Goal: Task Accomplishment & Management: Manage account settings

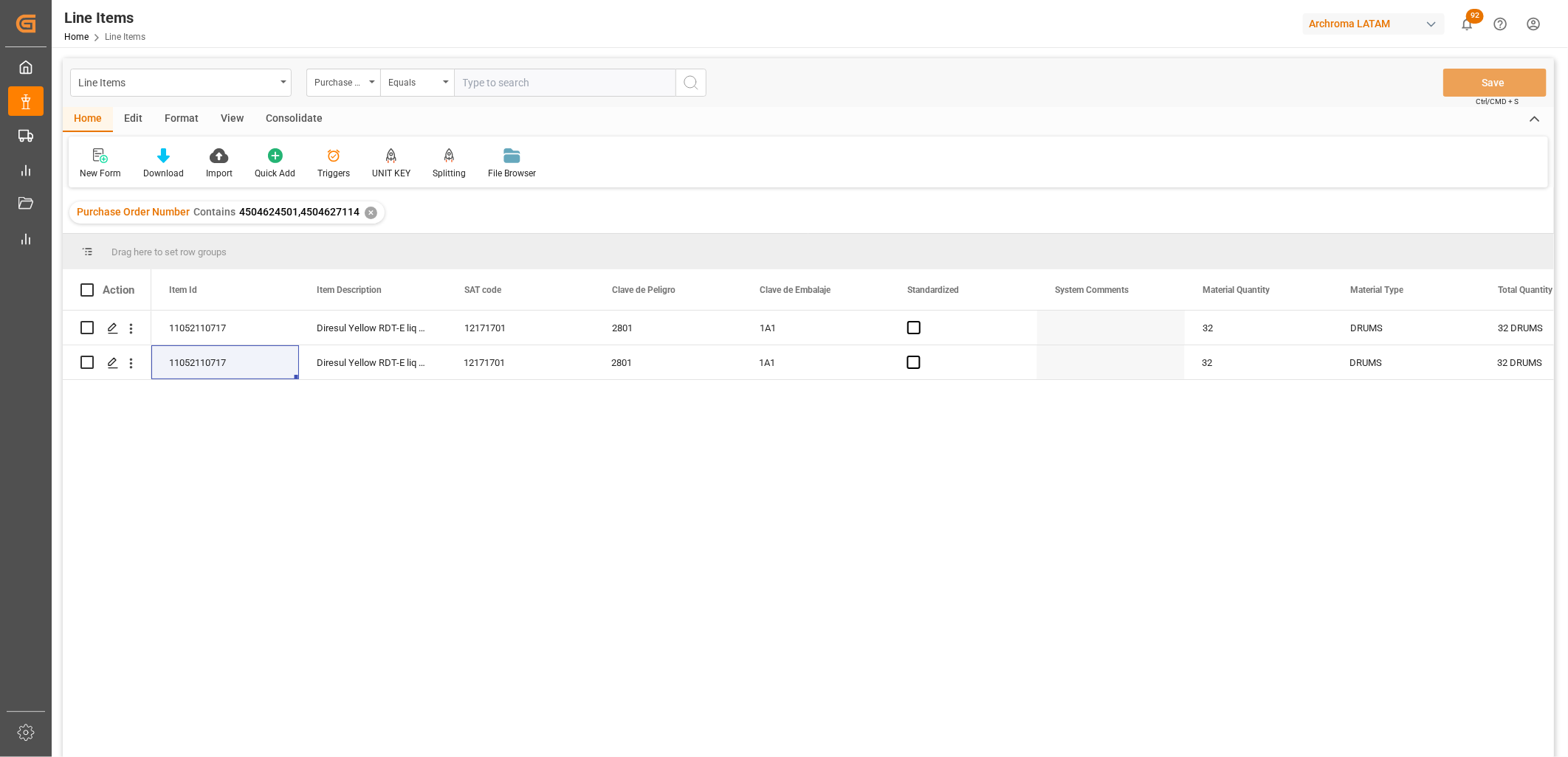
scroll to position [0, 1476]
click at [90, 285] on span at bounding box center [87, 289] width 13 height 13
click at [92, 283] on input "checkbox" at bounding box center [92, 283] width 0 height 0
checkbox input "true"
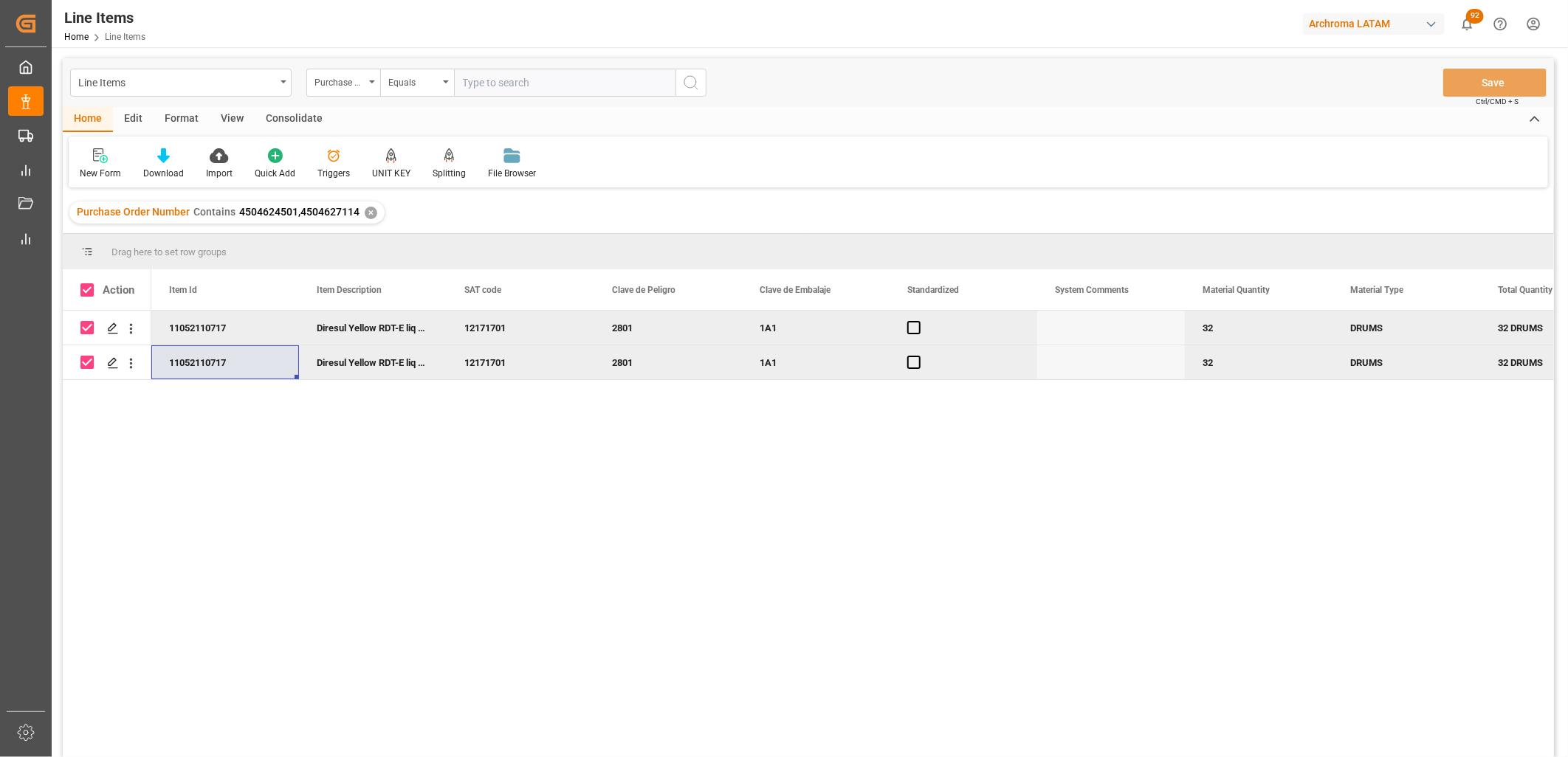
click at [300, 117] on div "Consolidate" at bounding box center [294, 119] width 79 height 25
click at [115, 172] on div "Consolidation List" at bounding box center [116, 173] width 72 height 13
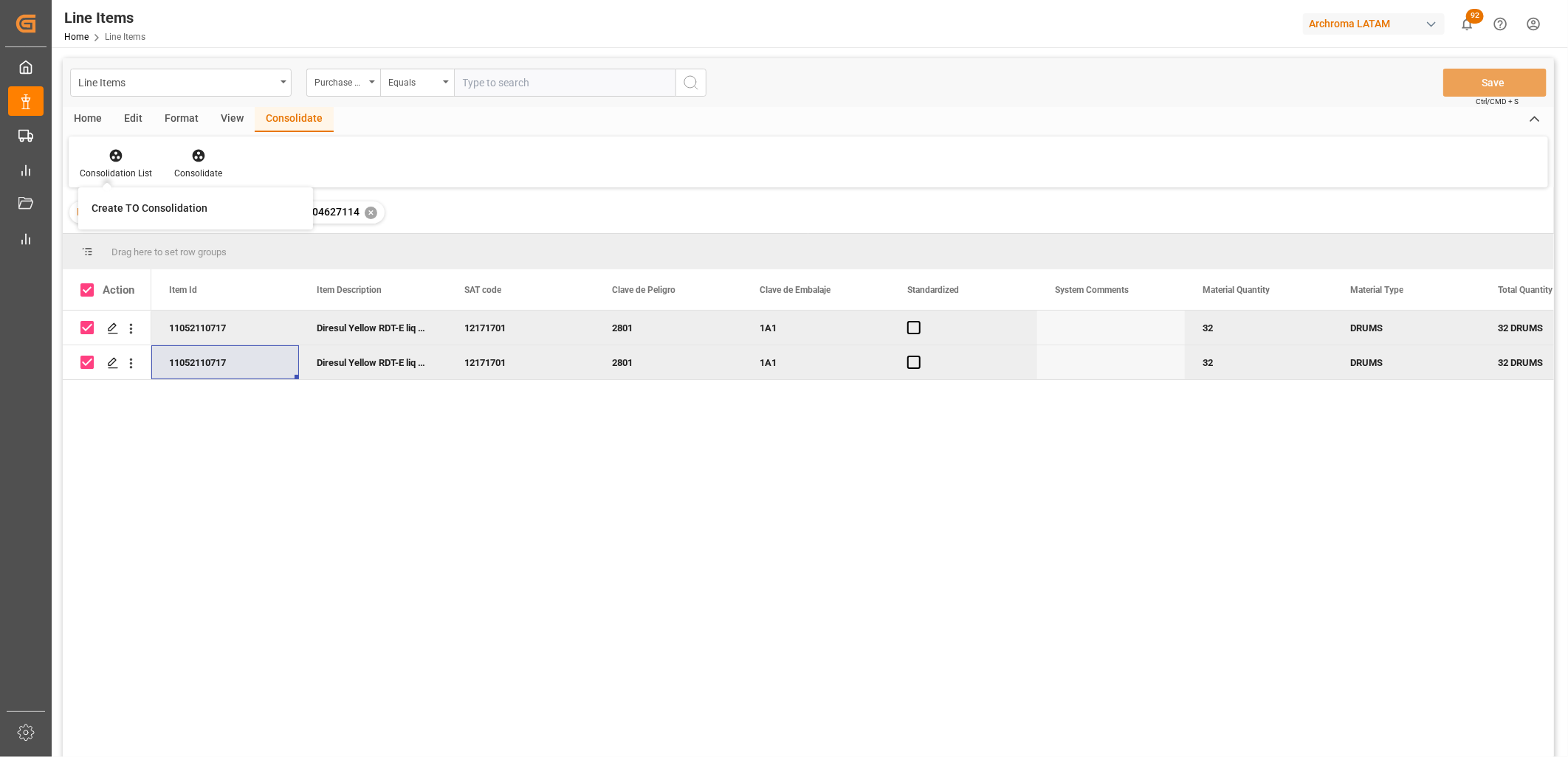
drag, startPoint x: 437, startPoint y: 421, endPoint x: 427, endPoint y: 420, distance: 10.0
click at [435, 421] on div "11052110717 Diresul Yellow RDT-E liq 0130 12171701 2801 1A1 32 DRUMS 32 DRUMS 3…" at bounding box center [852, 539] width 1402 height 457
click at [100, 124] on div "Home" at bounding box center [88, 119] width 50 height 25
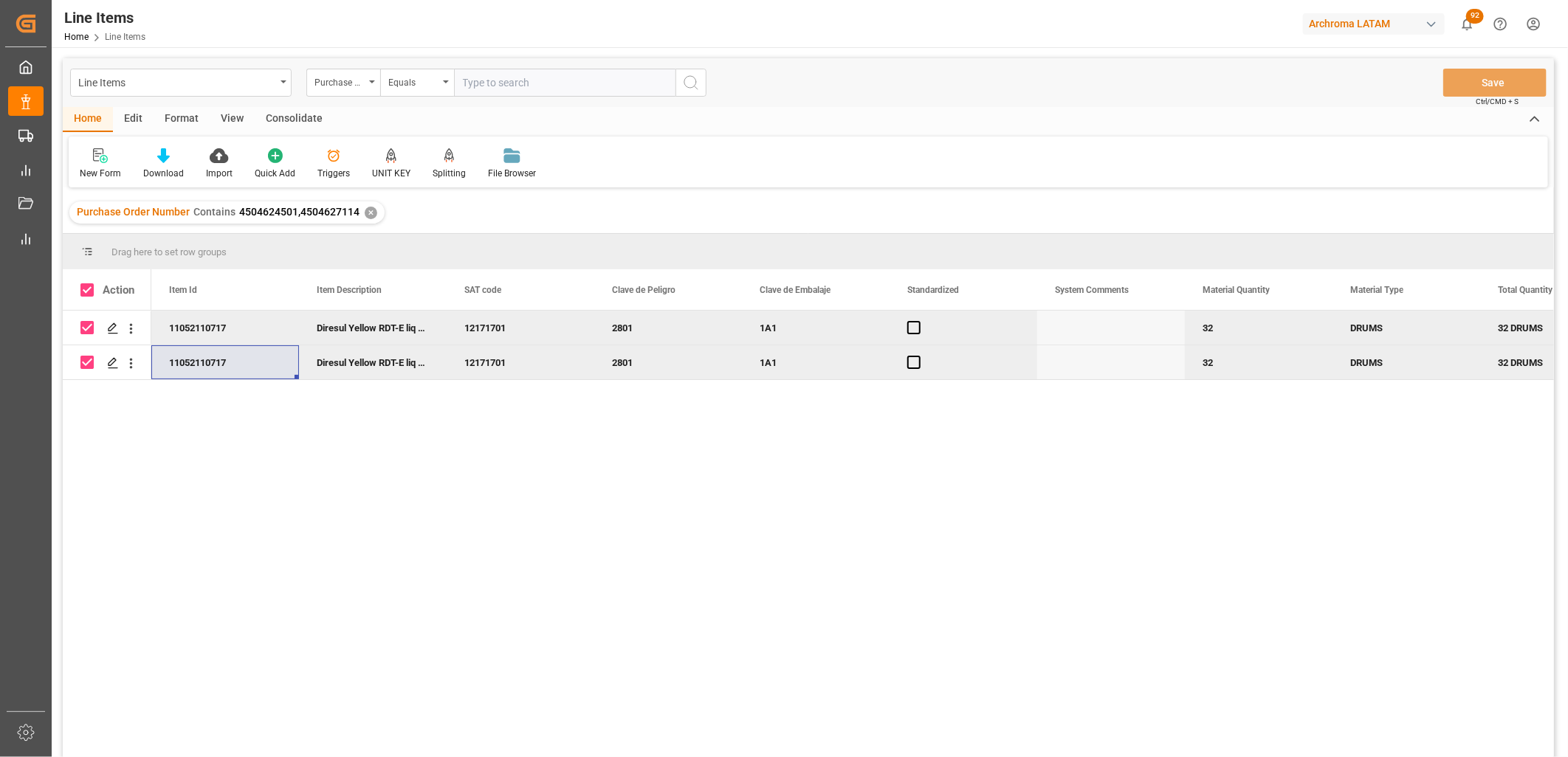
click at [296, 118] on div "Consolidate" at bounding box center [294, 119] width 79 height 25
click at [646, 323] on div "2801" at bounding box center [668, 328] width 148 height 34
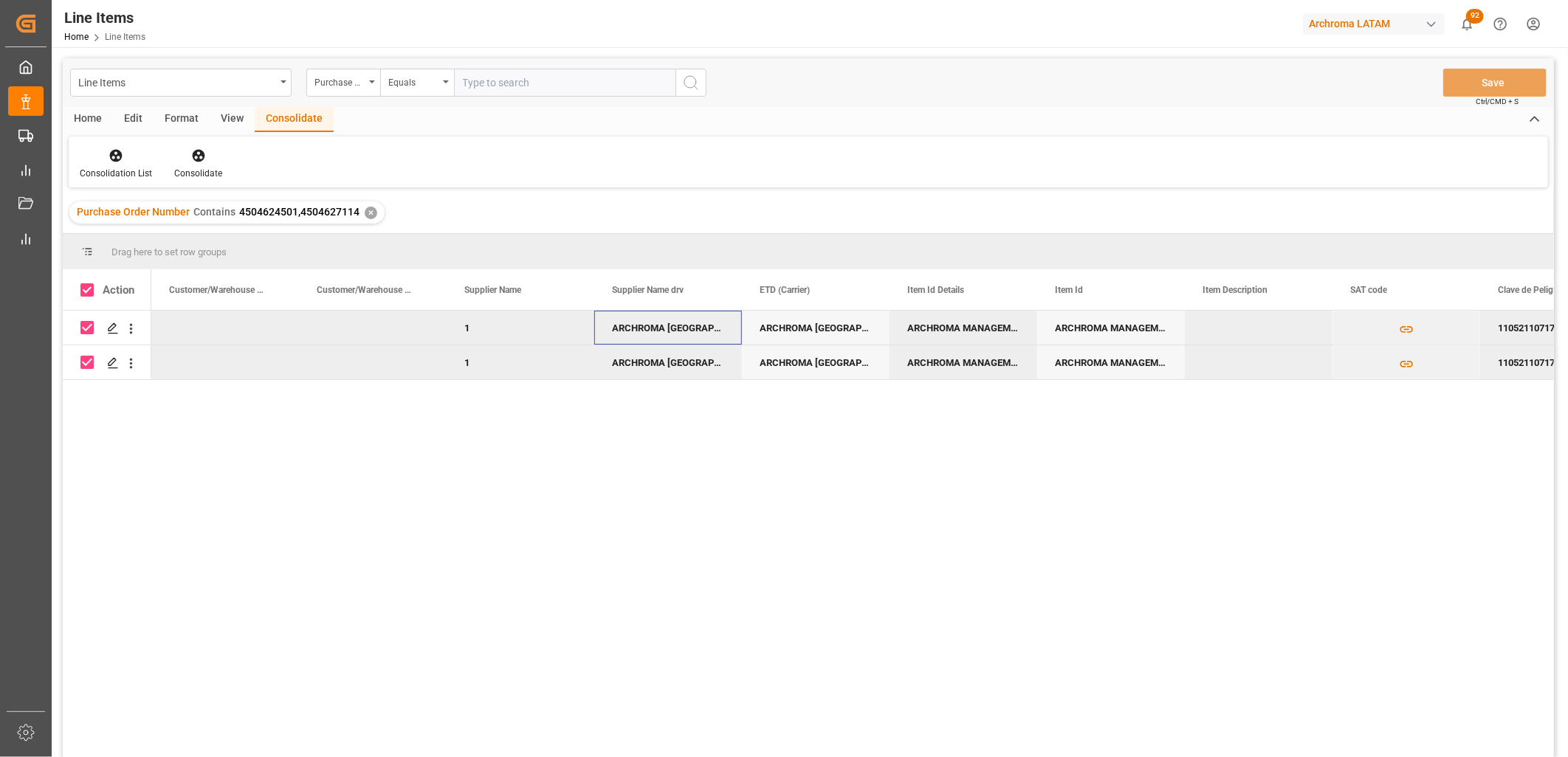
scroll to position [0, 0]
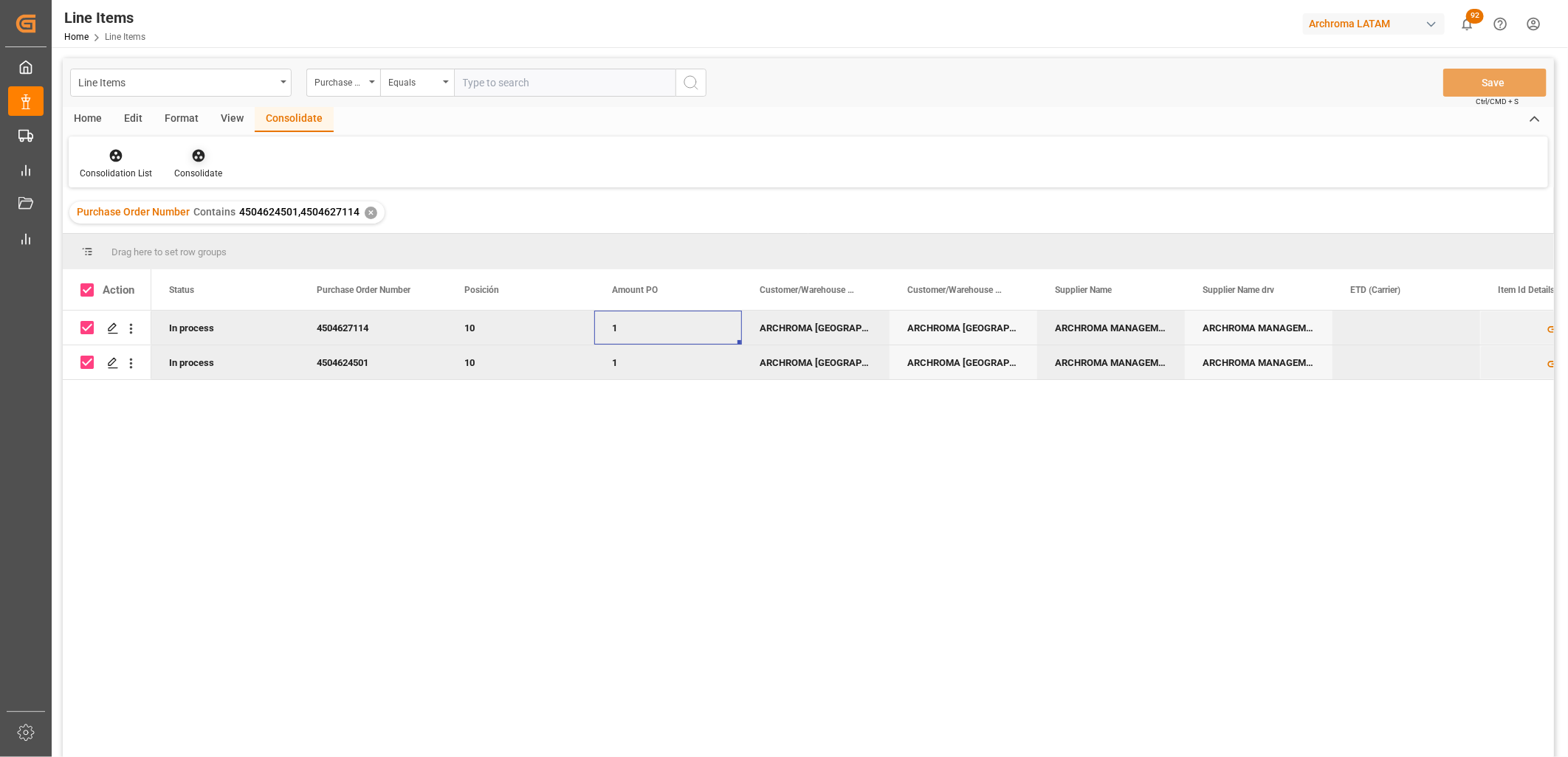
click at [200, 159] on icon at bounding box center [198, 156] width 13 height 13
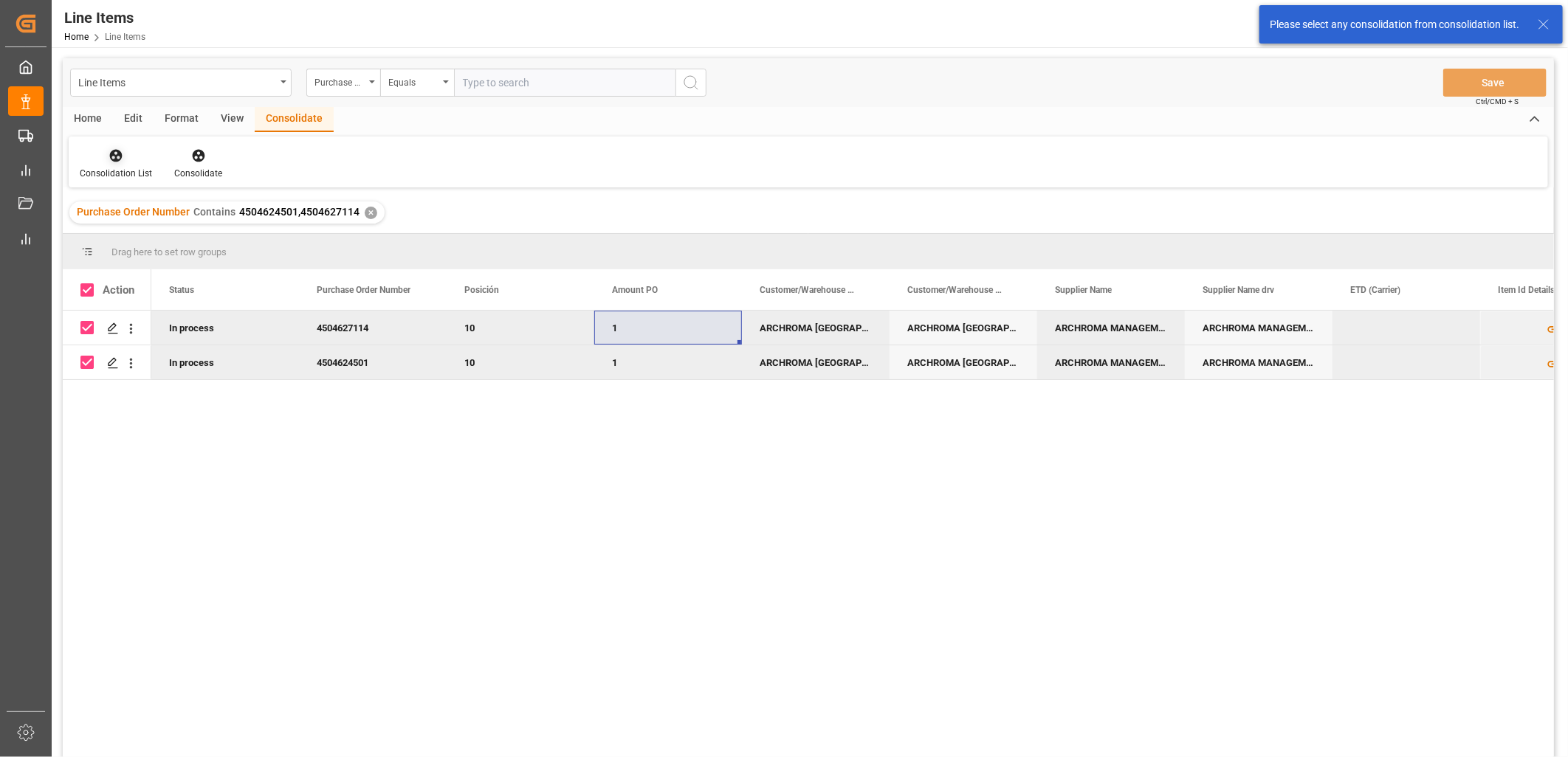
click at [114, 175] on div "Consolidation List" at bounding box center [116, 173] width 72 height 13
click at [118, 197] on div "Line Items Purchase Order Number Equals Save Ctrl/CMD + S Home Edit Format View…" at bounding box center [808, 427] width 1491 height 738
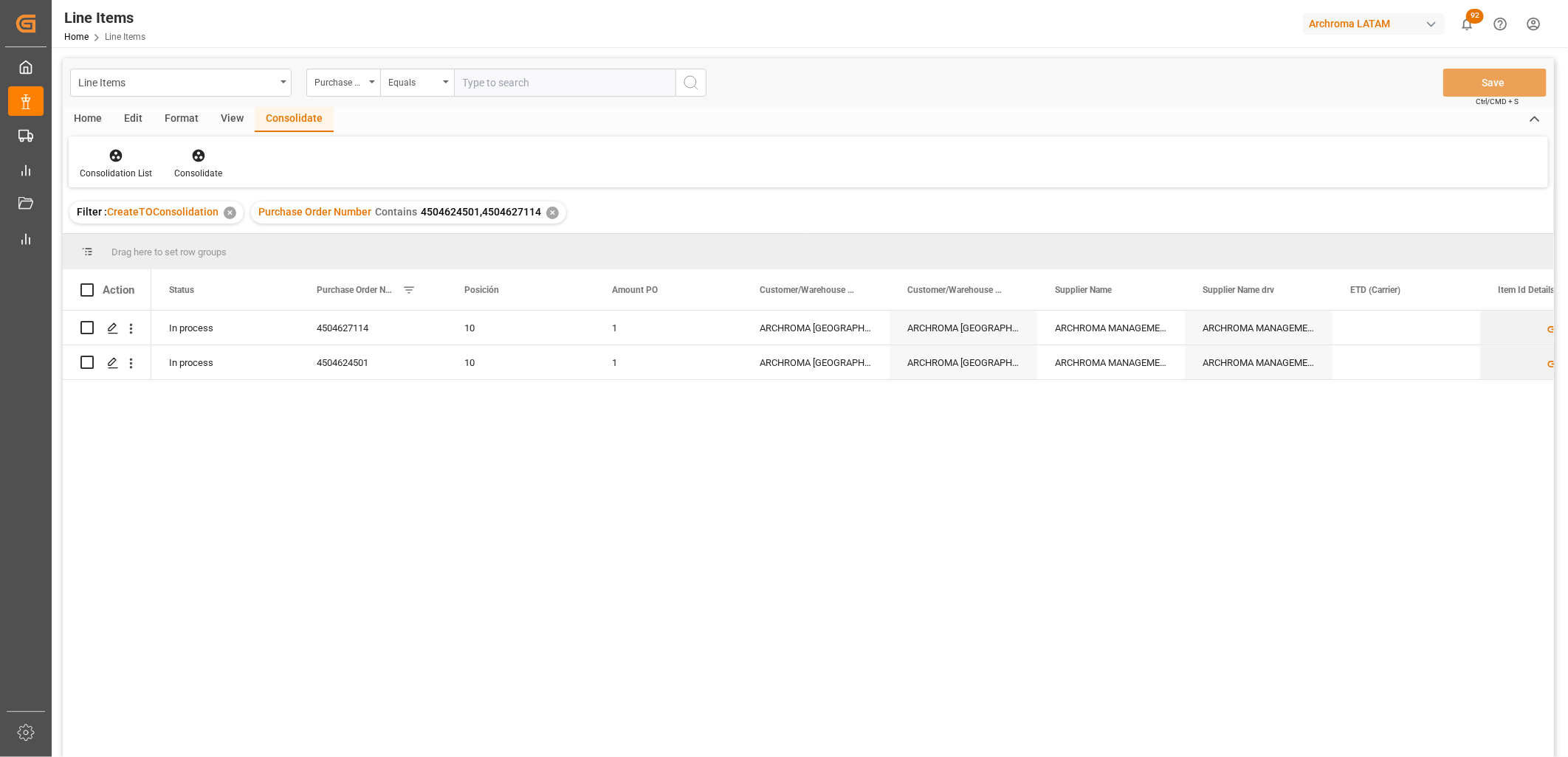
click at [86, 290] on span at bounding box center [87, 289] width 13 height 13
click at [92, 283] on input "checkbox" at bounding box center [92, 283] width 0 height 0
checkbox input "true"
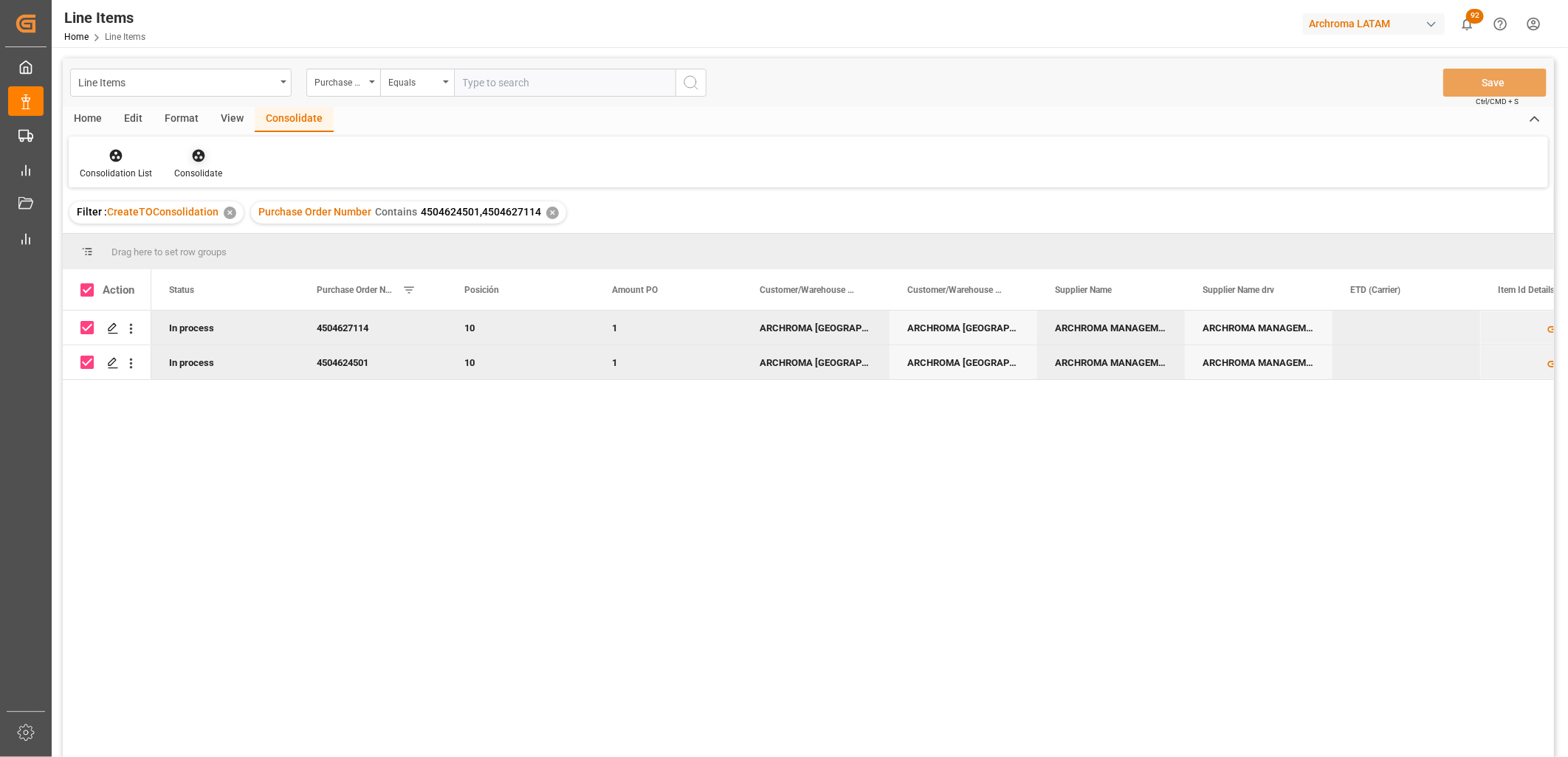
click at [197, 167] on div "Consolidate" at bounding box center [198, 173] width 48 height 13
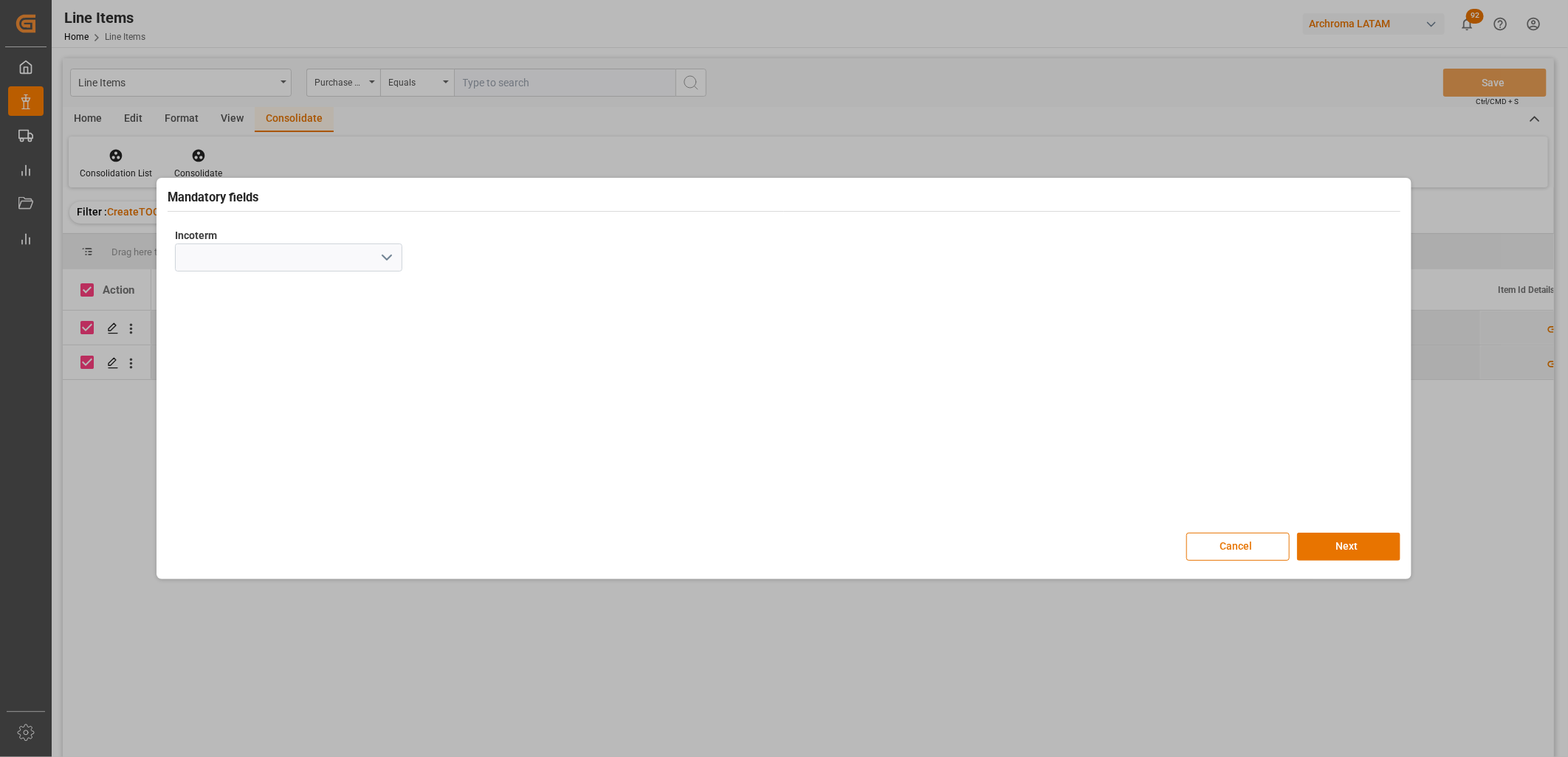
click at [386, 253] on icon "open menu" at bounding box center [386, 257] width 18 height 18
click at [215, 448] on div "CIF" at bounding box center [288, 457] width 226 height 33
type input "CIF"
click at [1335, 540] on button "Next" at bounding box center [1348, 547] width 103 height 28
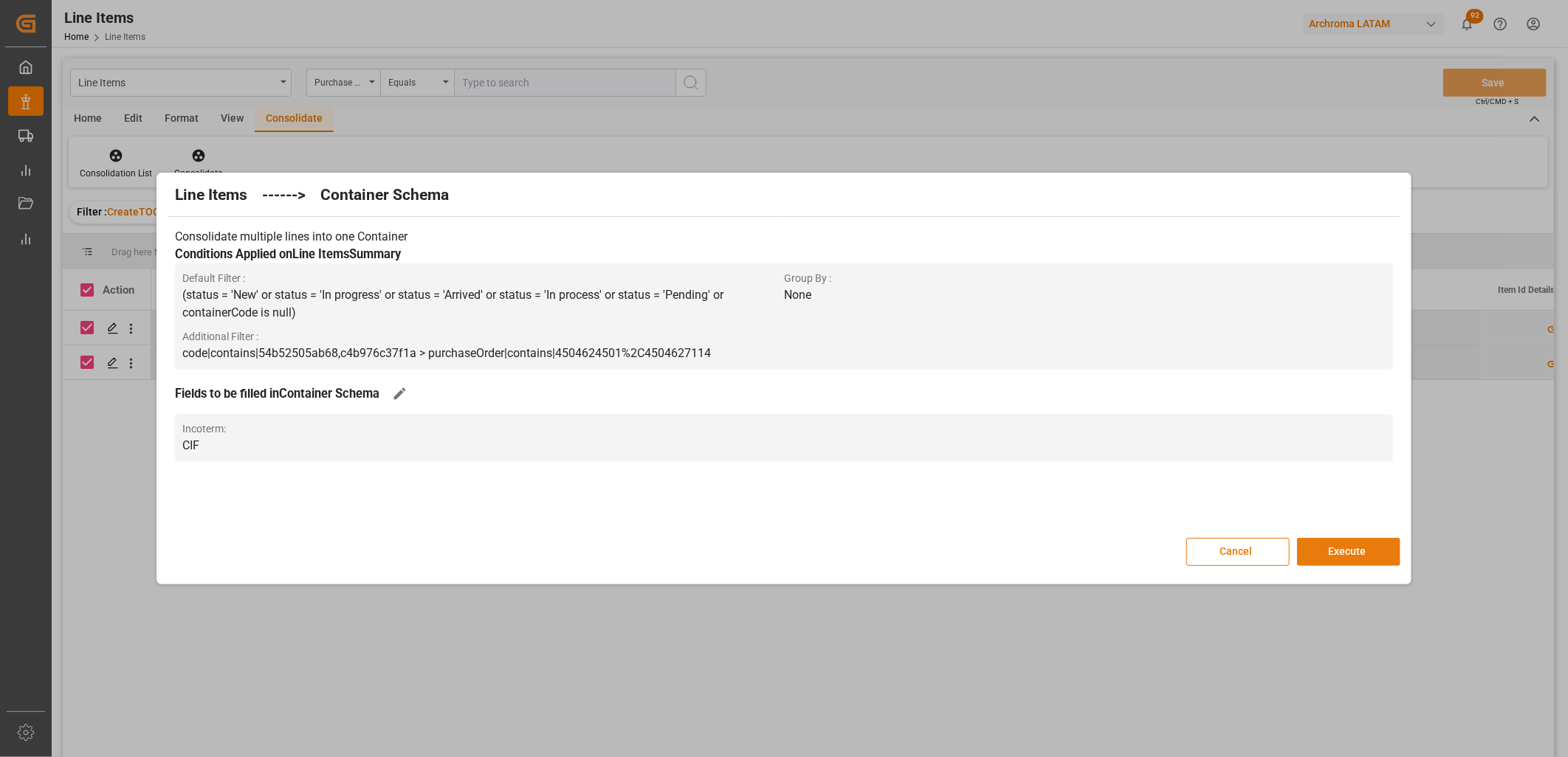
click at [1356, 551] on button "Execute" at bounding box center [1348, 552] width 103 height 28
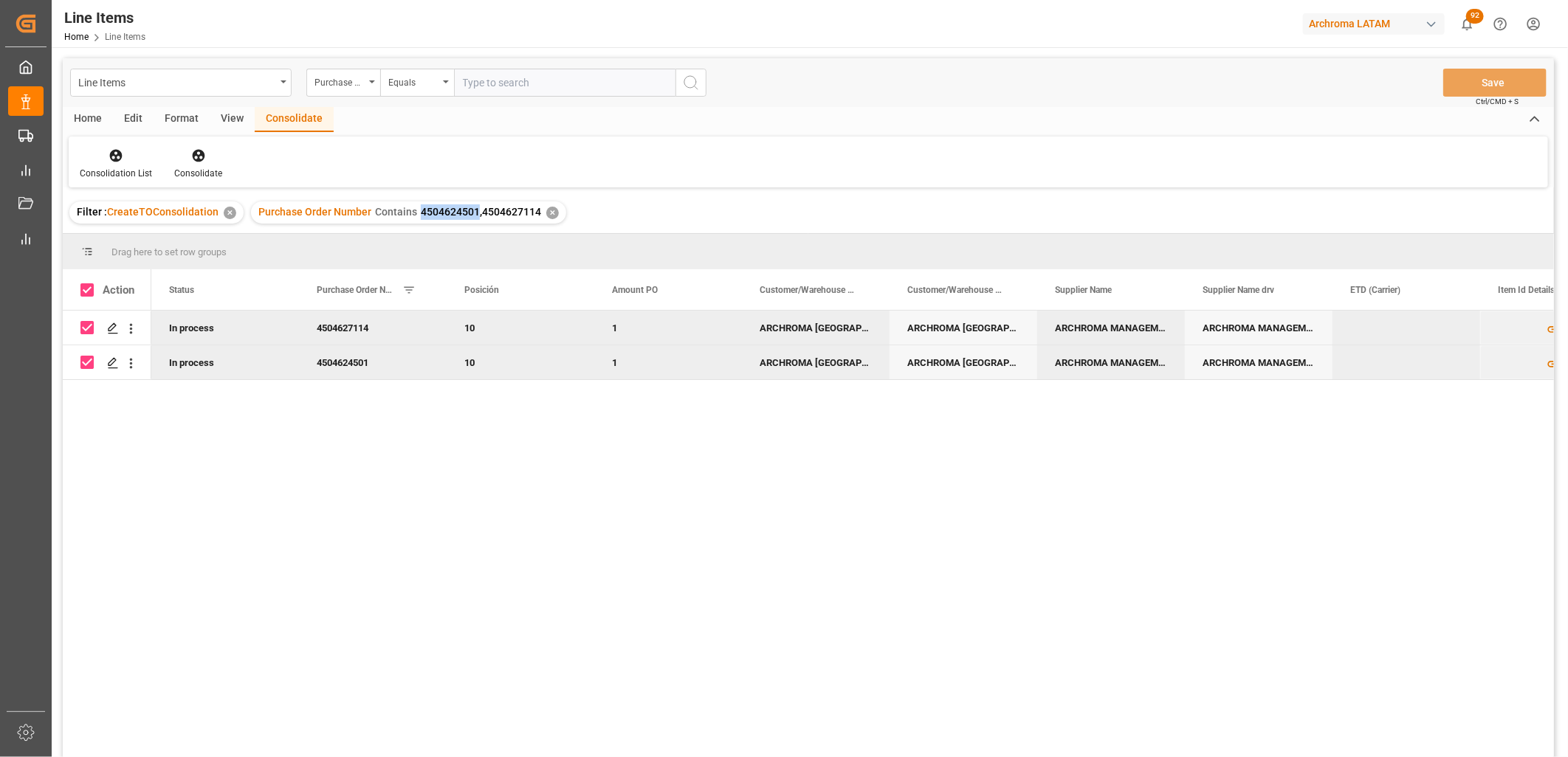
drag, startPoint x: 473, startPoint y: 214, endPoint x: 416, endPoint y: 214, distance: 57.0
click at [421, 214] on span "4504624501,4504627114" at bounding box center [481, 212] width 120 height 12
copy span "4504624501"
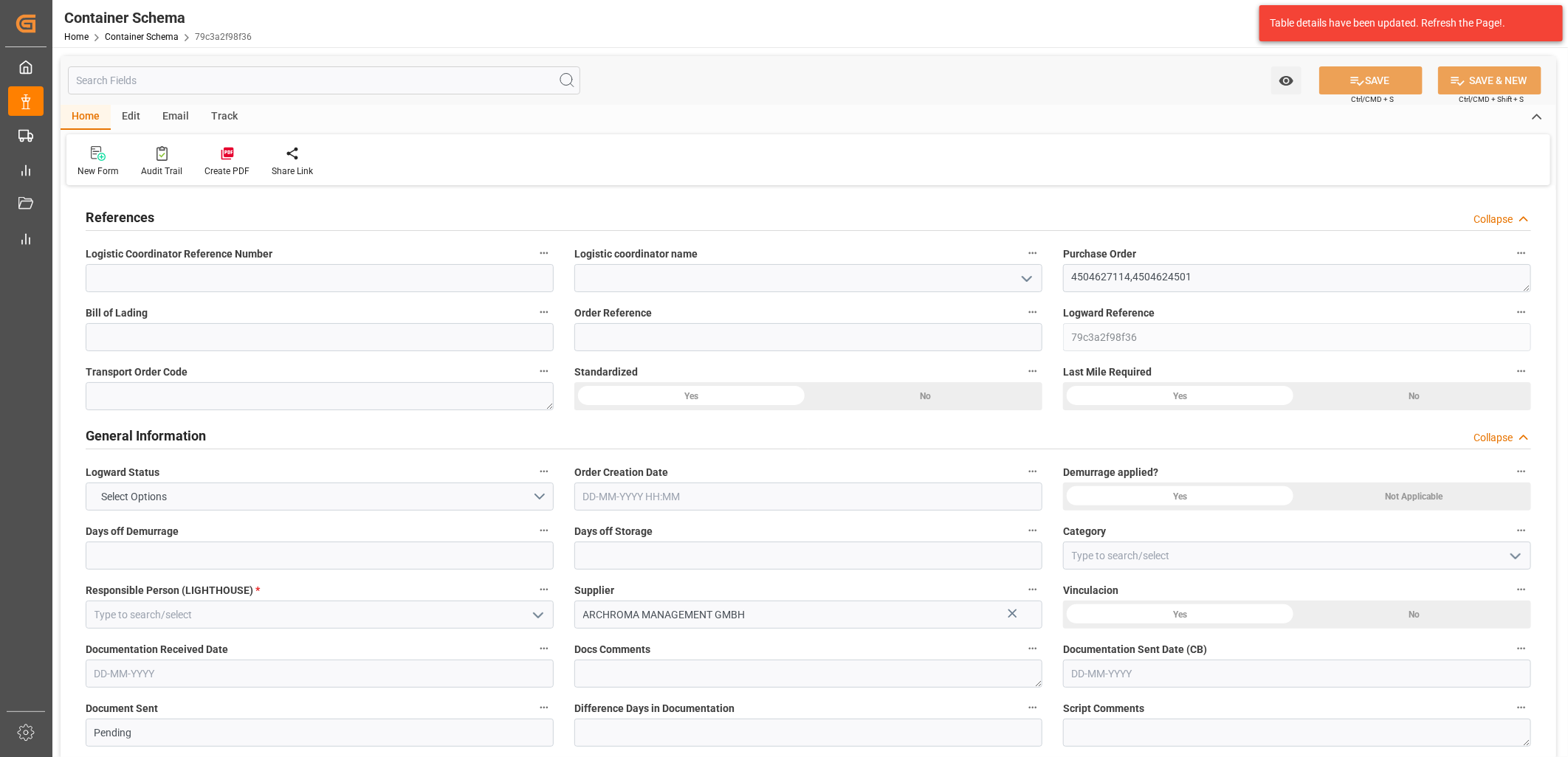
type input "0"
type input "2"
type input "64"
type input "8320"
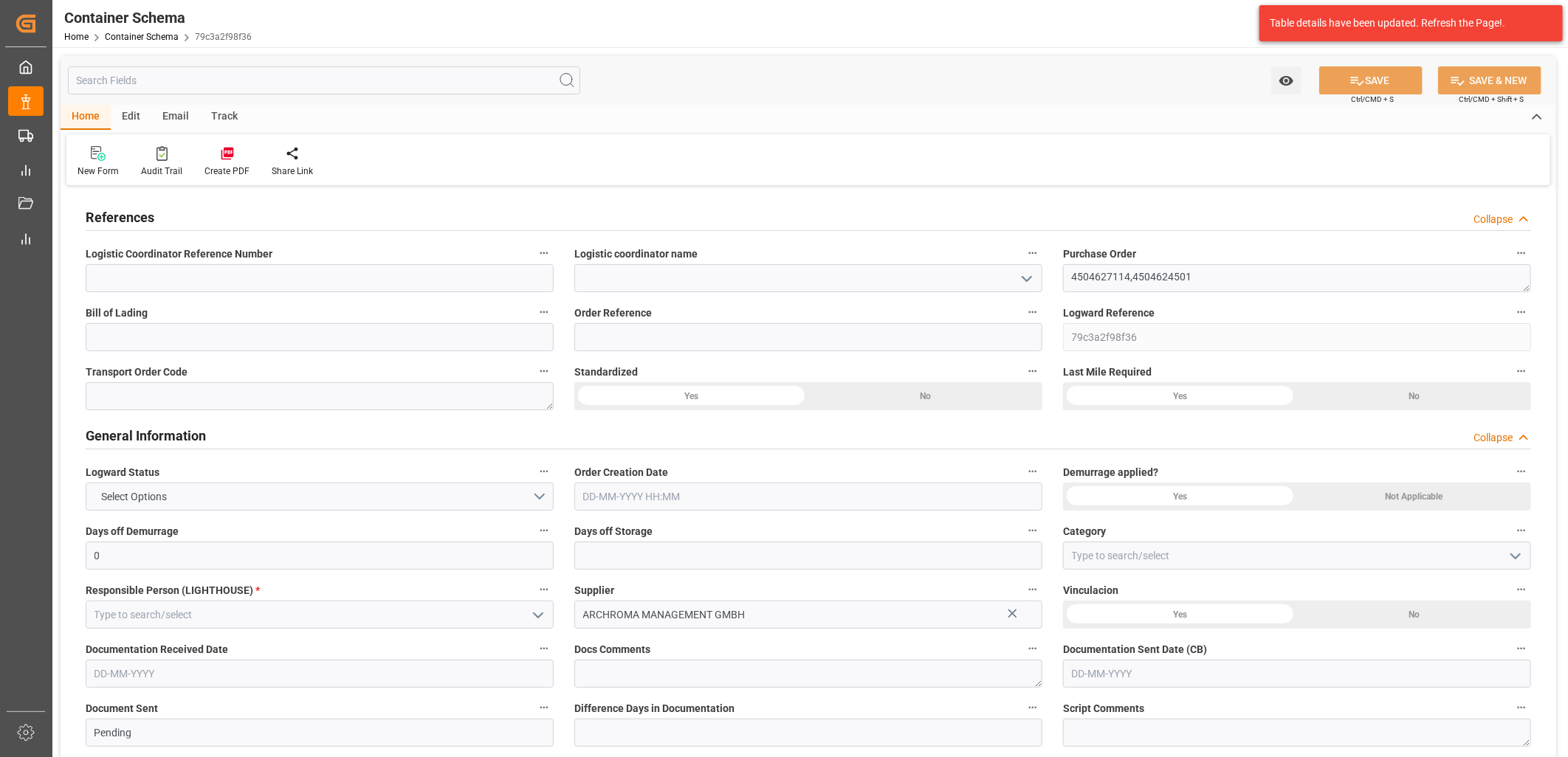
type input "9052.16"
type input "0"
type input "[DATE]"
type input "[DATE] 18:44"
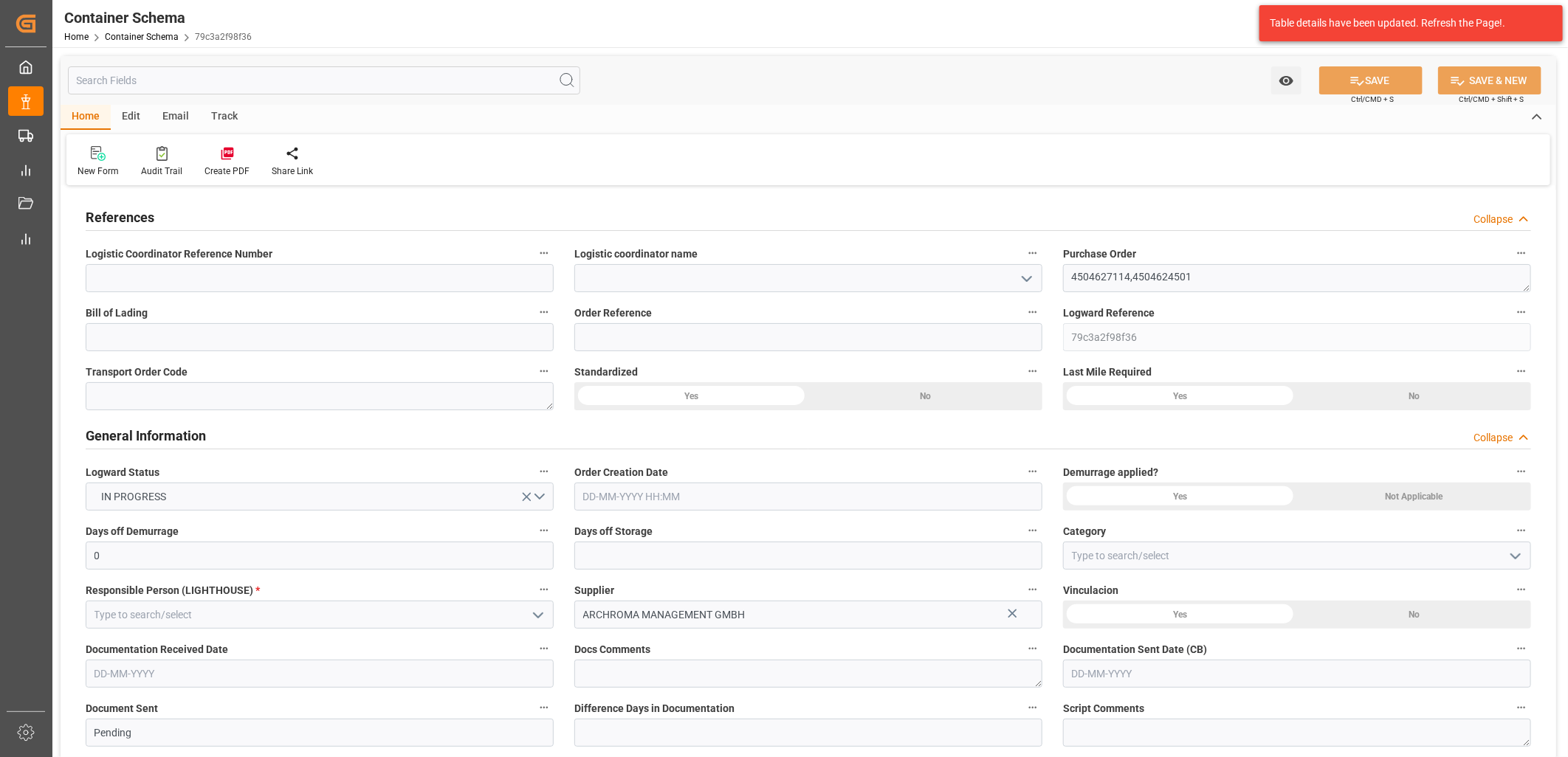
type input "[DATE]"
click at [1027, 277] on icon "open menu" at bounding box center [1026, 279] width 18 height 18
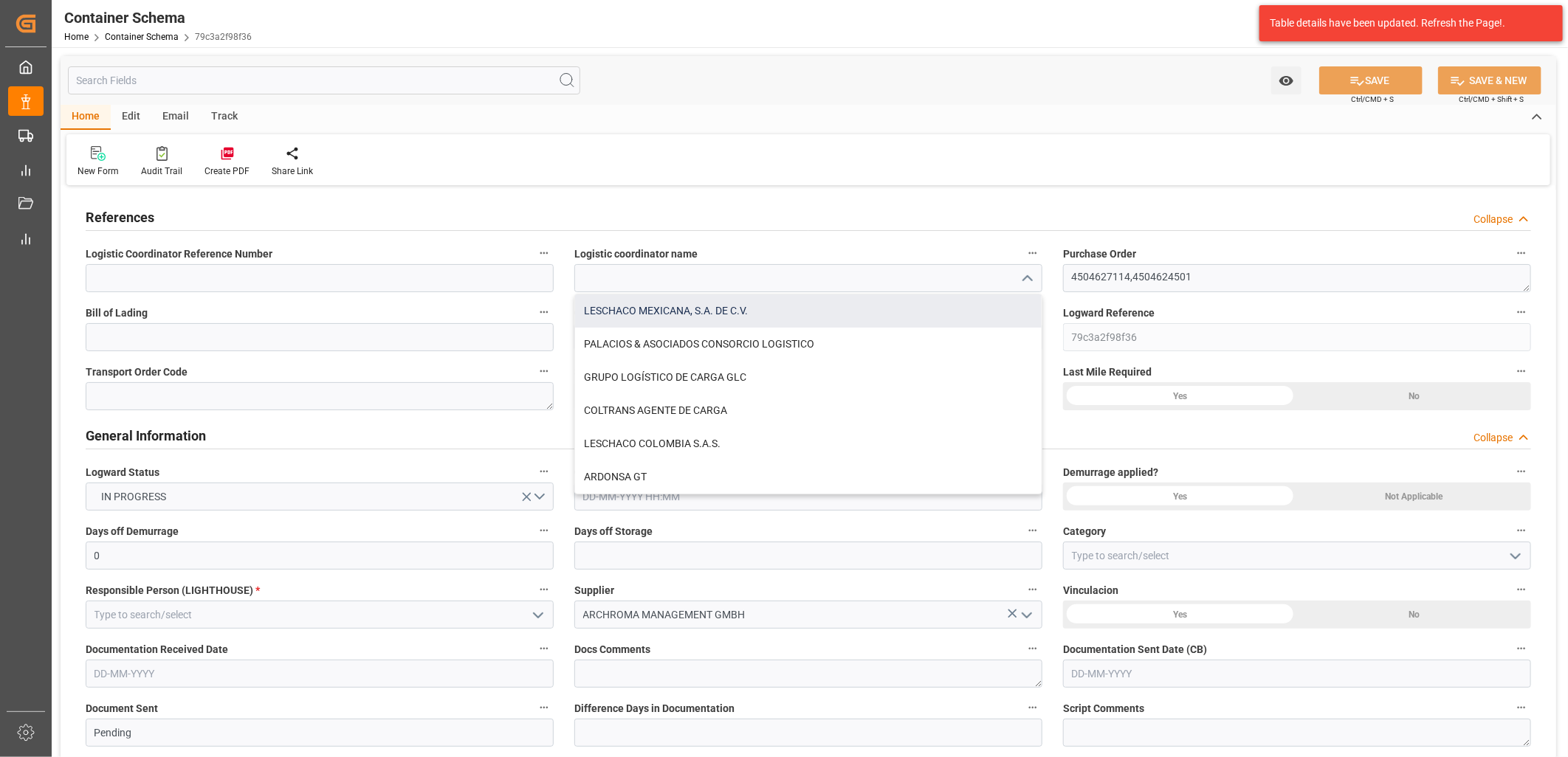
click at [645, 301] on div "LESCHACO MEXICANA, S.A. DE C.V." at bounding box center [808, 311] width 467 height 33
type input "LESCHACO MEXICANA, S.A. DE C.V."
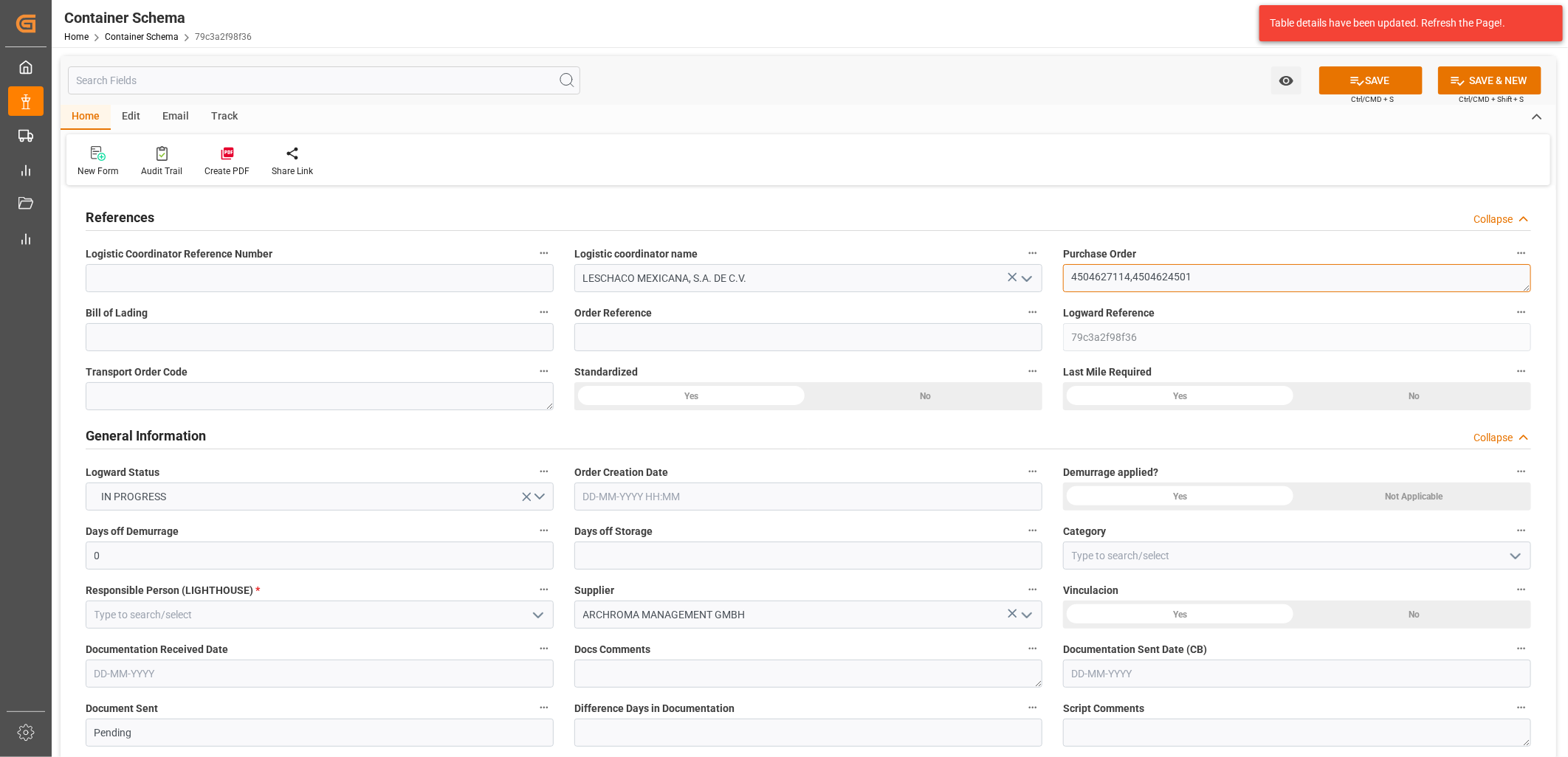
drag, startPoint x: 1120, startPoint y: 272, endPoint x: 1071, endPoint y: 272, distance: 49.0
click at [1071, 272] on textarea "4504627114,4504624501" at bounding box center [1296, 278] width 468 height 28
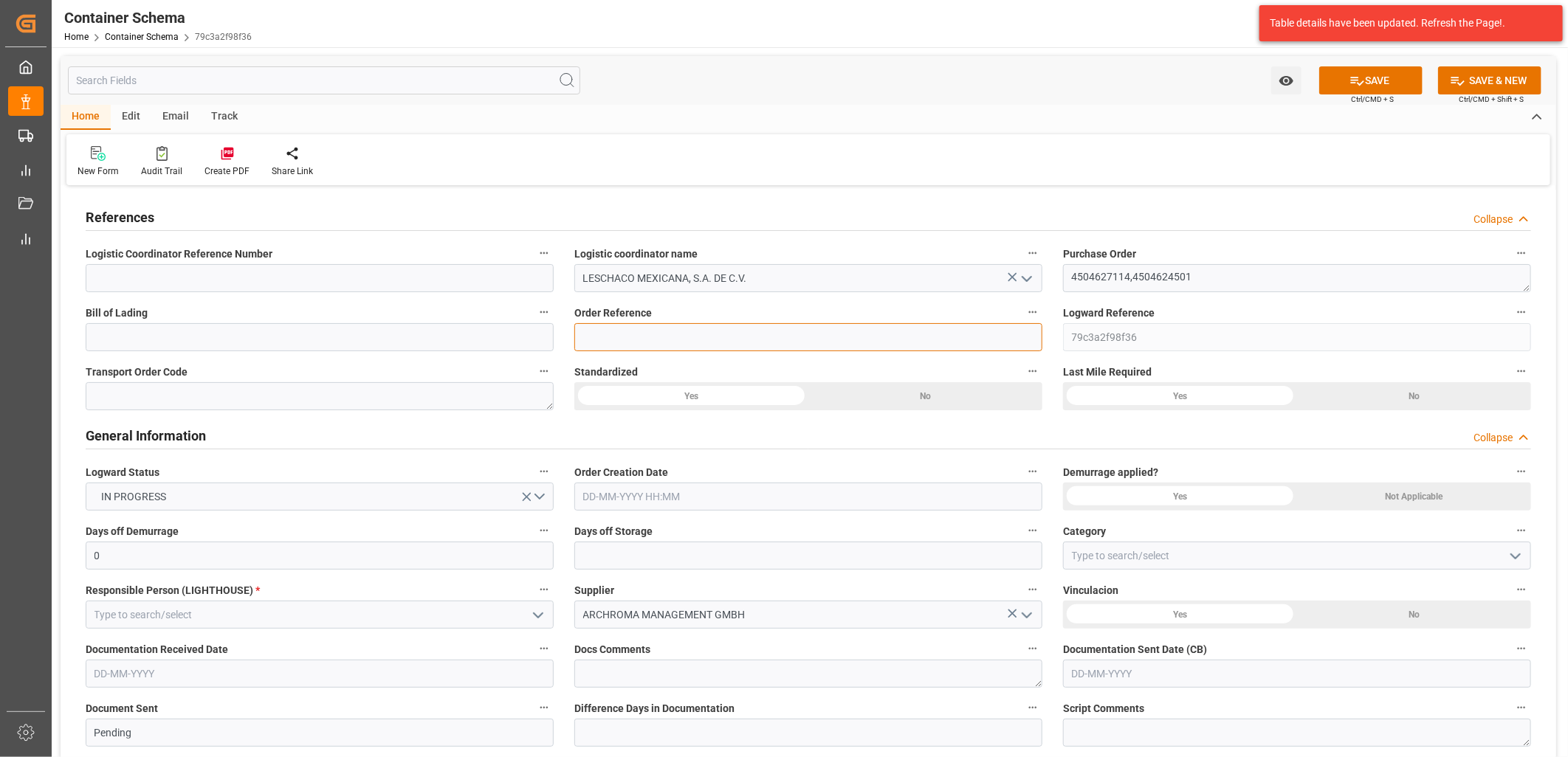
click at [744, 335] on input at bounding box center [808, 337] width 468 height 28
paste input "4504627114,4504624501"
type input "4504627114,4504624501"
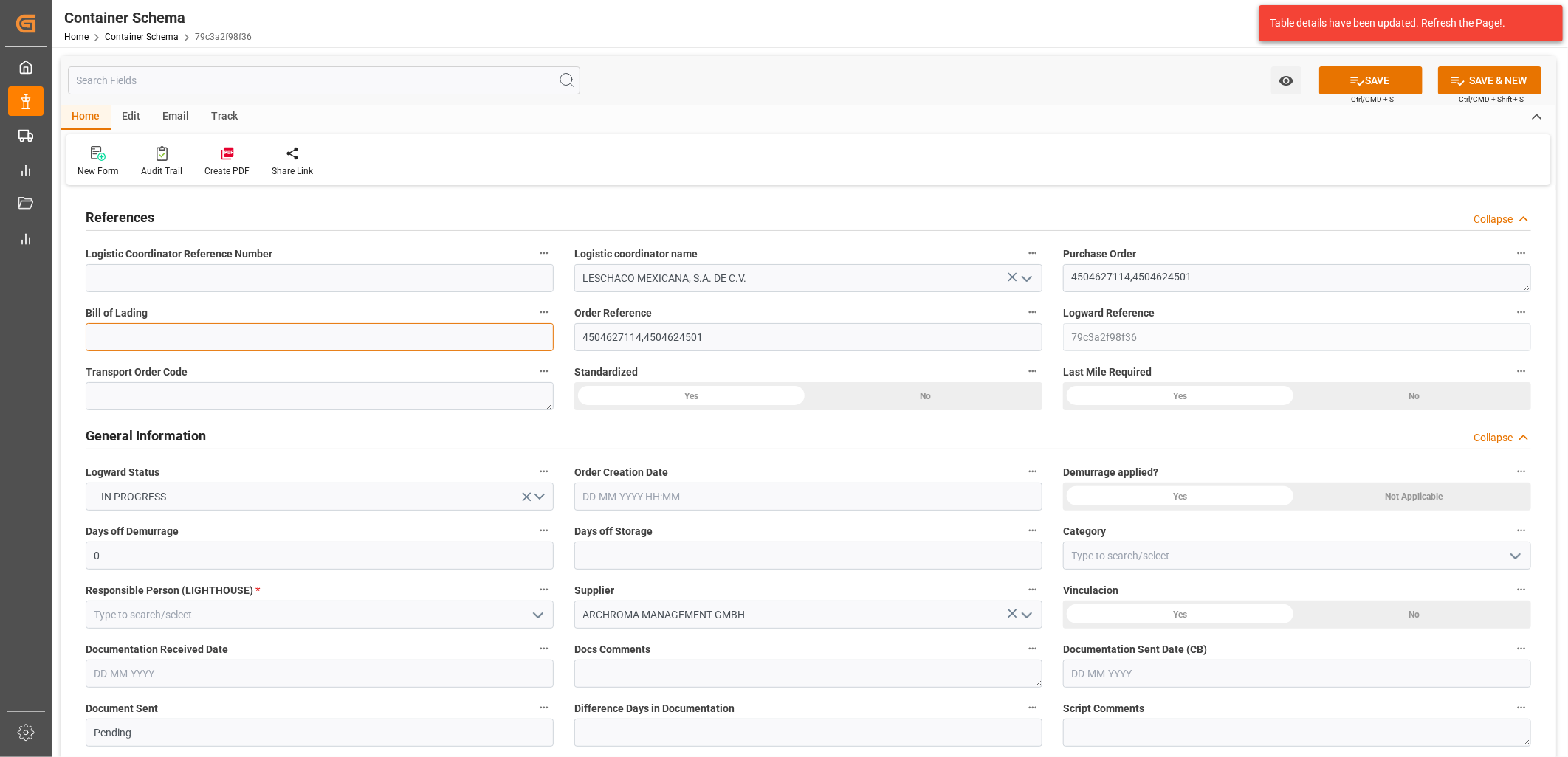
click at [412, 332] on input at bounding box center [319, 337] width 468 height 28
paste input "HLCUBC1250775882"
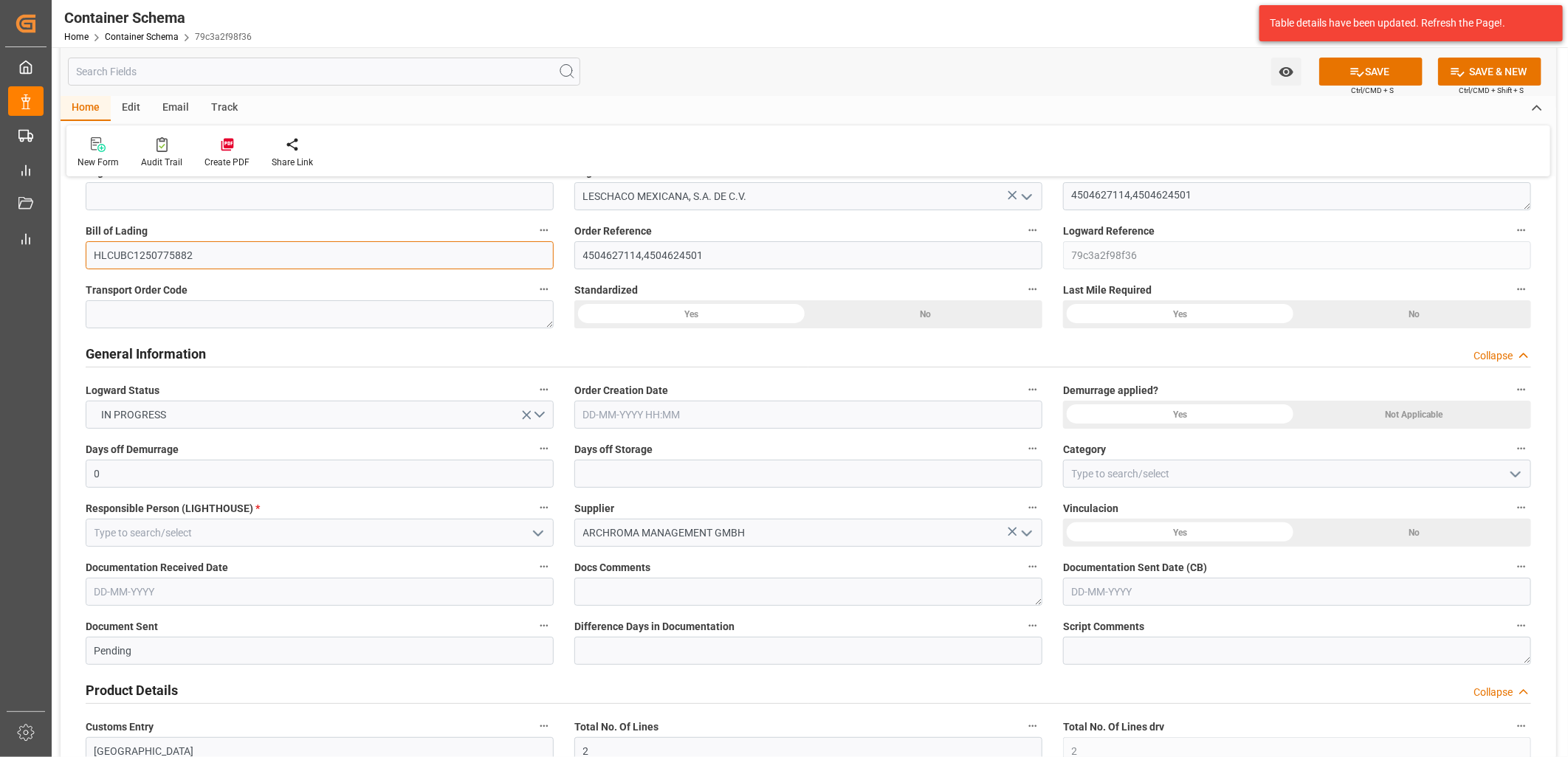
scroll to position [164, 0]
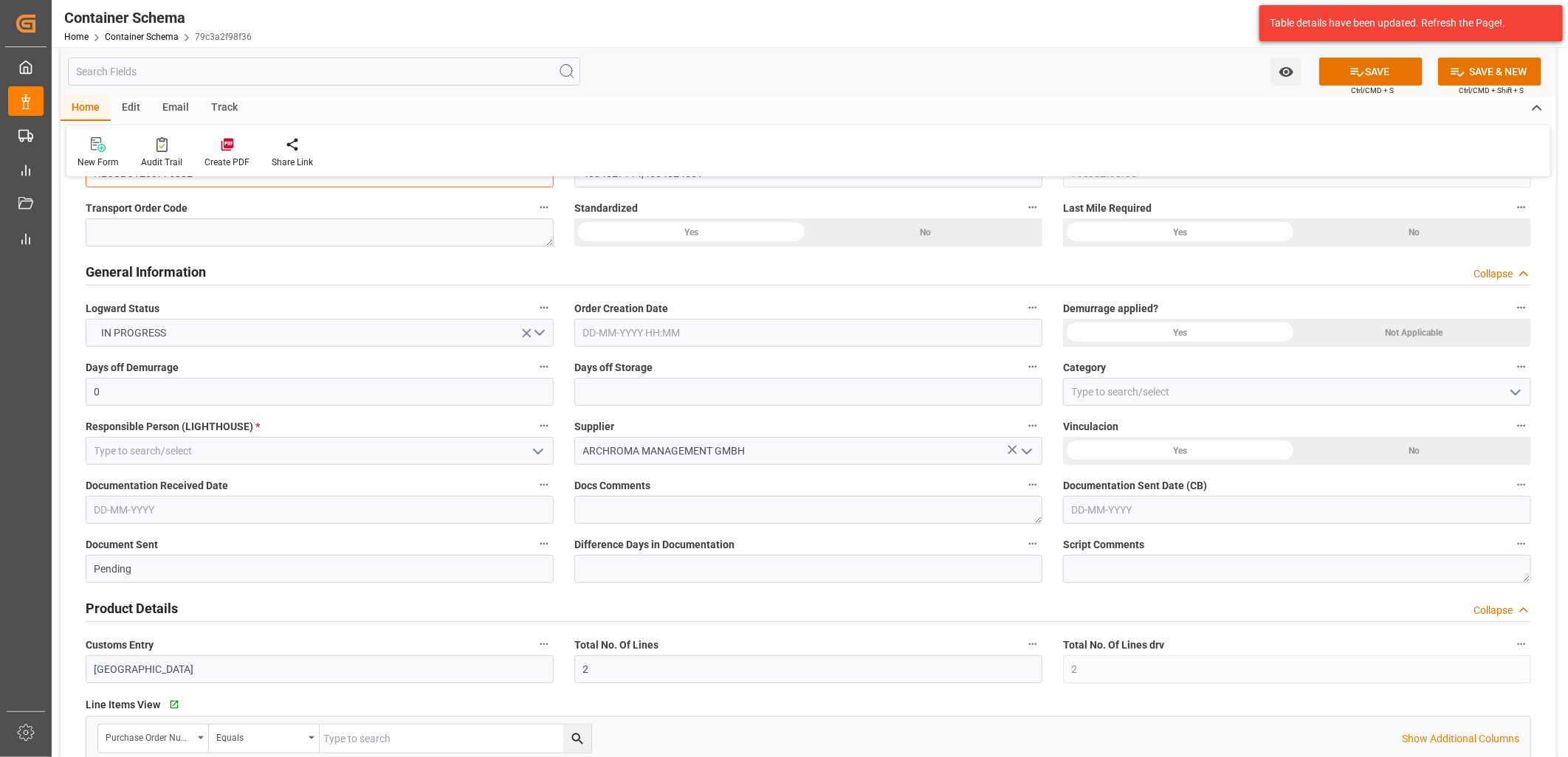
type input "HLCUBC1250775882"
click at [669, 332] on input "text" at bounding box center [808, 333] width 468 height 28
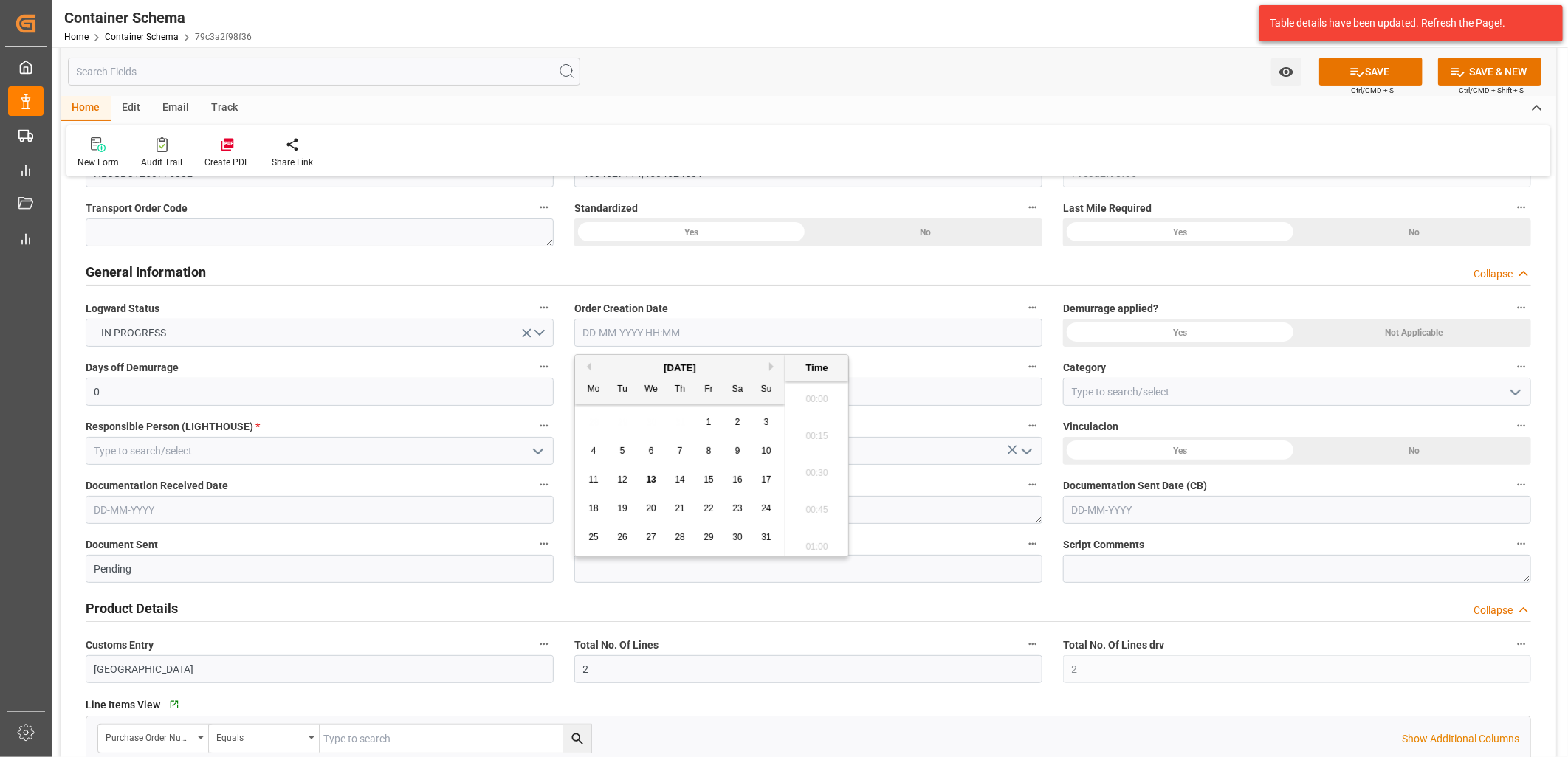
scroll to position [1813, 0]
click at [598, 422] on div "28 29 30 31 1 2 3" at bounding box center [680, 423] width 202 height 29
click at [655, 481] on span "13" at bounding box center [651, 480] width 9 height 10
click at [802, 434] on li "12:30" at bounding box center [816, 432] width 63 height 37
type input "[DATE] 12:30"
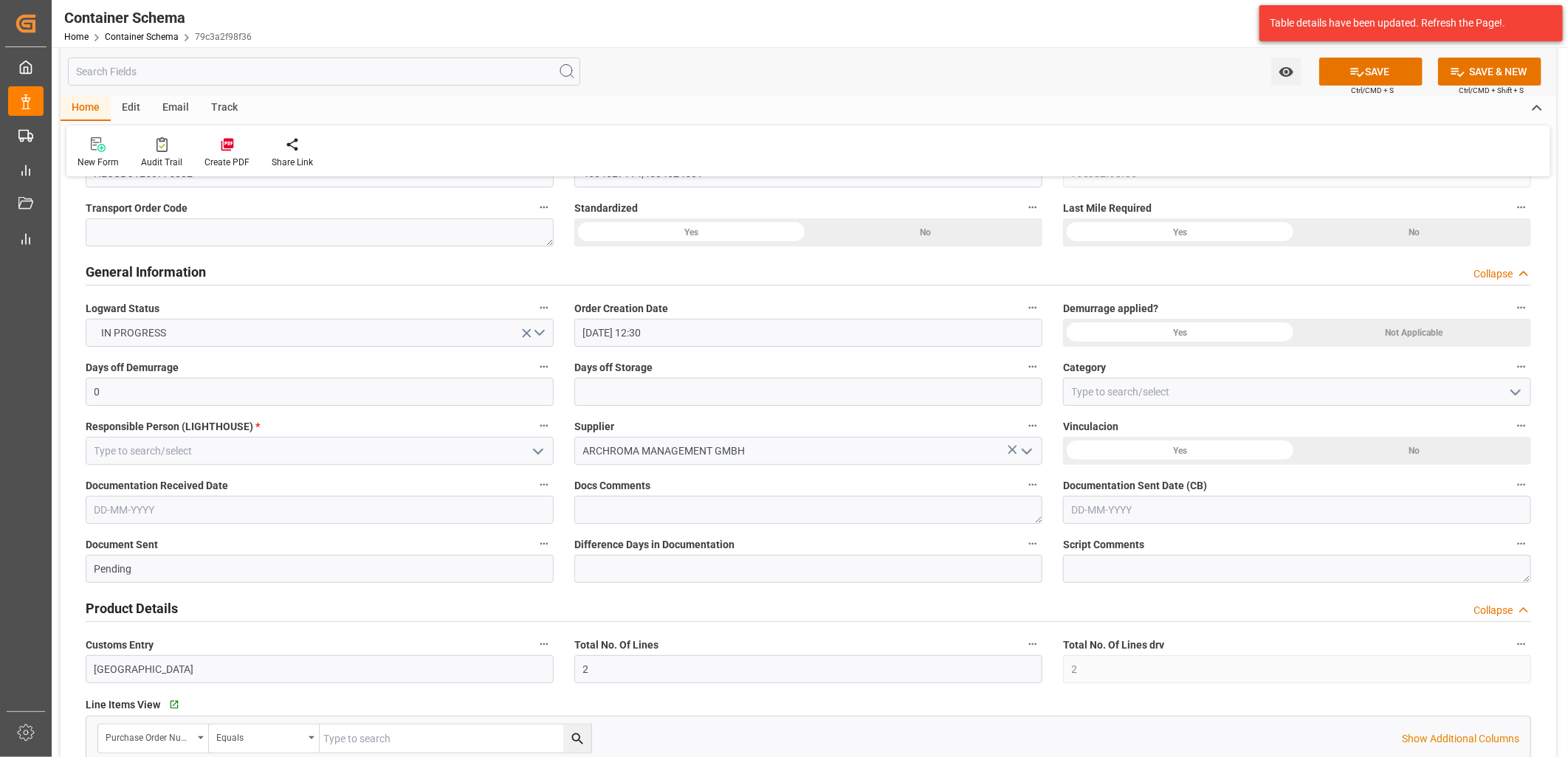
click at [1042, 246] on div "Not Applicable" at bounding box center [925, 233] width 234 height 28
click at [808, 246] on div "Yes" at bounding box center [691, 233] width 234 height 28
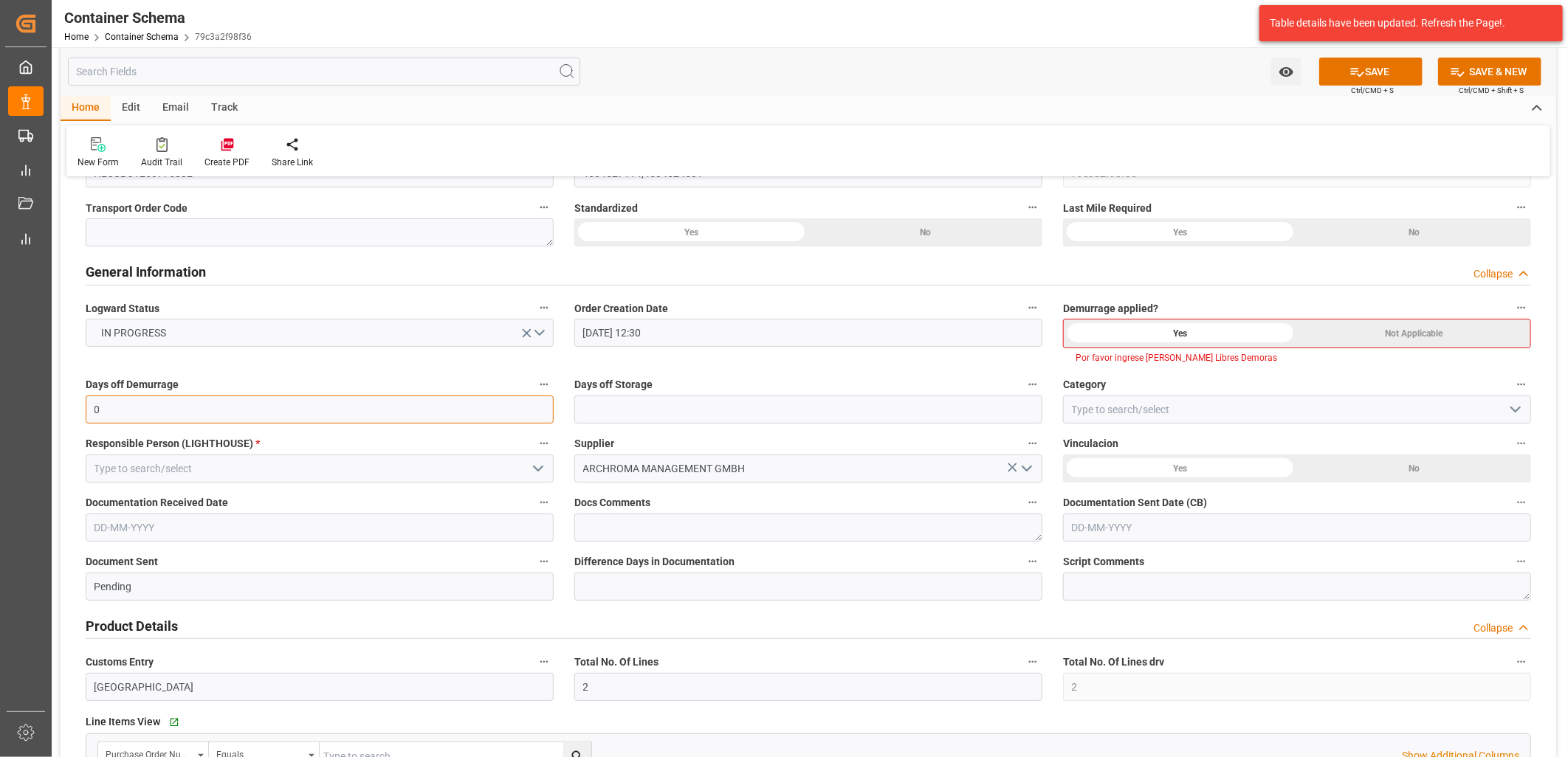
click at [490, 414] on input "0" at bounding box center [319, 409] width 468 height 28
type input "10"
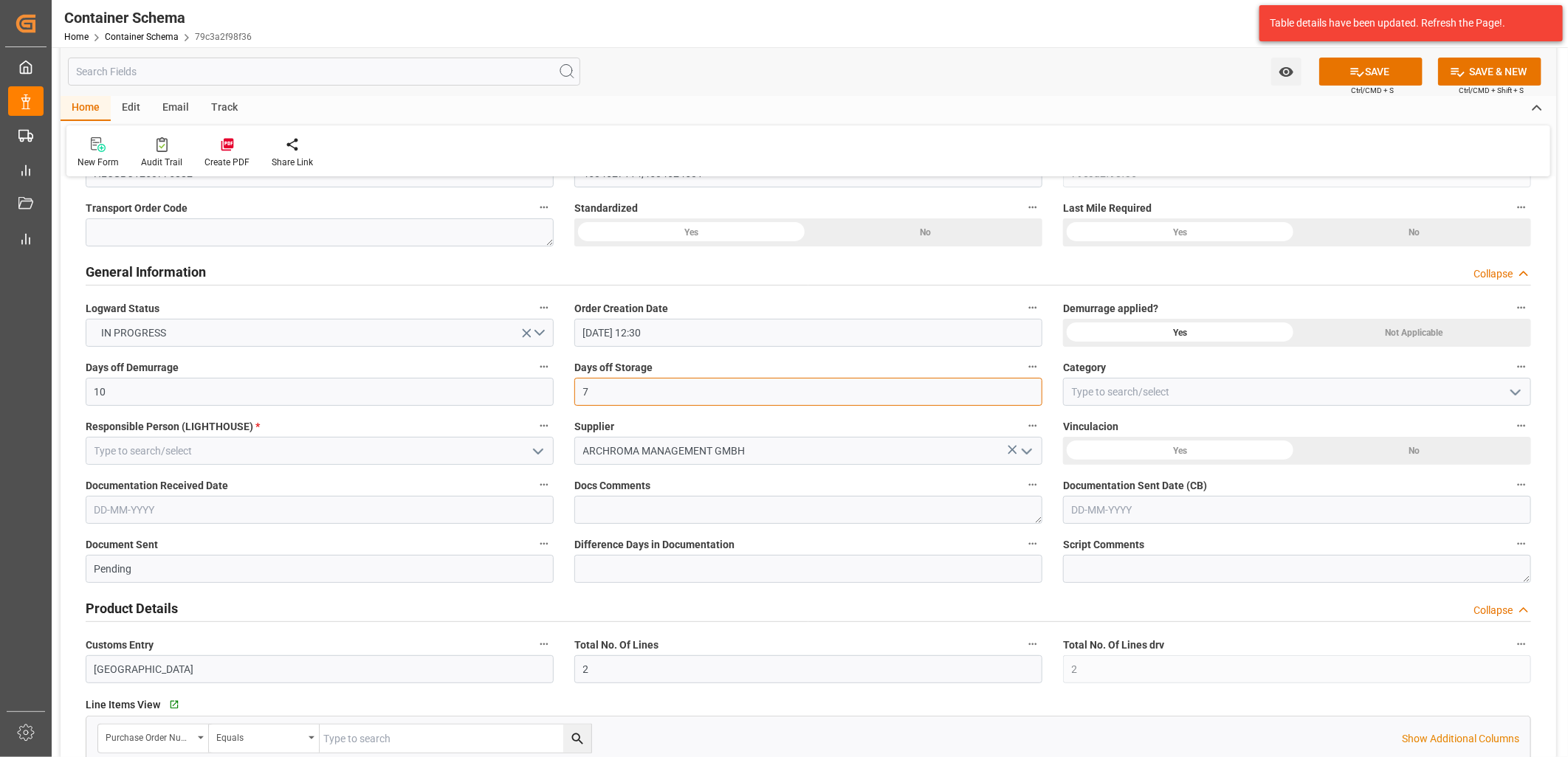
type input "7"
type input "On time"
click at [536, 448] on icon "open menu" at bounding box center [538, 451] width 18 height 18
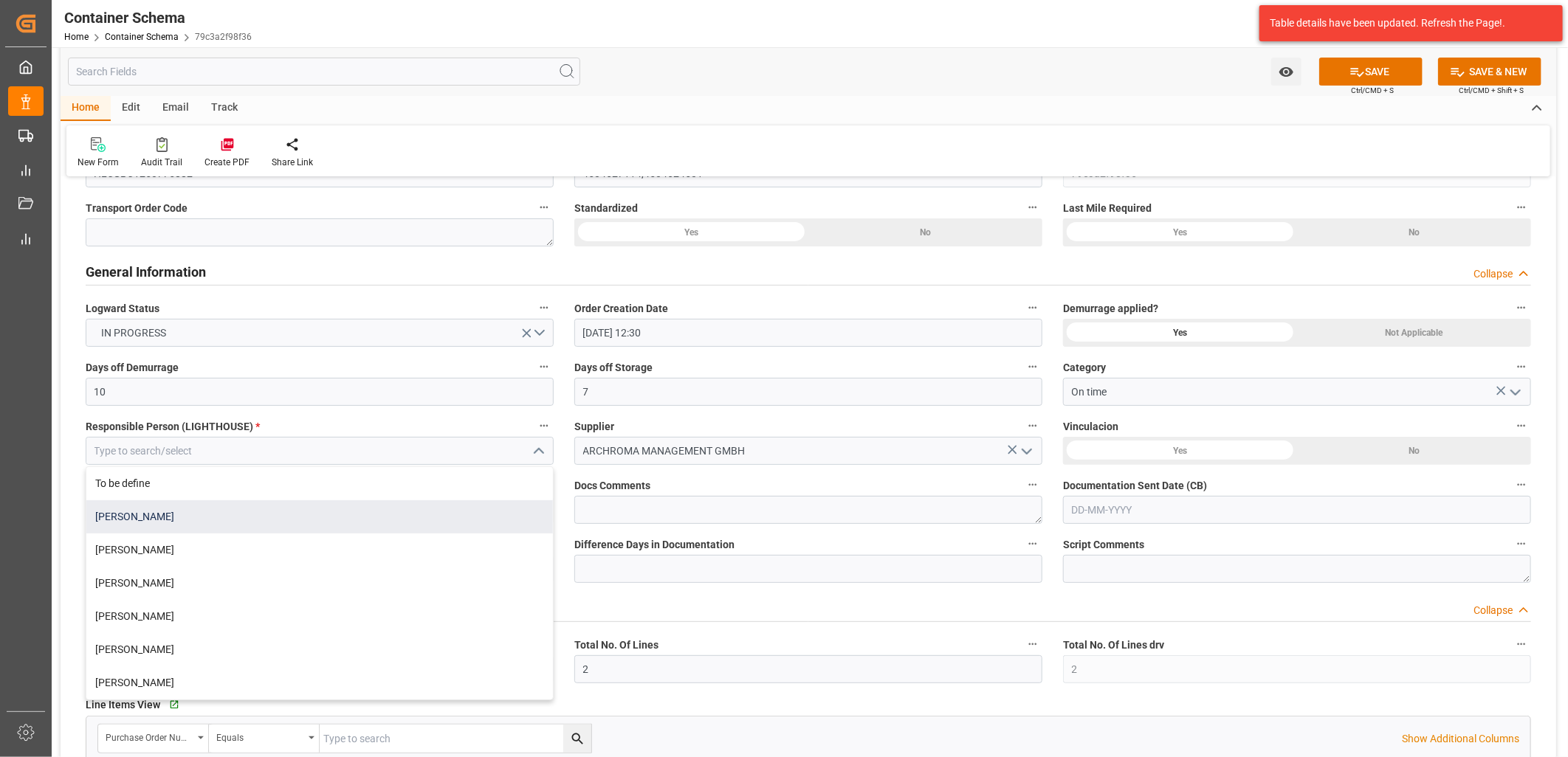
click at [160, 514] on div "[PERSON_NAME]" at bounding box center [320, 517] width 467 height 33
type input "[PERSON_NAME]"
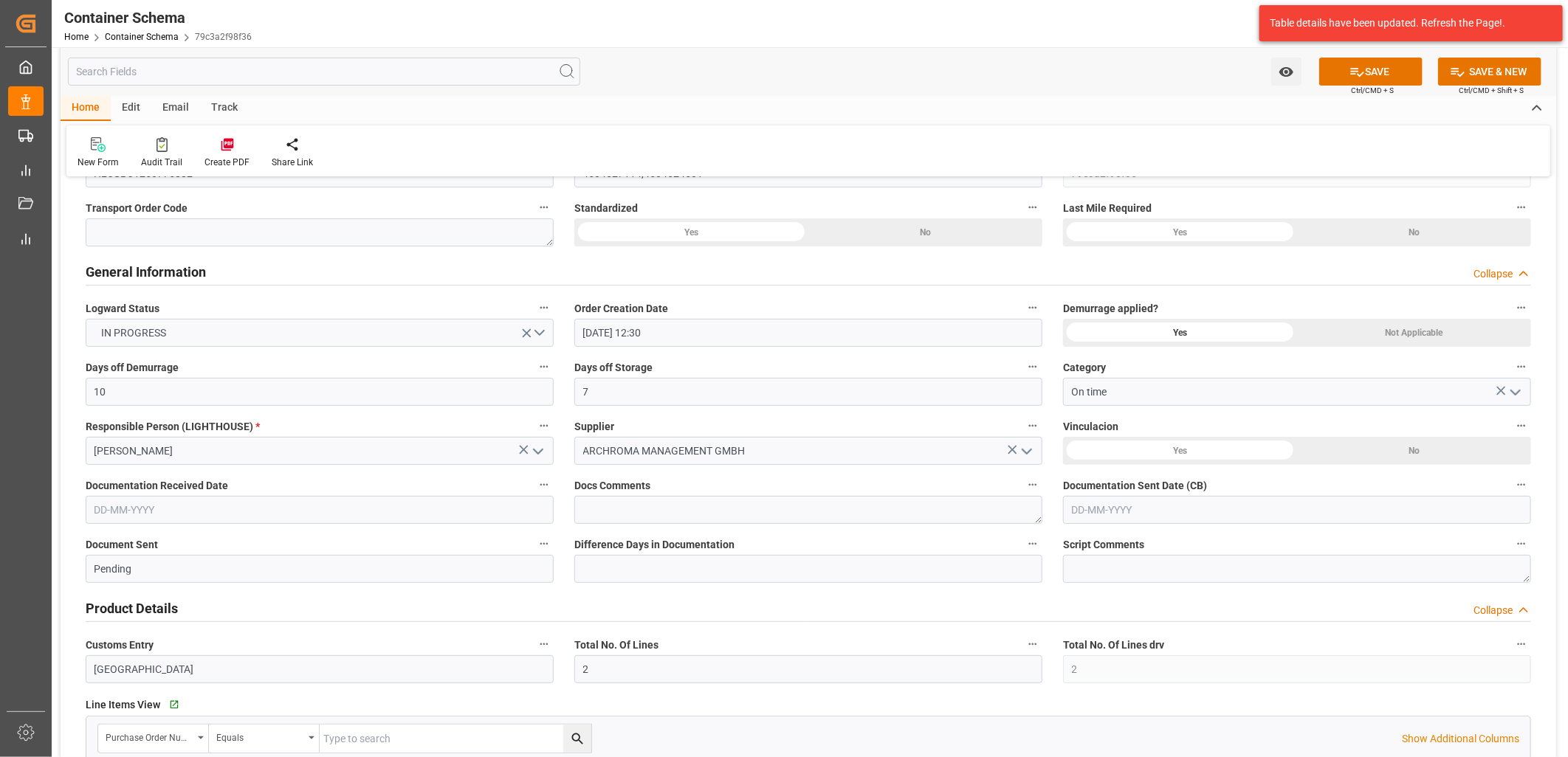
click at [1042, 246] on div "No" at bounding box center [925, 233] width 234 height 28
drag, startPoint x: 1148, startPoint y: 456, endPoint x: 1078, endPoint y: 452, distance: 70.1
click at [808, 246] on div "Yes" at bounding box center [691, 233] width 234 height 28
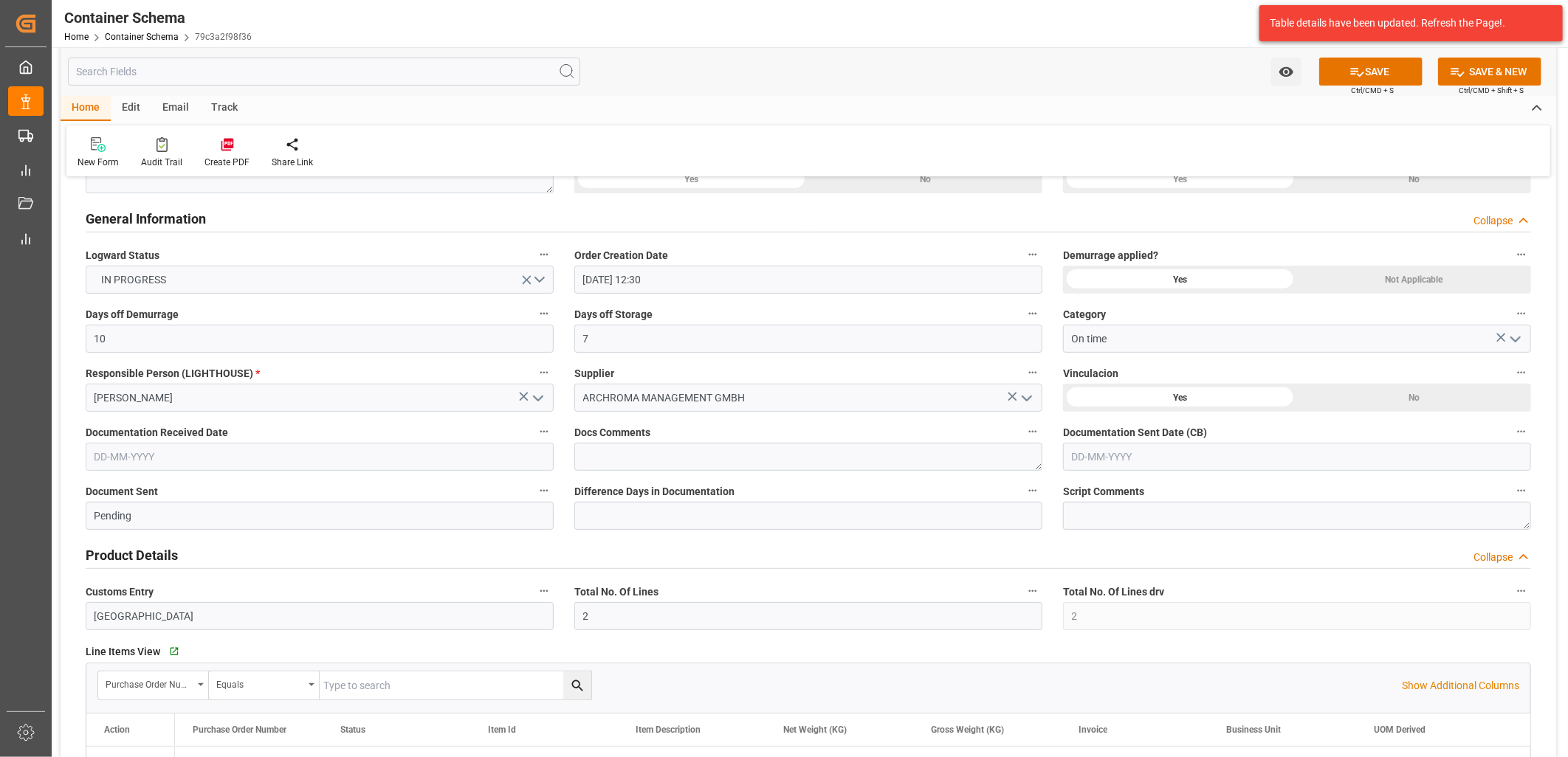
scroll to position [245, 0]
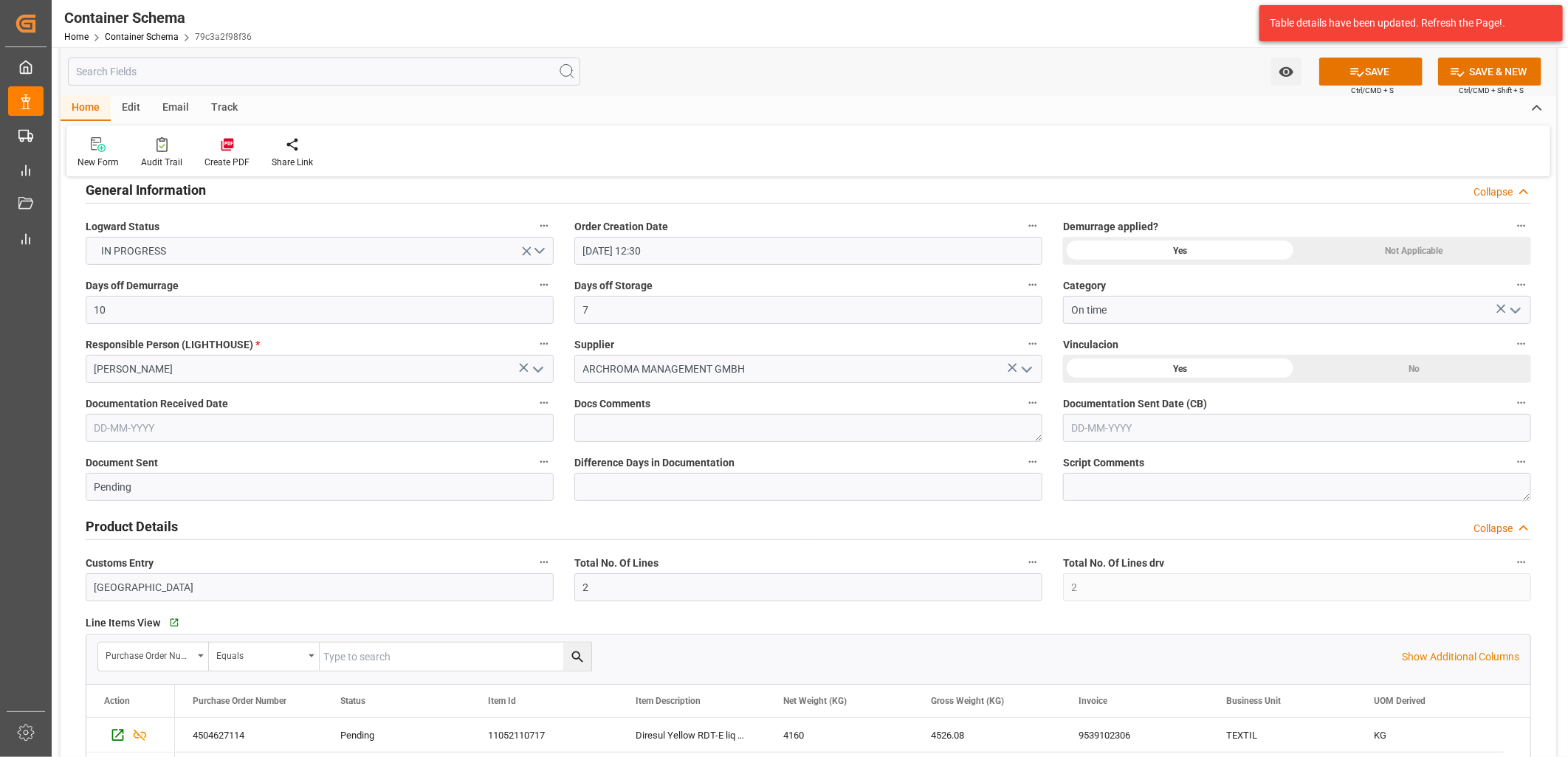
click at [152, 432] on input "text" at bounding box center [319, 427] width 468 height 28
click at [98, 500] on div "August 2025 Mo Tu We Th Fr Sa Su 28 29 30 31 1 2 3 4 5 6 7 8 9 10 11 12 13 14 1…" at bounding box center [191, 550] width 210 height 202
click at [140, 573] on div "12" at bounding box center [134, 575] width 19 height 18
type input "[DATE]"
click at [1103, 429] on input "text" at bounding box center [1296, 427] width 468 height 28
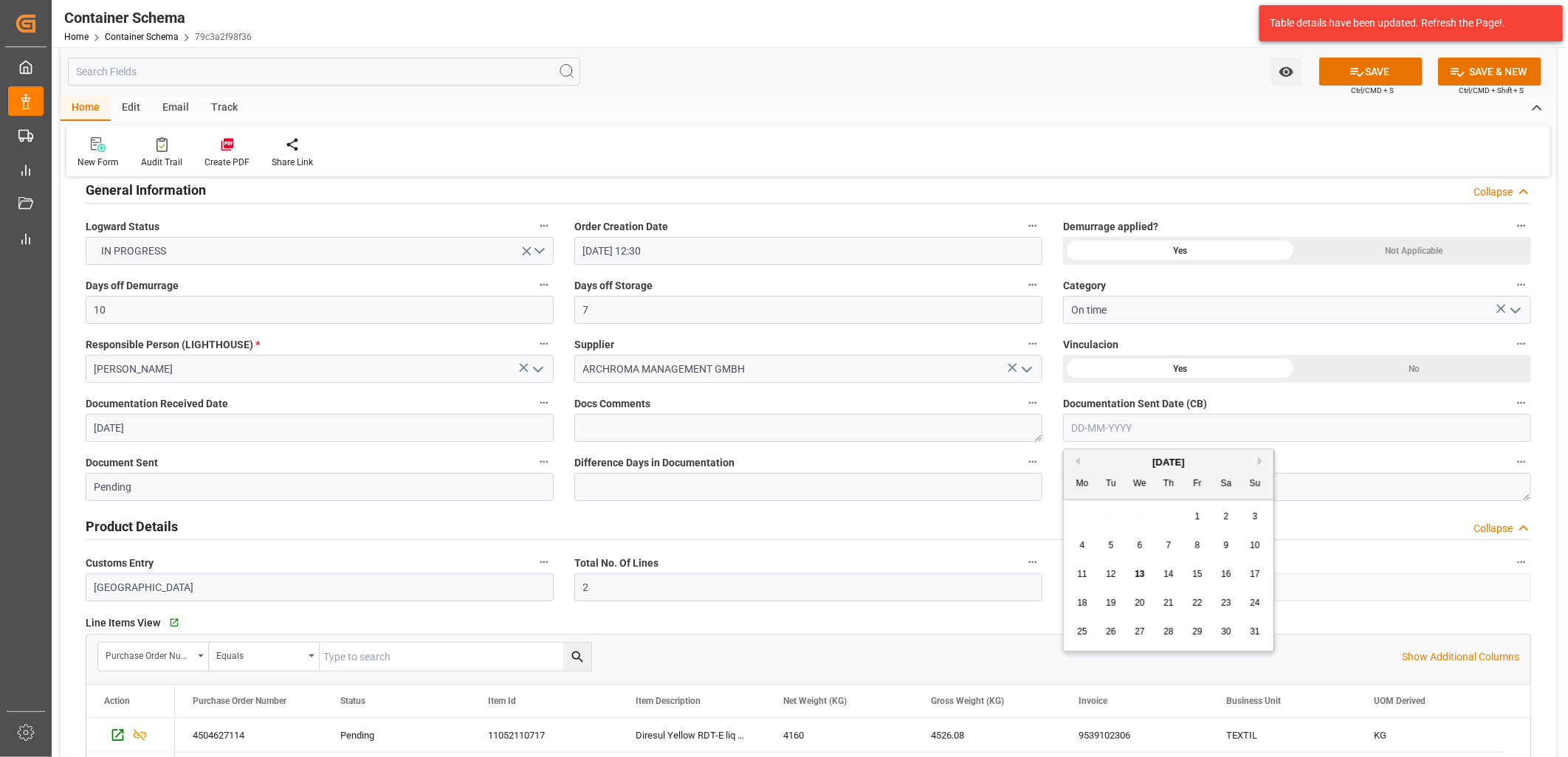
click at [1071, 518] on div "28 29 30 31 1 2 3" at bounding box center [1169, 518] width 202 height 29
click at [1131, 572] on div "13" at bounding box center [1141, 575] width 19 height 18
type input "[DATE]"
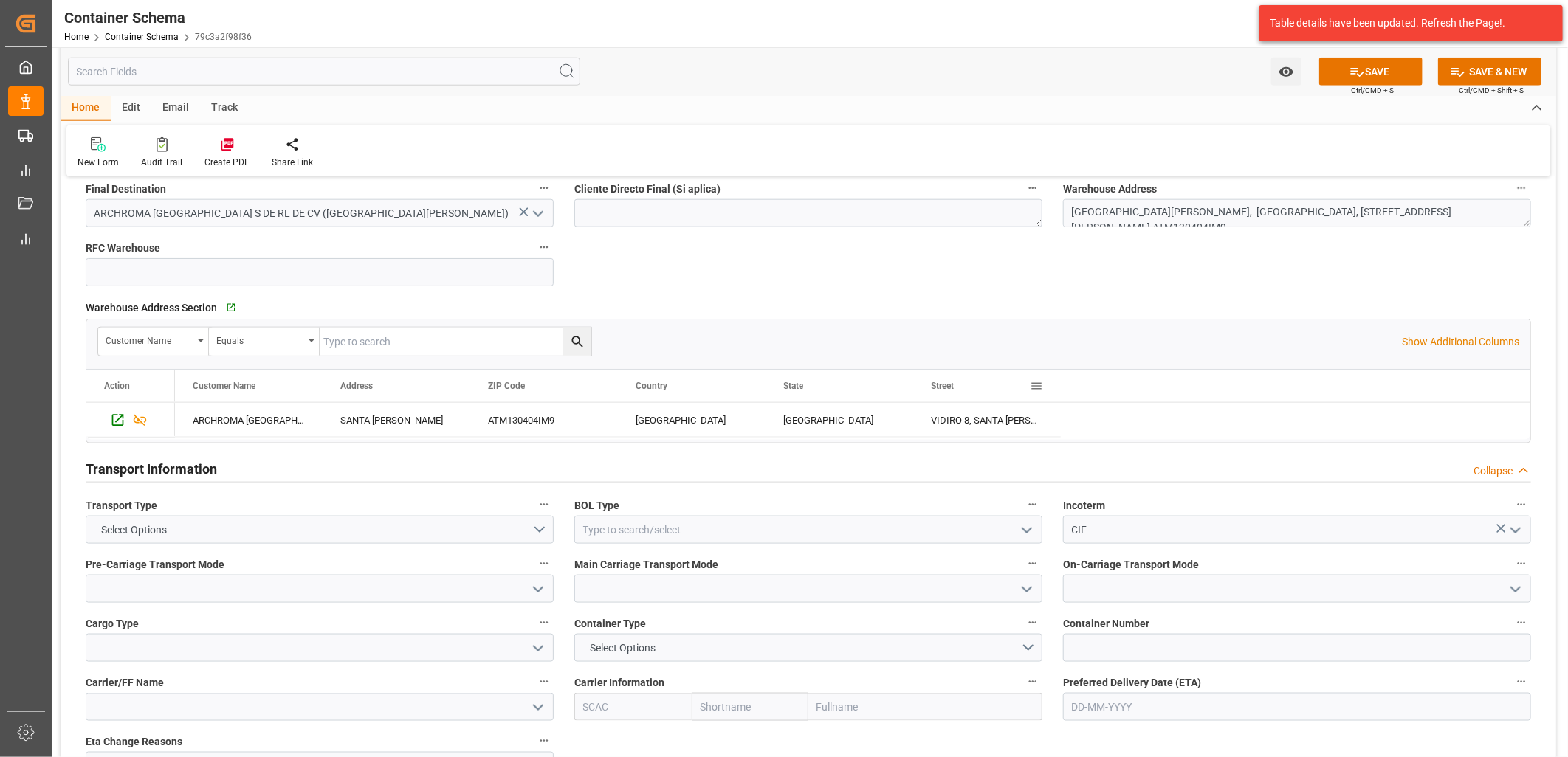
scroll to position [1066, 0]
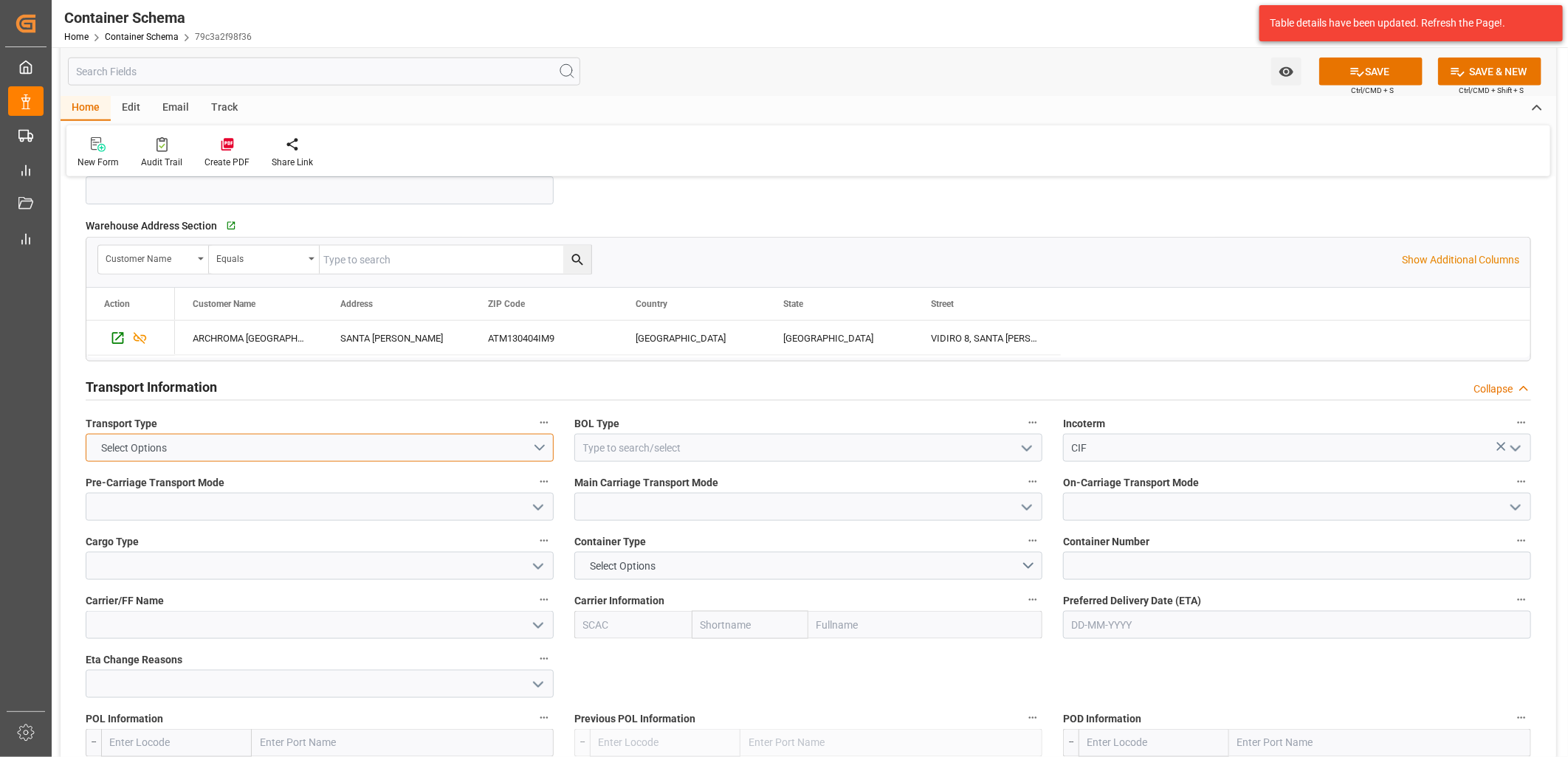
click at [536, 447] on button "Select Options" at bounding box center [319, 448] width 468 height 28
click at [512, 451] on div "SEAFREIGHT" at bounding box center [320, 451] width 467 height 31
click at [1020, 447] on icon "open menu" at bounding box center [1026, 449] width 18 height 18
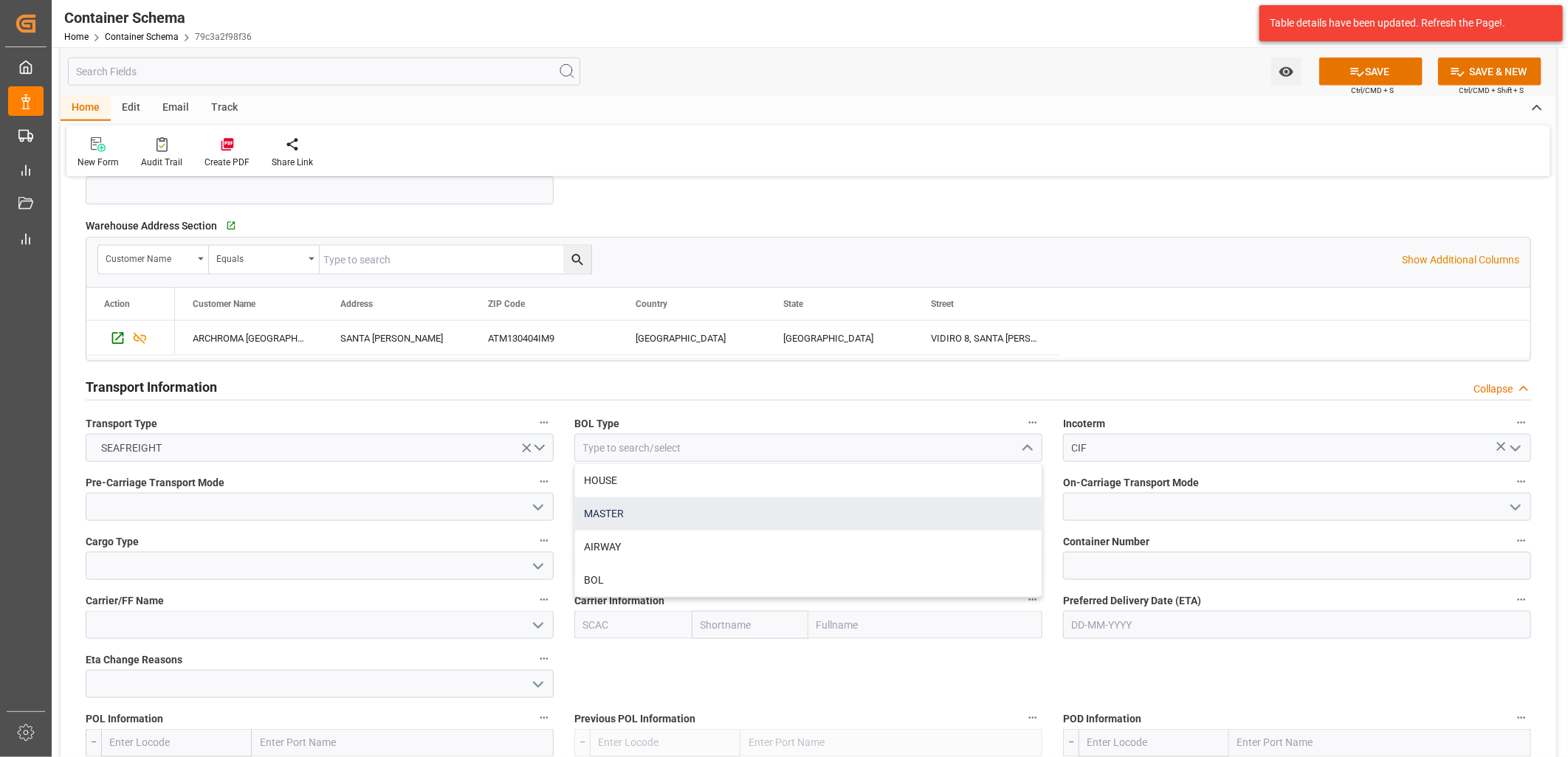
click at [640, 506] on div "MASTER" at bounding box center [808, 514] width 467 height 33
type input "MASTER"
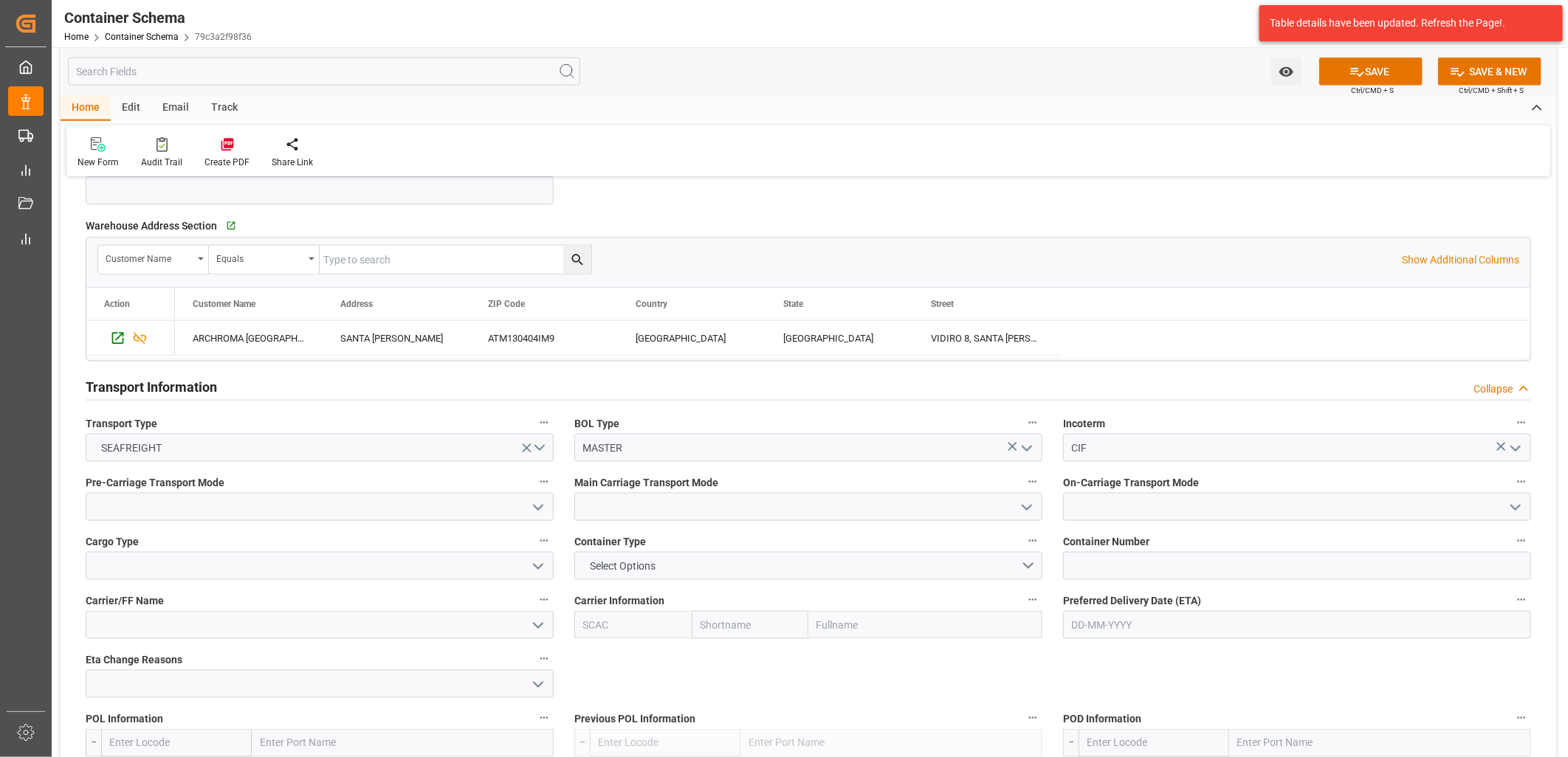
click at [532, 510] on icon "open menu" at bounding box center [538, 507] width 18 height 18
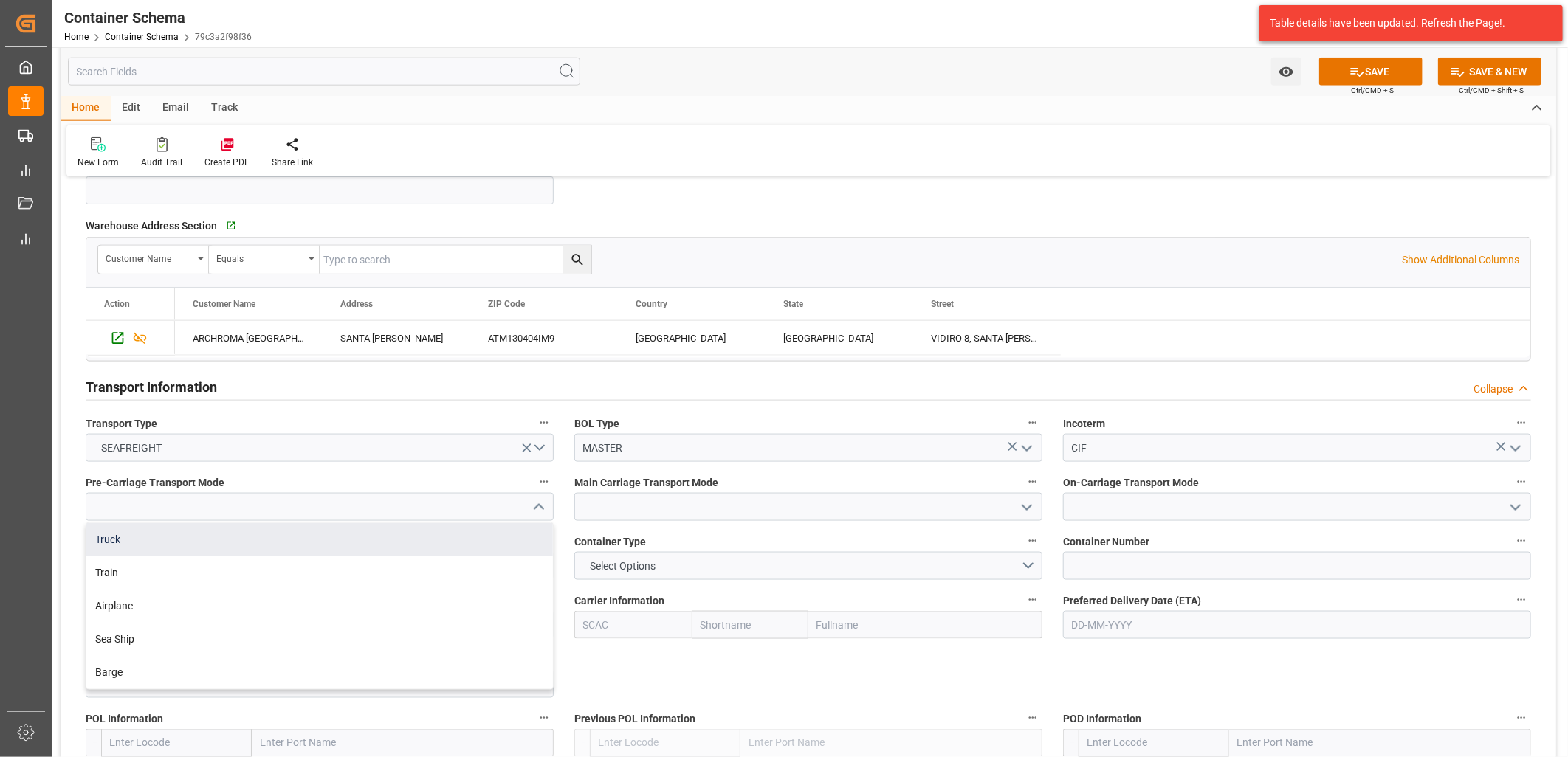
click at [512, 527] on div "Truck" at bounding box center [320, 540] width 467 height 33
type input "Truck"
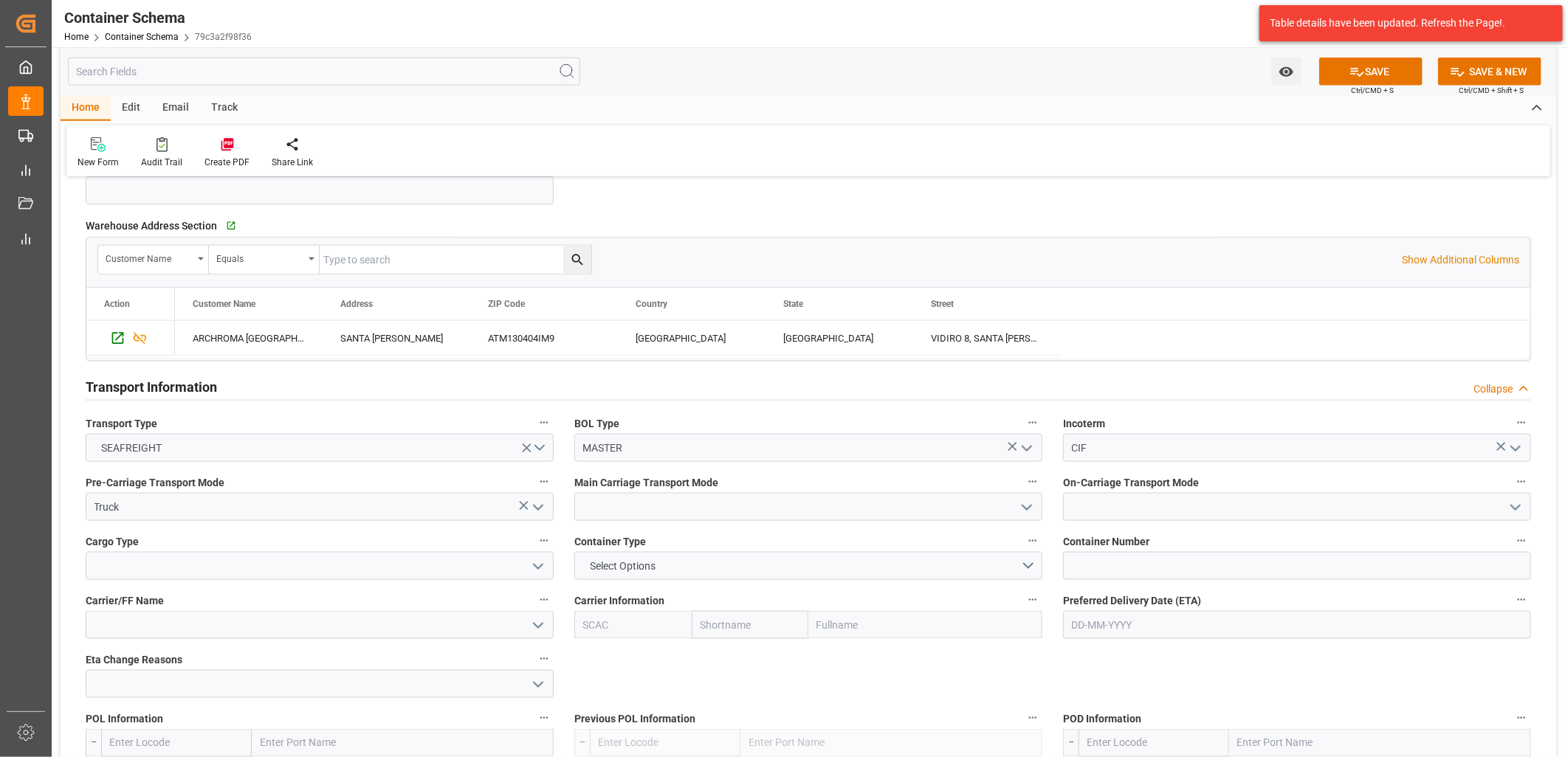
click at [1031, 506] on polyline "open menu" at bounding box center [1026, 507] width 9 height 4
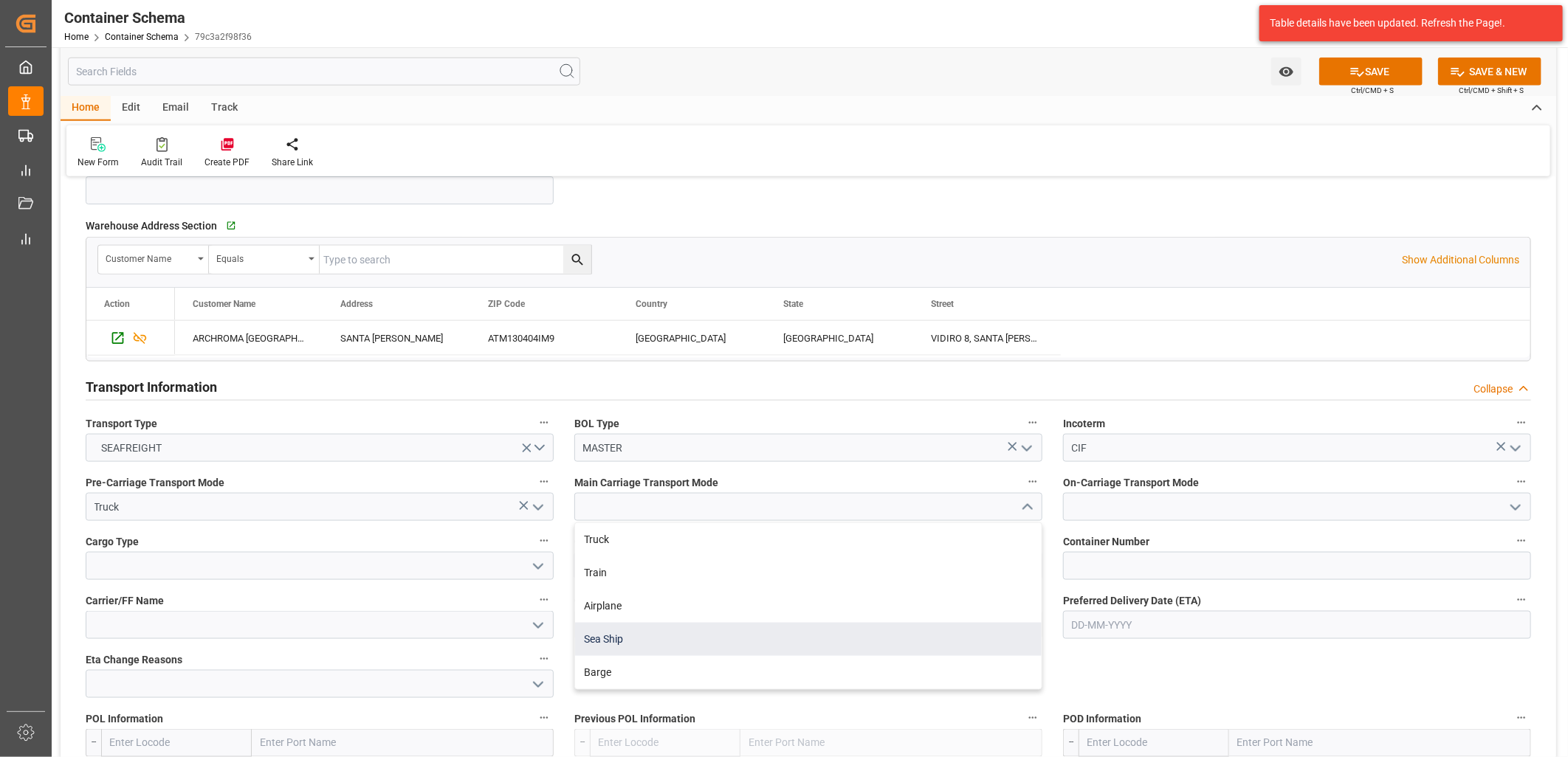
click at [772, 632] on div "Sea Ship" at bounding box center [808, 639] width 467 height 33
type input "Sea Ship"
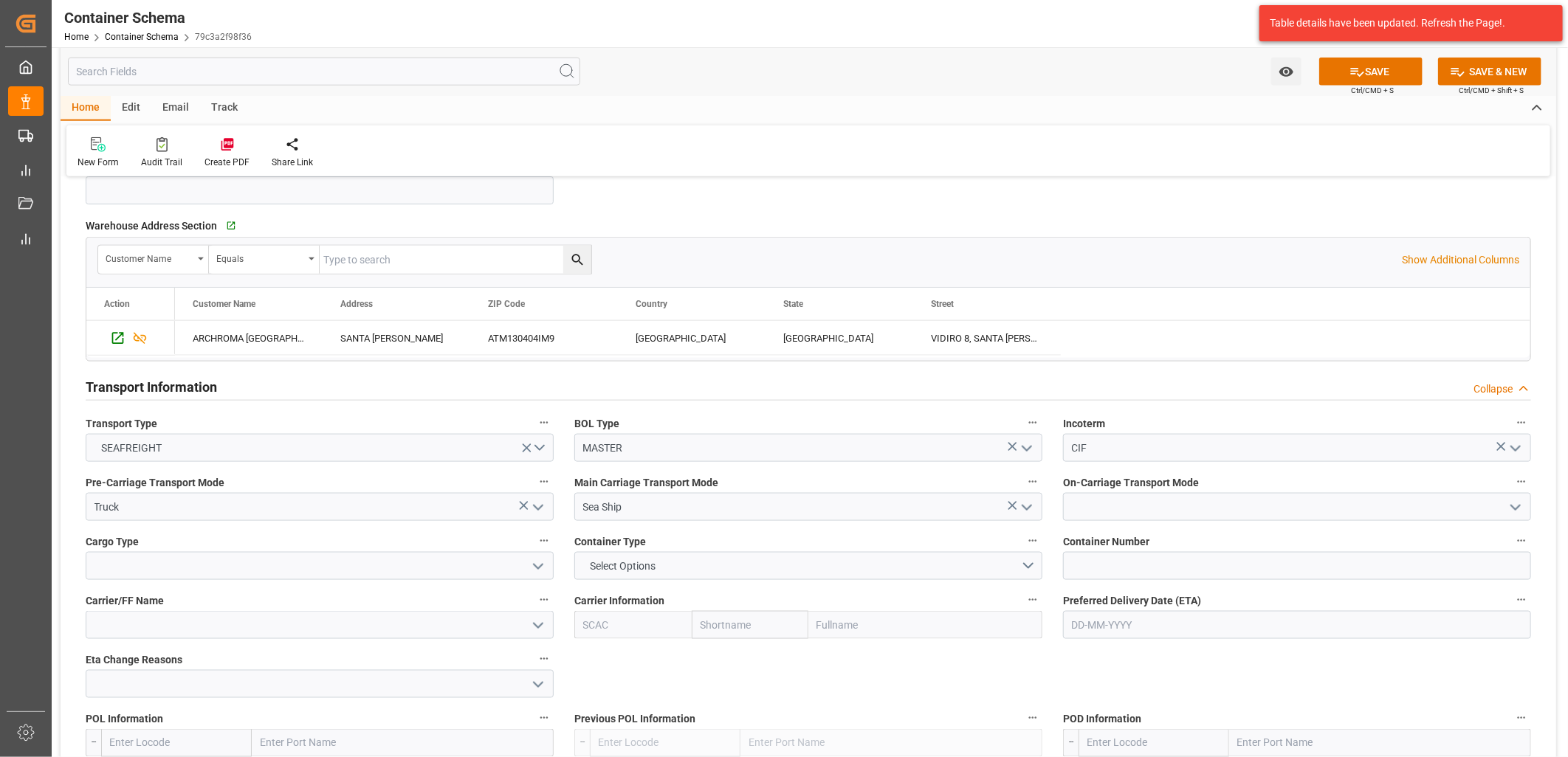
click at [1516, 509] on polyline "open menu" at bounding box center [1516, 507] width 9 height 4
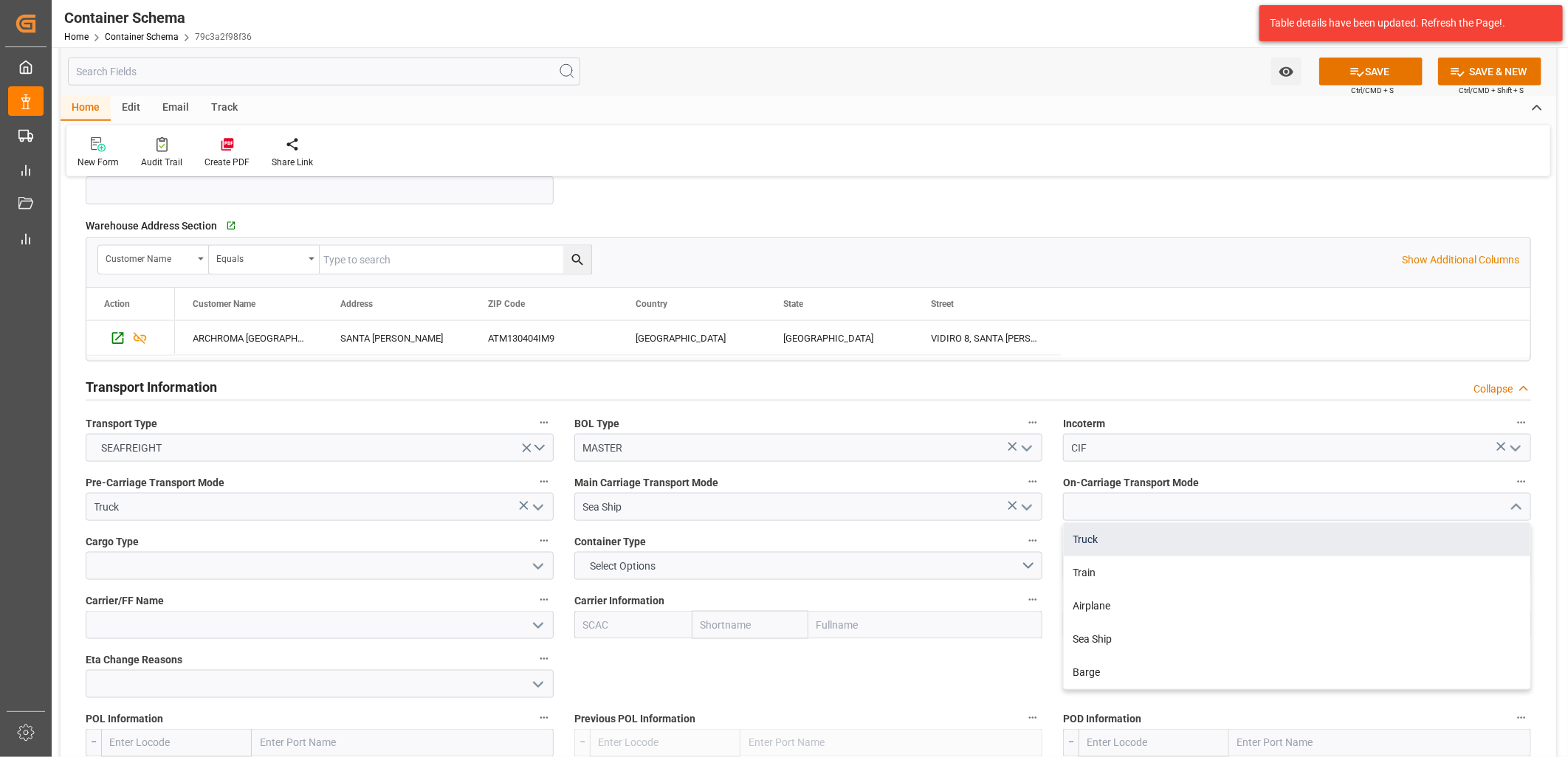
click at [1135, 541] on div "Truck" at bounding box center [1297, 540] width 467 height 33
type input "Truck"
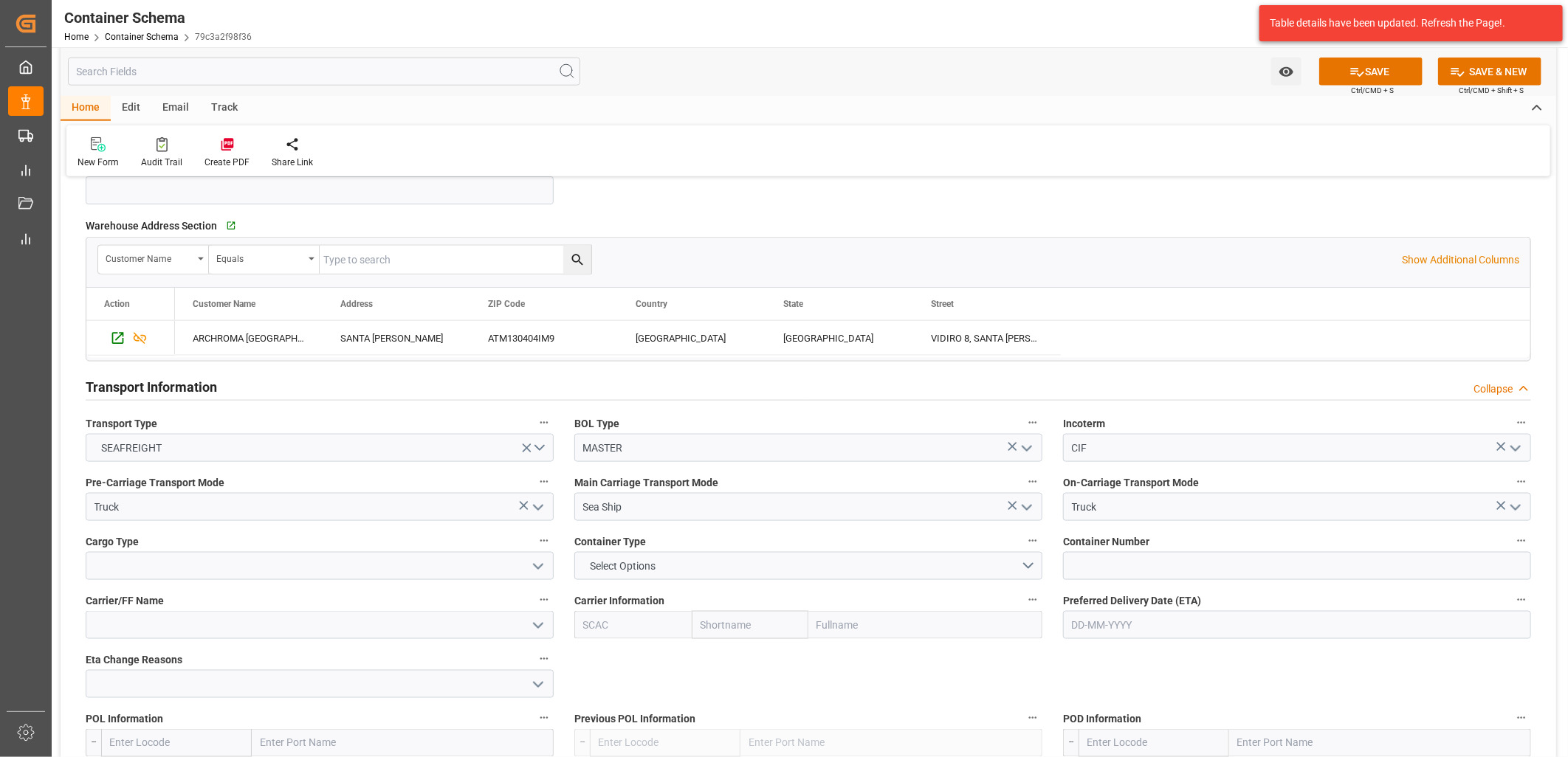
click at [534, 565] on polyline "open menu" at bounding box center [538, 566] width 9 height 4
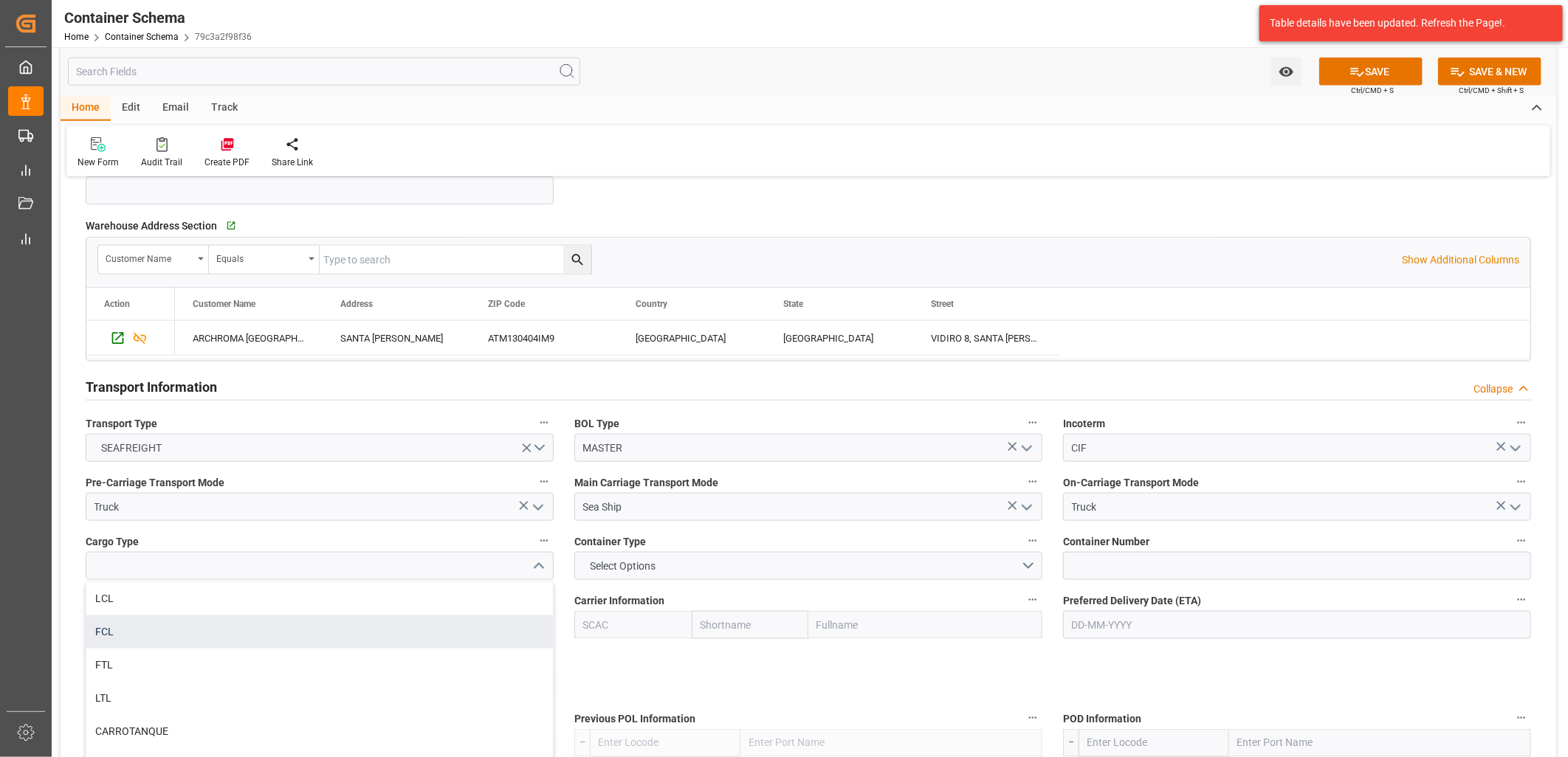
click at [393, 626] on div "FCL" at bounding box center [320, 632] width 467 height 33
type input "FCL"
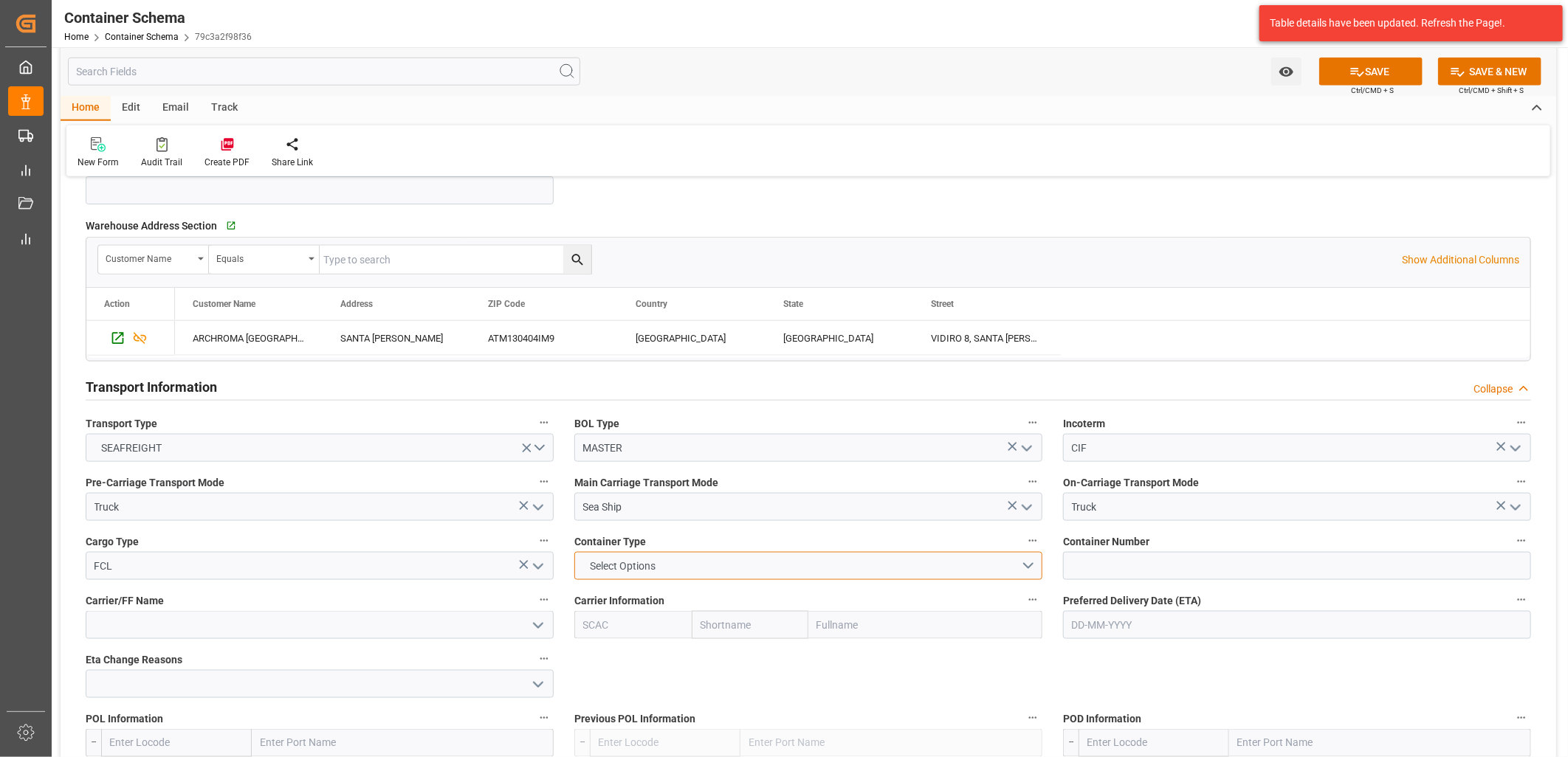
click at [1035, 567] on button "Select Options" at bounding box center [808, 566] width 468 height 28
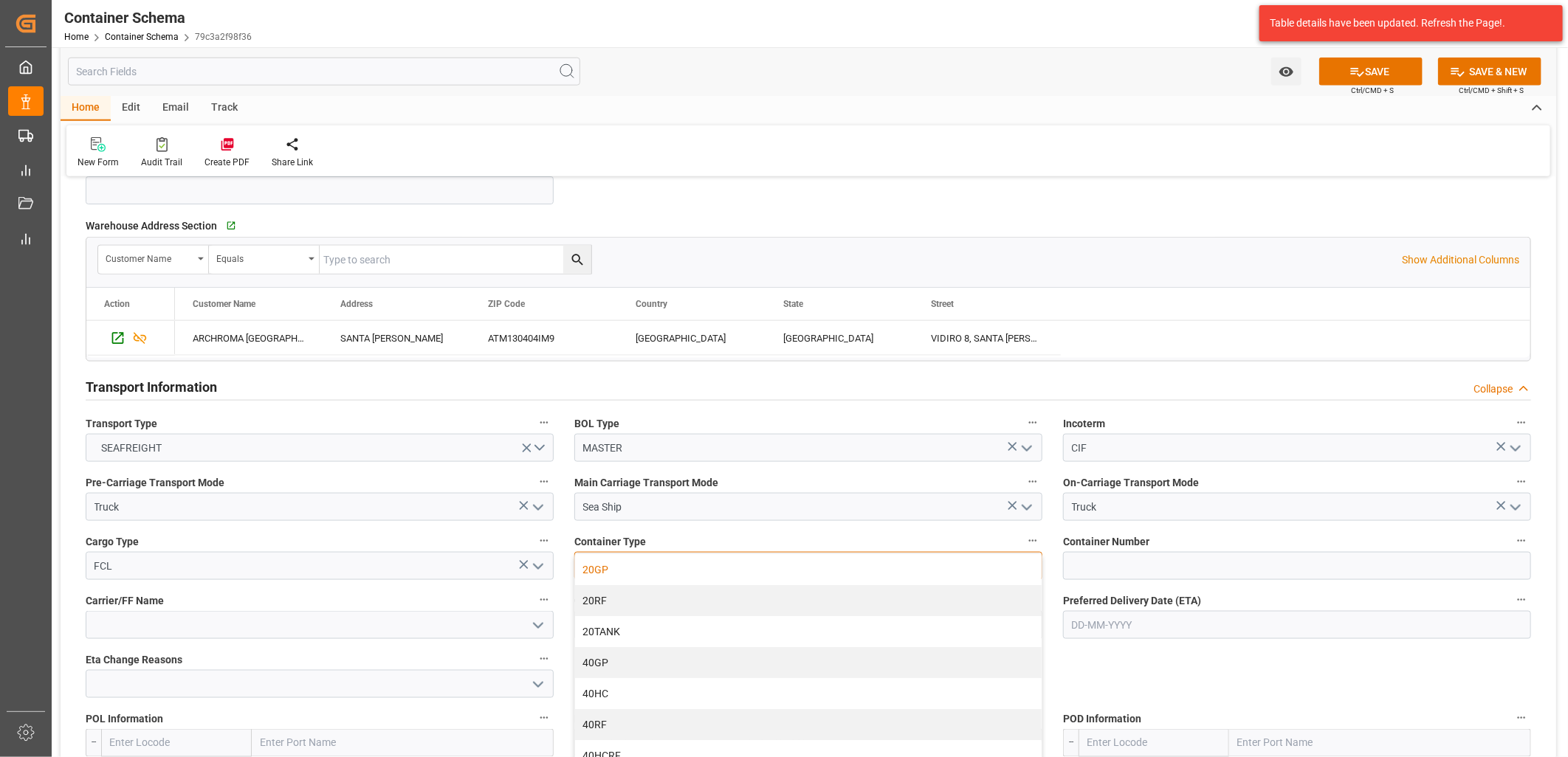
click at [604, 578] on div "20GP" at bounding box center [808, 570] width 467 height 31
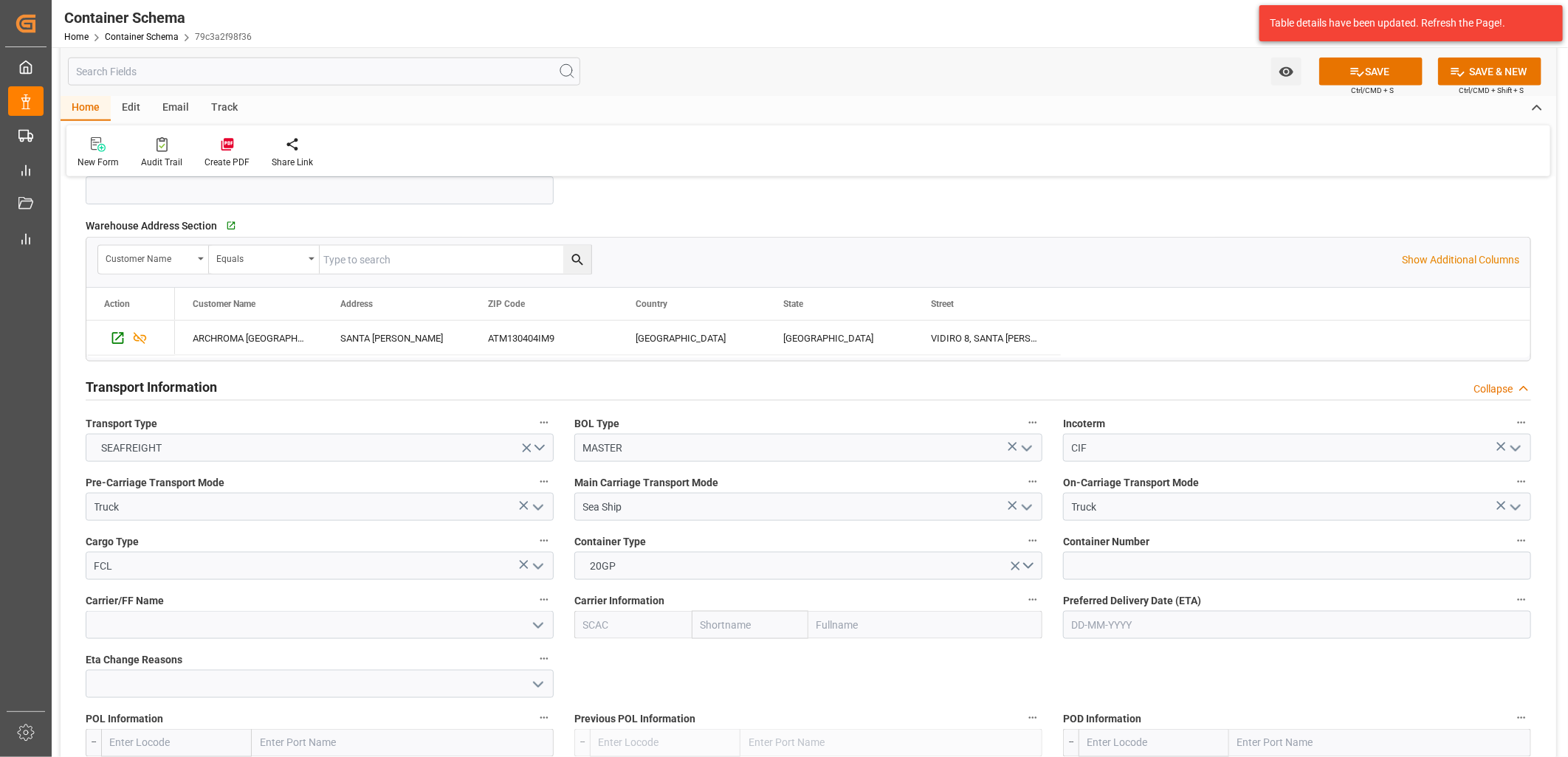
click at [1028, 512] on icon "open menu" at bounding box center [1026, 507] width 18 height 18
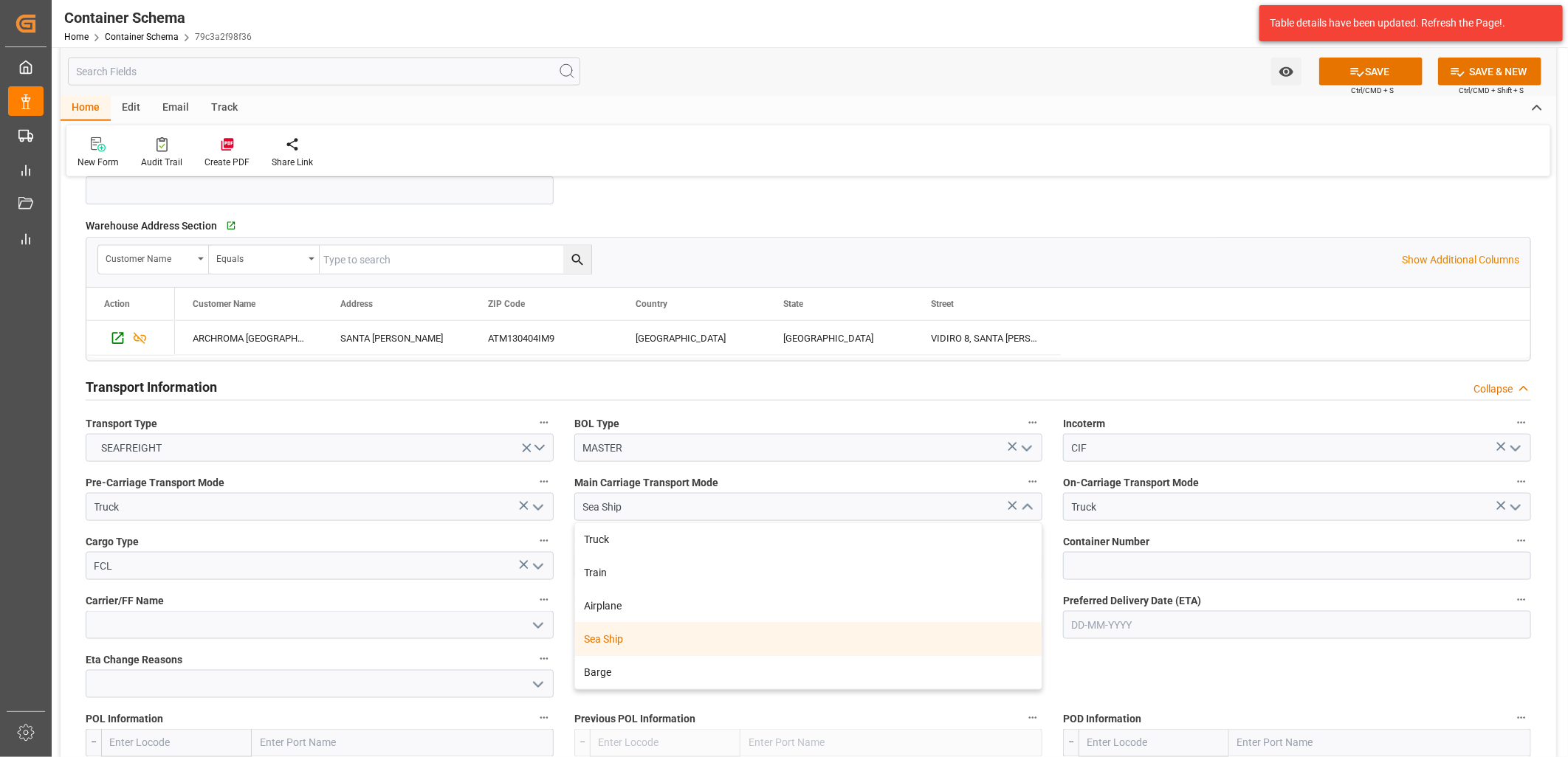
click at [985, 635] on div "Sea Ship" at bounding box center [808, 639] width 467 height 33
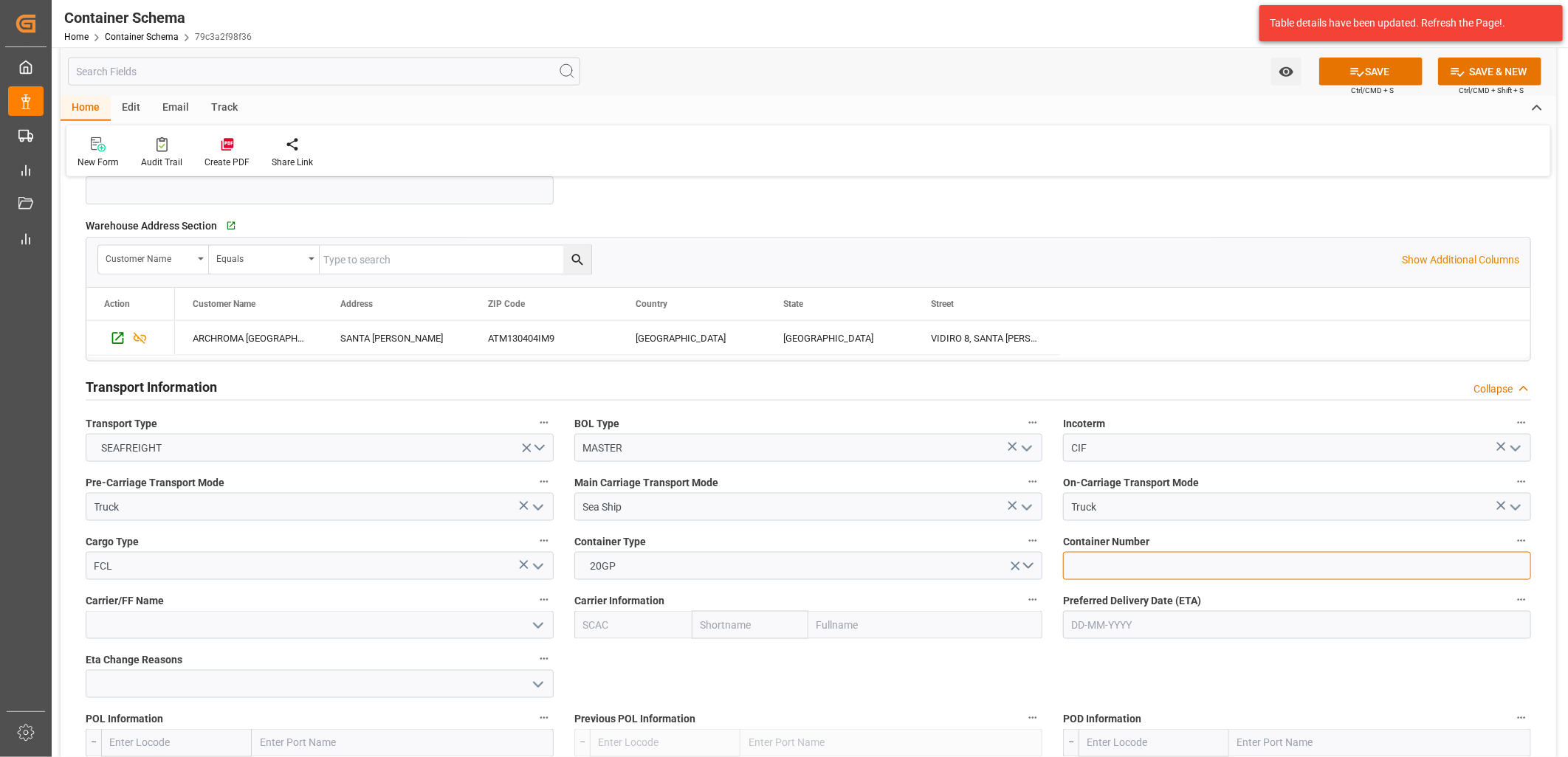
click at [1091, 561] on input at bounding box center [1296, 566] width 468 height 28
click at [1087, 560] on input at bounding box center [1296, 566] width 468 height 28
paste input "TCKU 3819533"
click at [1099, 566] on input "TCKU 3819533" at bounding box center [1296, 566] width 468 height 28
type input "TCKU3819533"
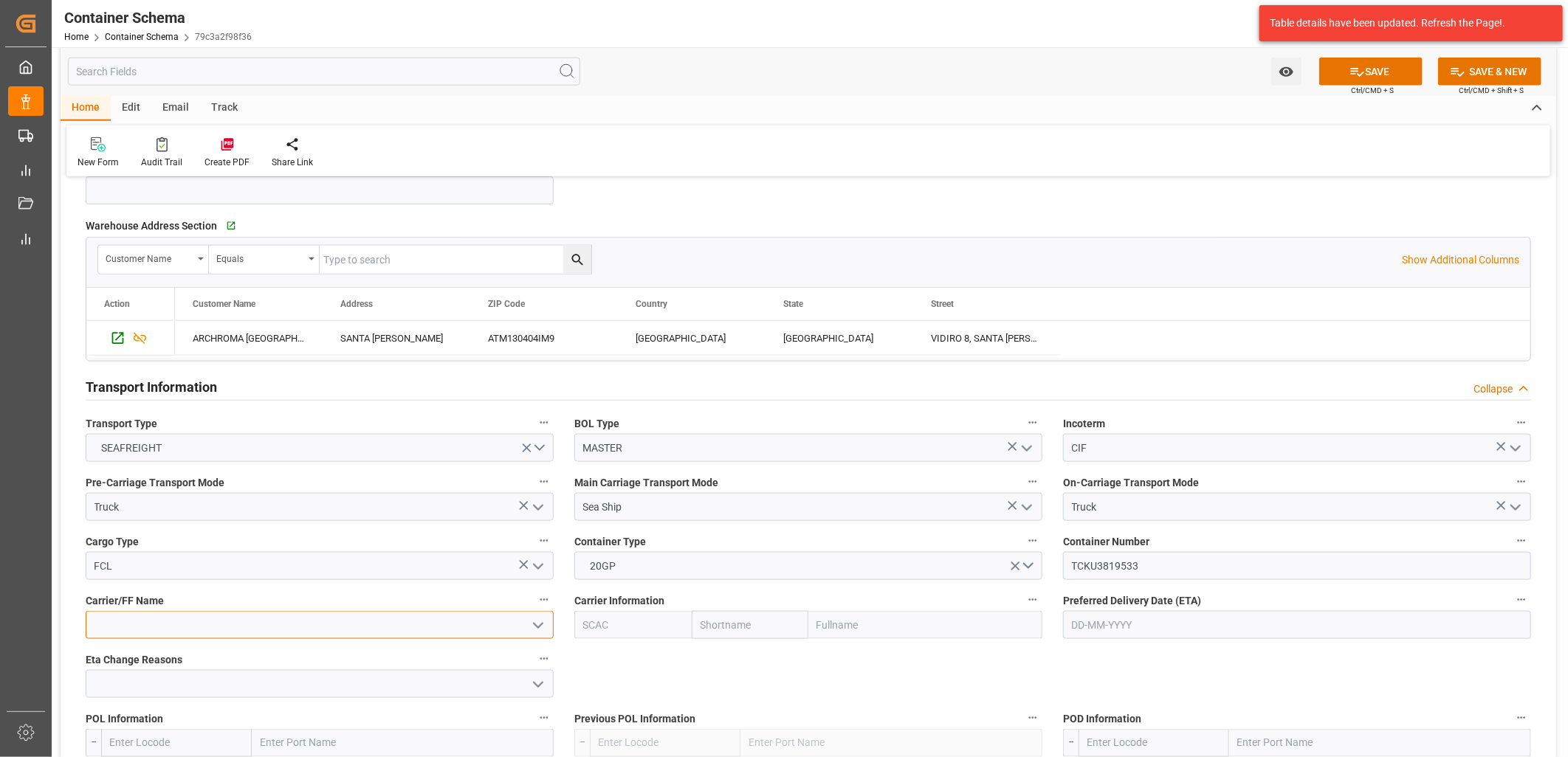
click at [366, 629] on input at bounding box center [319, 625] width 468 height 28
drag, startPoint x: 356, startPoint y: 651, endPoint x: 663, endPoint y: 638, distance: 307.3
click at [360, 648] on div "DSV AIR & SEA, S.A. DE C.V." at bounding box center [320, 657] width 467 height 33
type input "DSV AIR & SEA, S.A. DE C.V."
click at [749, 631] on input "text" at bounding box center [750, 625] width 118 height 28
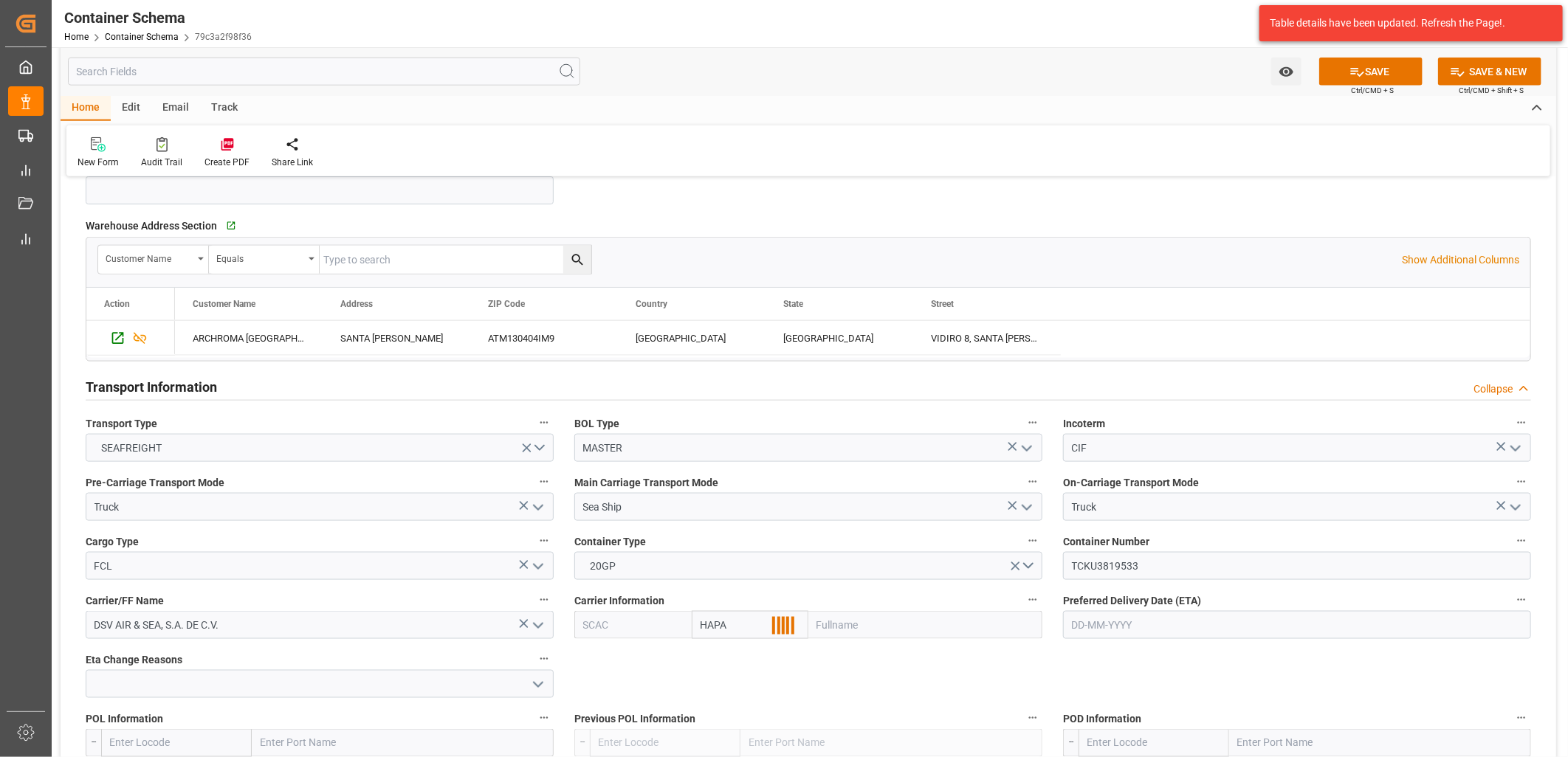
type input "HAPAG"
drag, startPoint x: 736, startPoint y: 625, endPoint x: 699, endPoint y: 625, distance: 37.0
click at [699, 625] on input "HAPAG" at bounding box center [750, 625] width 118 height 28
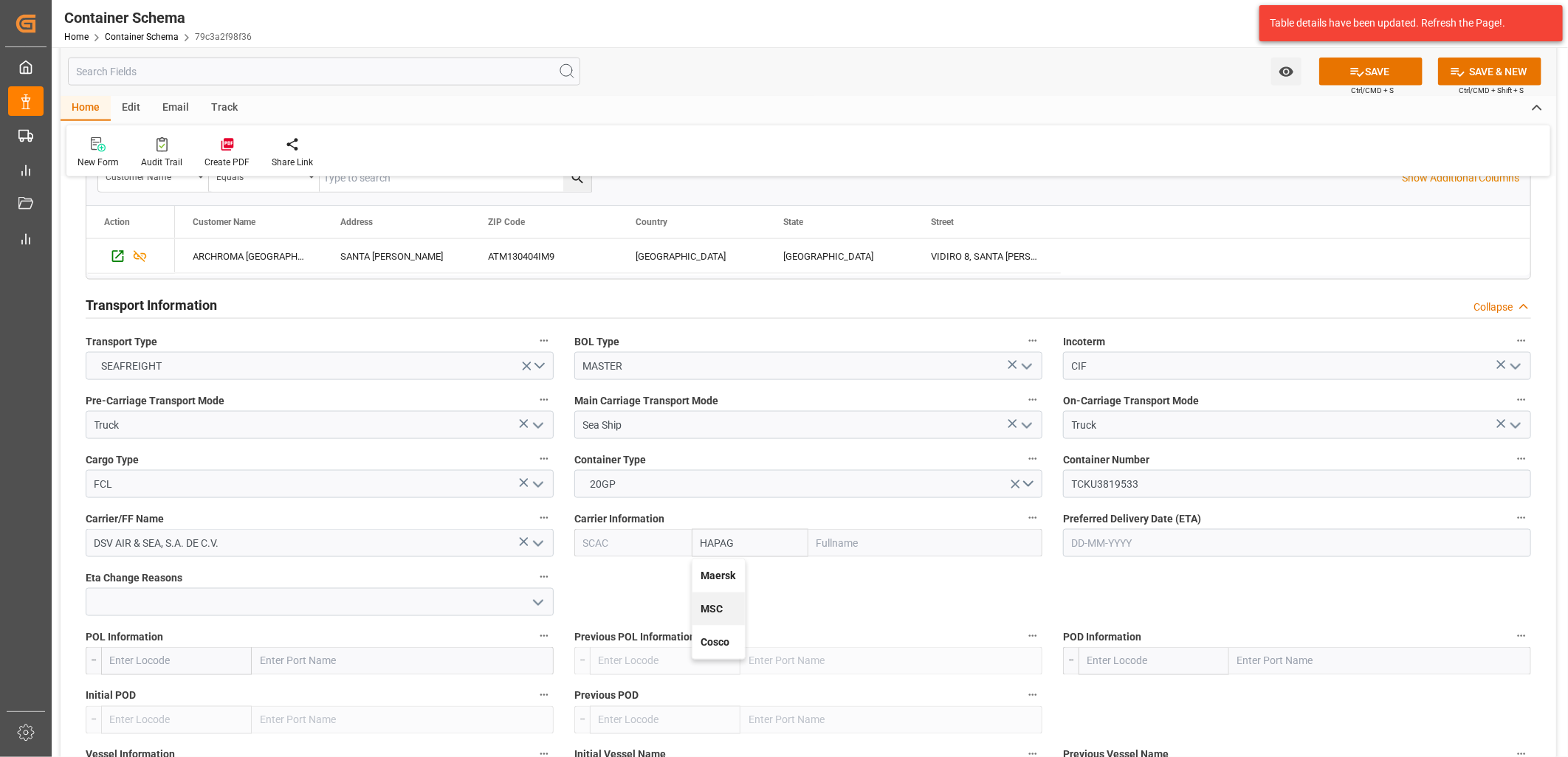
click at [748, 542] on input "HAPAG" at bounding box center [750, 543] width 118 height 28
drag, startPoint x: 770, startPoint y: 542, endPoint x: 699, endPoint y: 542, distance: 71.0
click at [699, 542] on input "HAPAG" at bounding box center [750, 543] width 118 height 28
click at [643, 532] on input "text" at bounding box center [633, 543] width 118 height 28
click at [613, 573] on div "HLCU" at bounding box center [597, 576] width 45 height 33
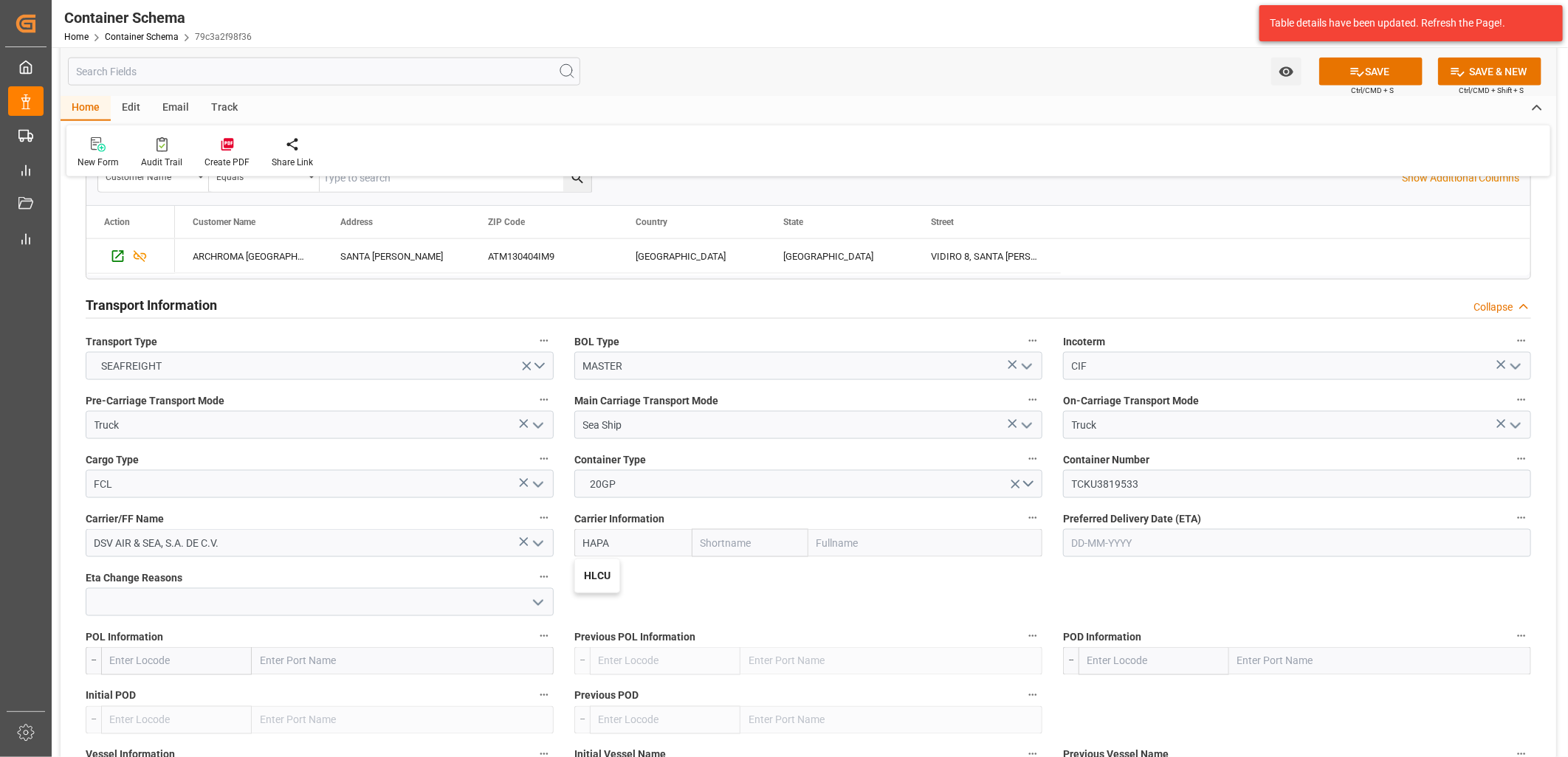
type input "HLCU"
type input "Hapag [PERSON_NAME]"
type input "Hapag [PERSON_NAME] Aktiengesellschaft"
type input "HLCU"
click at [1144, 540] on input "text" at bounding box center [1296, 543] width 468 height 28
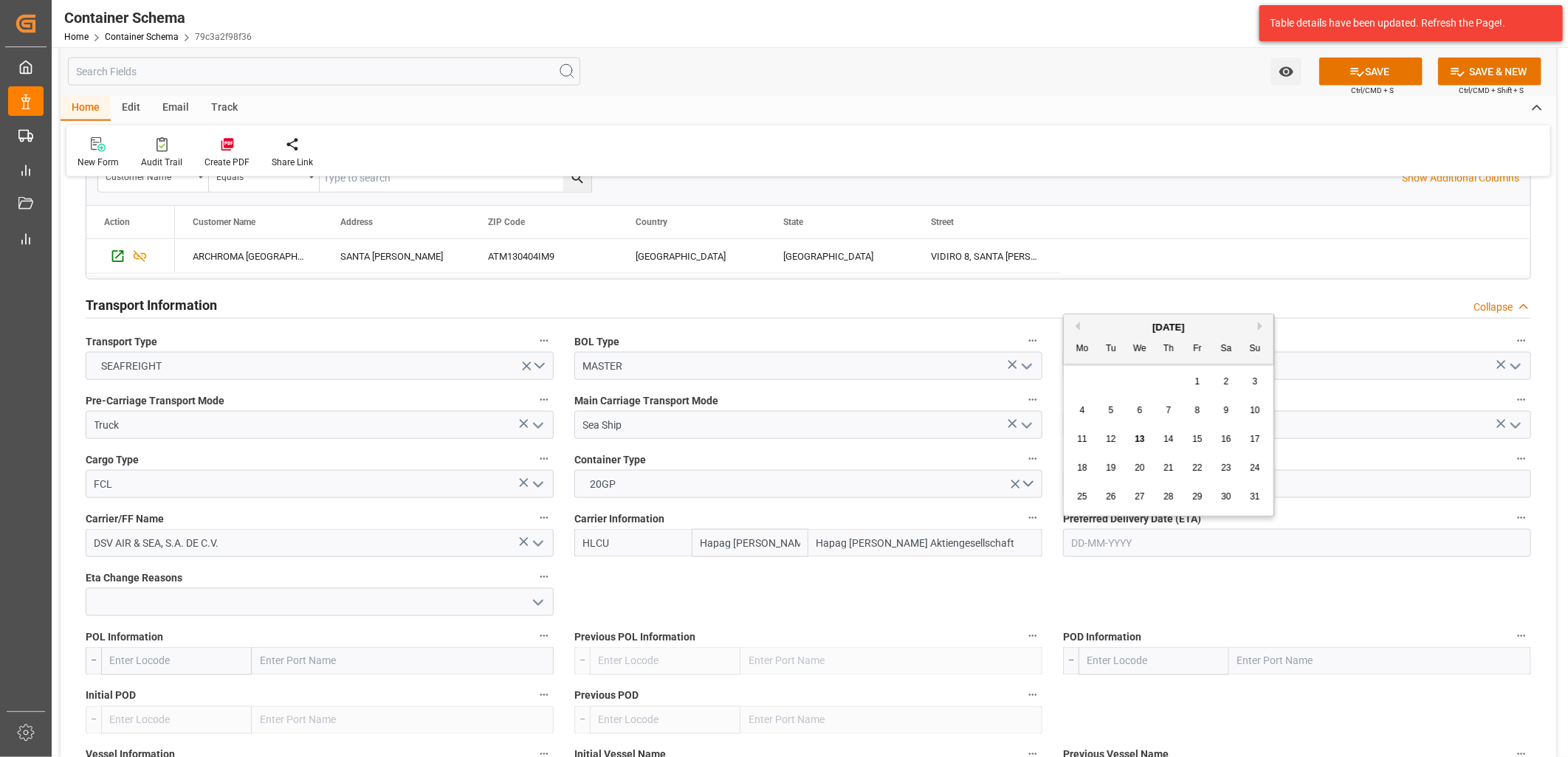
click at [1169, 468] on span "21" at bounding box center [1167, 468] width 9 height 10
type input "[DATE]"
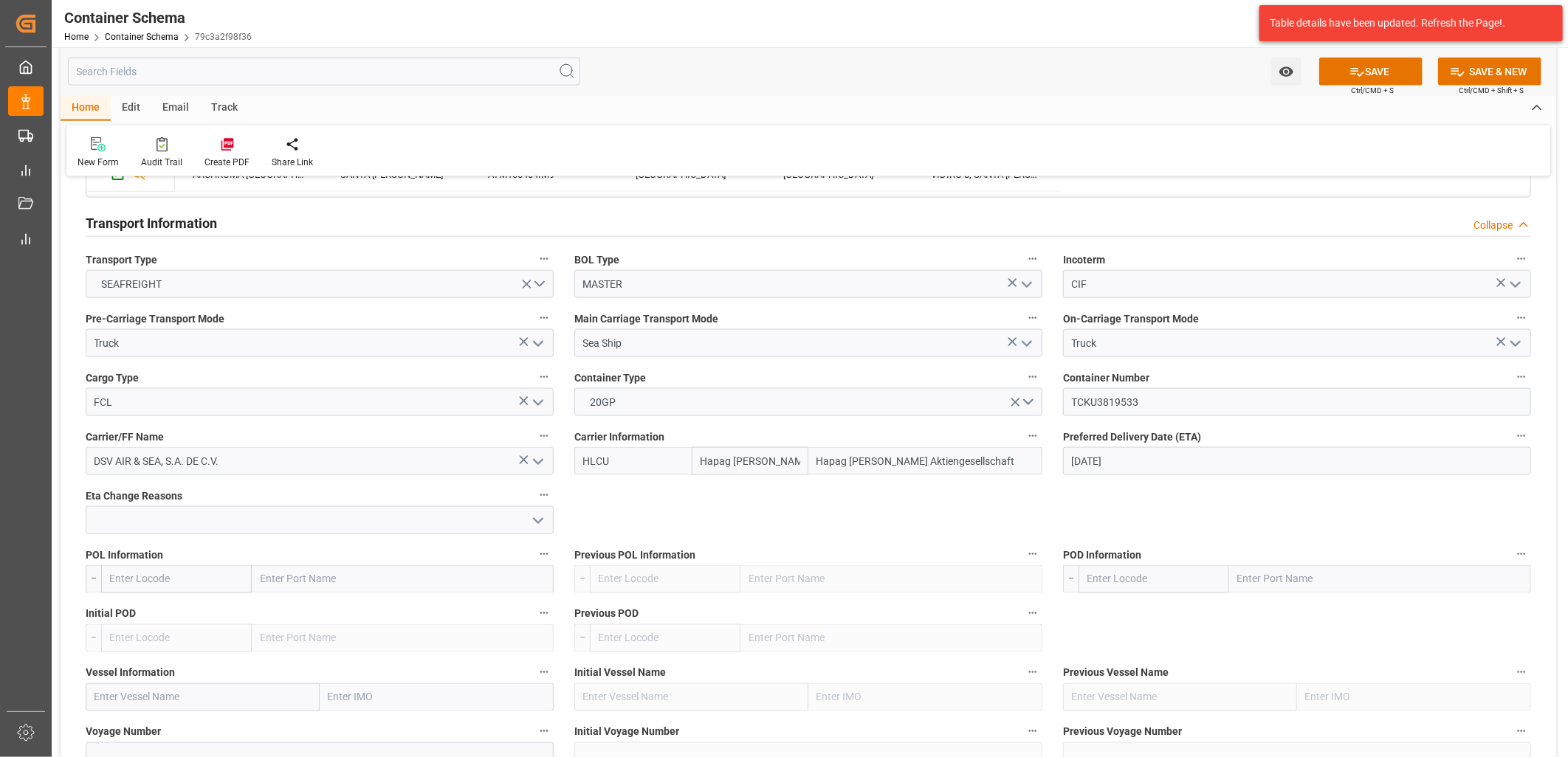
scroll to position [1311, 0]
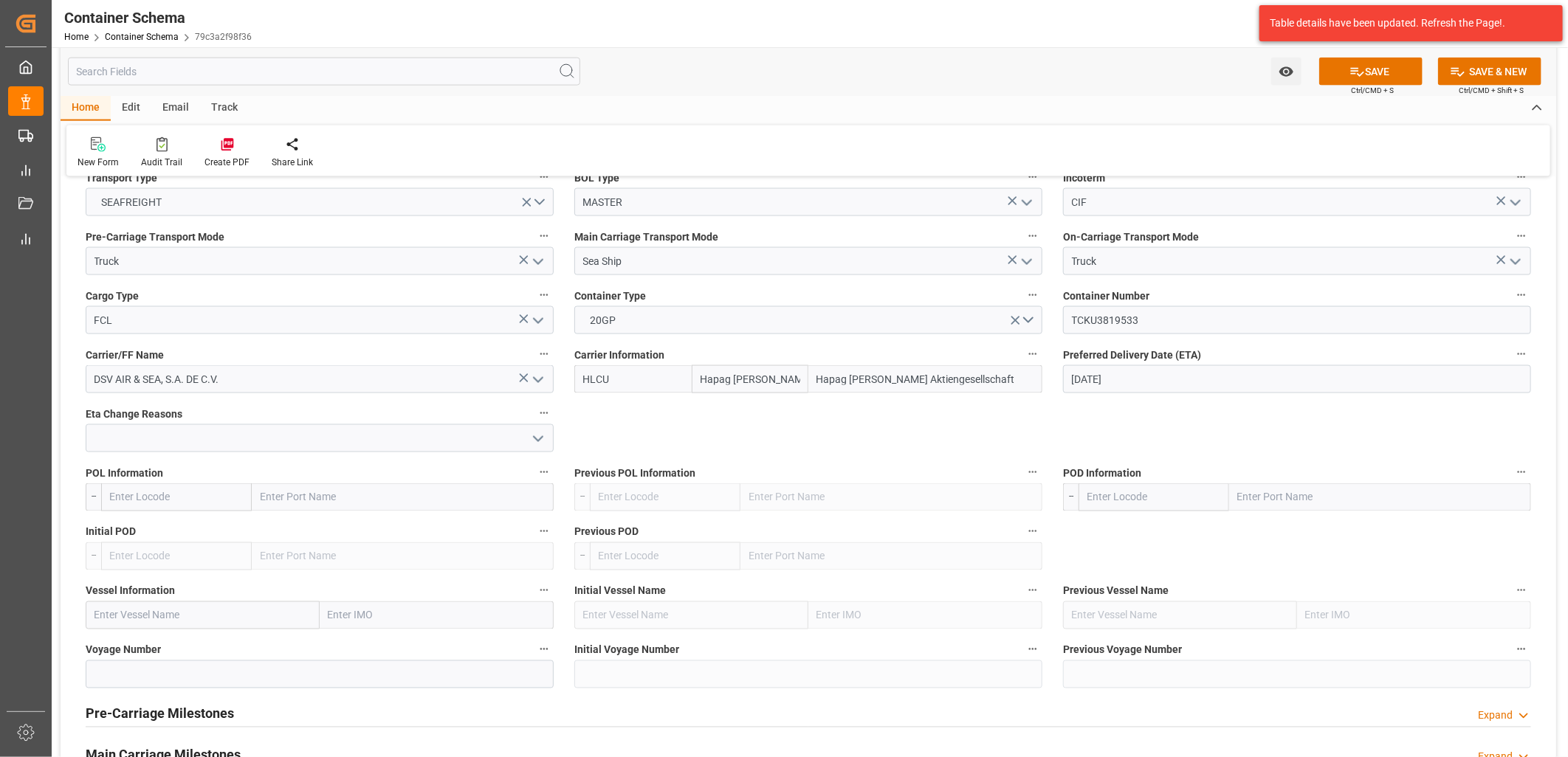
click at [310, 495] on input "text" at bounding box center [403, 497] width 302 height 28
click at [282, 500] on input "text" at bounding box center [403, 497] width 302 height 28
click at [276, 496] on input "text" at bounding box center [403, 497] width 302 height 28
type input "L"
click at [301, 499] on input "text" at bounding box center [403, 497] width 302 height 28
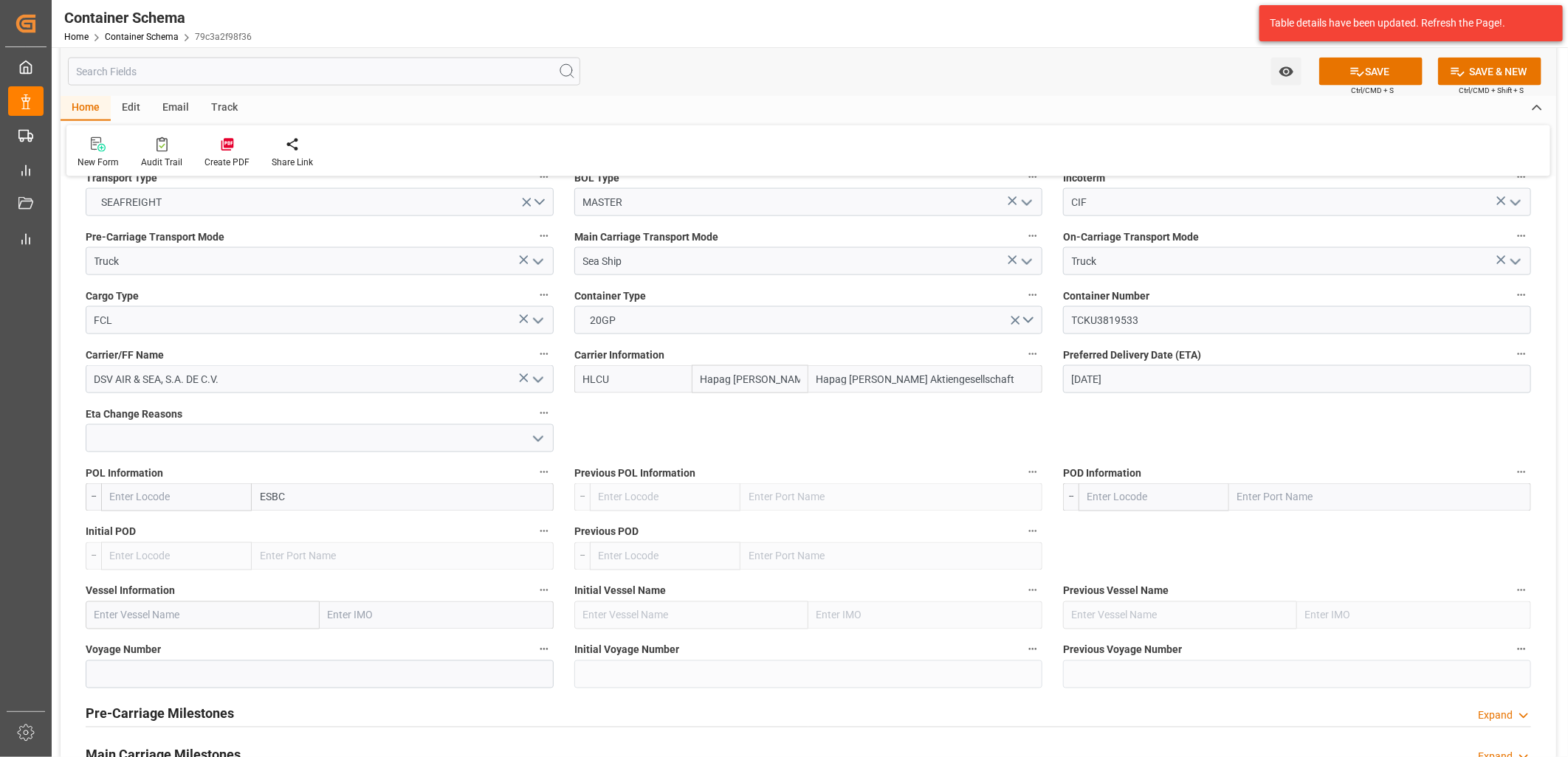
type input "ESBCN"
click at [274, 531] on b "[GEOGRAPHIC_DATA]" at bounding box center [311, 530] width 100 height 12
type input "ESBCN"
type input "[GEOGRAPHIC_DATA]"
click at [1273, 497] on input "text" at bounding box center [1380, 497] width 302 height 28
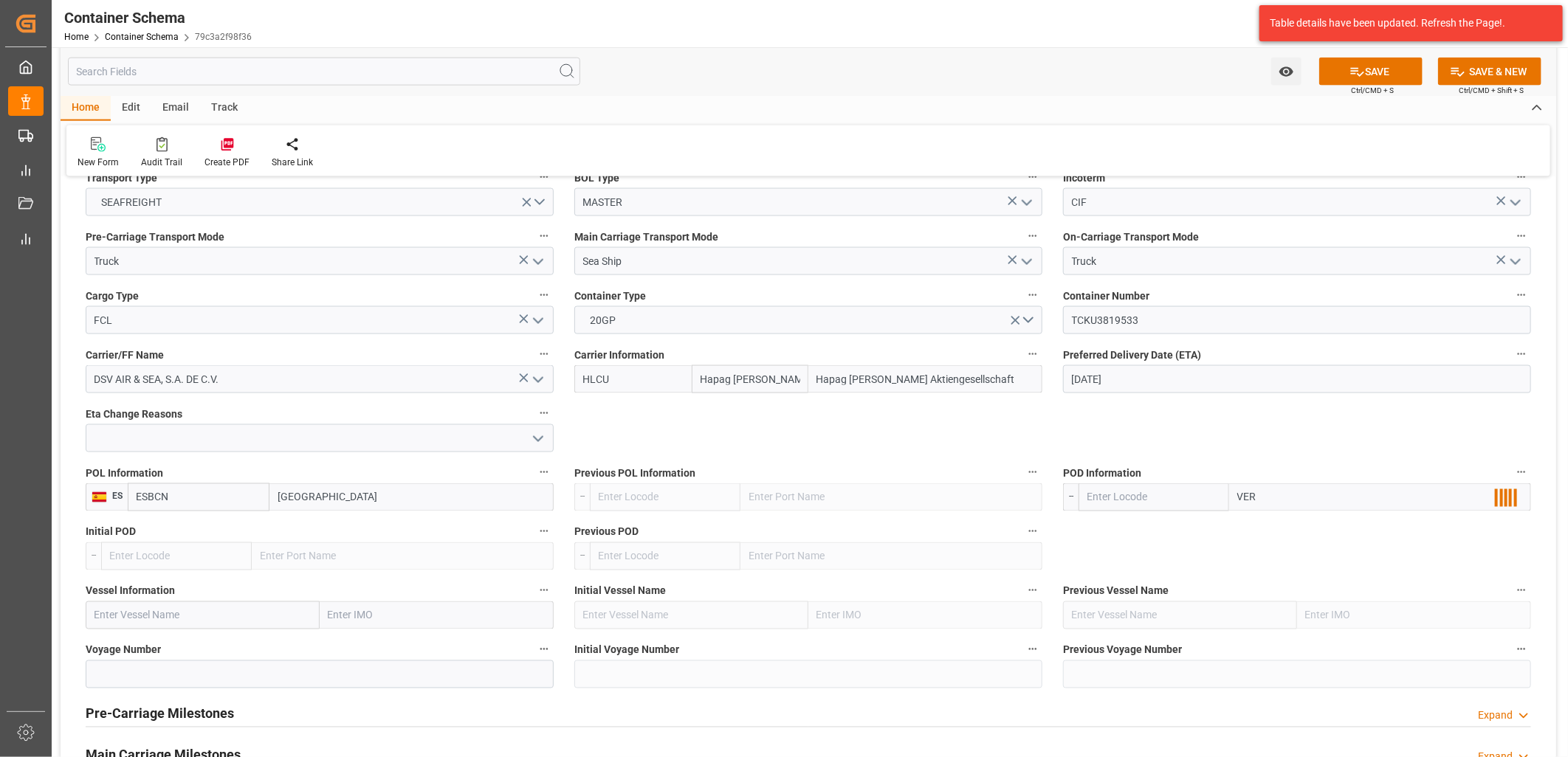
type input "VERA"
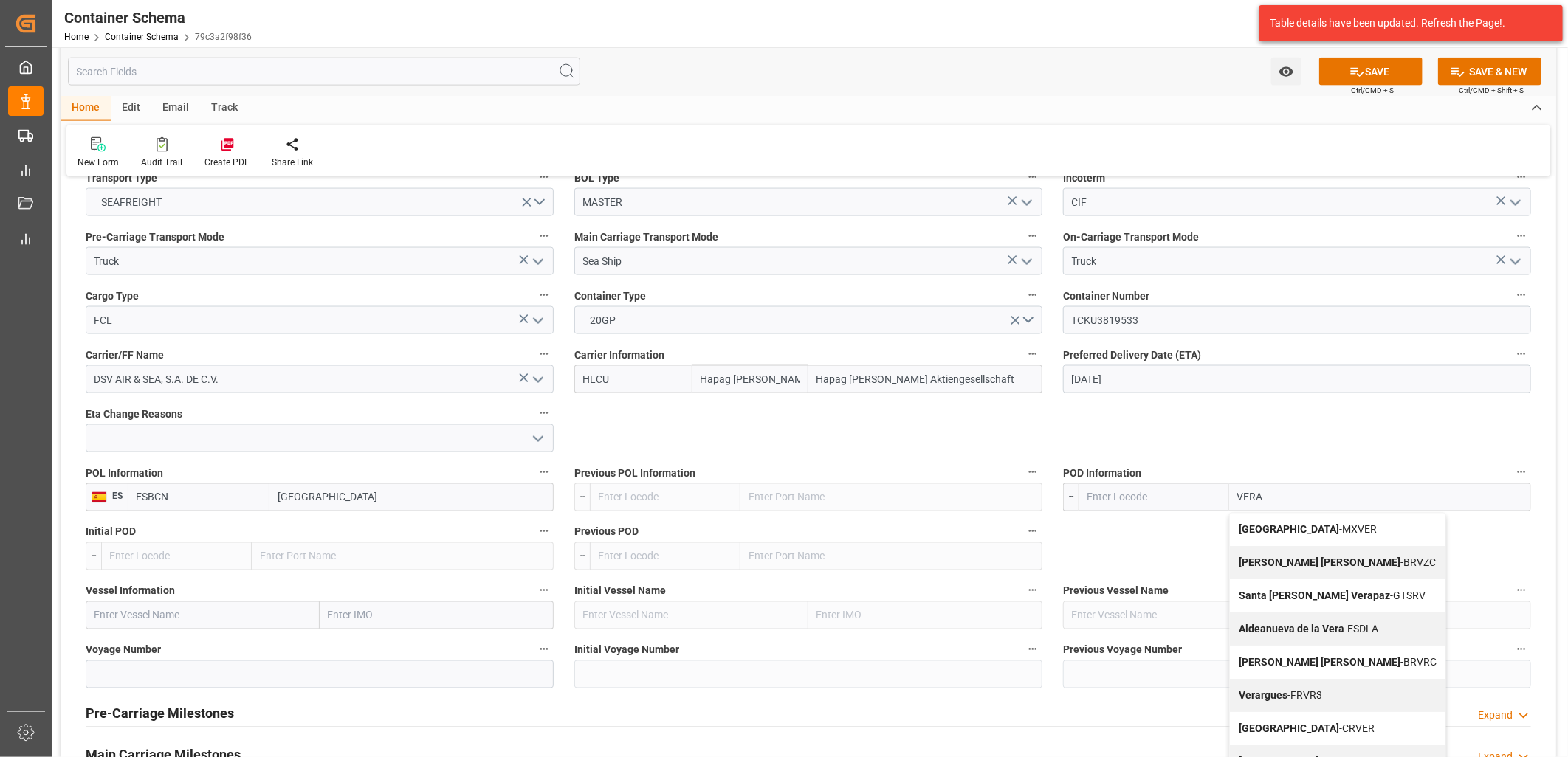
click at [1256, 530] on b "[GEOGRAPHIC_DATA]" at bounding box center [1288, 530] width 100 height 12
type input "MXVER"
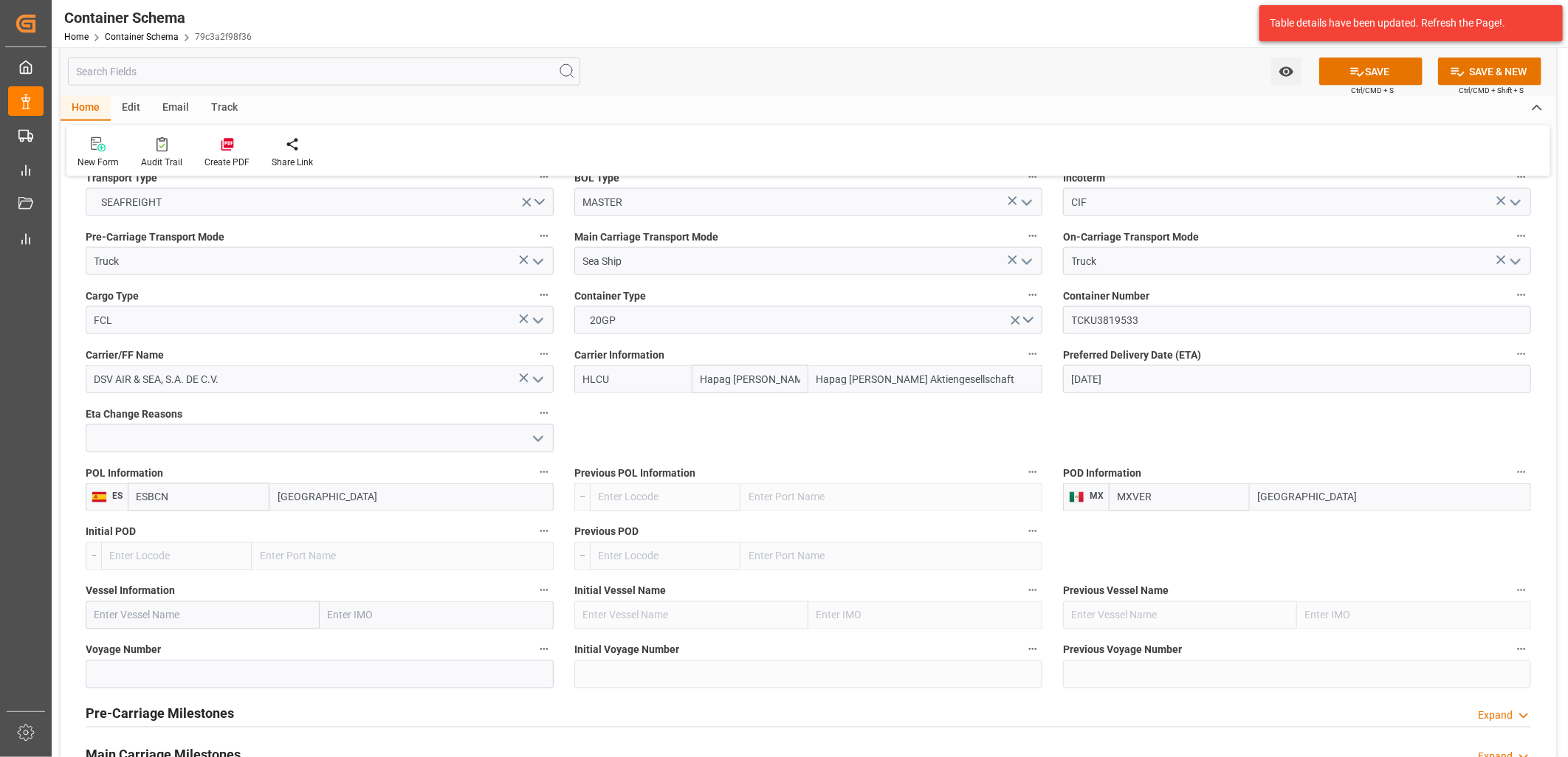
type input "[GEOGRAPHIC_DATA]"
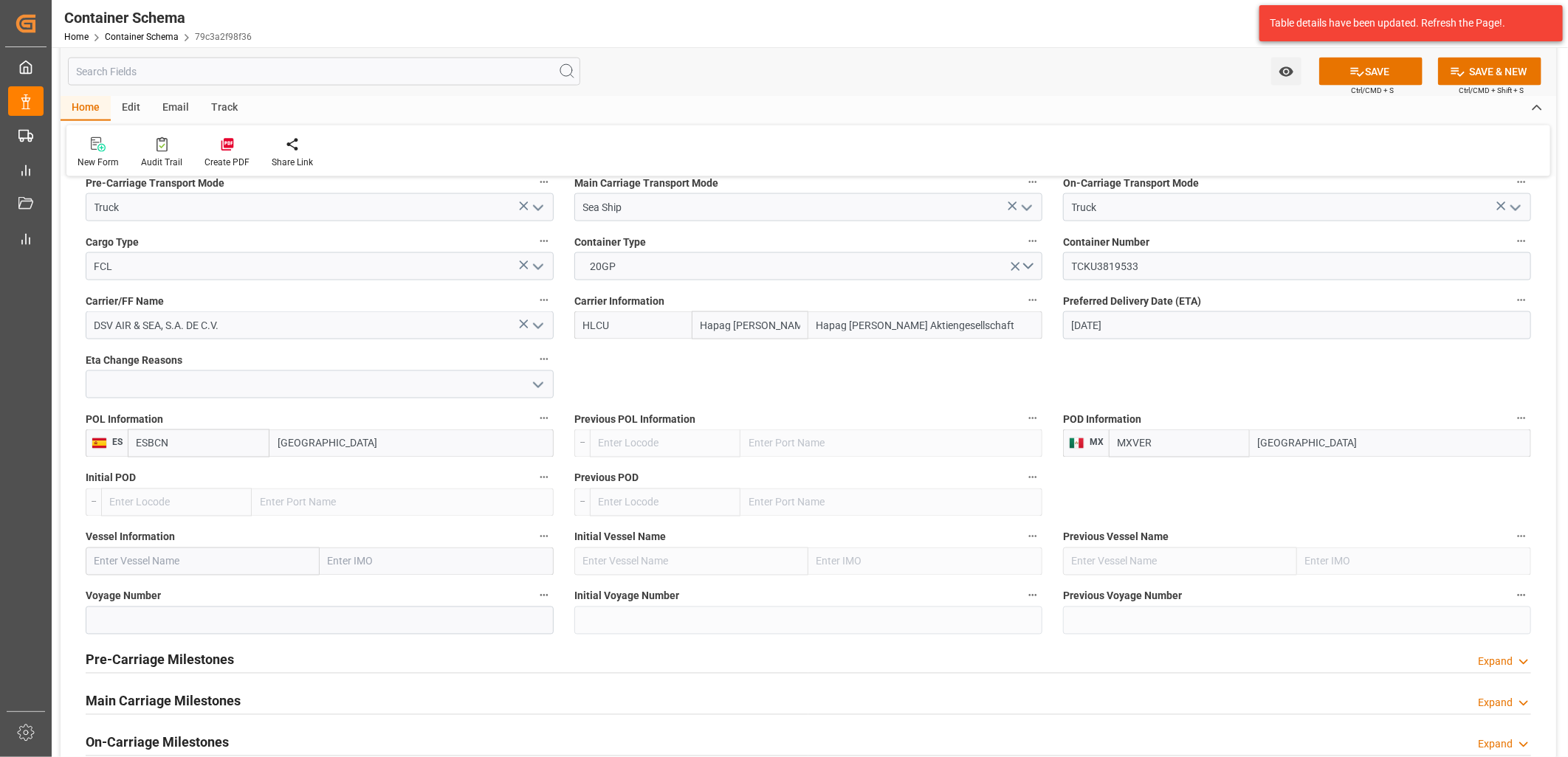
scroll to position [1394, 0]
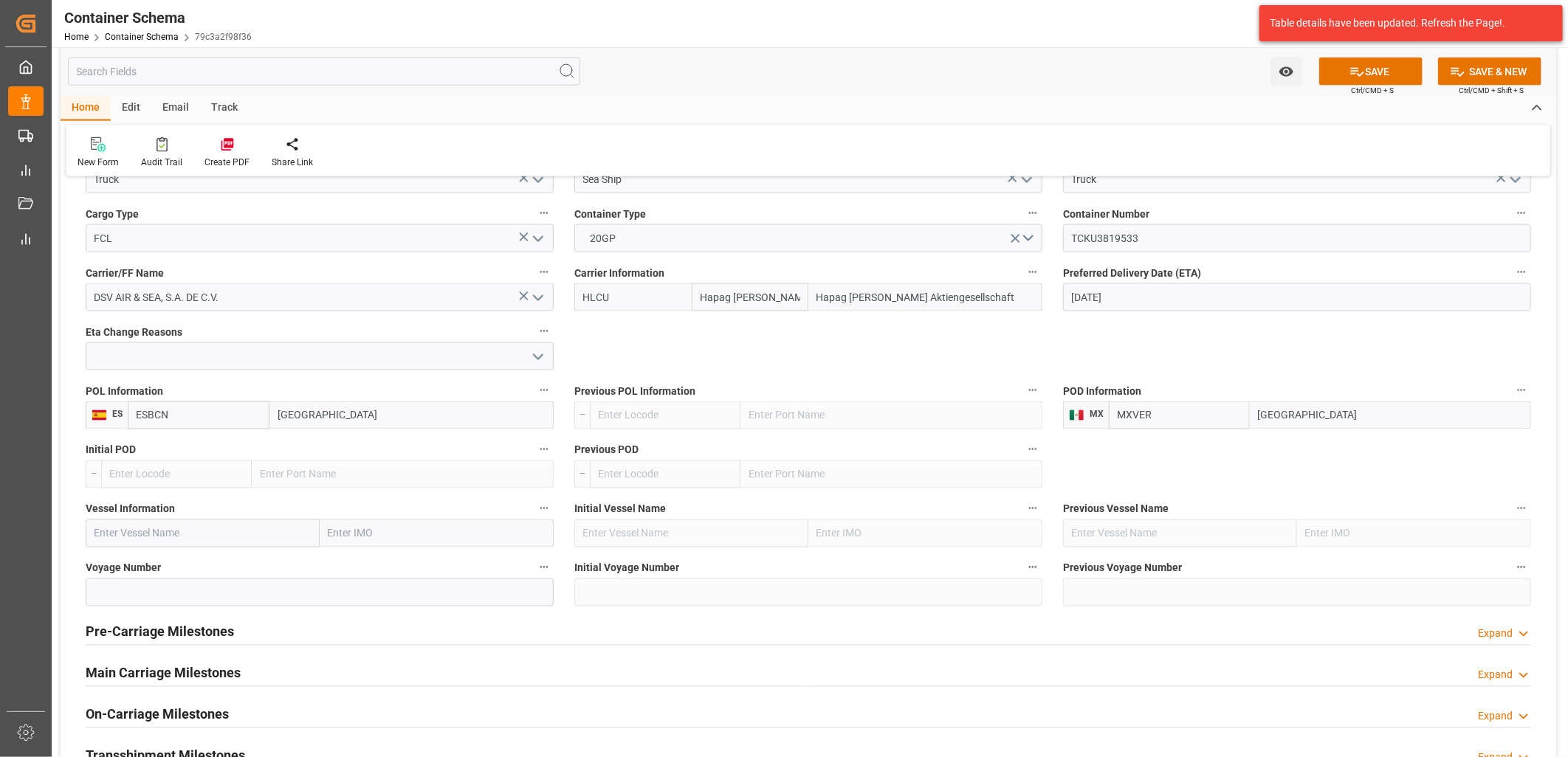
click at [150, 534] on input "text" at bounding box center [203, 533] width 234 height 28
paste input "PANAMA EXPRESS"
click at [146, 572] on div "PANAMA EXPRESS - 9641223" at bounding box center [162, 566] width 151 height 33
type input "PANAMA EXPRESS"
type input "9641223"
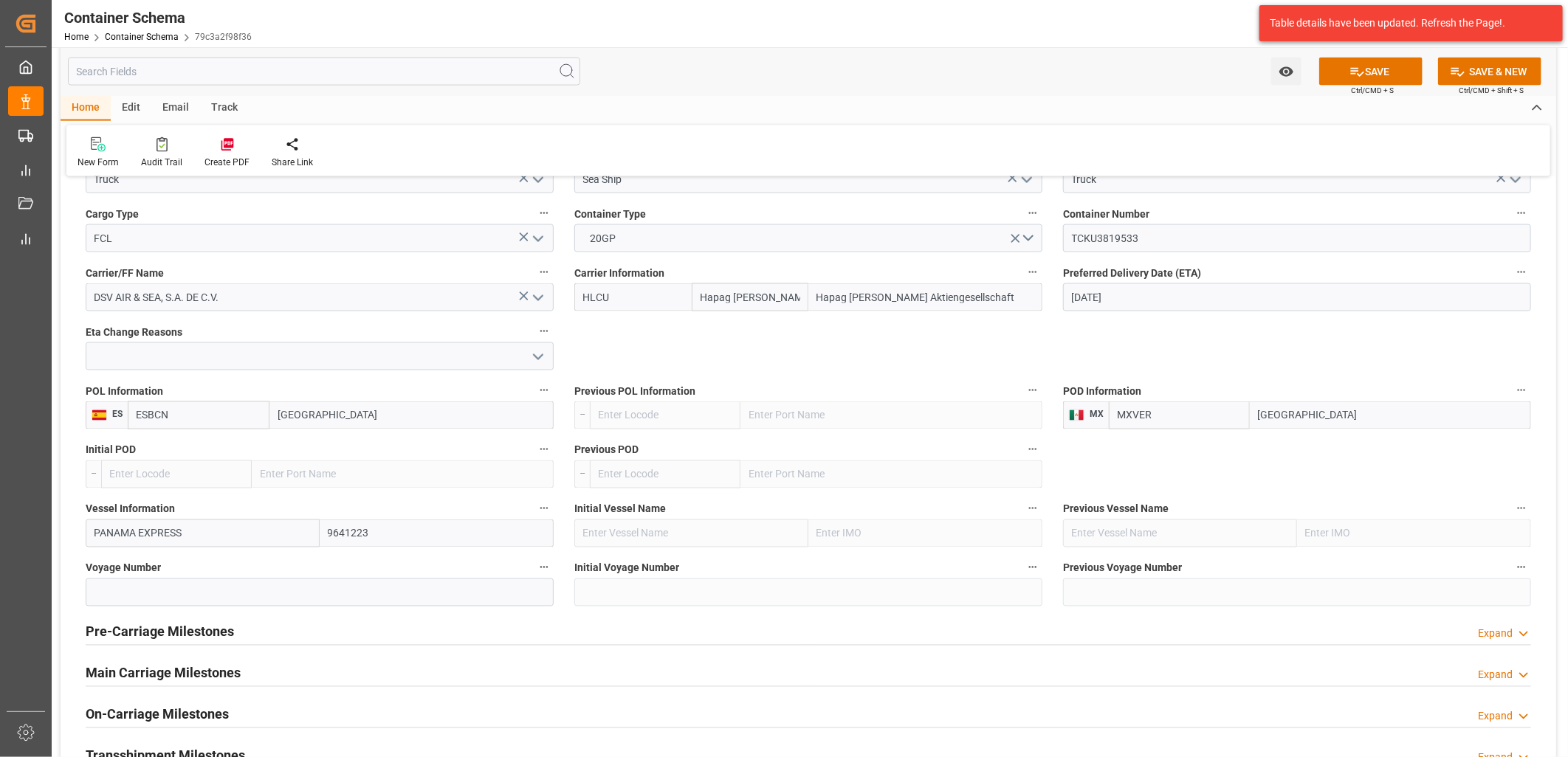
type input "PANAMA EXPRESS"
click at [144, 583] on input at bounding box center [319, 592] width 468 height 28
click at [188, 593] on input at bounding box center [319, 592] width 468 height 28
paste input "531W"
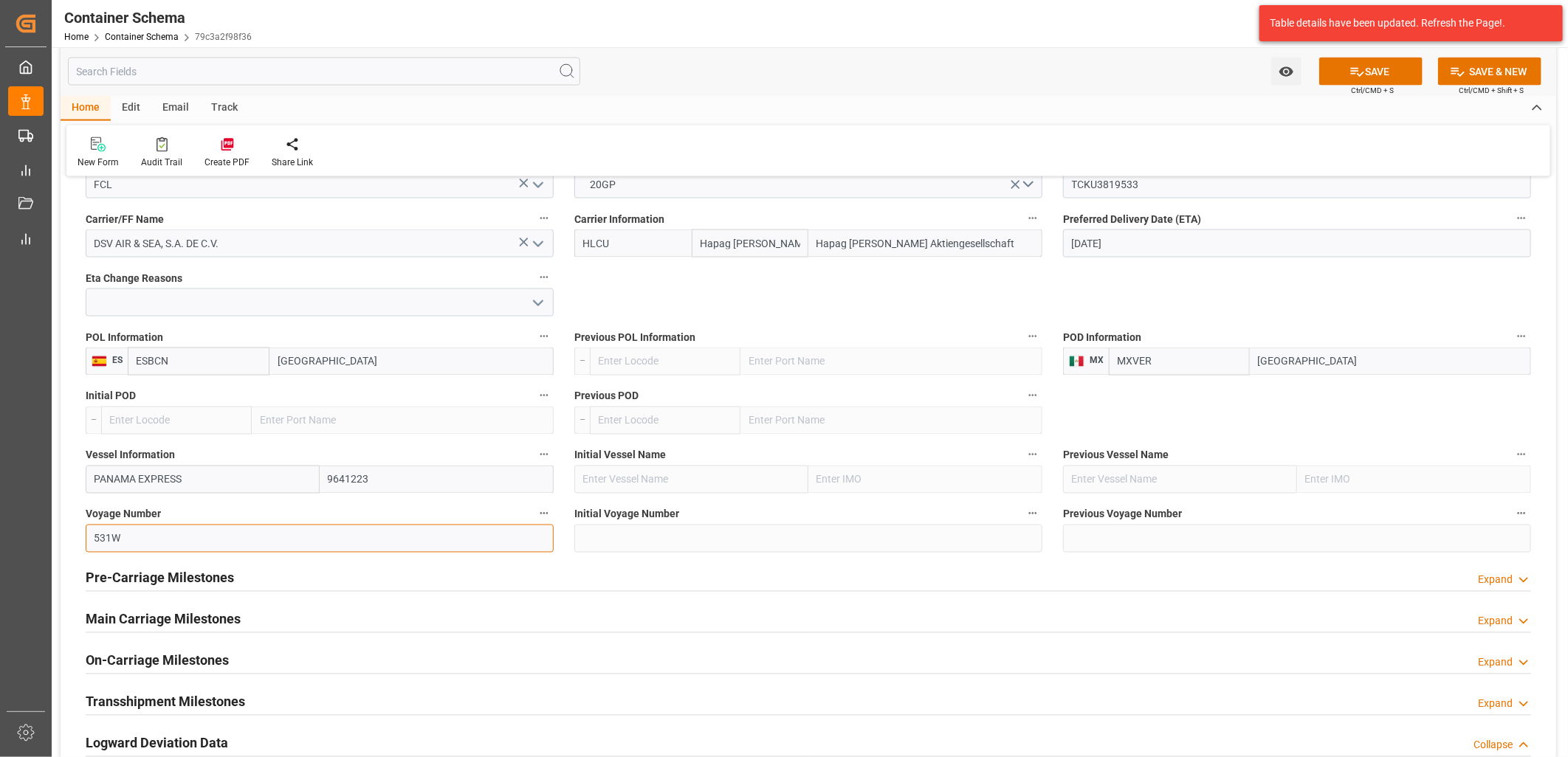
scroll to position [1476, 0]
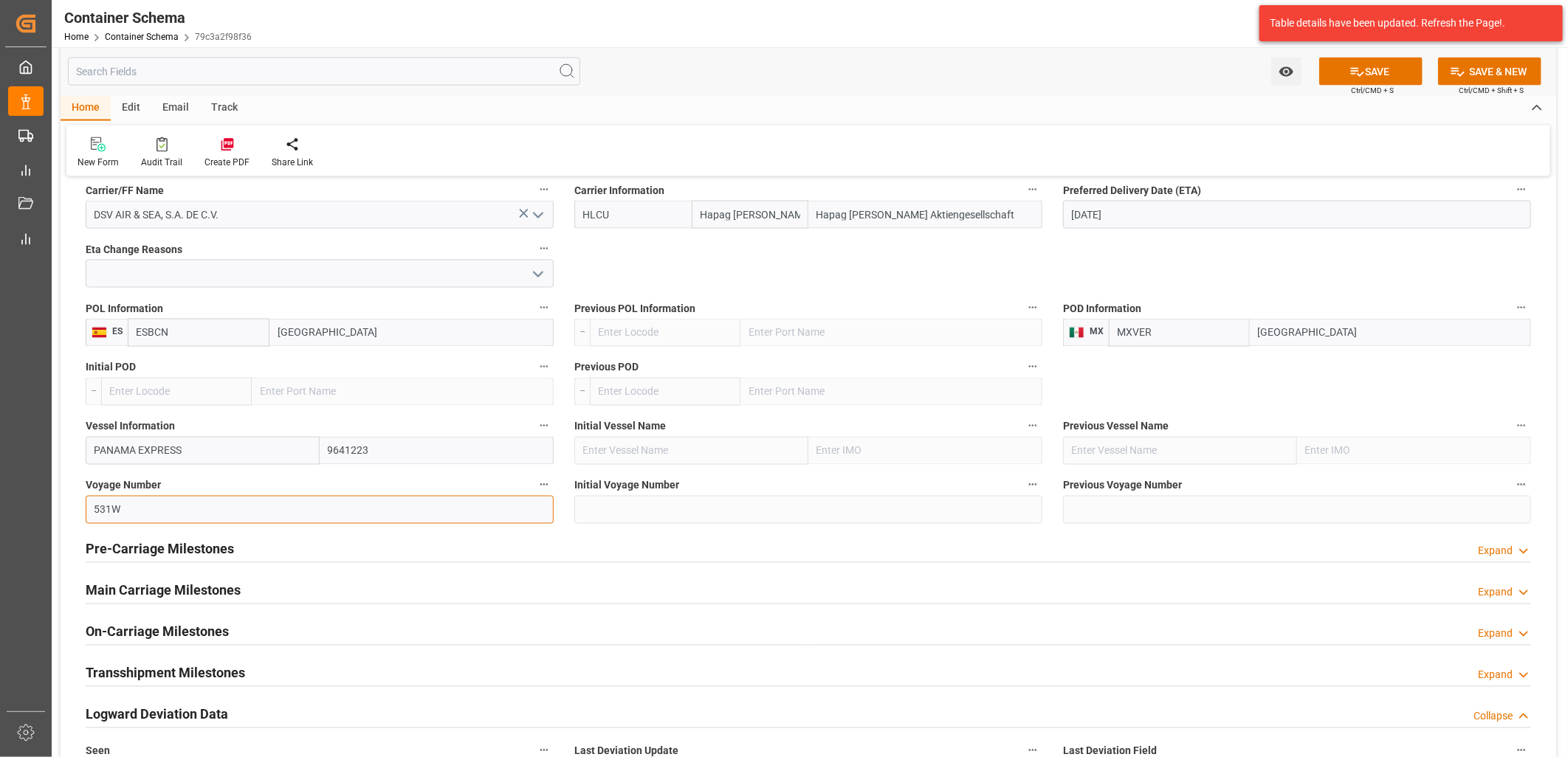
type input "531W"
click at [219, 584] on h2 "Main Carriage Milestones" at bounding box center [163, 590] width 155 height 20
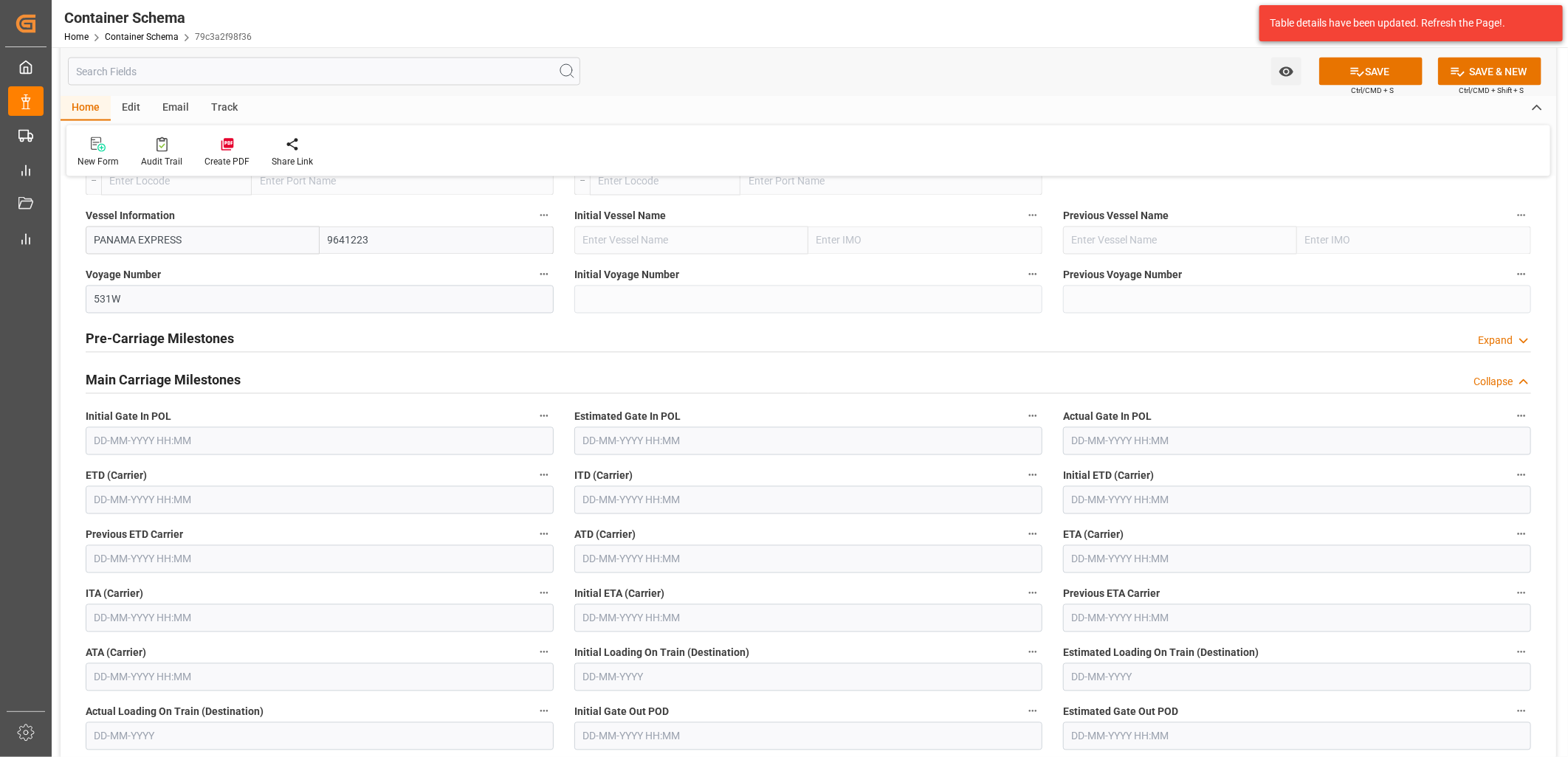
scroll to position [1723, 0]
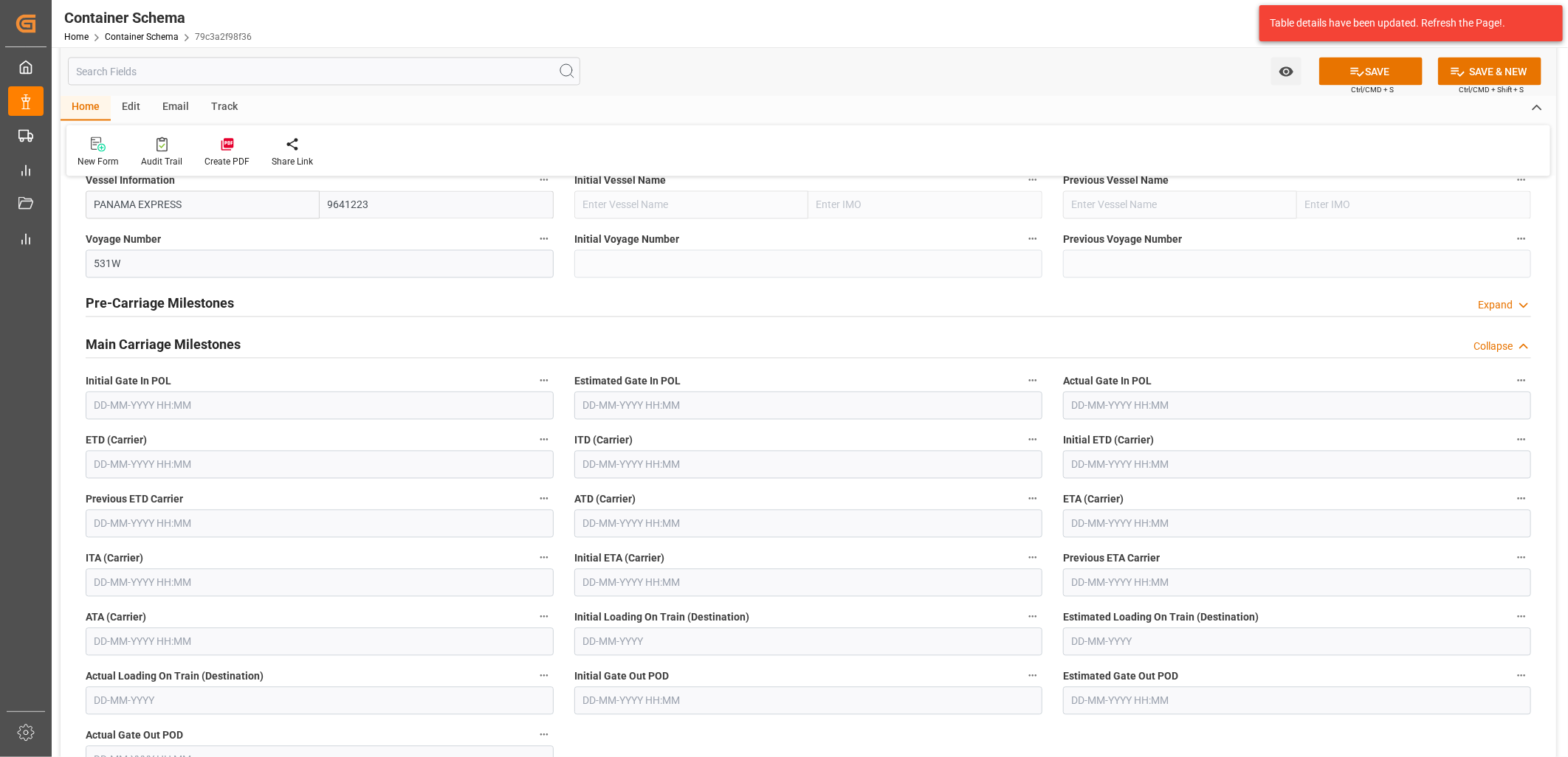
click at [1120, 526] on input "text" at bounding box center [1296, 524] width 468 height 28
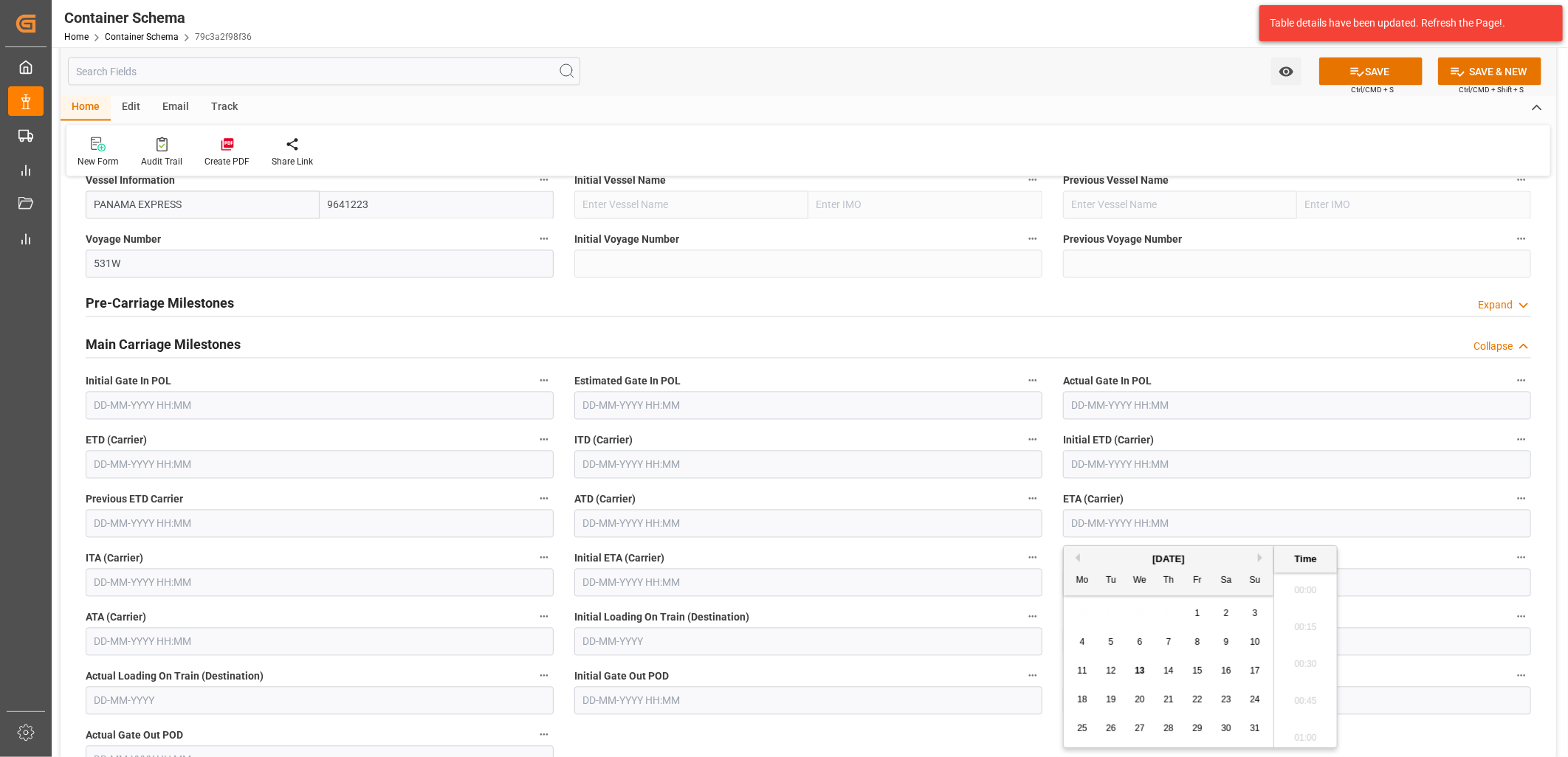
scroll to position [1850, 0]
click at [1166, 693] on div "21" at bounding box center [1169, 700] width 19 height 18
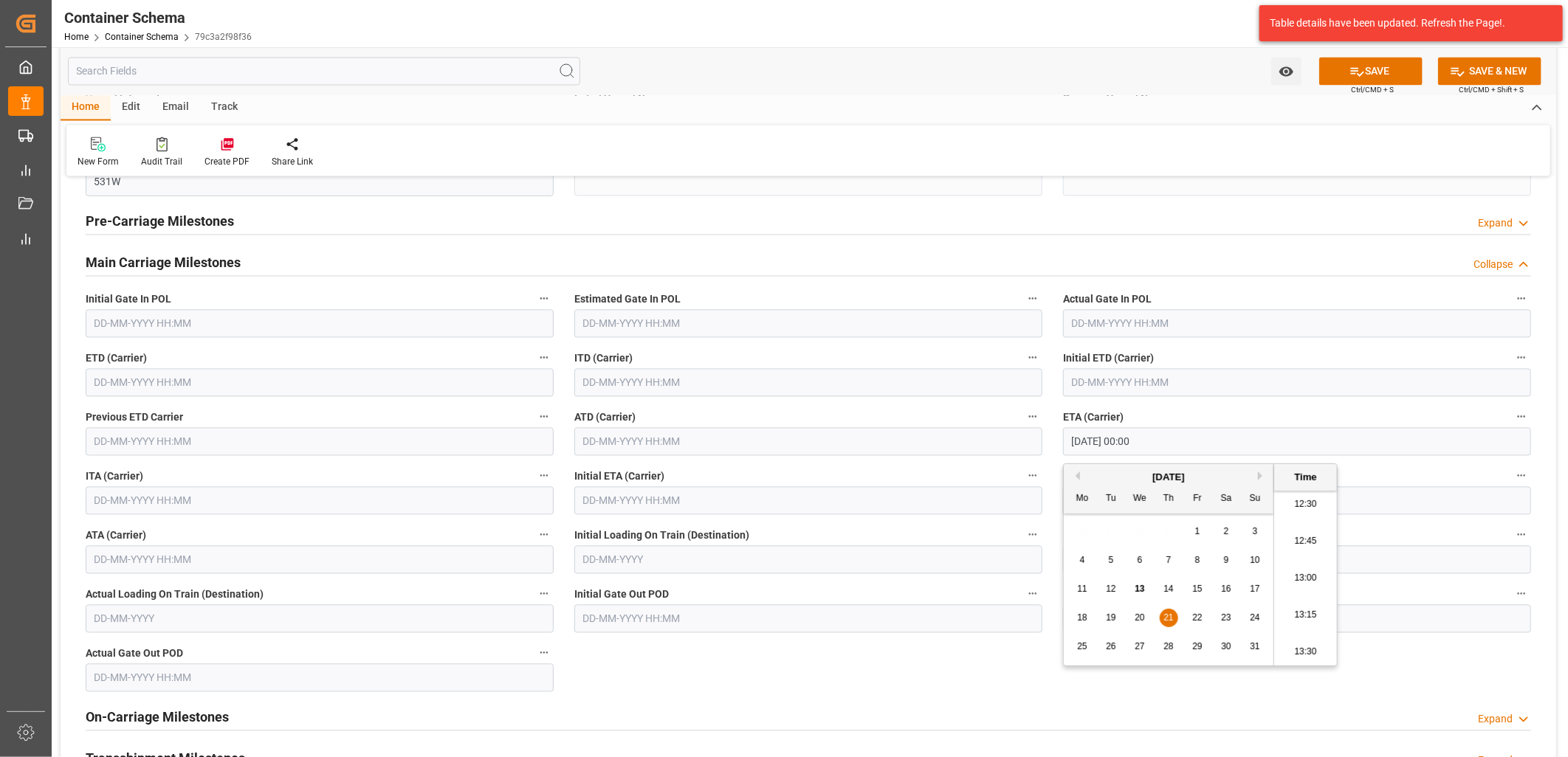
click at [1119, 532] on div "28 29 30 31 1 2 3" at bounding box center [1169, 532] width 202 height 29
click at [1294, 573] on li "13:00" at bounding box center [1305, 578] width 63 height 37
type input "[DATE] 13:00"
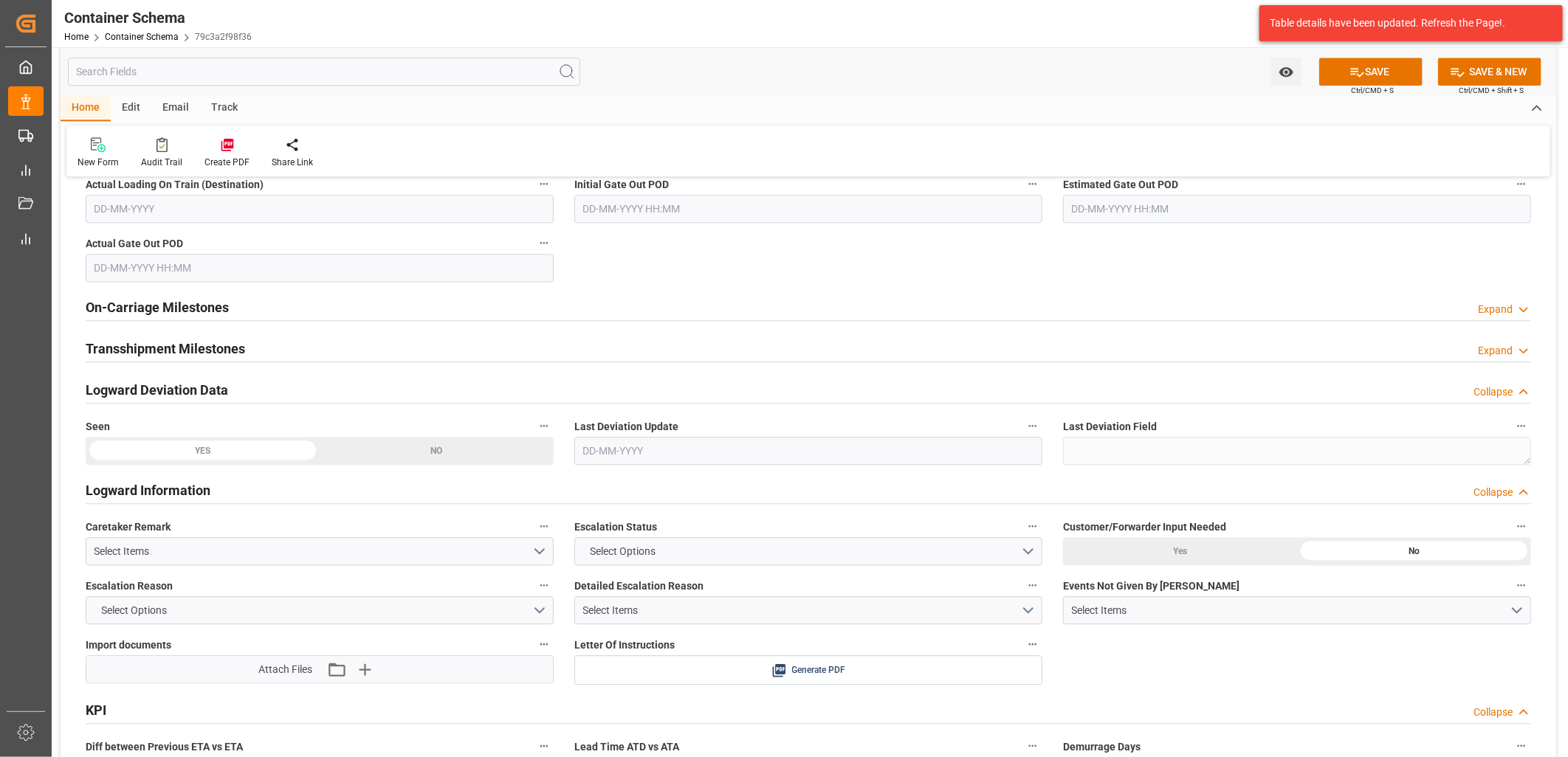
scroll to position [2297, 0]
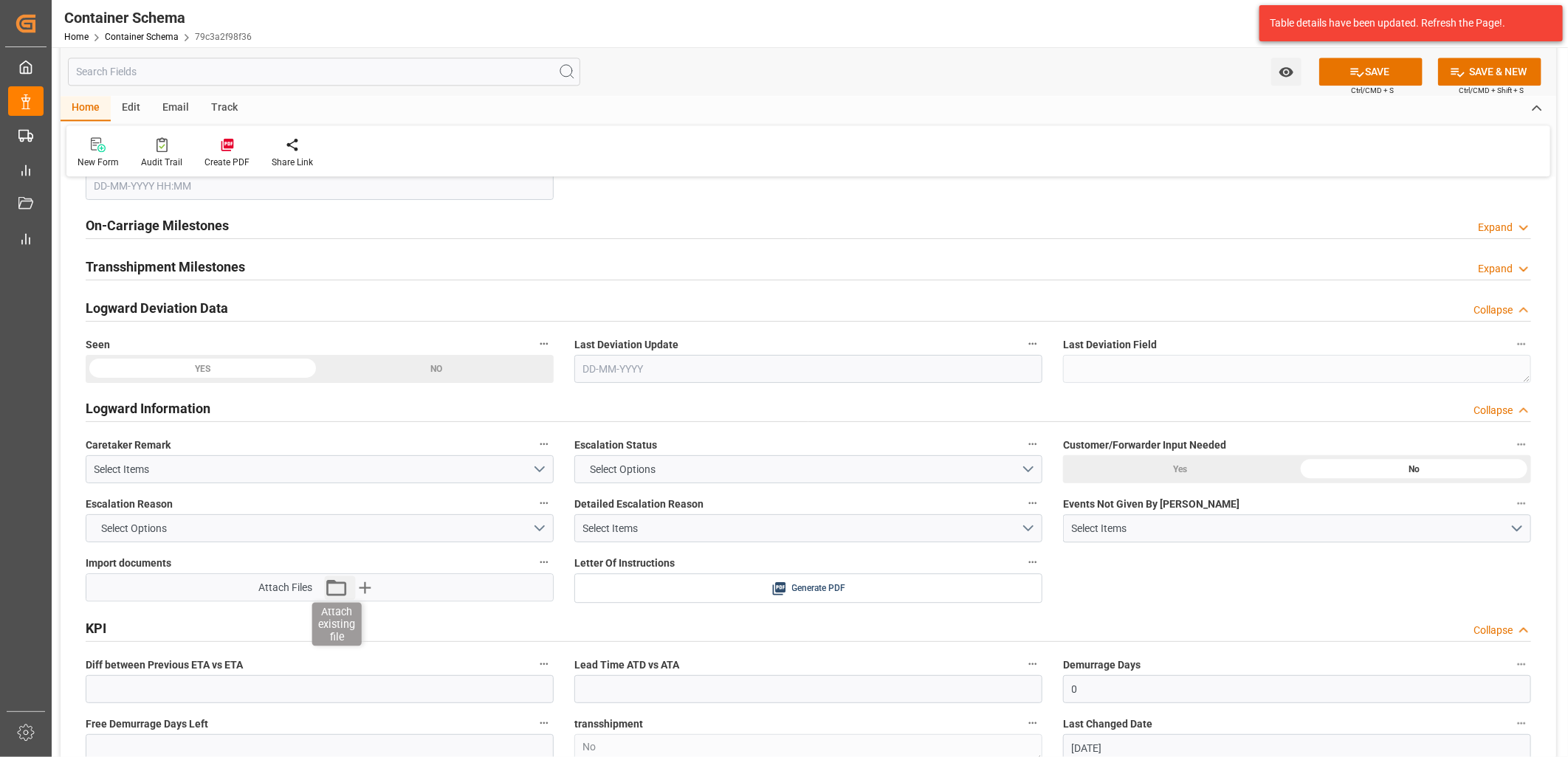
click at [340, 588] on icon "button" at bounding box center [336, 588] width 24 height 24
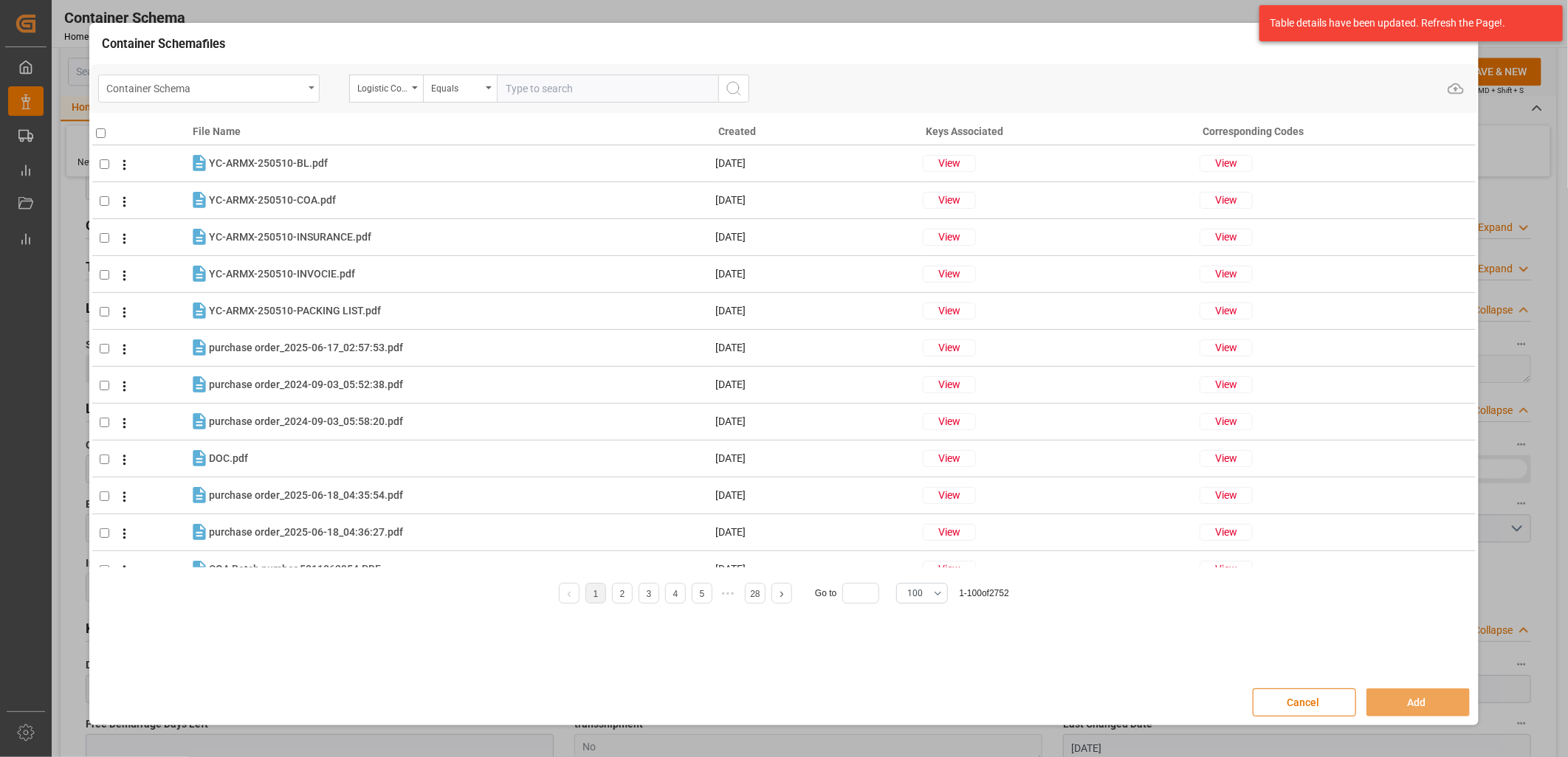
click at [304, 93] on div "Container Schema" at bounding box center [209, 88] width 221 height 28
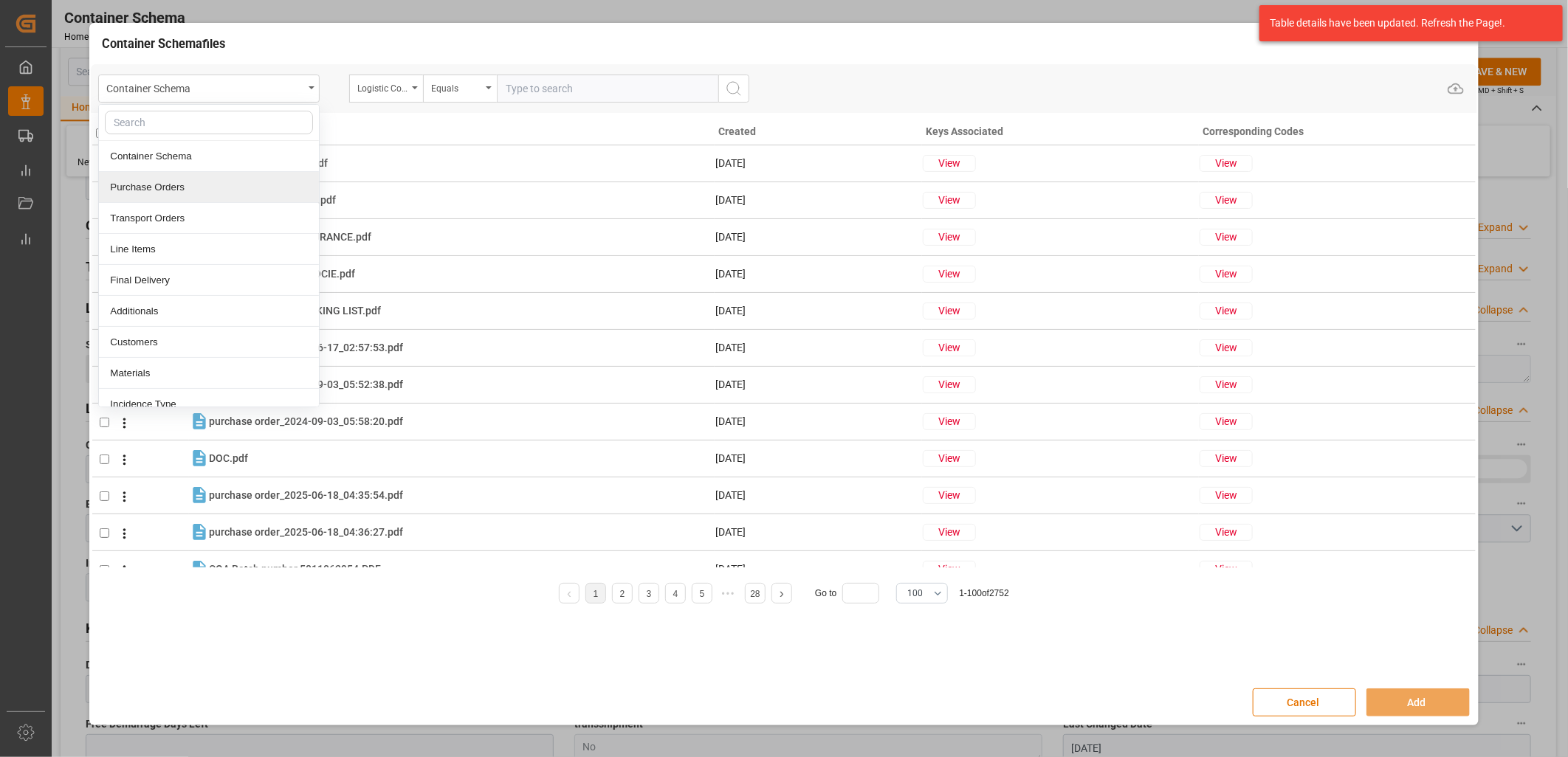
click at [235, 186] on div "Purchase Orders" at bounding box center [209, 187] width 220 height 31
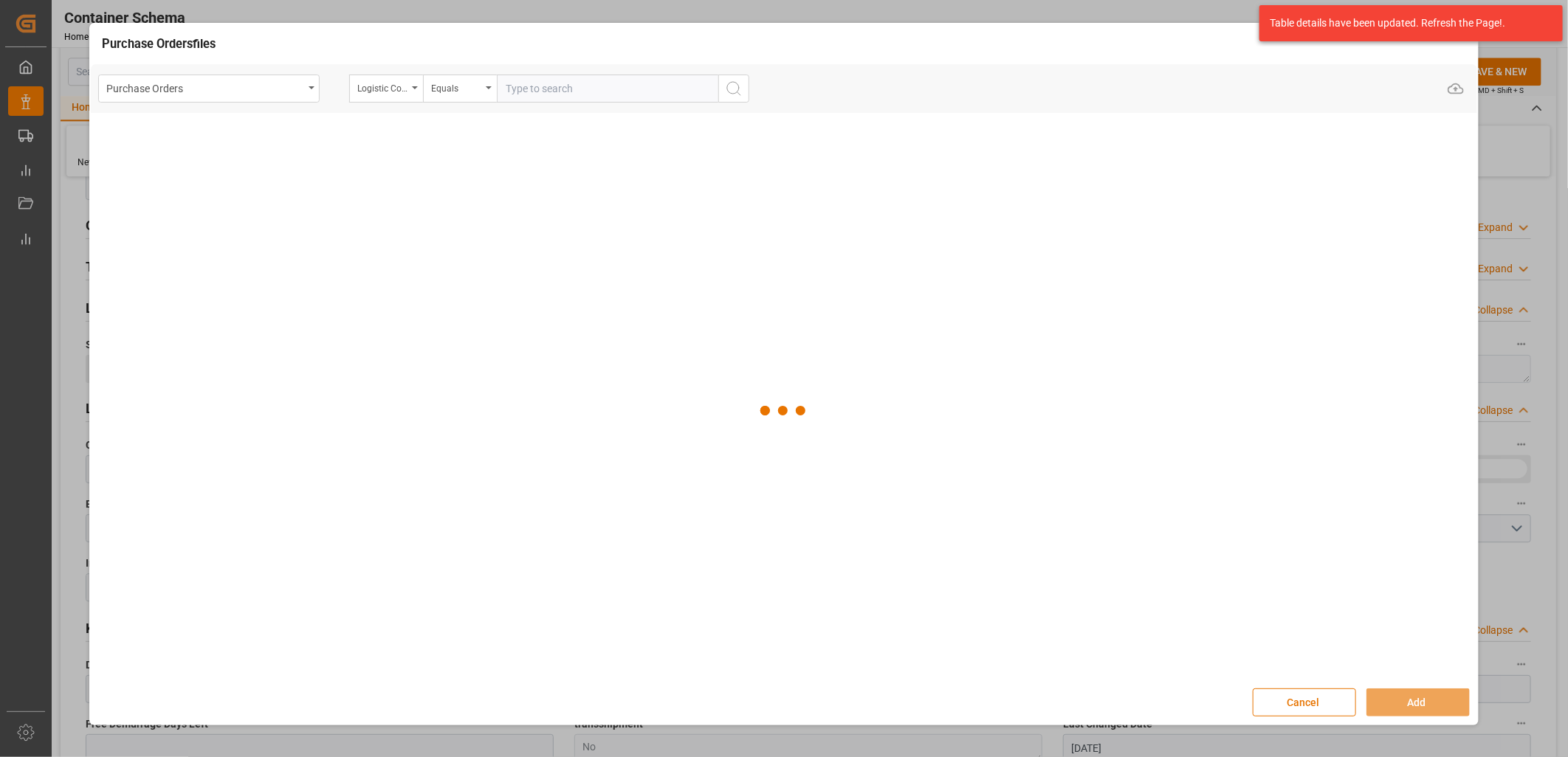
click at [381, 97] on div "Logistic Coordinator Reference Number" at bounding box center [386, 88] width 74 height 28
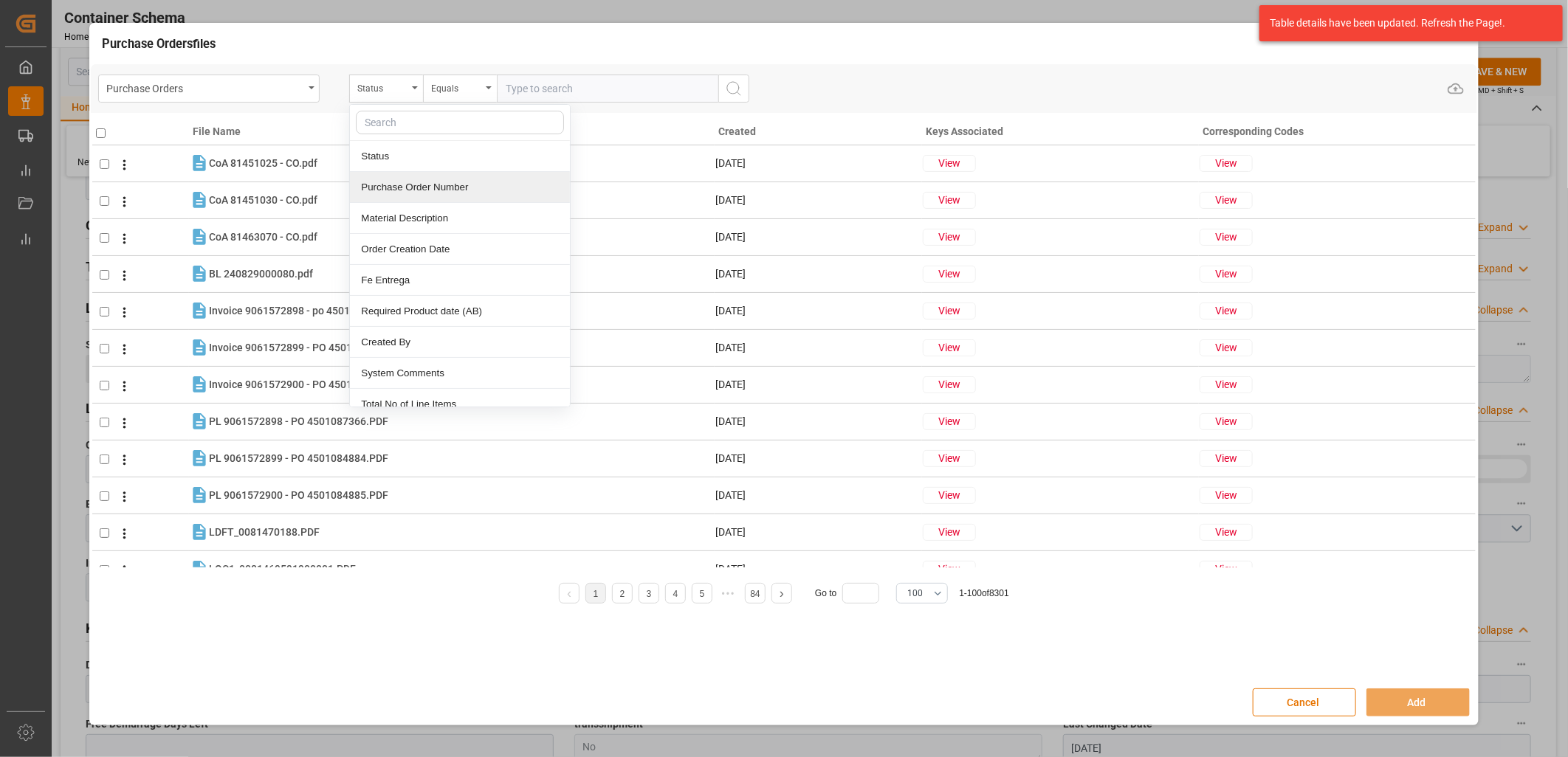
click at [386, 186] on div "Purchase Order Number" at bounding box center [460, 187] width 220 height 31
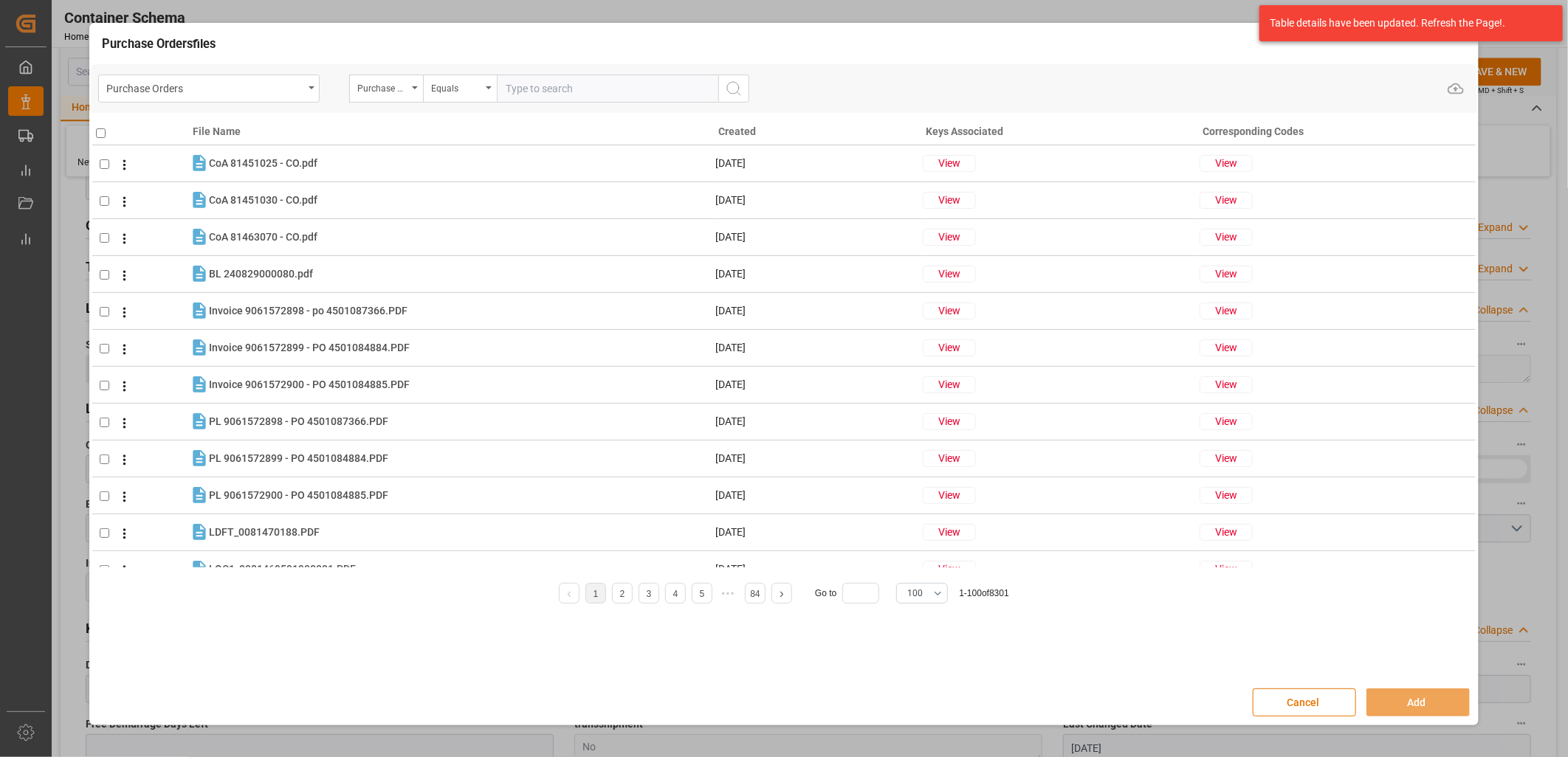
drag, startPoint x: 530, startPoint y: 83, endPoint x: 537, endPoint y: 94, distance: 13.0
click at [529, 84] on input "text" at bounding box center [608, 88] width 221 height 28
paste input "4504624501"
type input "4504624501"
click at [742, 91] on icon "search button" at bounding box center [734, 88] width 18 height 18
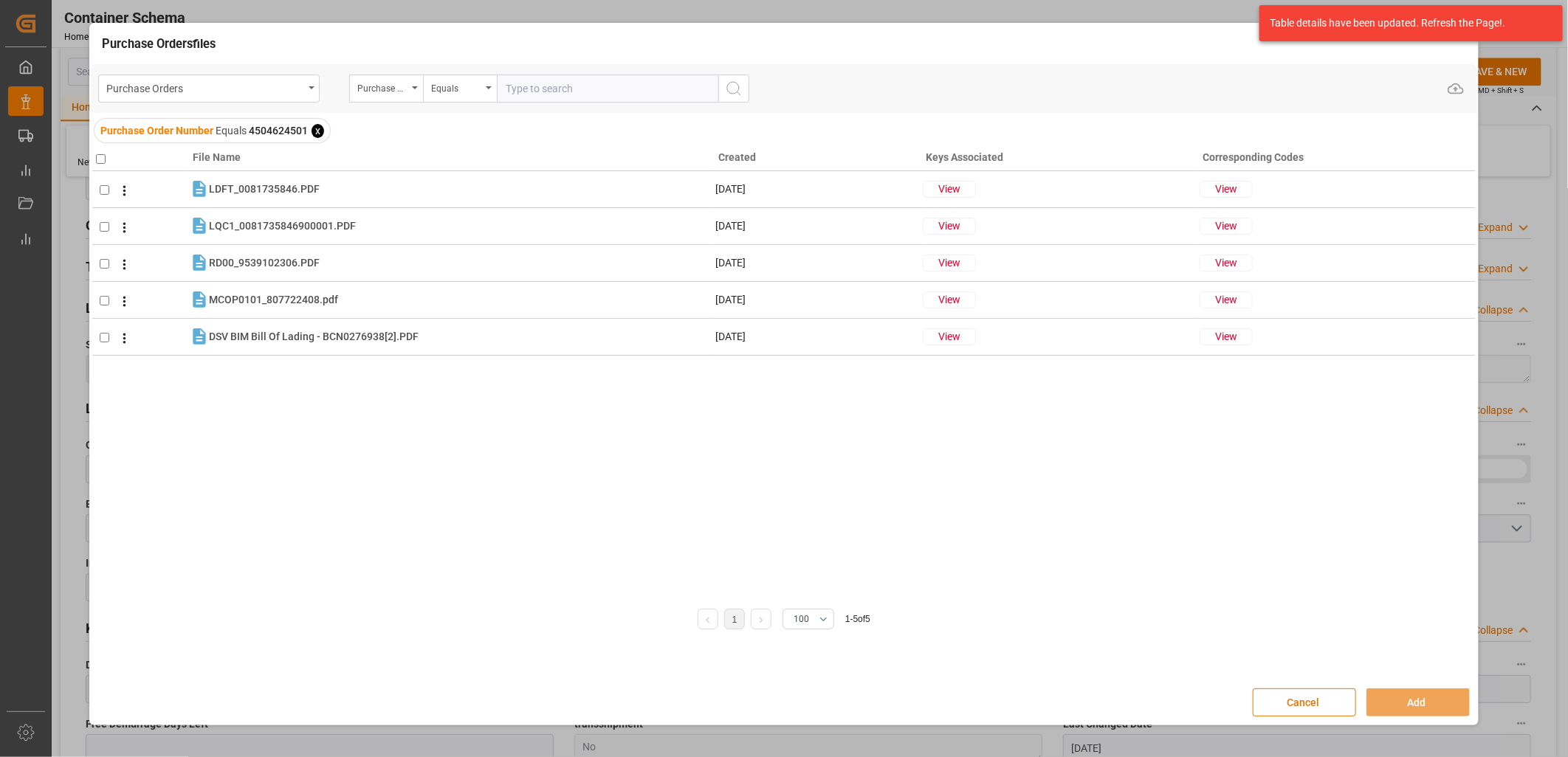
click at [98, 160] on input "checkbox" at bounding box center [100, 159] width 9 height 9
checkbox input "true"
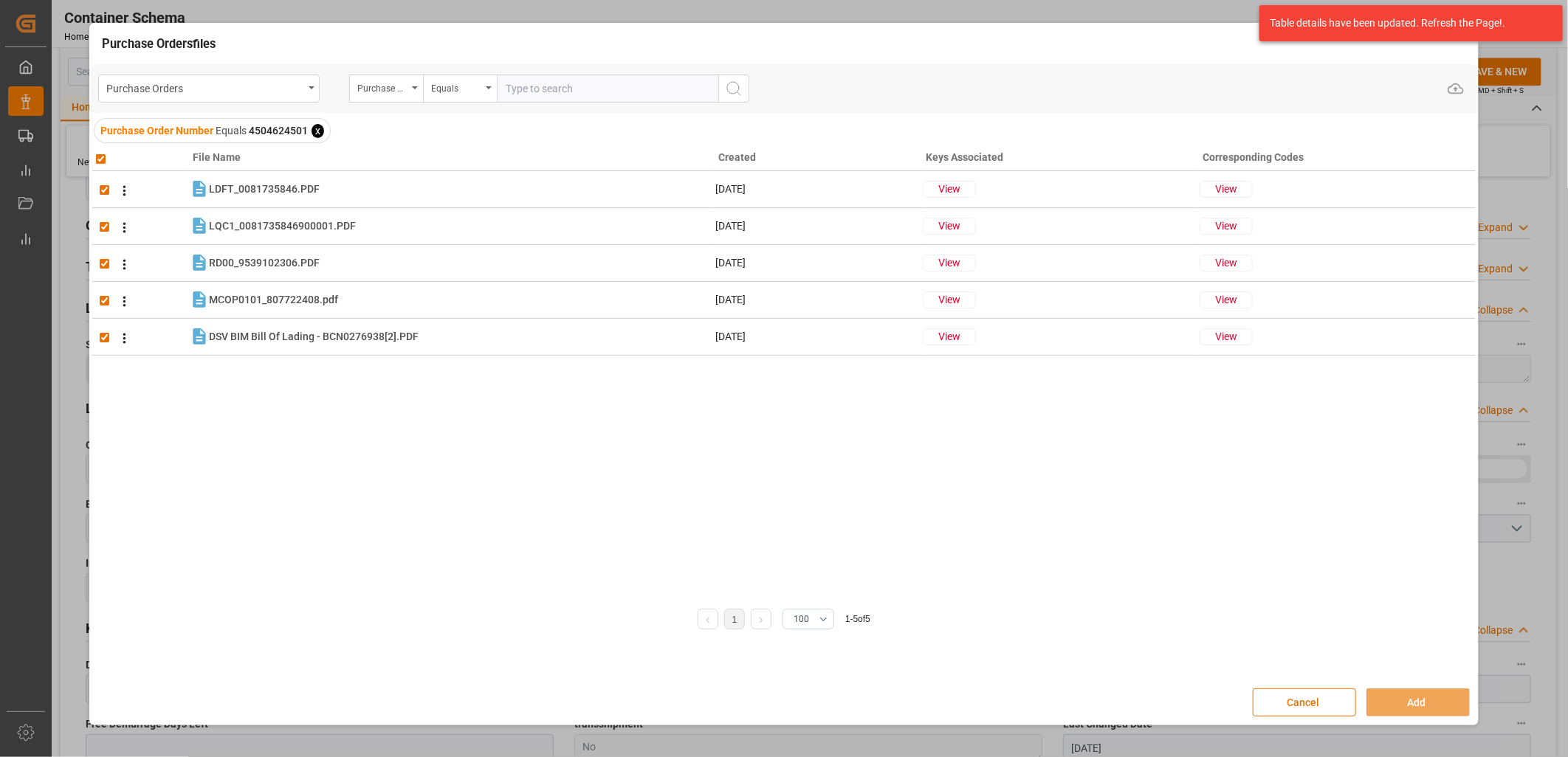
checkbox input "true"
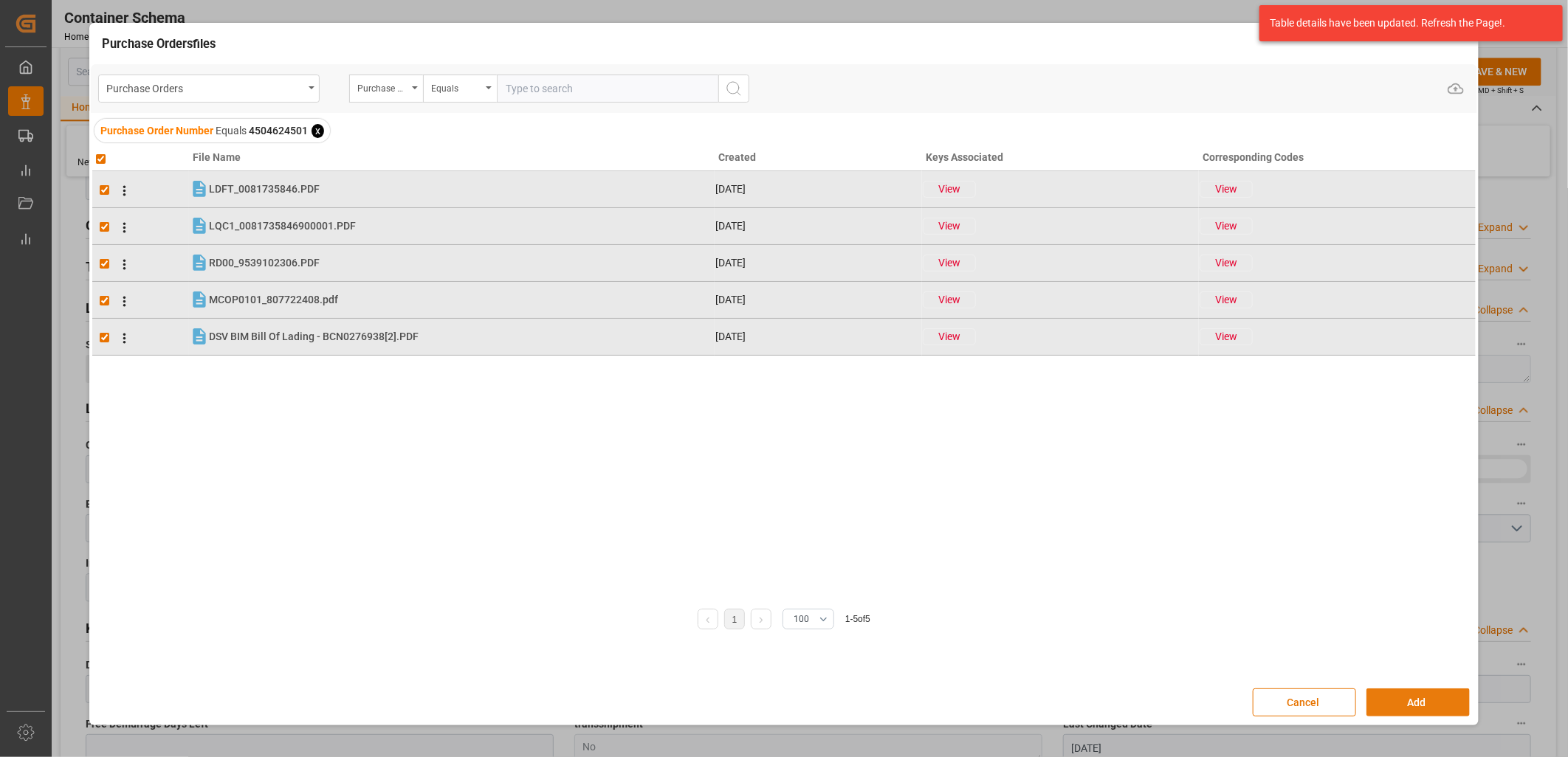
click at [1439, 712] on button "Add" at bounding box center [1418, 702] width 103 height 28
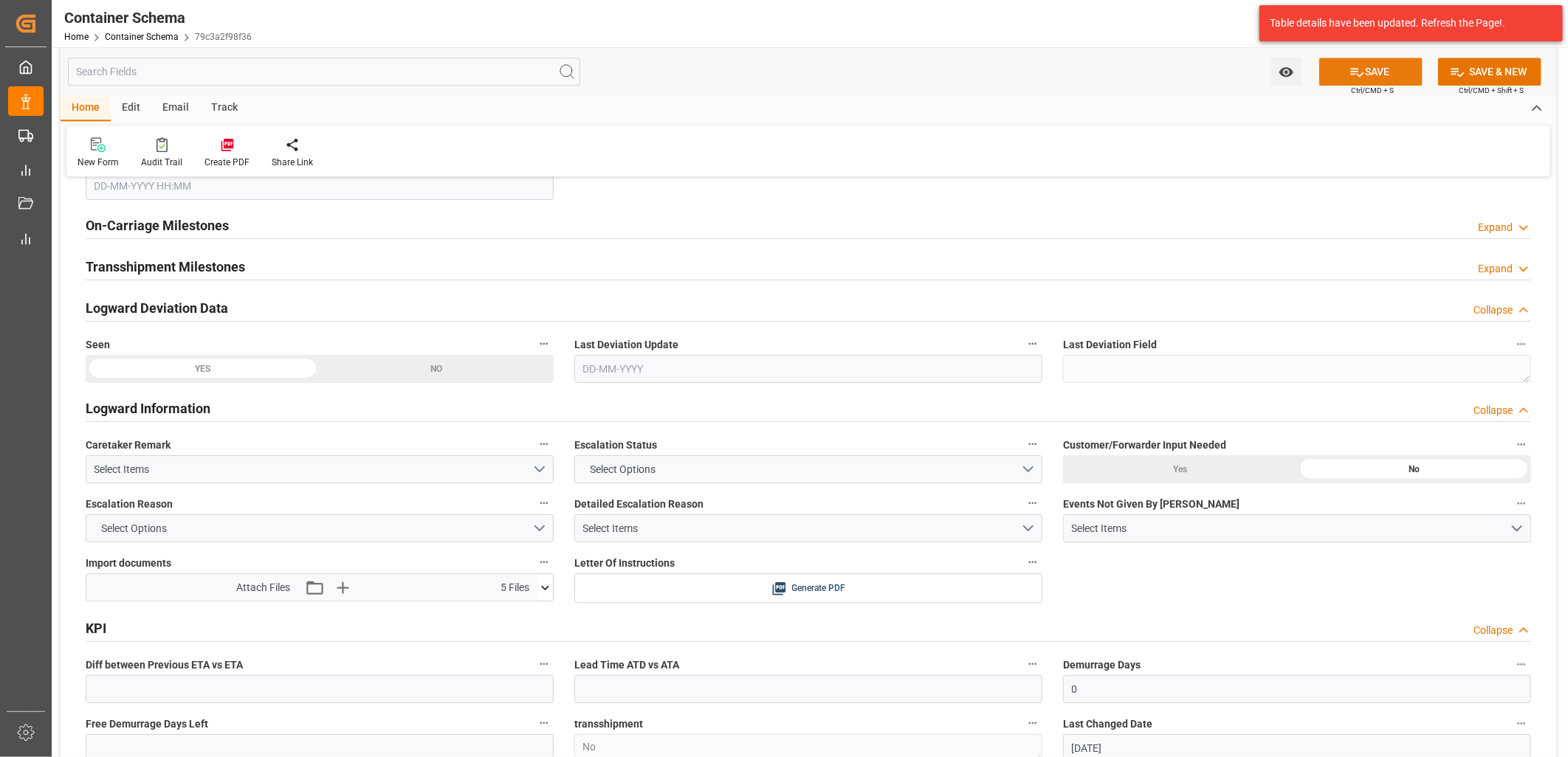
click at [1349, 69] on icon at bounding box center [1357, 72] width 15 height 15
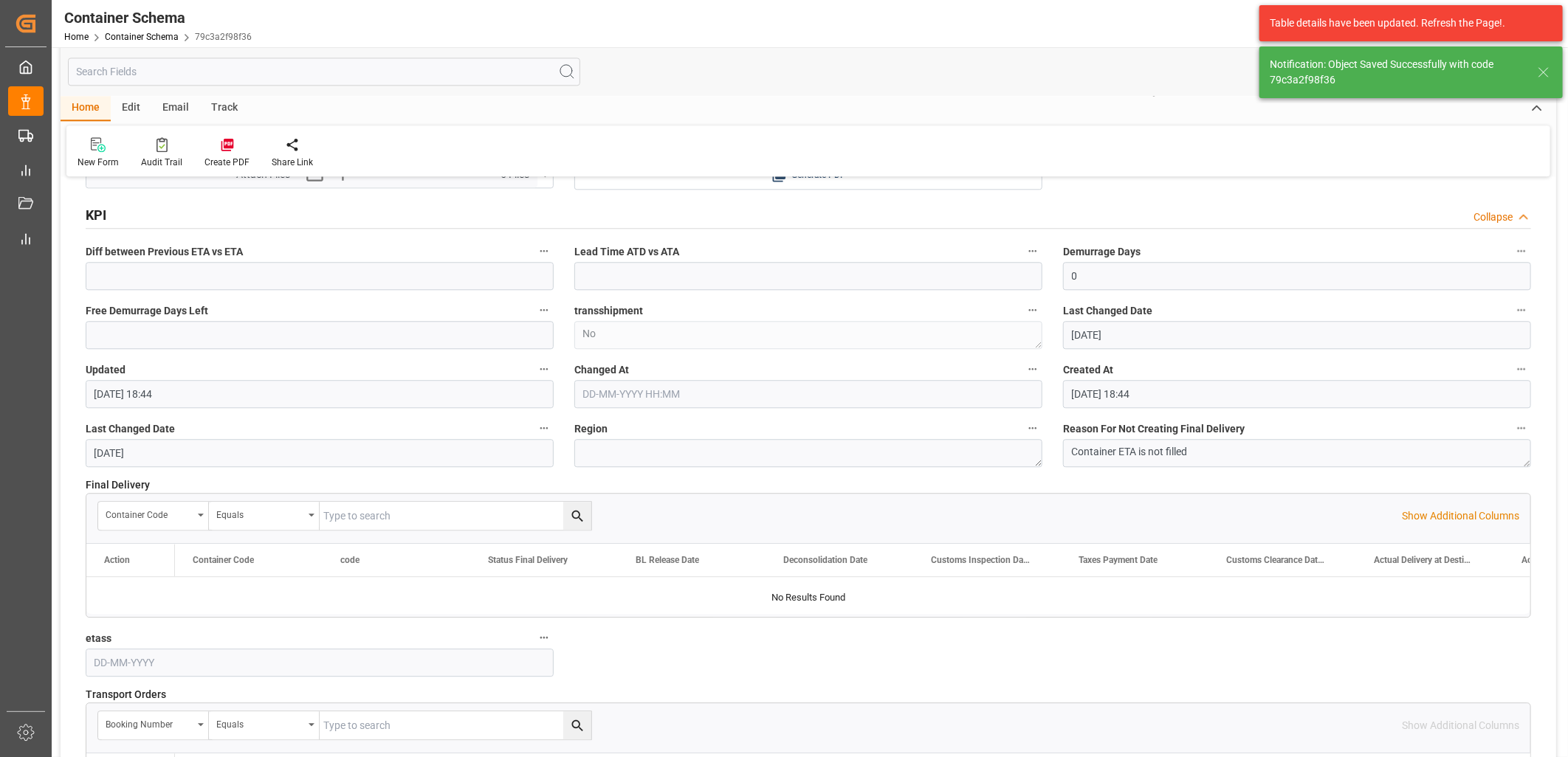
type input "Document Sent"
type input "MXVER"
type input "[GEOGRAPHIC_DATA]"
type input "PANAMA EXPRESS"
type input "9641223"
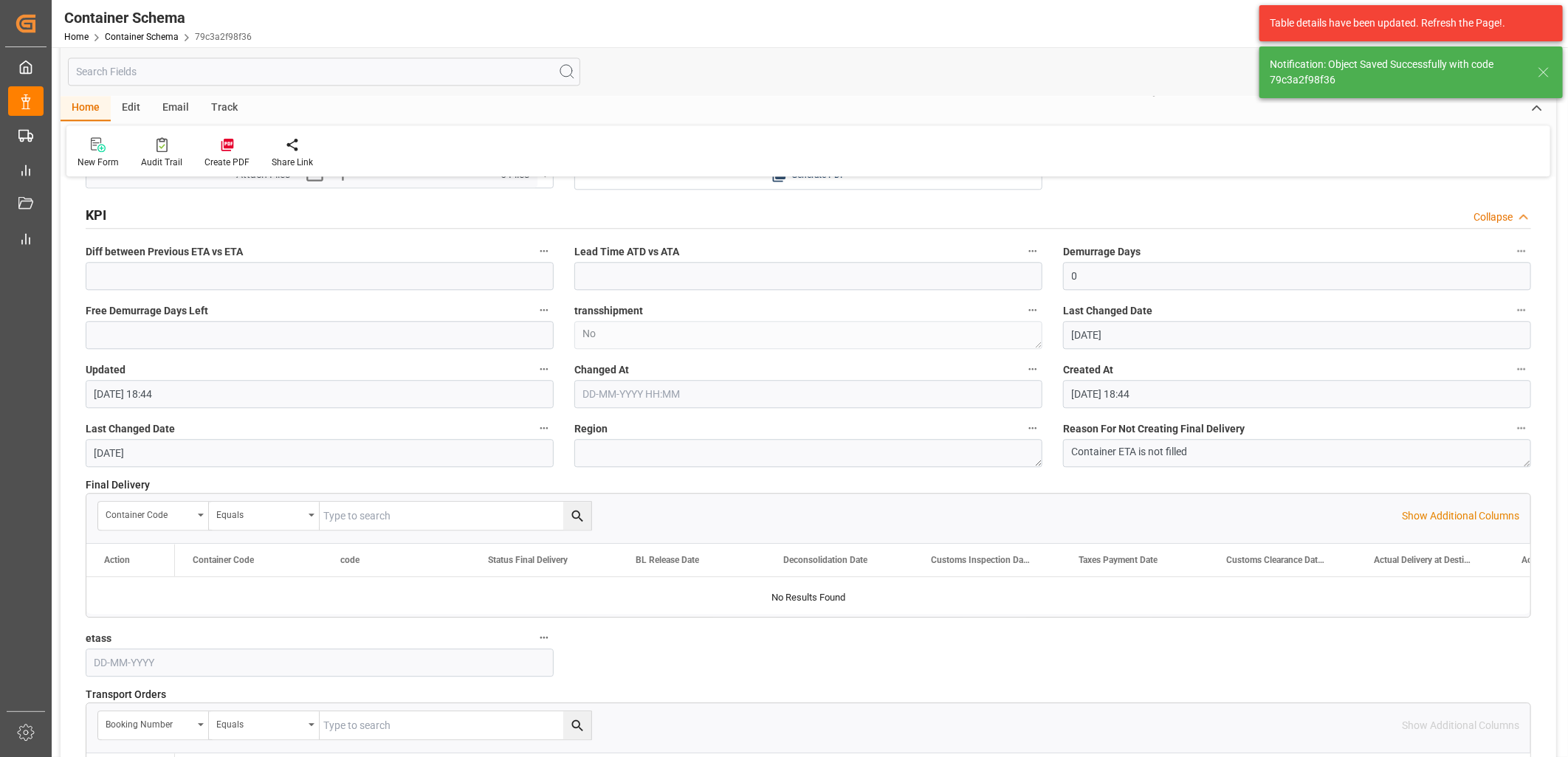
type input "531W"
type textarea "pod"
type input "[DATE]"
type input "[DATE] 19:01"
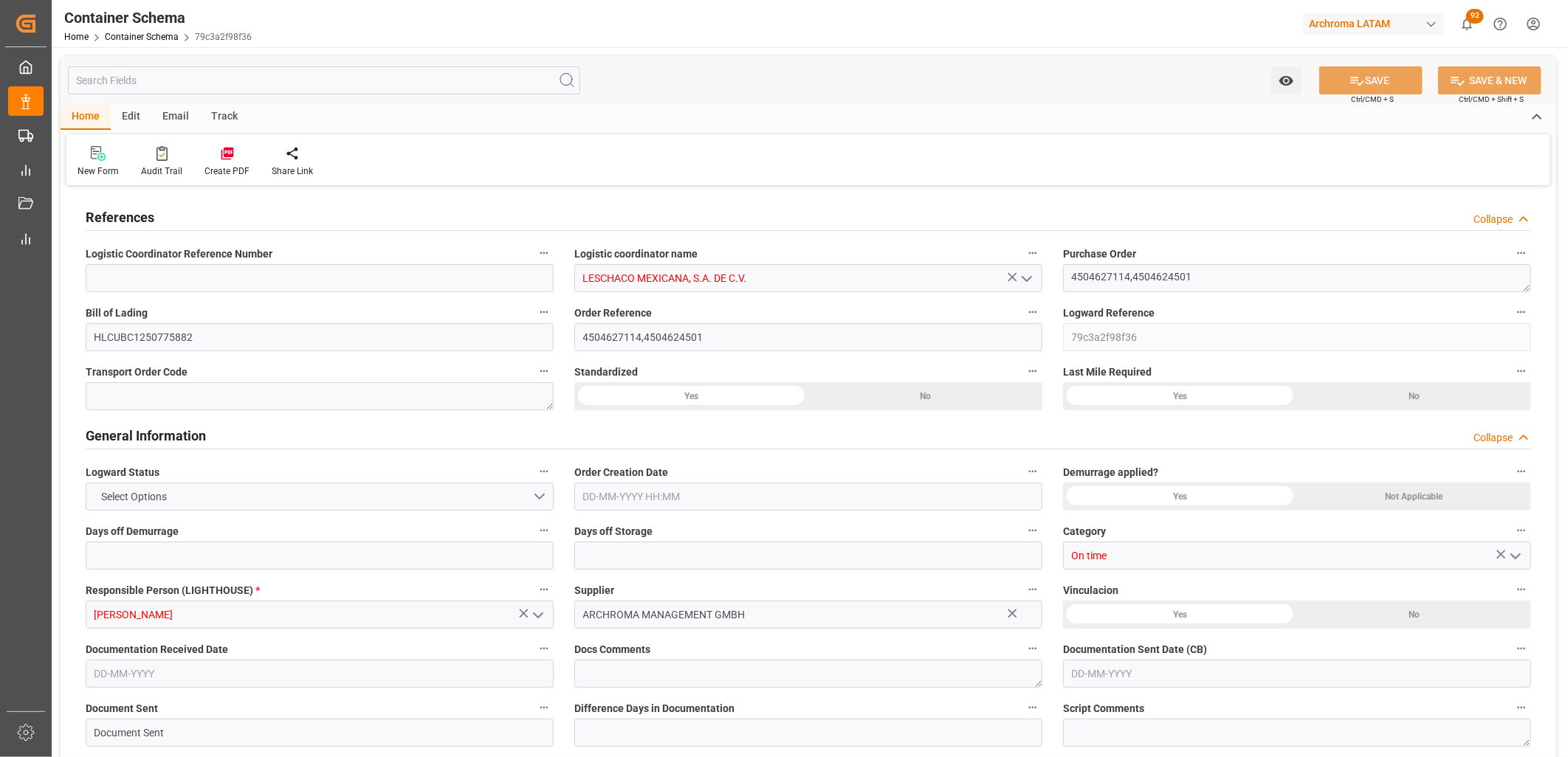
type input "10"
type input "7"
type input "2"
type input "64"
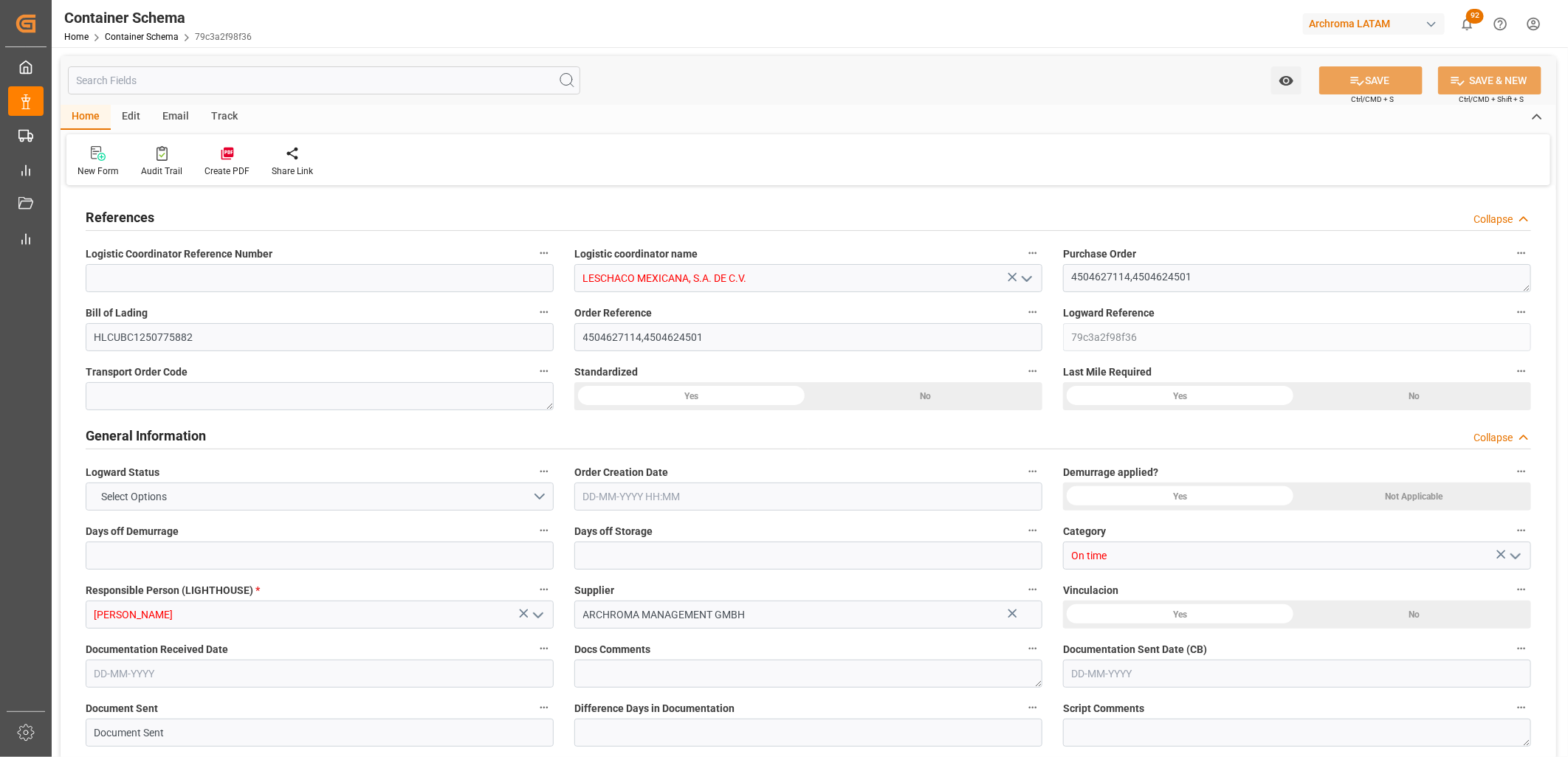
type input "8320"
type input "9052.16"
type input "Hapag [PERSON_NAME]"
type input "Hapag [PERSON_NAME] Aktiengesellschaft"
type input "ESBCN"
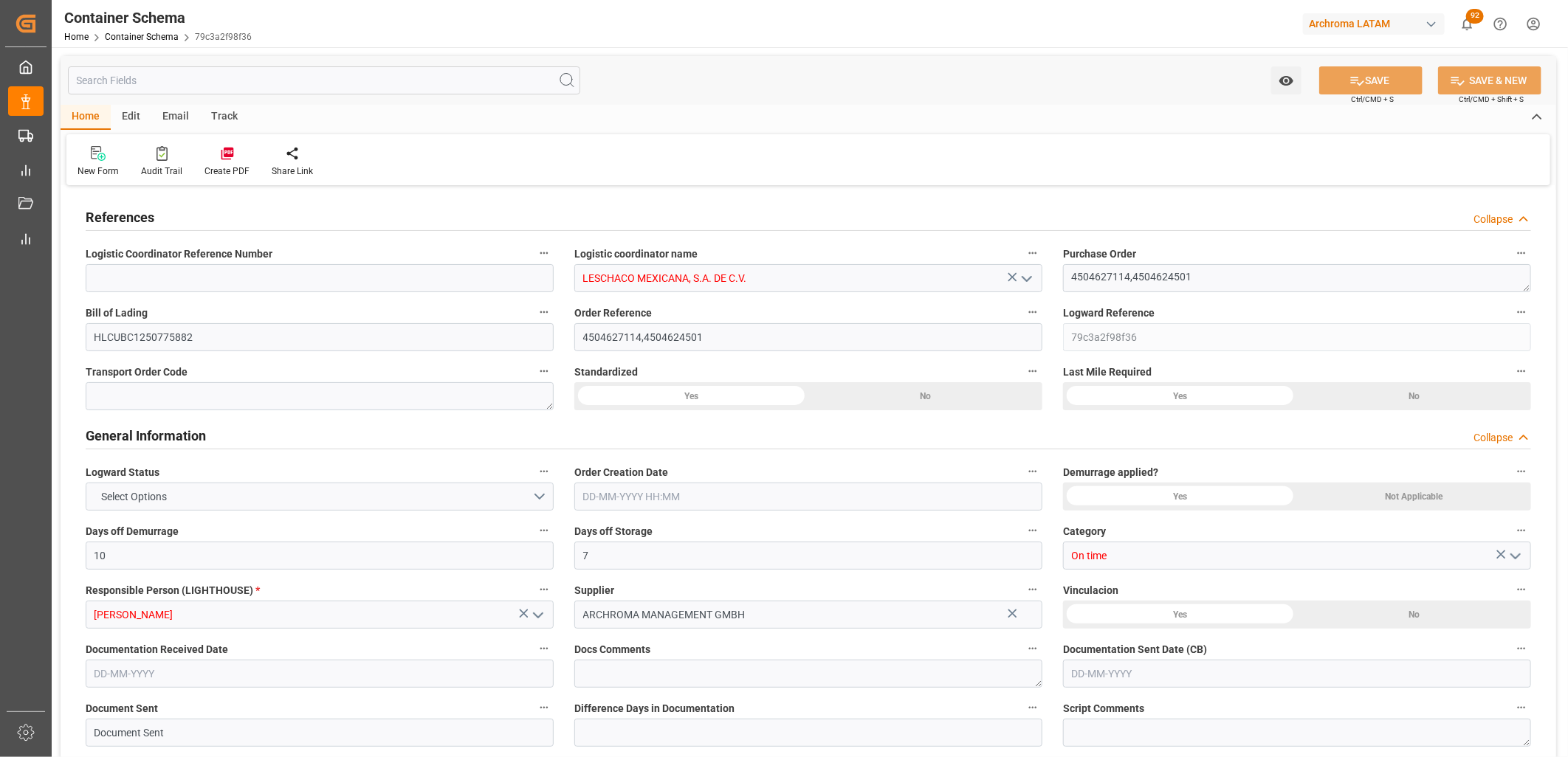
type input "MXVER"
type input "9641223"
type input "0"
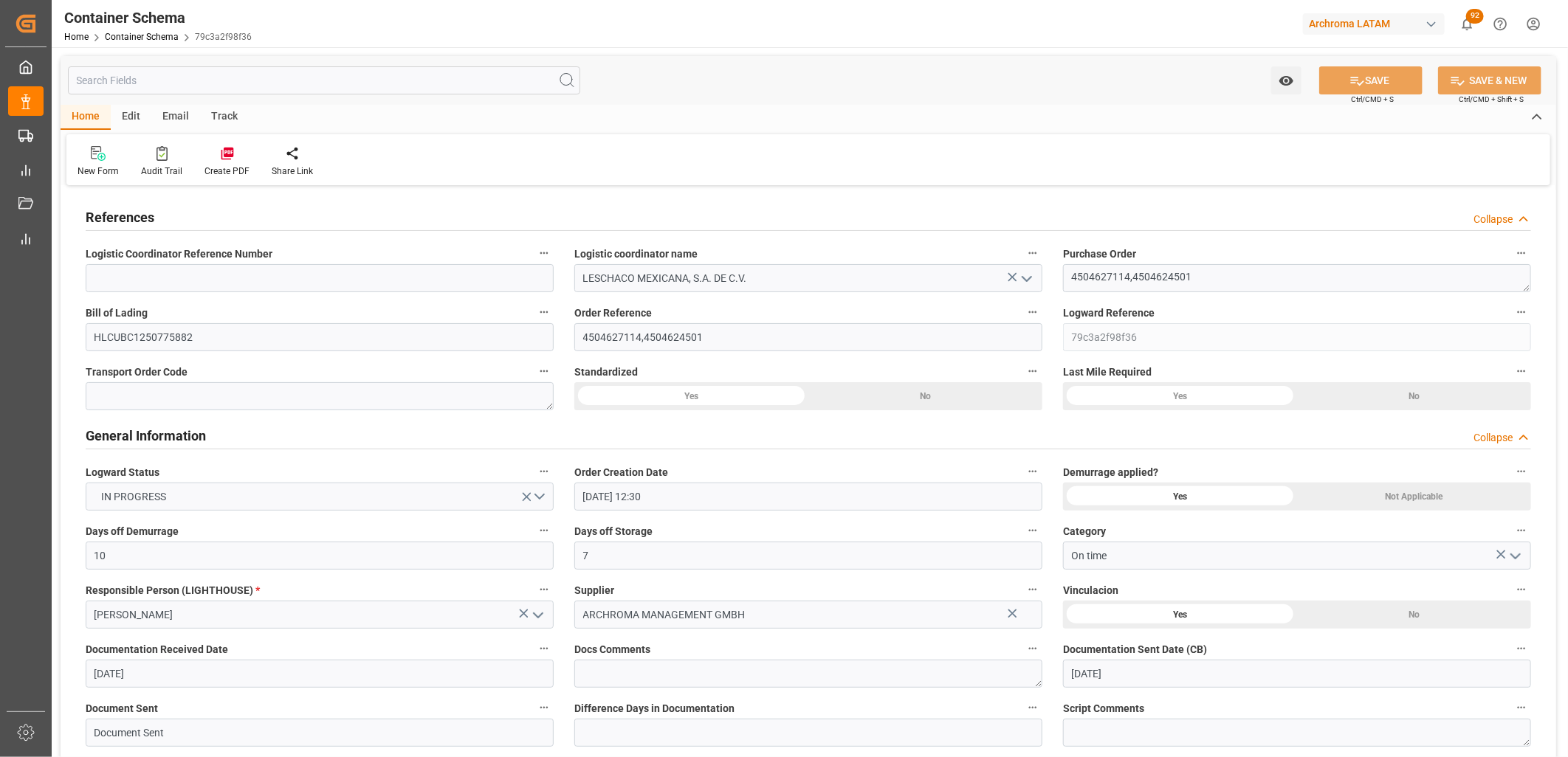
type input "[DATE] 12:30"
type input "[DATE]"
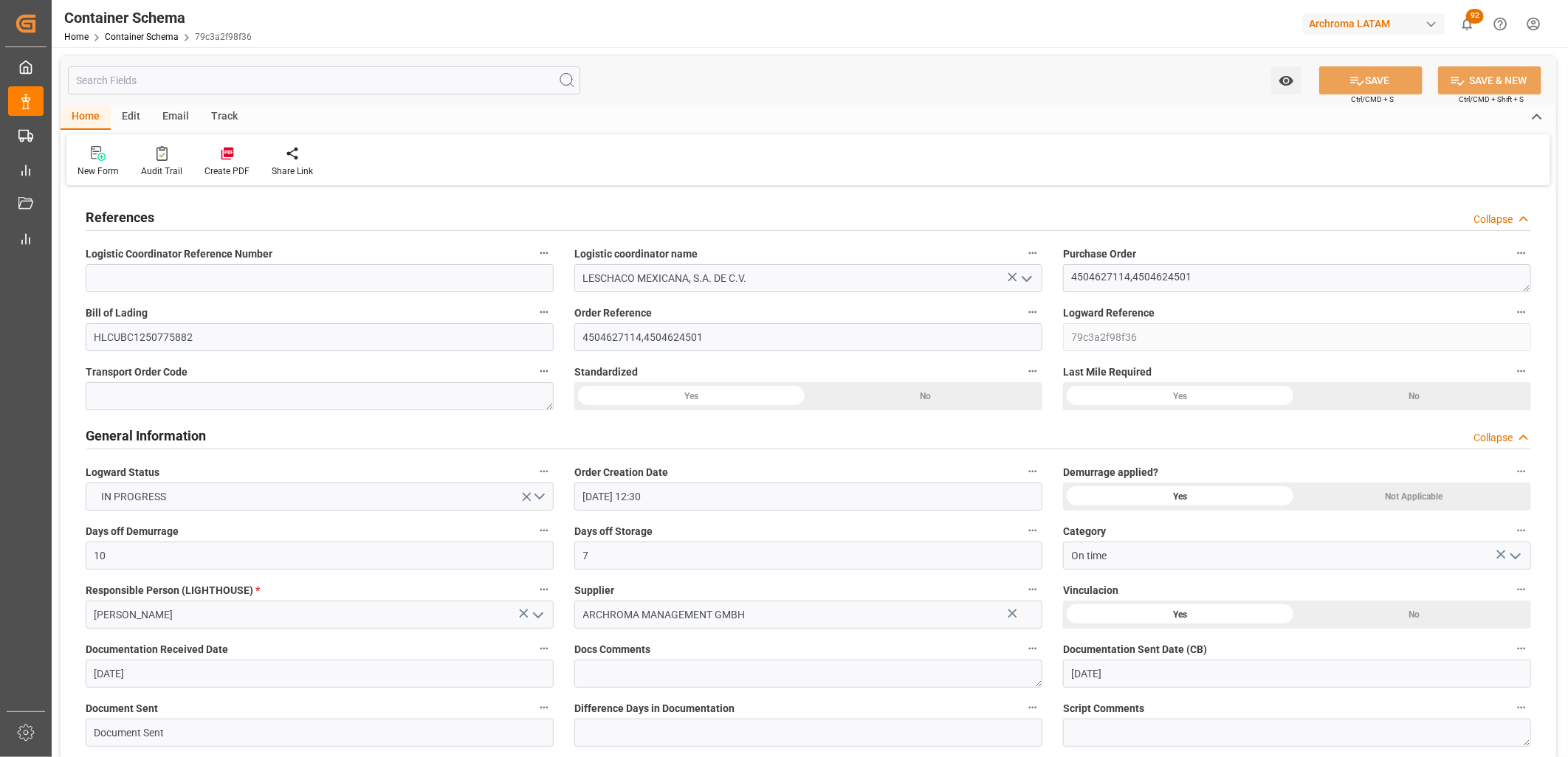
type input "[DATE]"
type input "[DATE] 19:01"
type input "[DATE] 18:44"
type input "[DATE]"
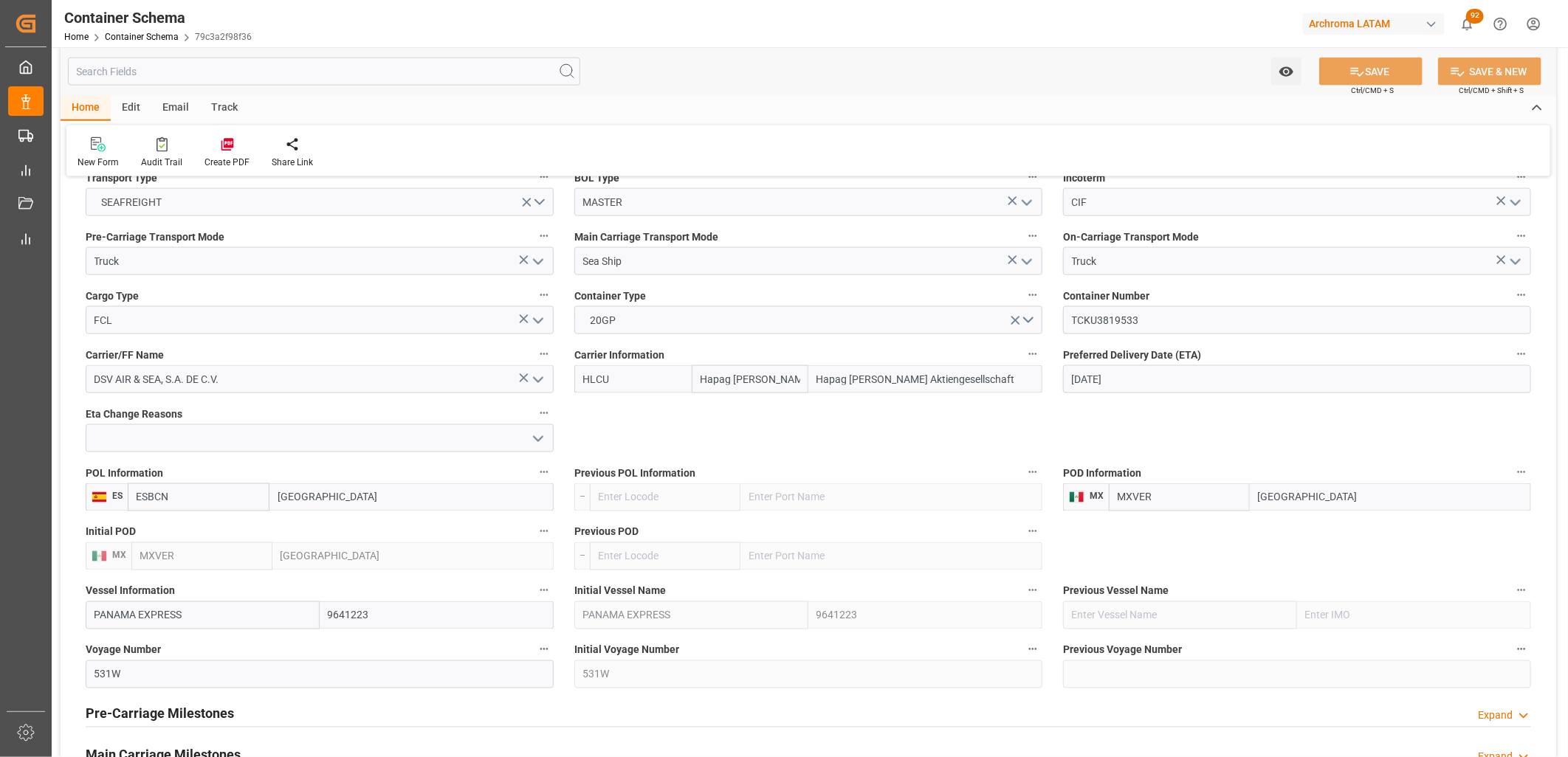
scroll to position [984, 0]
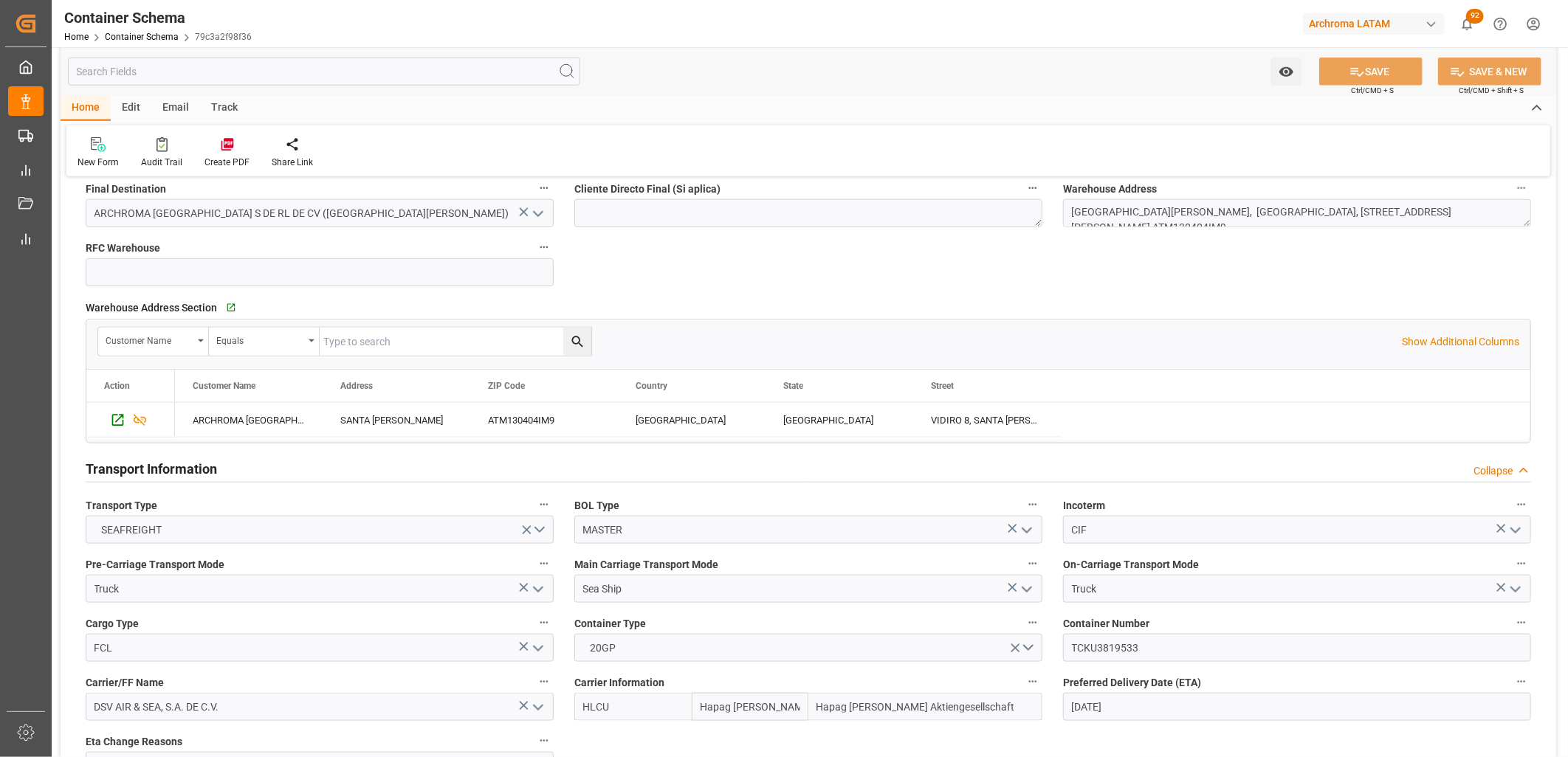
click at [121, 108] on div "Edit" at bounding box center [130, 108] width 40 height 25
click at [219, 148] on icon at bounding box center [211, 144] width 21 height 15
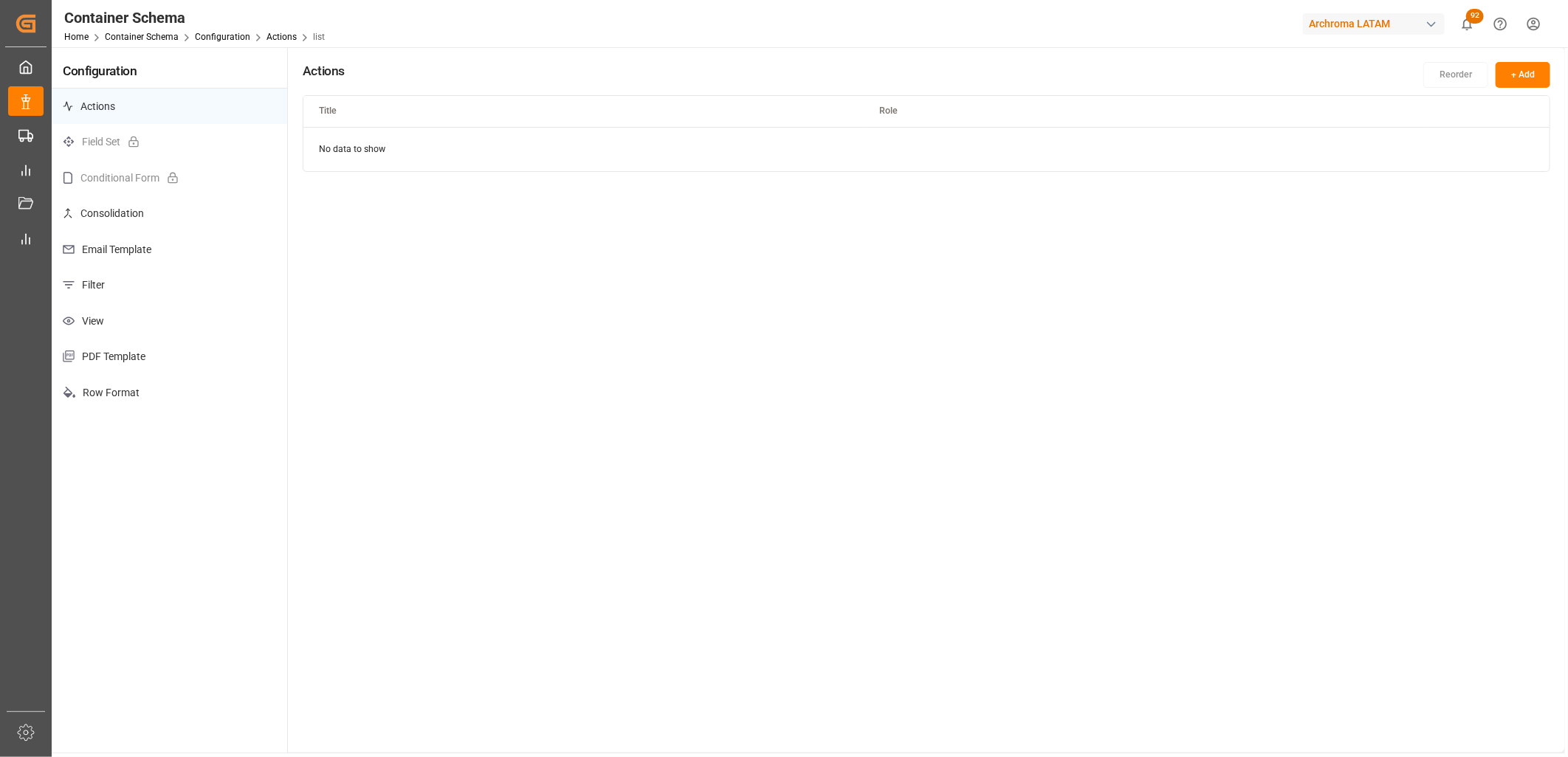
click at [131, 215] on p "Consolidation" at bounding box center [169, 214] width 235 height 36
click at [126, 245] on p "Email Template" at bounding box center [169, 250] width 235 height 36
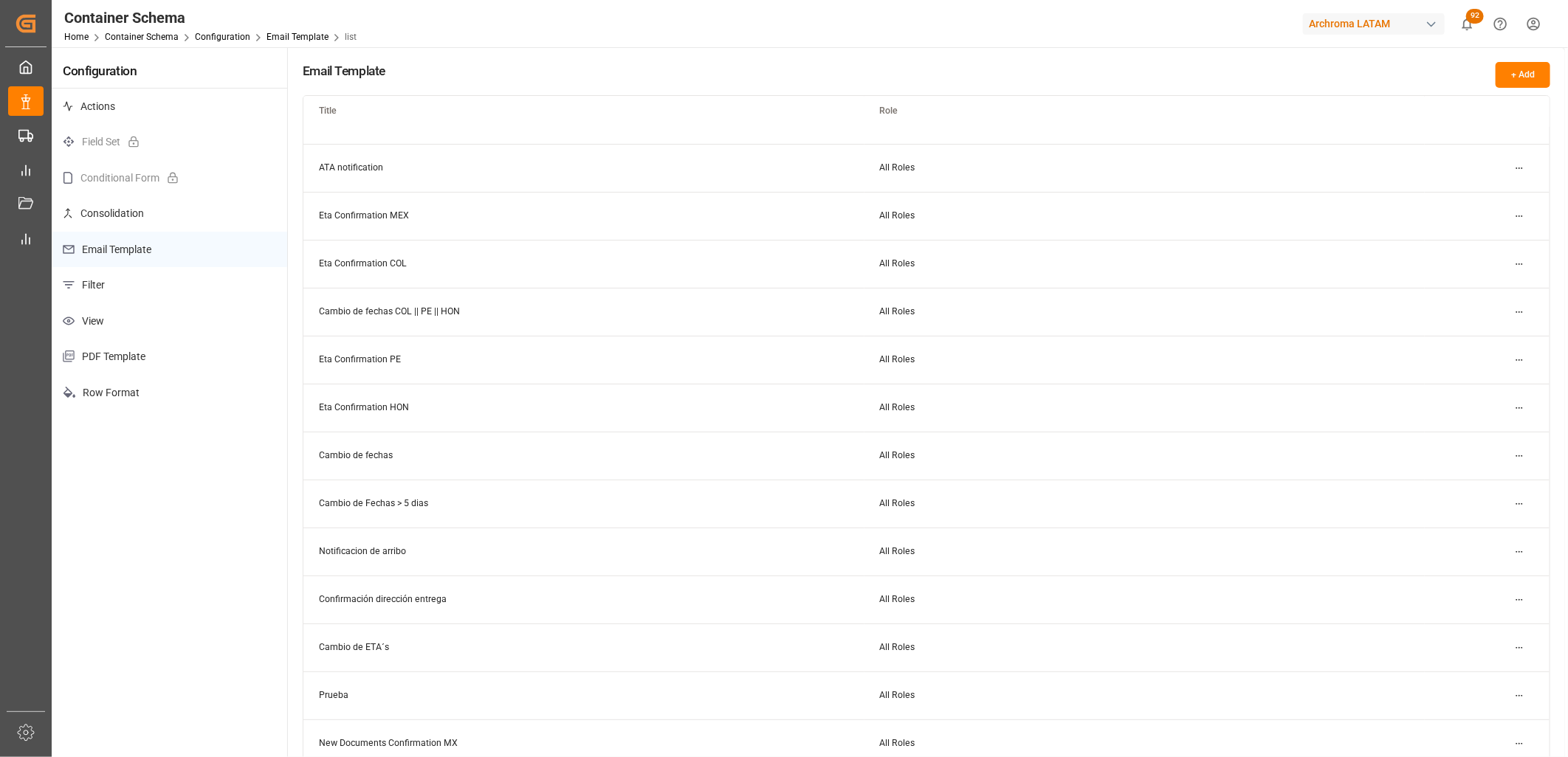
scroll to position [90, 0]
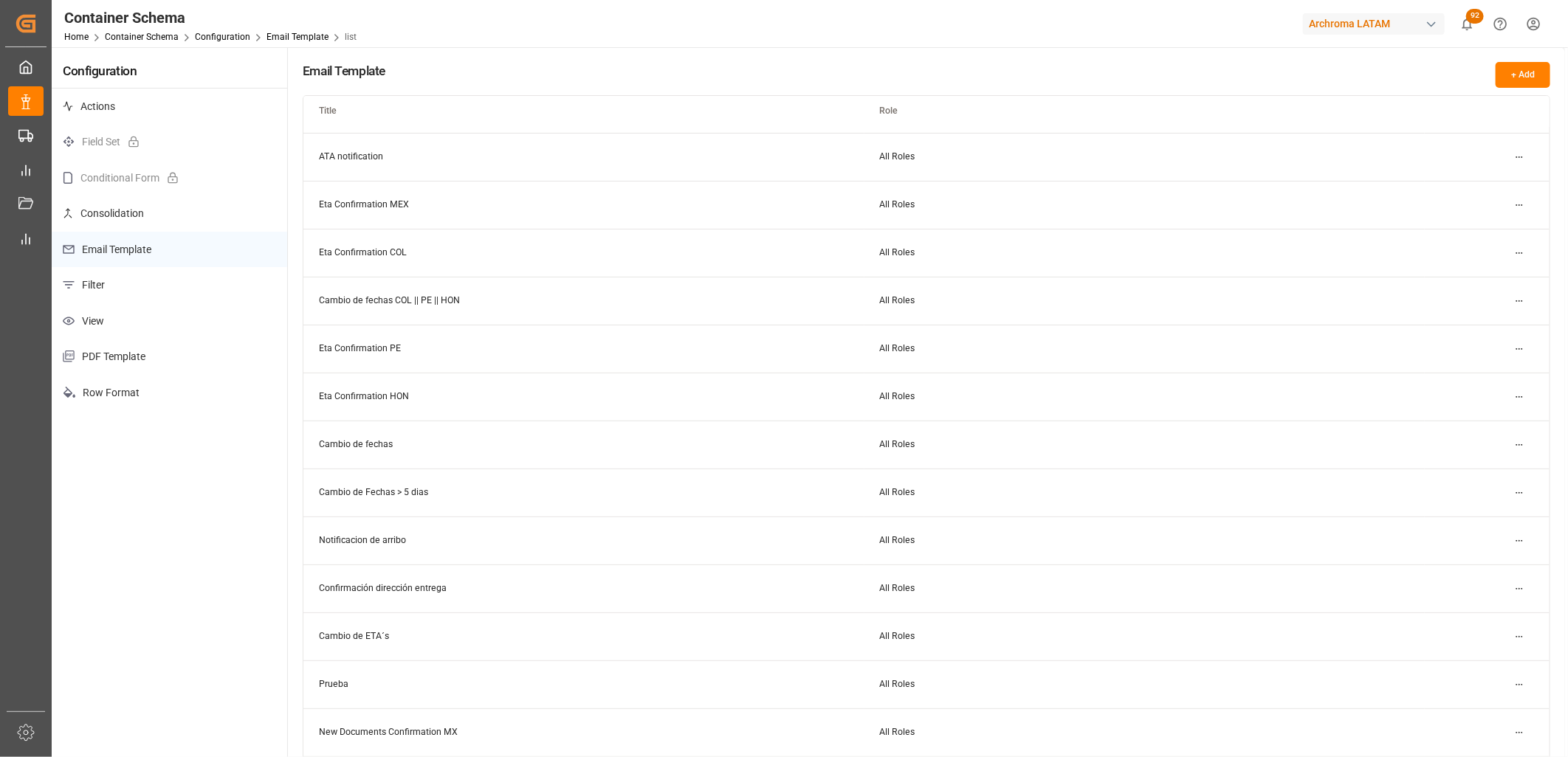
click at [1515, 728] on html "Created by potrace 1.15, written by [PERSON_NAME] [DATE]-[DATE] Created by potr…" at bounding box center [784, 378] width 1568 height 757
click at [1474, 662] on small "Edit" at bounding box center [1468, 661] width 15 height 9
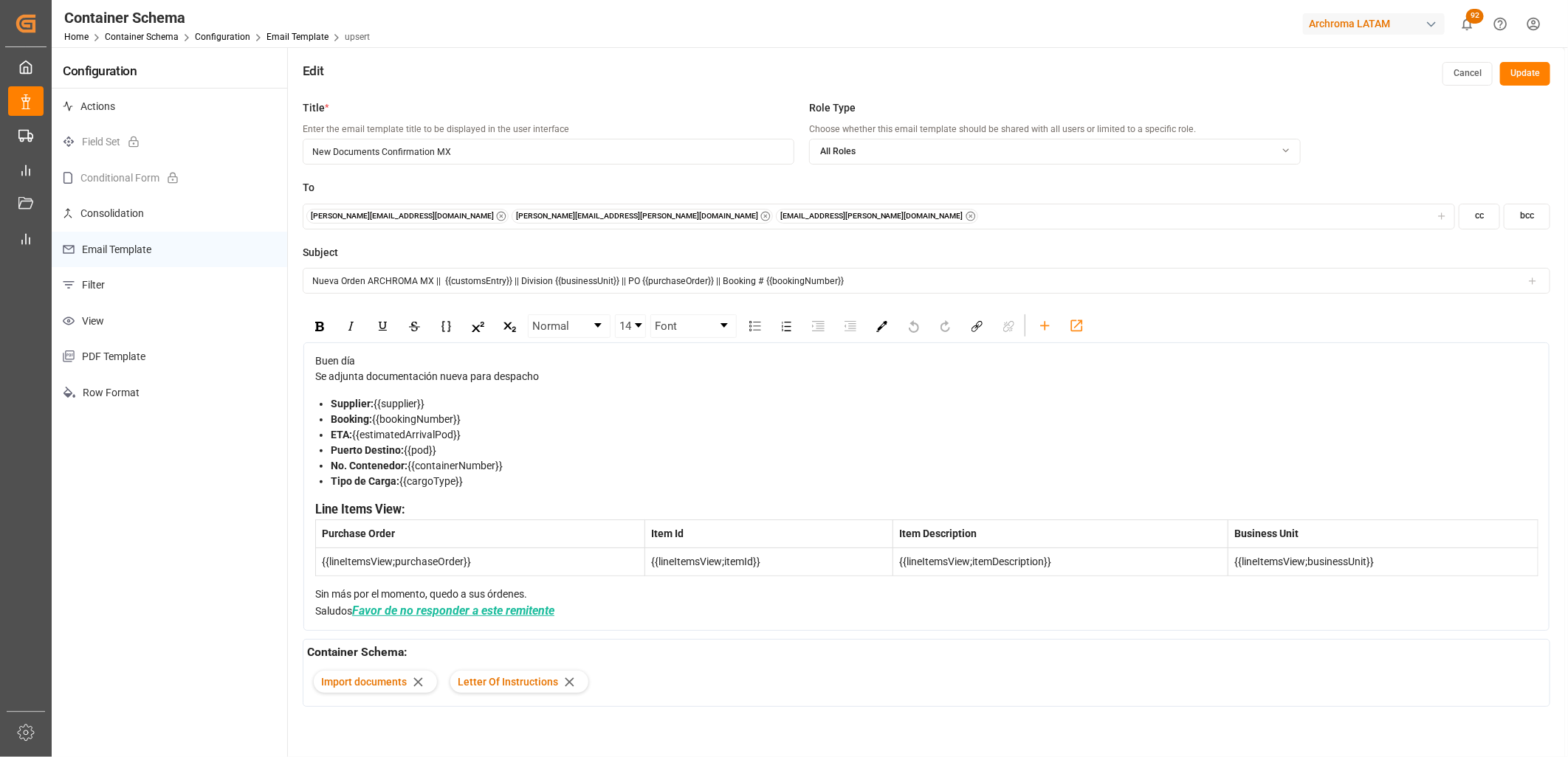
click at [441, 154] on input "New Documents Confirmation MX" at bounding box center [548, 152] width 492 height 26
drag, startPoint x: 296, startPoint y: 35, endPoint x: 298, endPoint y: 43, distance: 8.2
click at [296, 35] on link "Email Template" at bounding box center [297, 37] width 62 height 10
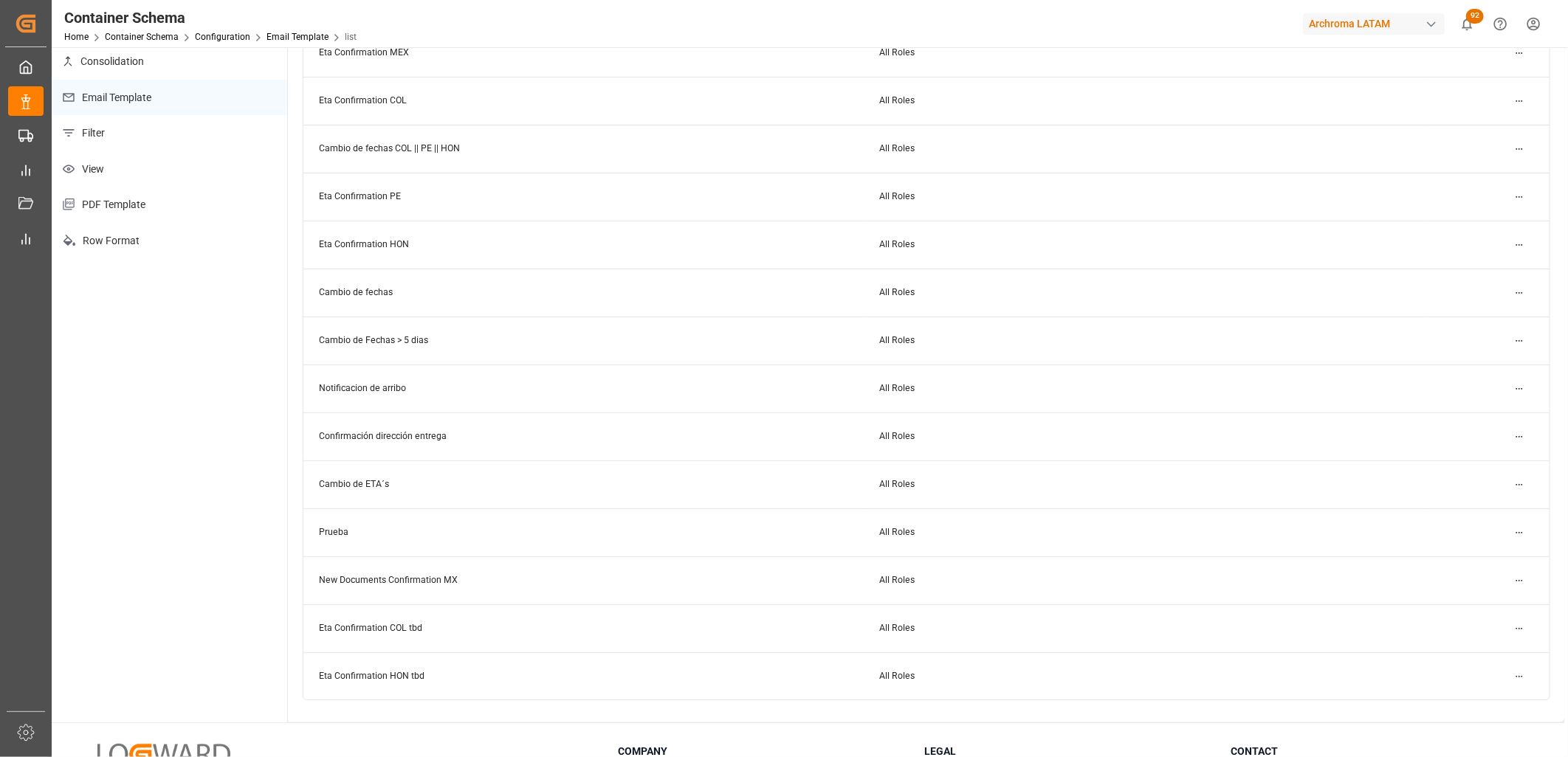
scroll to position [164, 0]
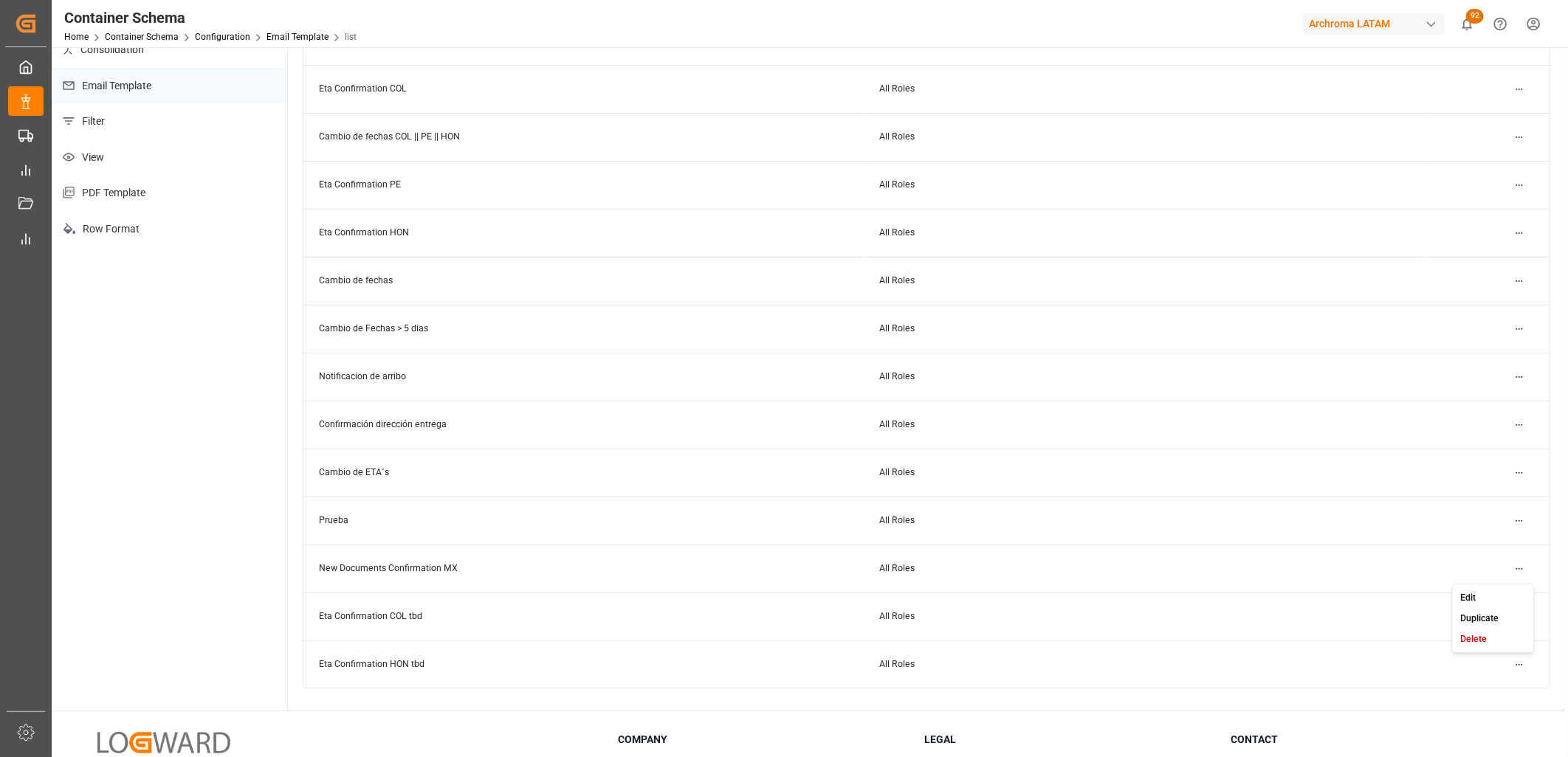
click at [1517, 566] on html "Created by potrace 1.15, written by [PERSON_NAME] [DATE]-[DATE] Created by potr…" at bounding box center [784, 378] width 1568 height 757
click at [1478, 596] on div "Edit" at bounding box center [1492, 598] width 76 height 21
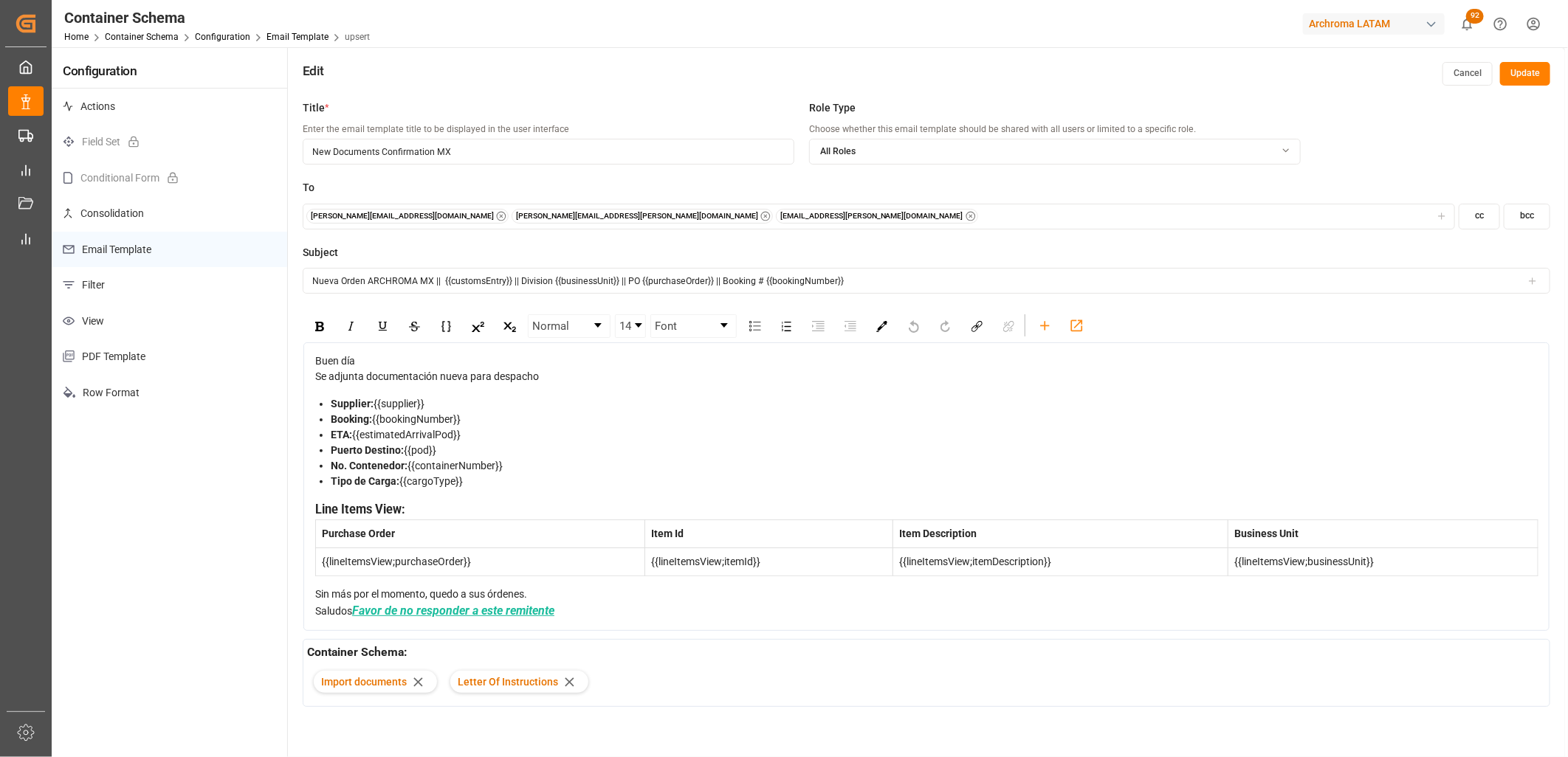
click at [1282, 148] on icon "button" at bounding box center [1286, 150] width 18 height 10
click at [719, 215] on div "[PERSON_NAME][EMAIL_ADDRESS][DOMAIN_NAME] [PERSON_NAME][DOMAIN_NAME][EMAIL_ADDR…" at bounding box center [879, 215] width 1146 height 15
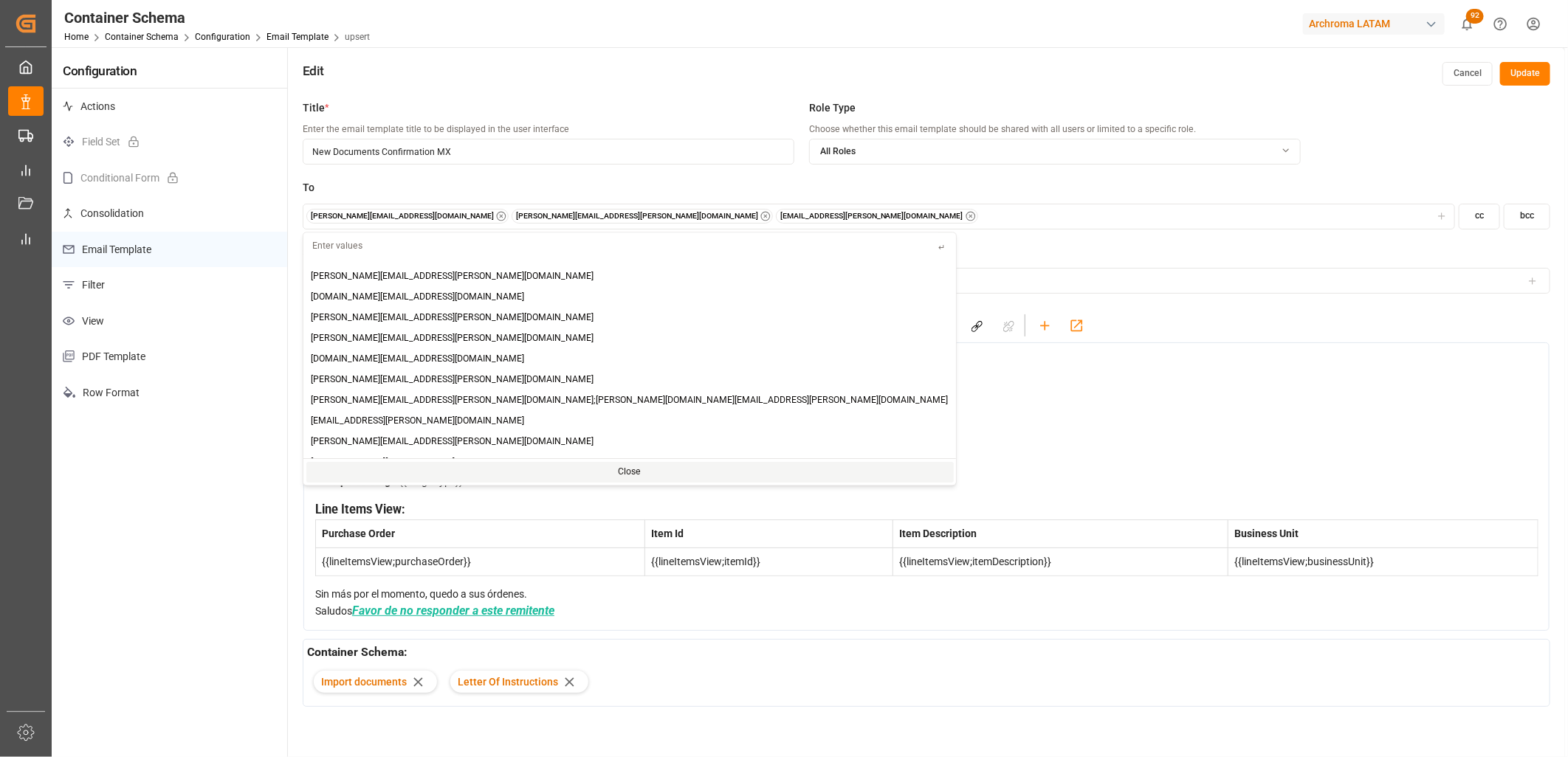
click at [696, 197] on div "To [PERSON_NAME][EMAIL_ADDRESS][DOMAIN_NAME] [PERSON_NAME][DOMAIN_NAME][EMAIL_A…" at bounding box center [927, 213] width 1248 height 65
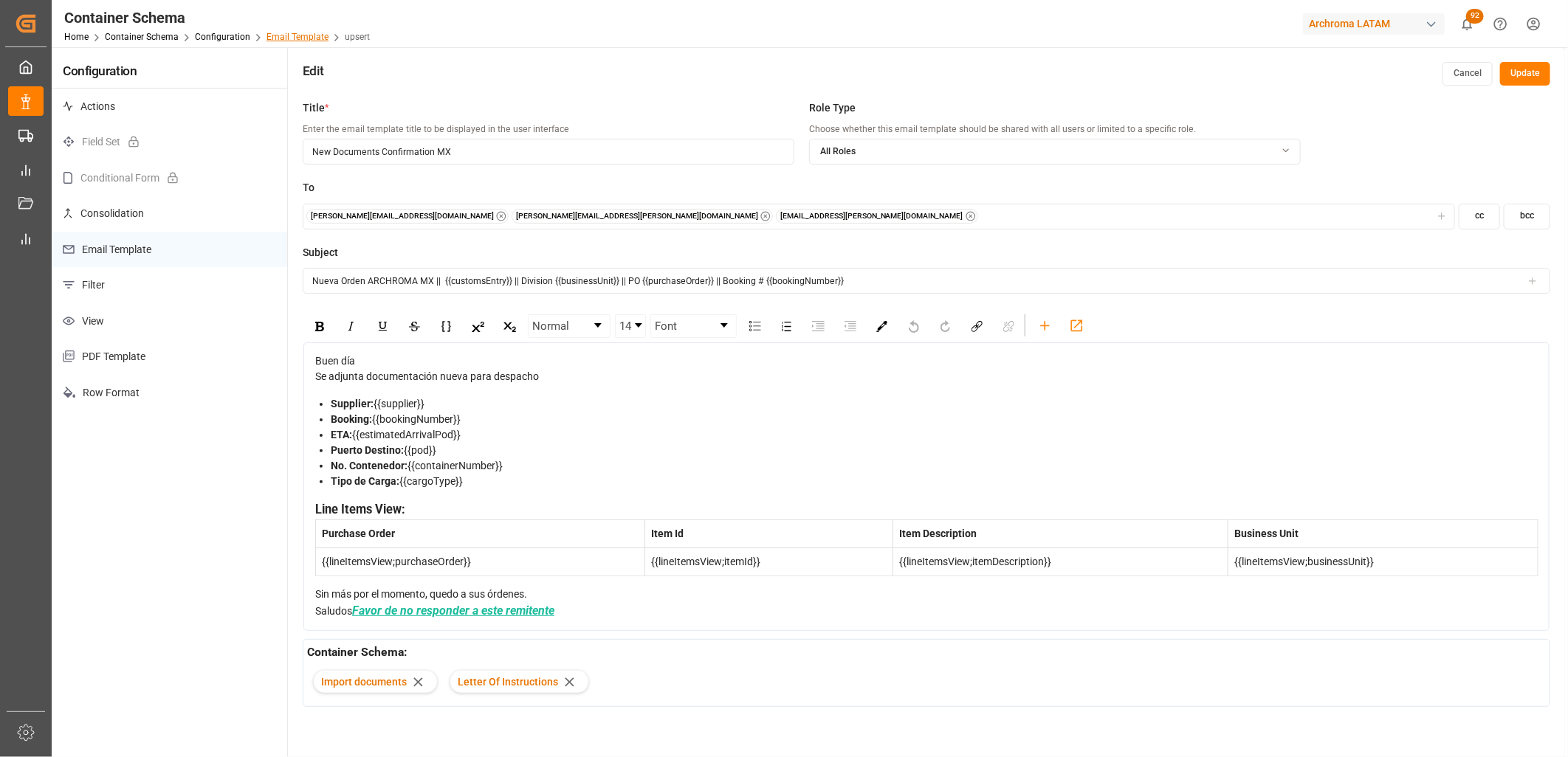
click at [306, 35] on link "Email Template" at bounding box center [297, 37] width 62 height 10
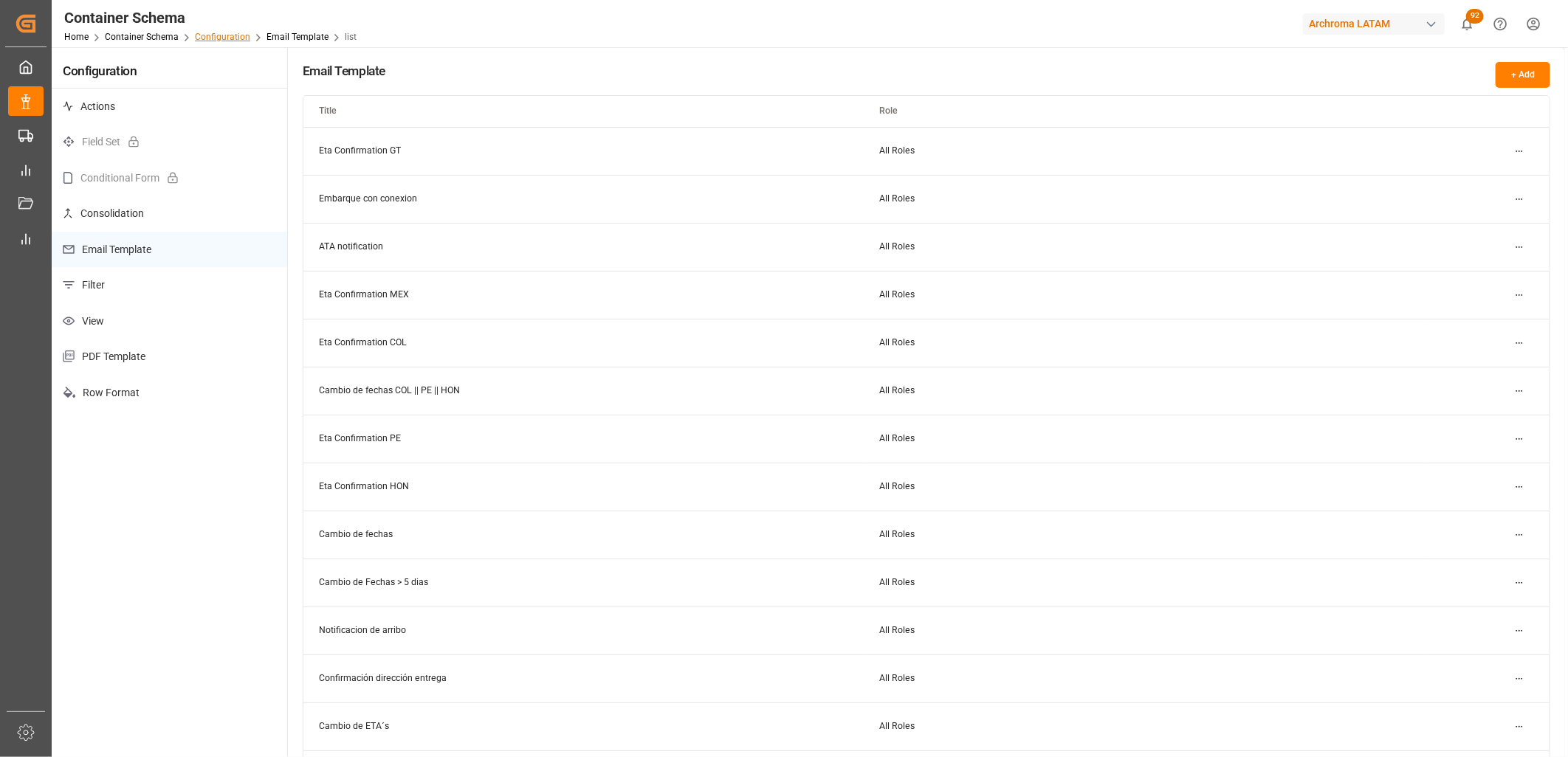
click at [201, 35] on link "Configuration" at bounding box center [222, 37] width 56 height 10
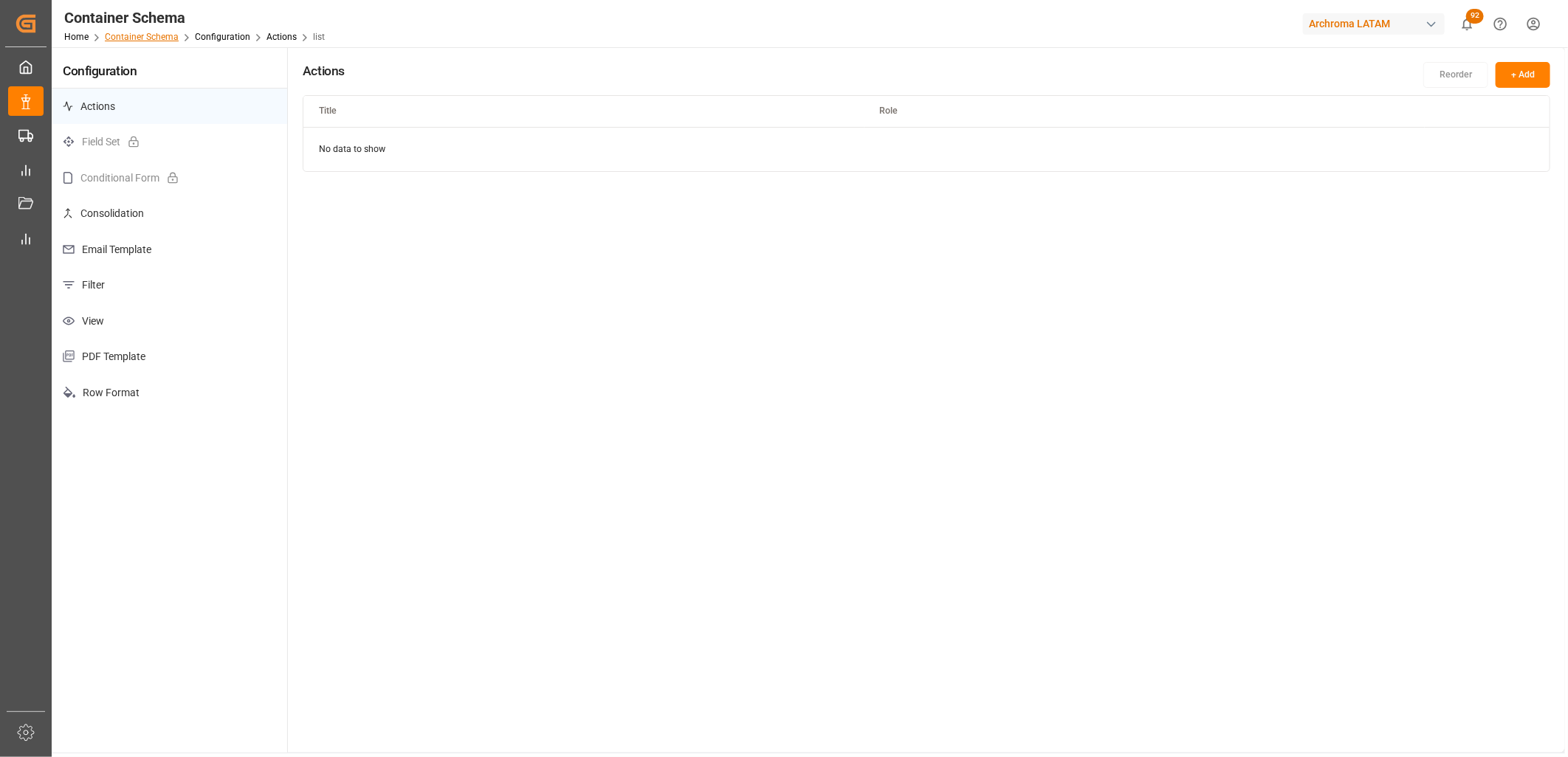
click at [148, 32] on link "Container Schema" at bounding box center [142, 37] width 74 height 10
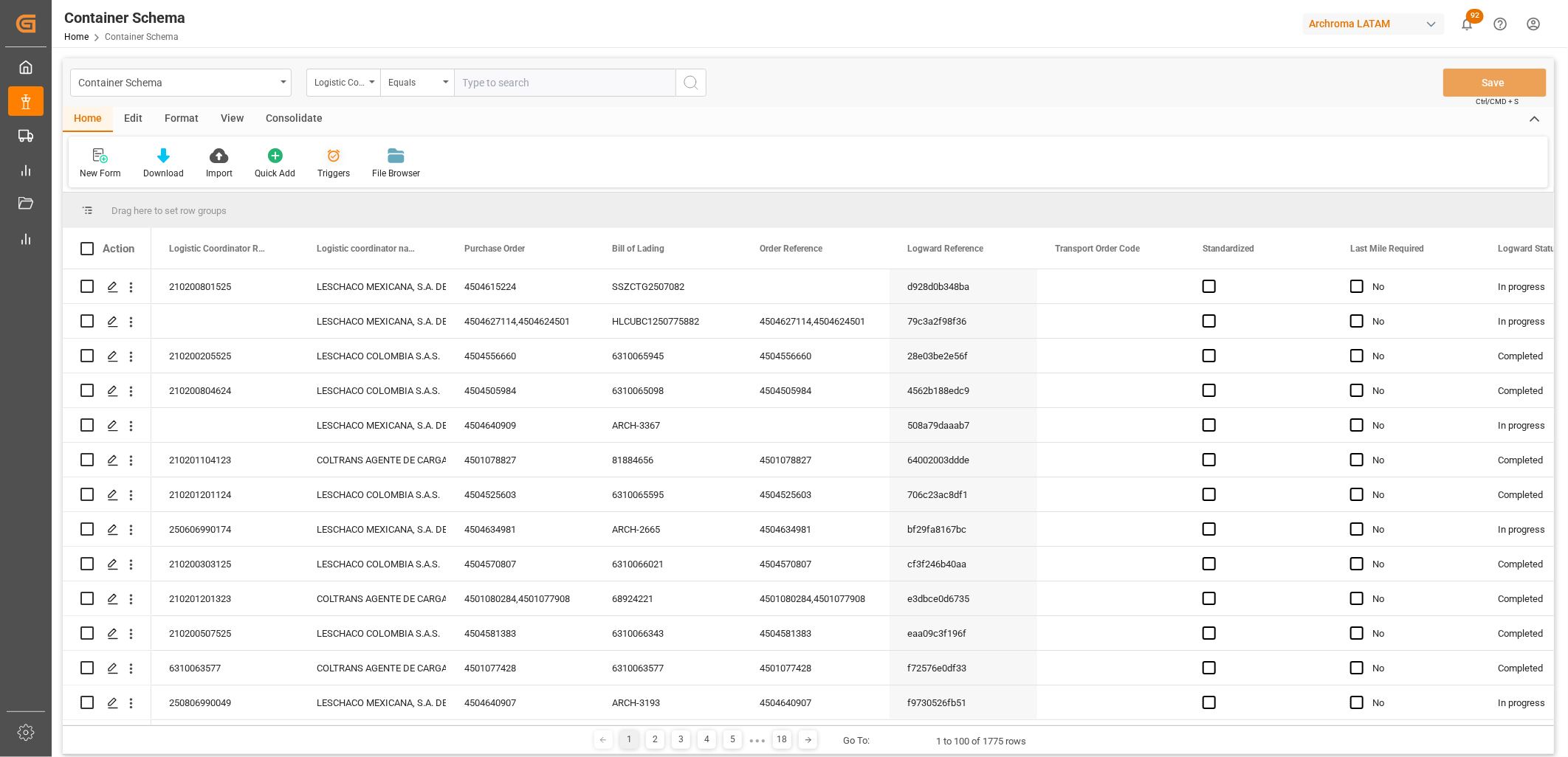
click at [329, 155] on icon at bounding box center [333, 155] width 15 height 15
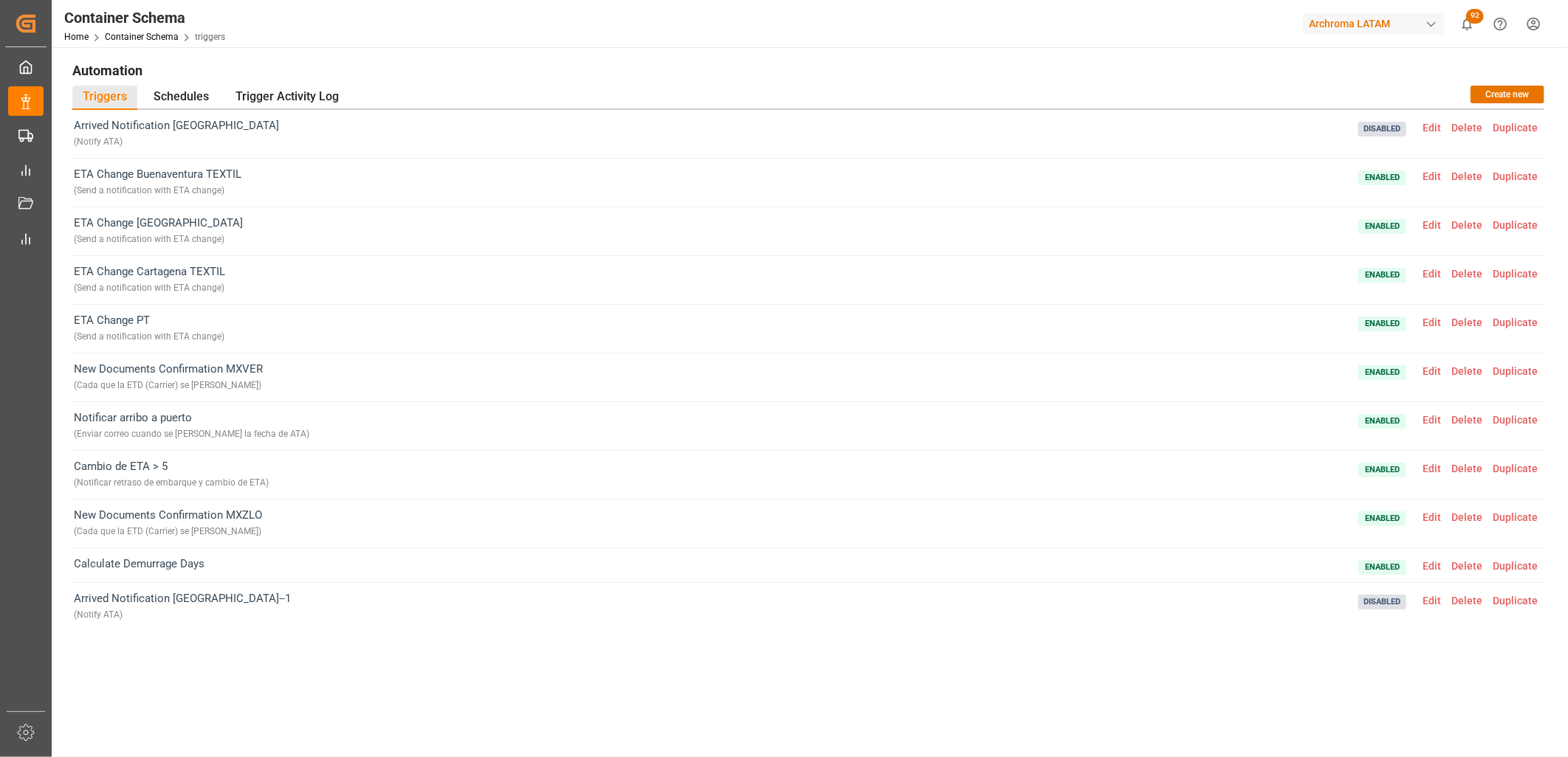
click at [1427, 223] on span "Edit" at bounding box center [1432, 225] width 29 height 12
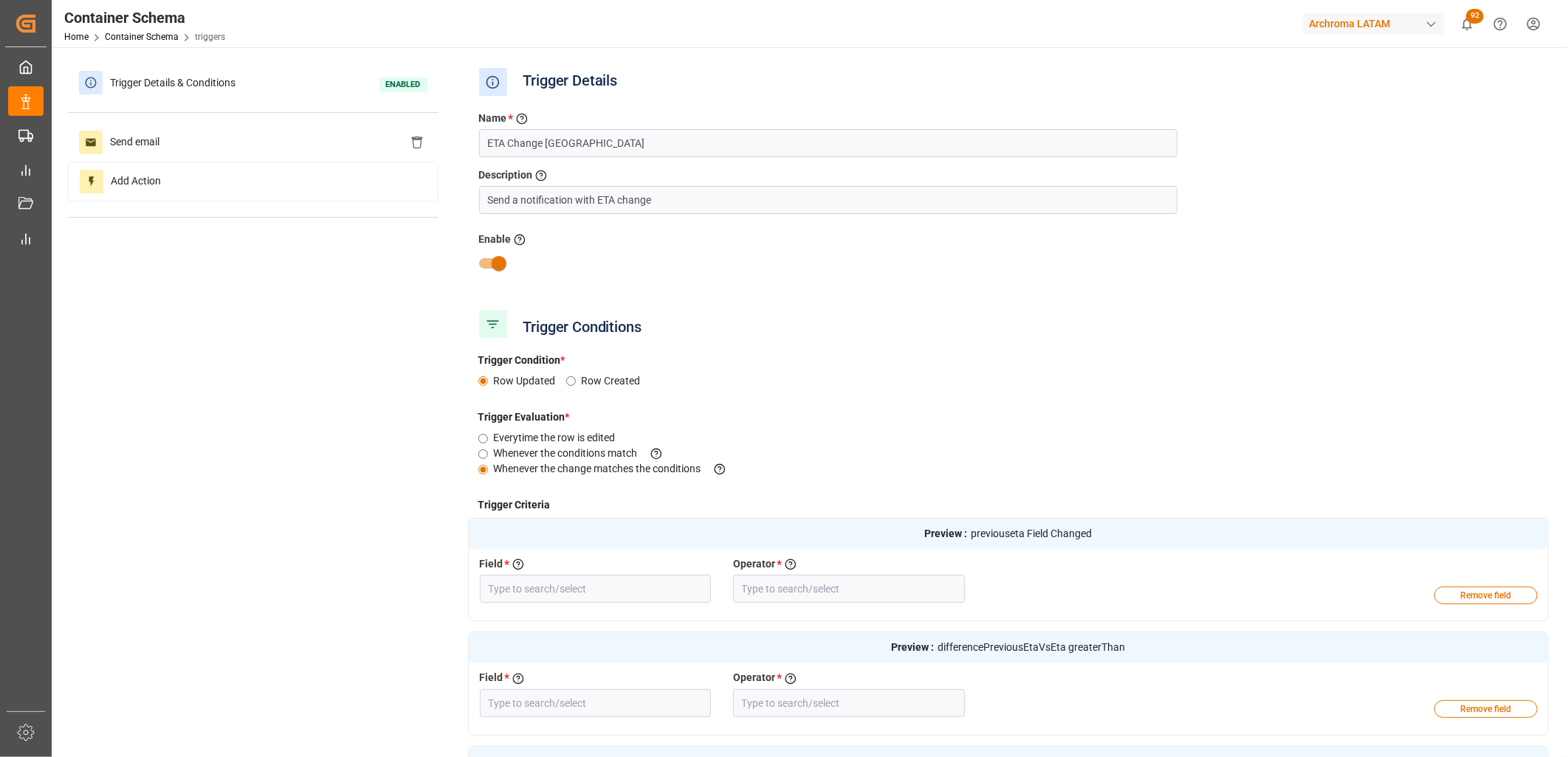
type input "Previous ETA Carrier"
type input "Field Changed"
type input "Diff between Previous ETA vs ETA drv"
type input "Greater Than"
type input "Responsible Person (LIGHTHOUSE)"
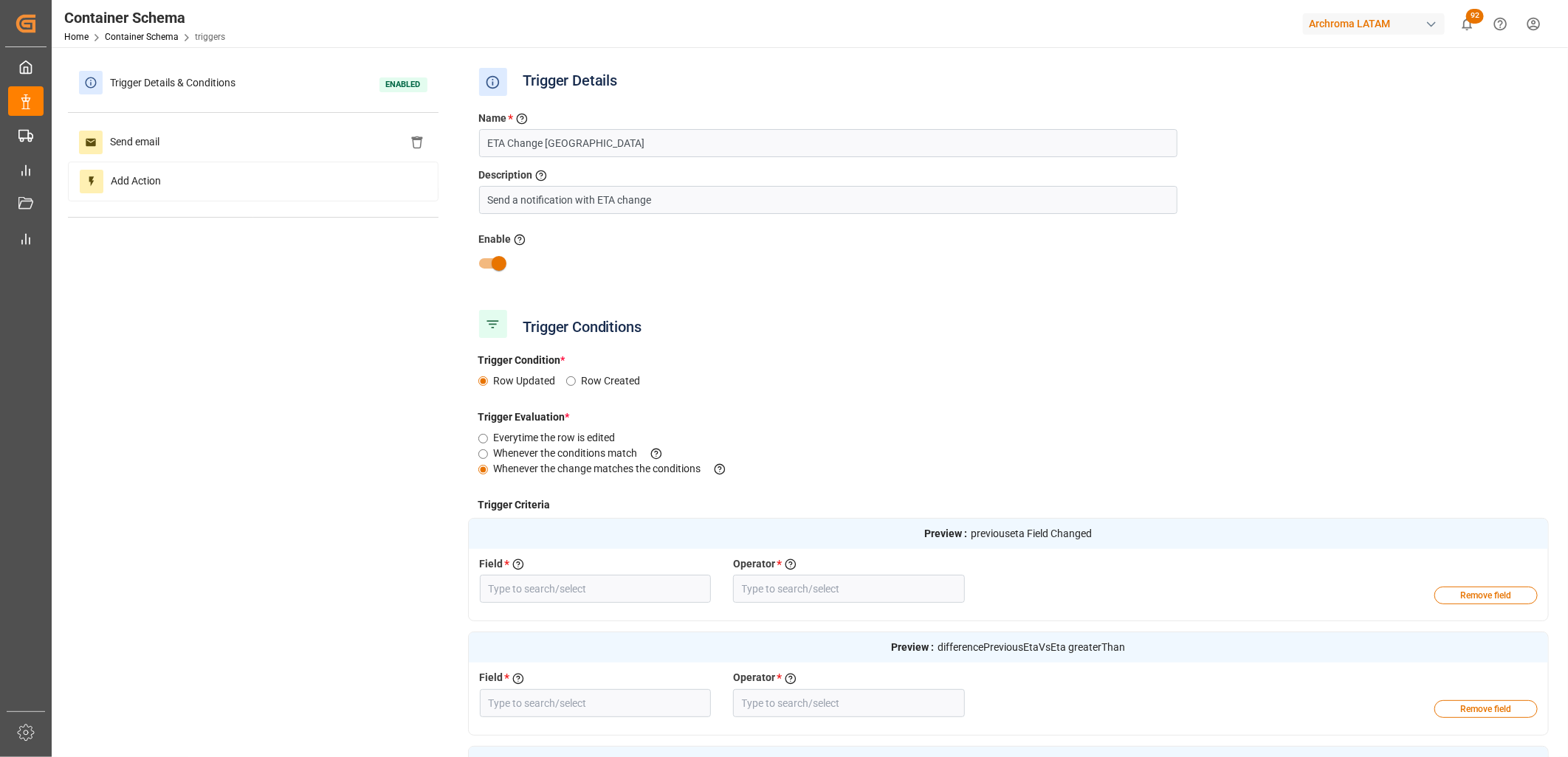
type input "Equal"
type input "Customs Entry drv"
type input "Equal"
click at [166, 39] on link "Container Schema" at bounding box center [142, 37] width 74 height 10
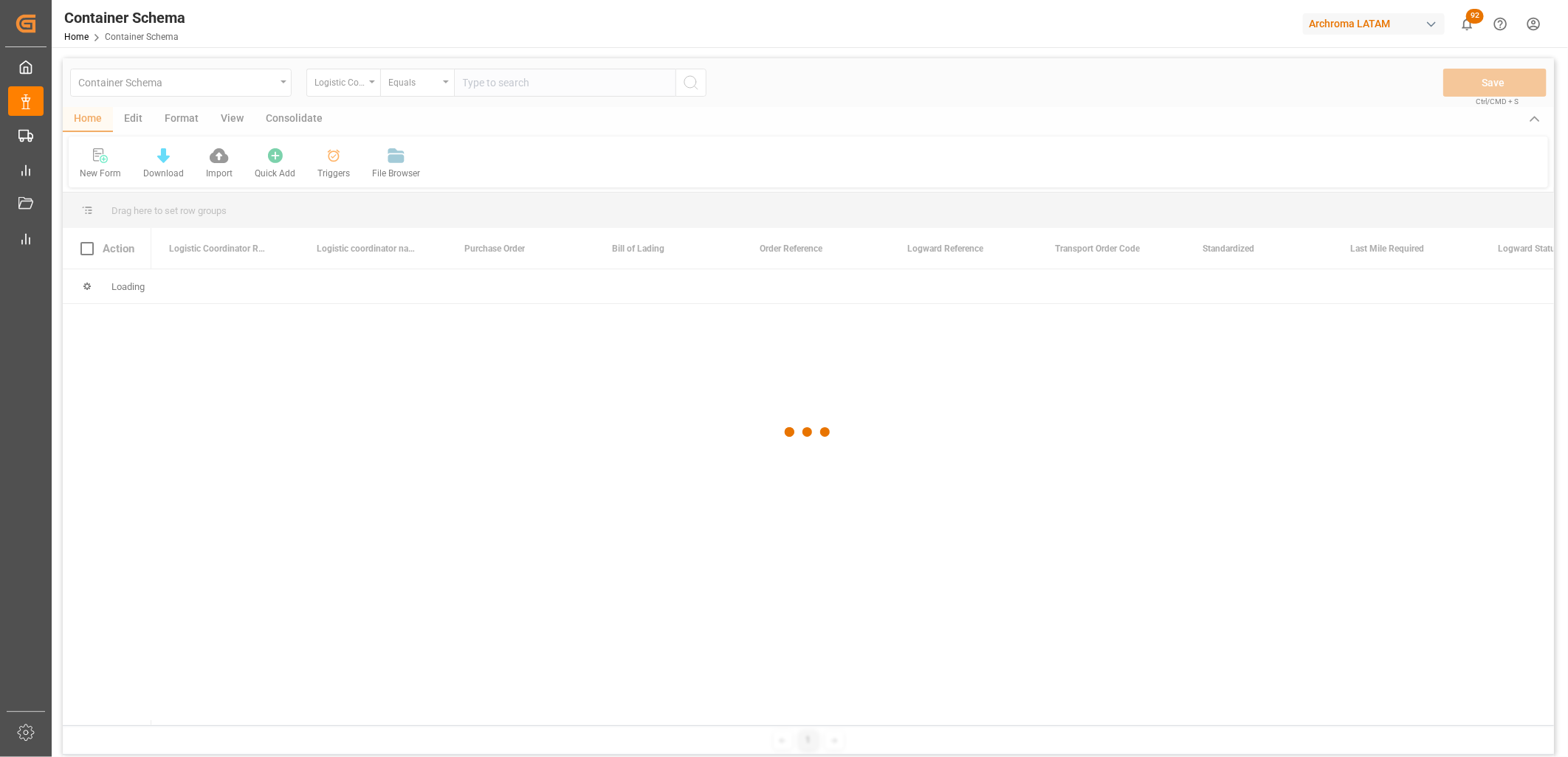
click at [334, 163] on div at bounding box center [808, 433] width 1491 height 748
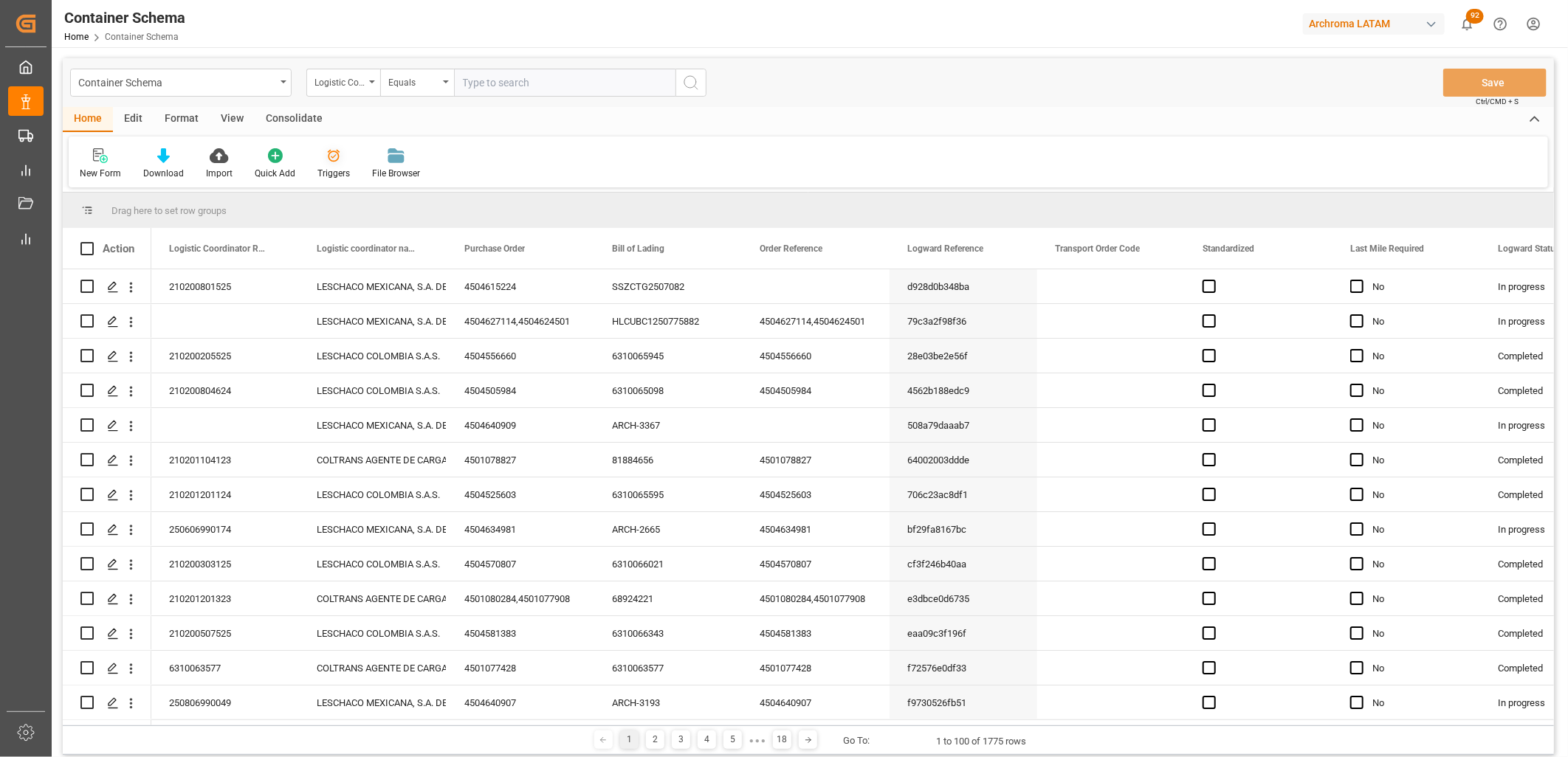
click at [335, 160] on icon at bounding box center [333, 155] width 15 height 15
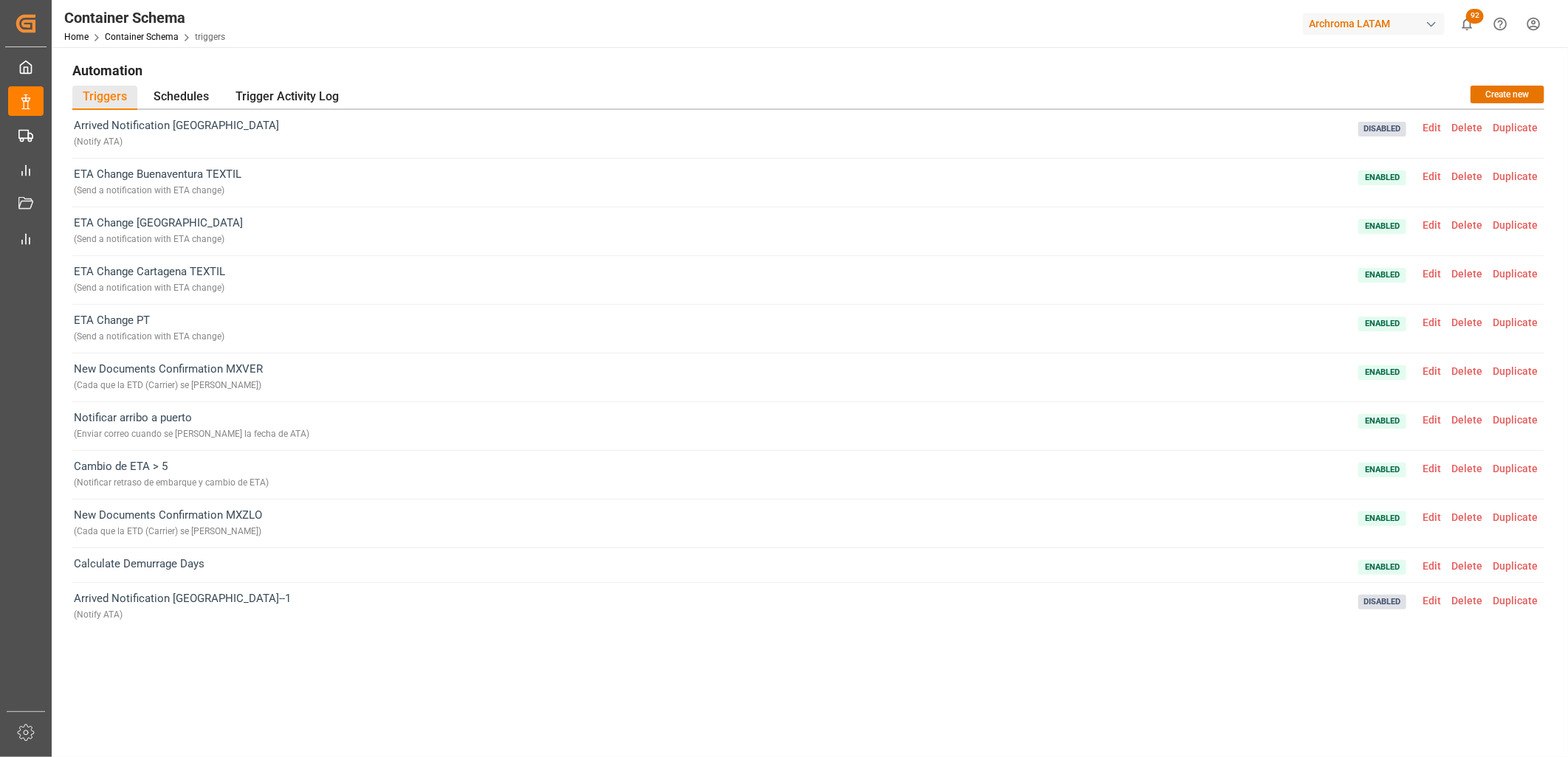
click at [1433, 369] on span "Edit" at bounding box center [1432, 372] width 29 height 12
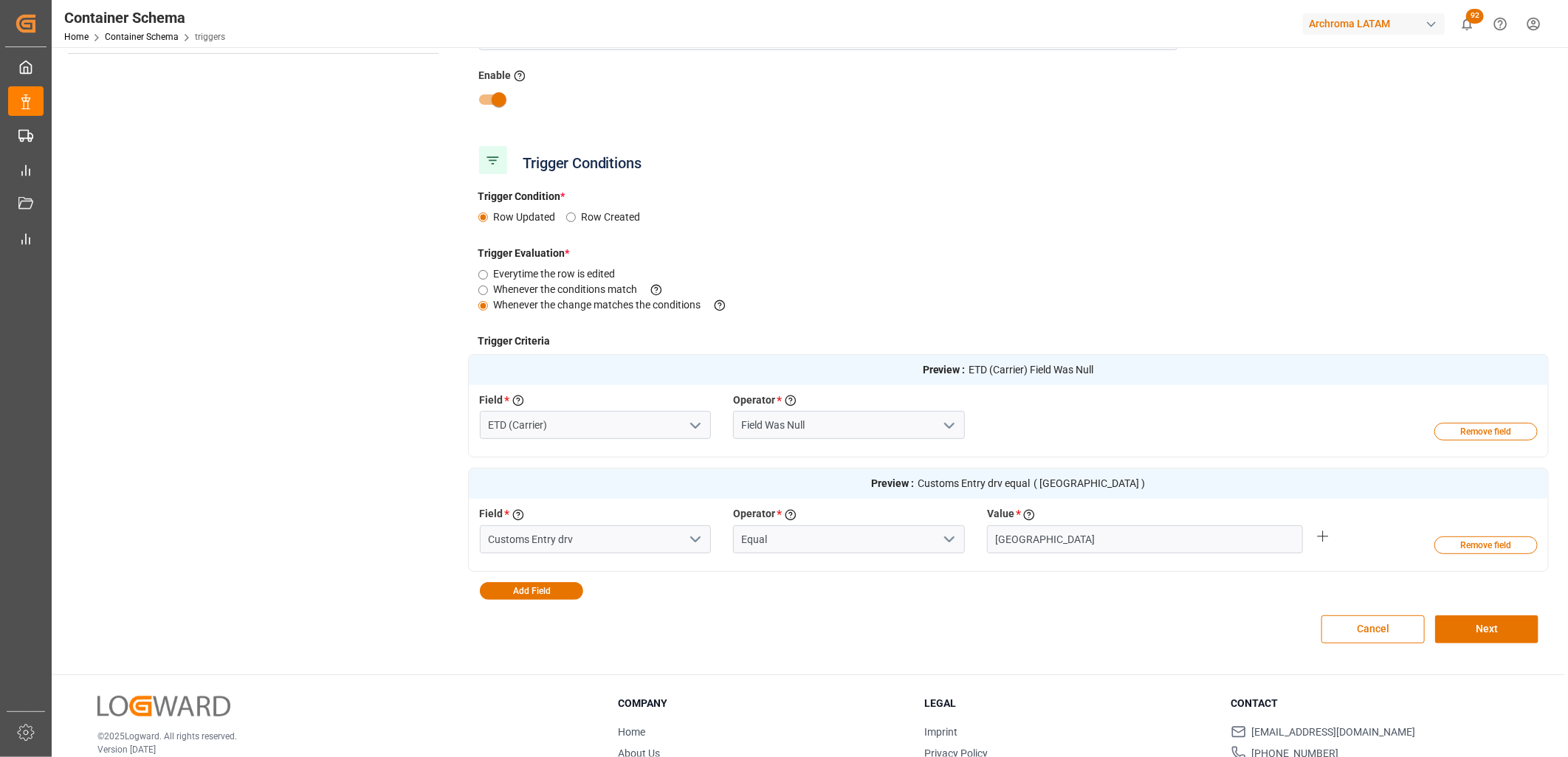
scroll to position [245, 0]
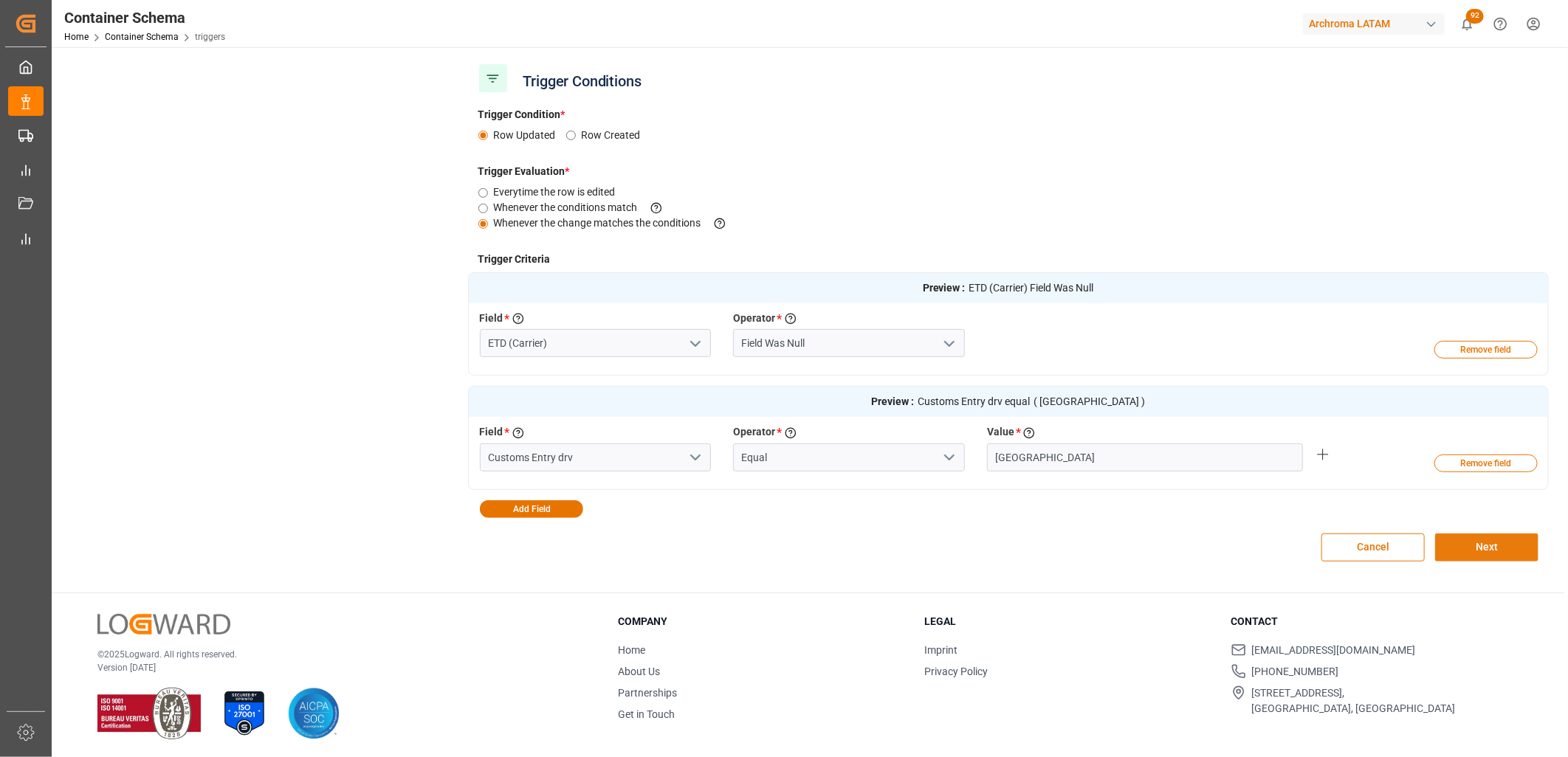
click at [1469, 548] on button "Next" at bounding box center [1486, 548] width 103 height 28
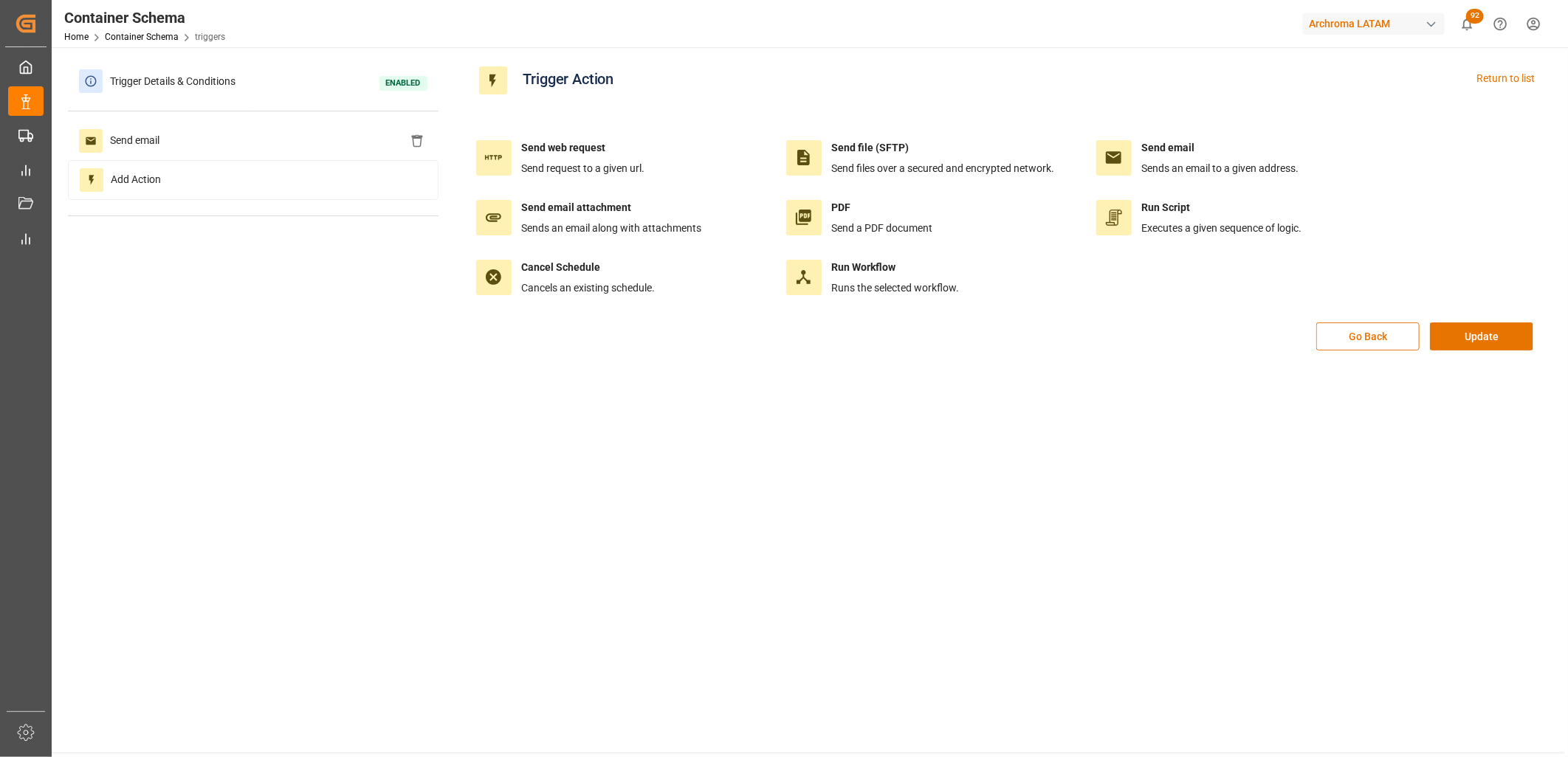
scroll to position [0, 0]
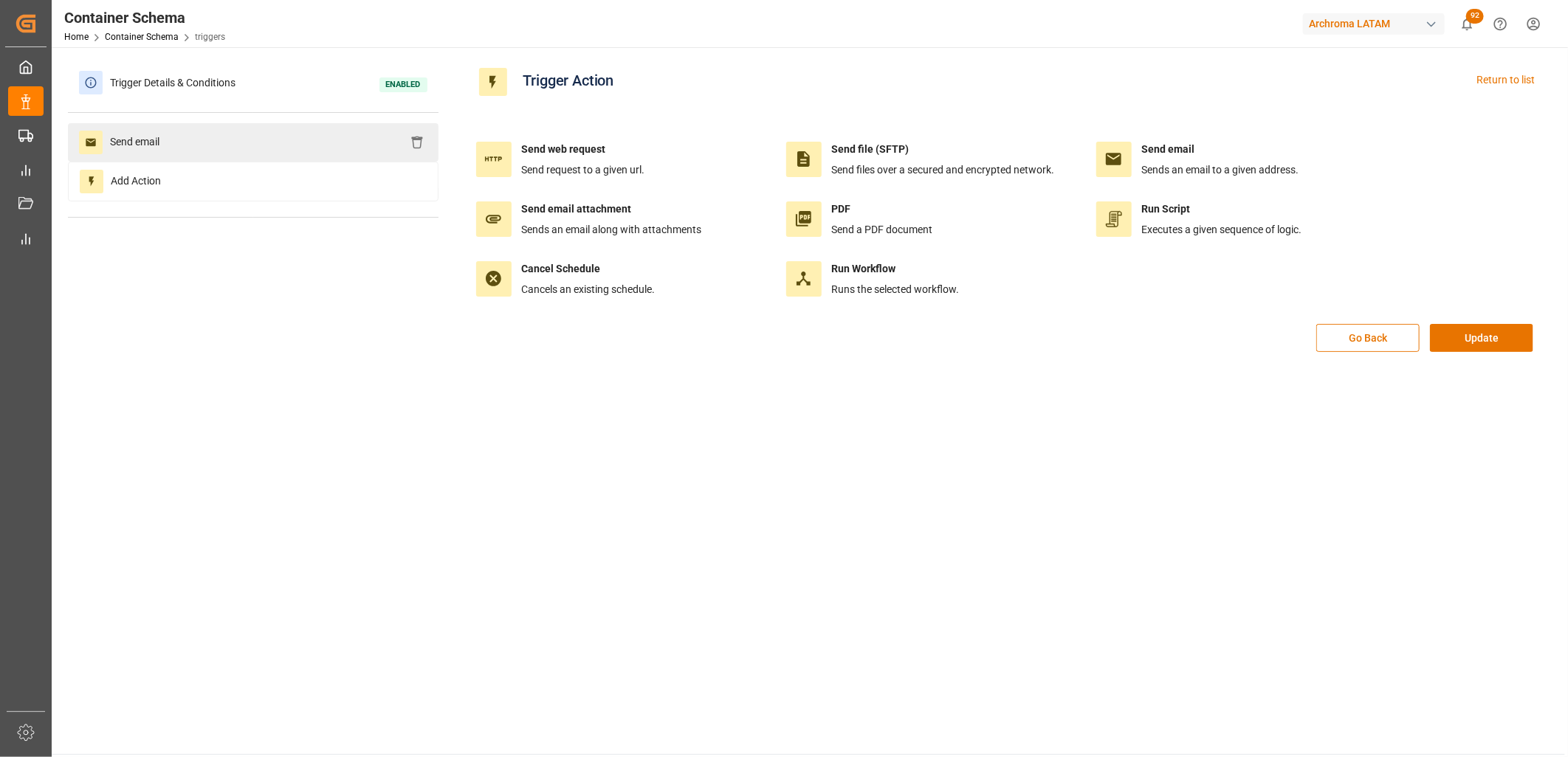
click at [138, 139] on span "Send email" at bounding box center [135, 142] width 64 height 24
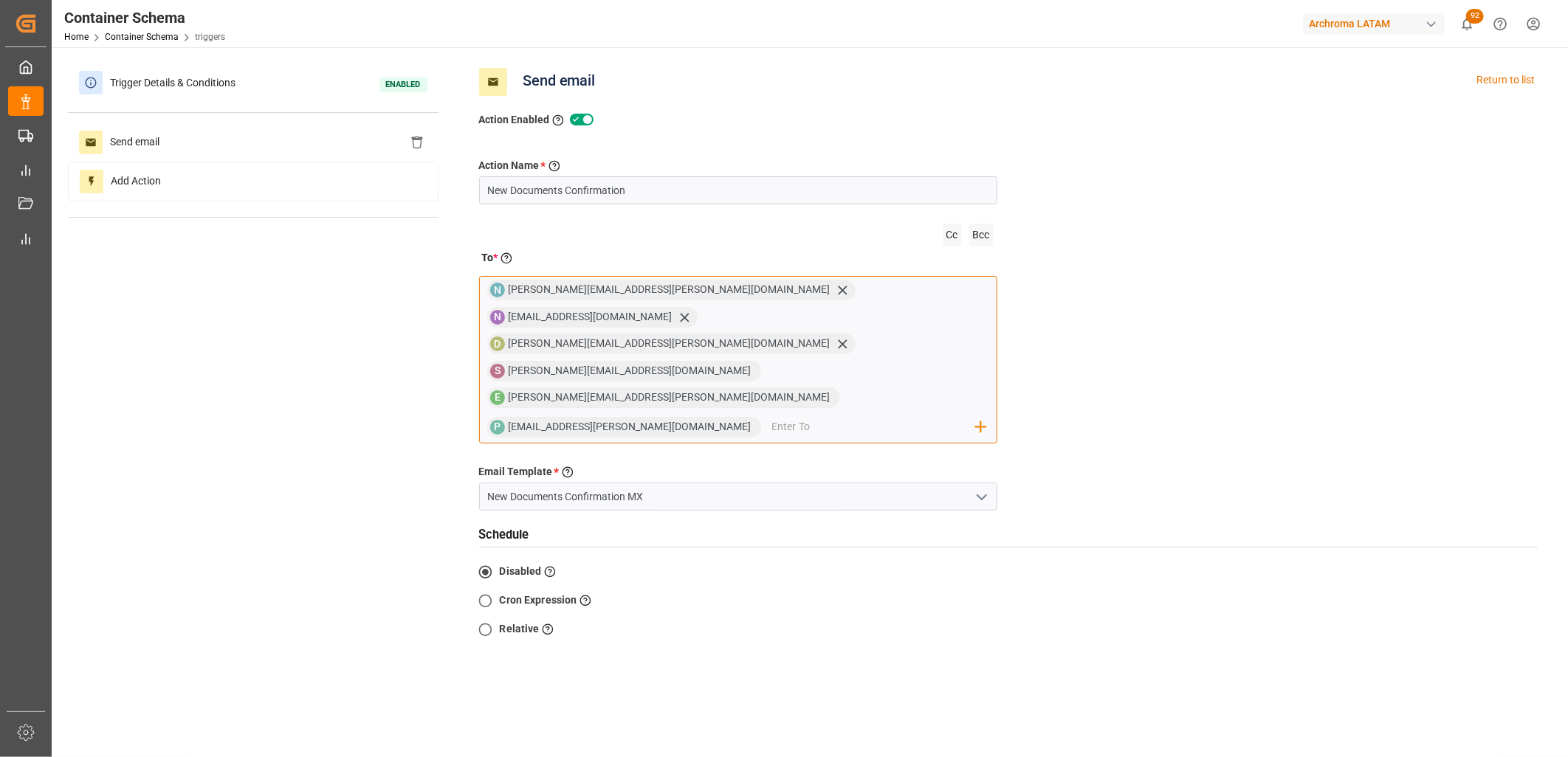
click at [761, 365] on span "[PERSON_NAME][EMAIL_ADDRESS][DOMAIN_NAME]" at bounding box center [634, 371] width 253 height 12
click at [761, 421] on span "[EMAIL_ADDRESS][PERSON_NAME][DOMAIN_NAME]" at bounding box center [634, 427] width 253 height 12
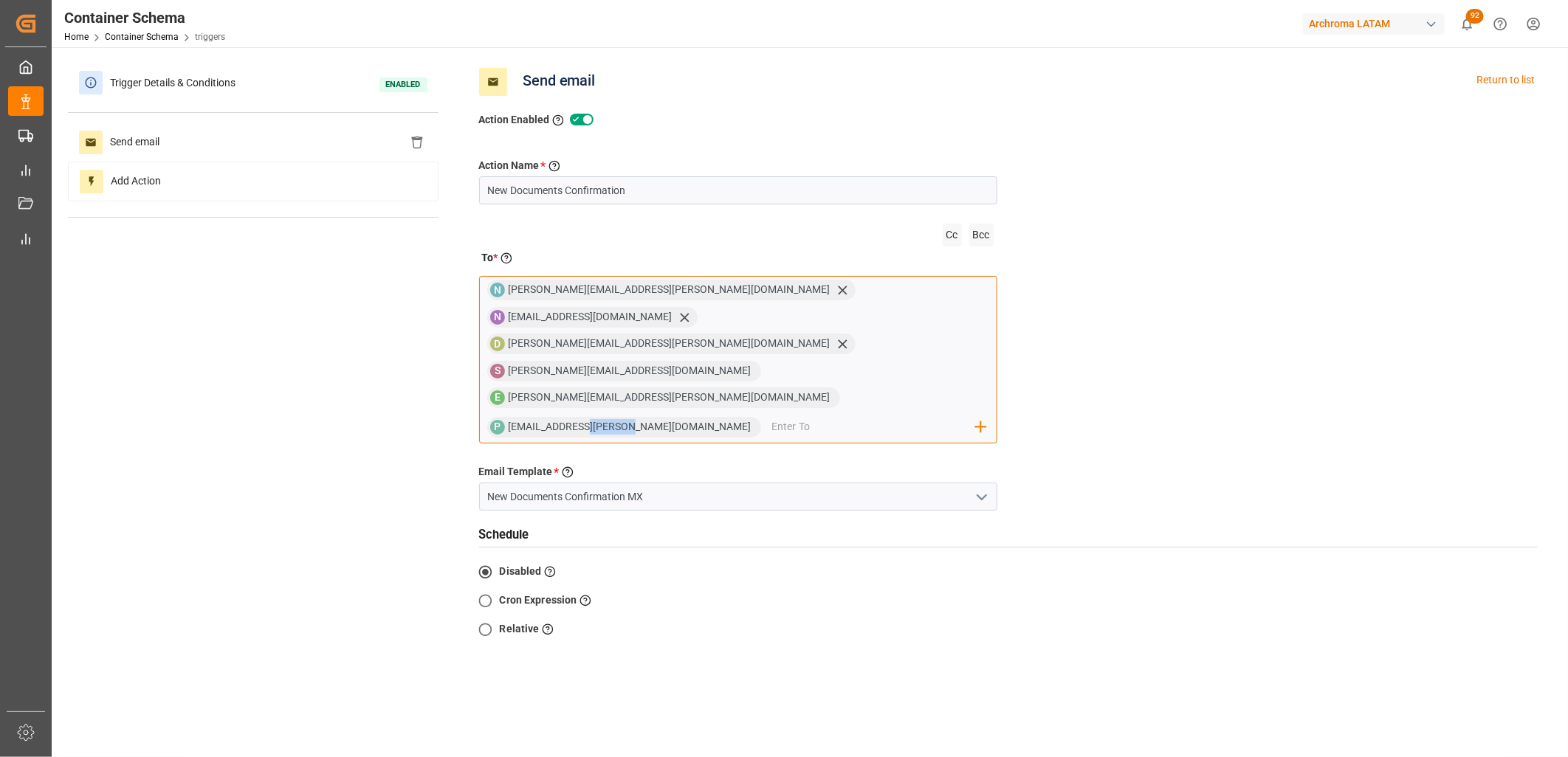
click at [761, 421] on span "[EMAIL_ADDRESS][PERSON_NAME][DOMAIN_NAME]" at bounding box center [634, 427] width 253 height 12
drag, startPoint x: 795, startPoint y: 346, endPoint x: 806, endPoint y: 344, distance: 11.2
click at [761, 421] on span "[EMAIL_ADDRESS][PERSON_NAME][DOMAIN_NAME]" at bounding box center [634, 427] width 253 height 12
drag, startPoint x: 845, startPoint y: 342, endPoint x: 688, endPoint y: 343, distance: 157.0
click at [688, 343] on div "N [PERSON_NAME][EMAIL_ADDRESS][PERSON_NAME][DOMAIN_NAME] N [EMAIL_ADDRESS][DOMA…" at bounding box center [738, 360] width 518 height 167
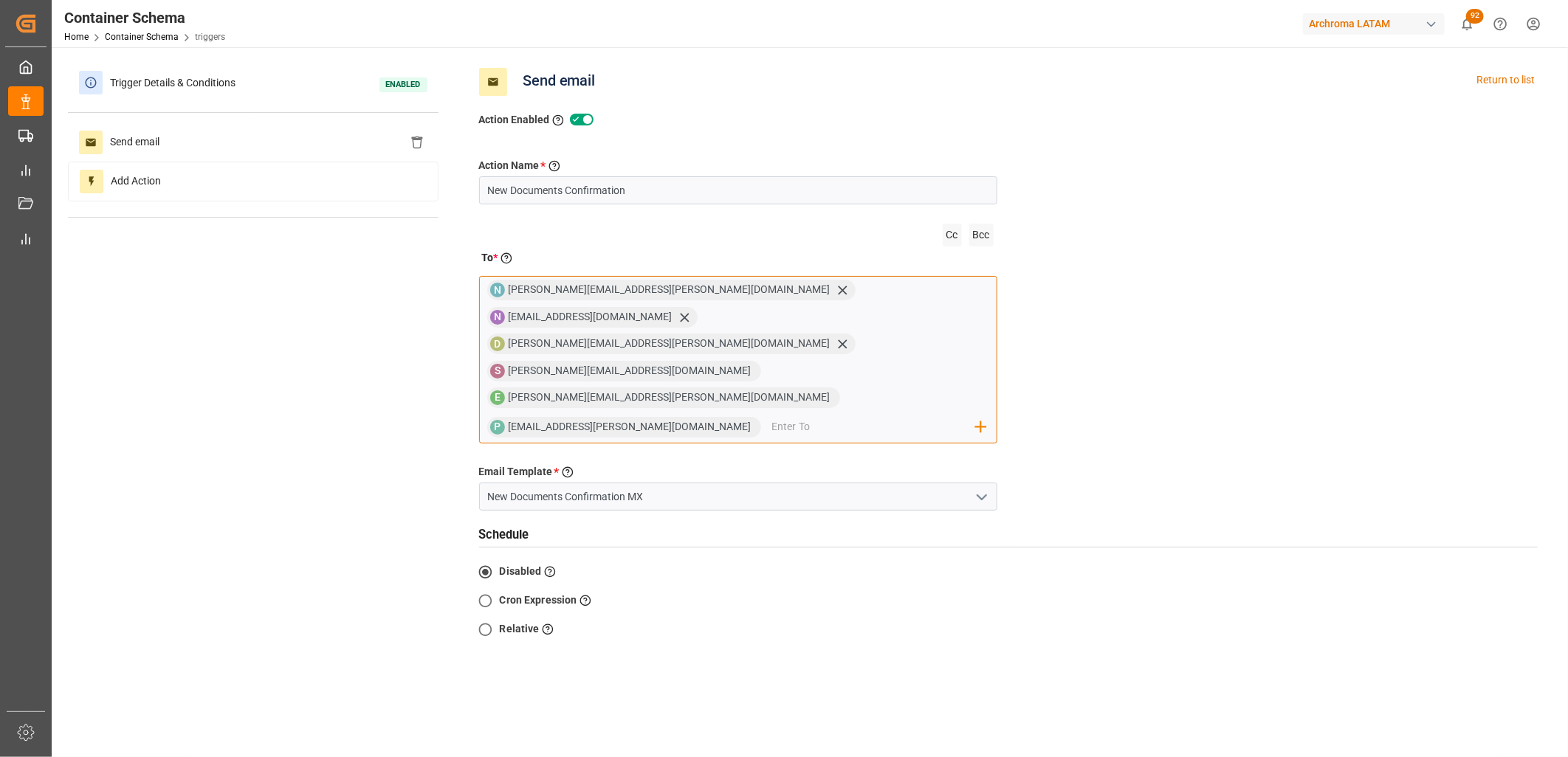
drag, startPoint x: 688, startPoint y: 343, endPoint x: 861, endPoint y: 322, distance: 174.3
click at [861, 322] on div "N [PERSON_NAME][EMAIL_ADDRESS][PERSON_NAME][DOMAIN_NAME] N [EMAIL_ADDRESS][DOMA…" at bounding box center [738, 360] width 518 height 167
click at [761, 421] on span "[EMAIL_ADDRESS][PERSON_NAME][DOMAIN_NAME]" at bounding box center [634, 427] width 253 height 12
click at [505, 420] on span "P" at bounding box center [497, 427] width 15 height 15
click at [761, 421] on span "[EMAIL_ADDRESS][PERSON_NAME][DOMAIN_NAME]" at bounding box center [634, 427] width 253 height 12
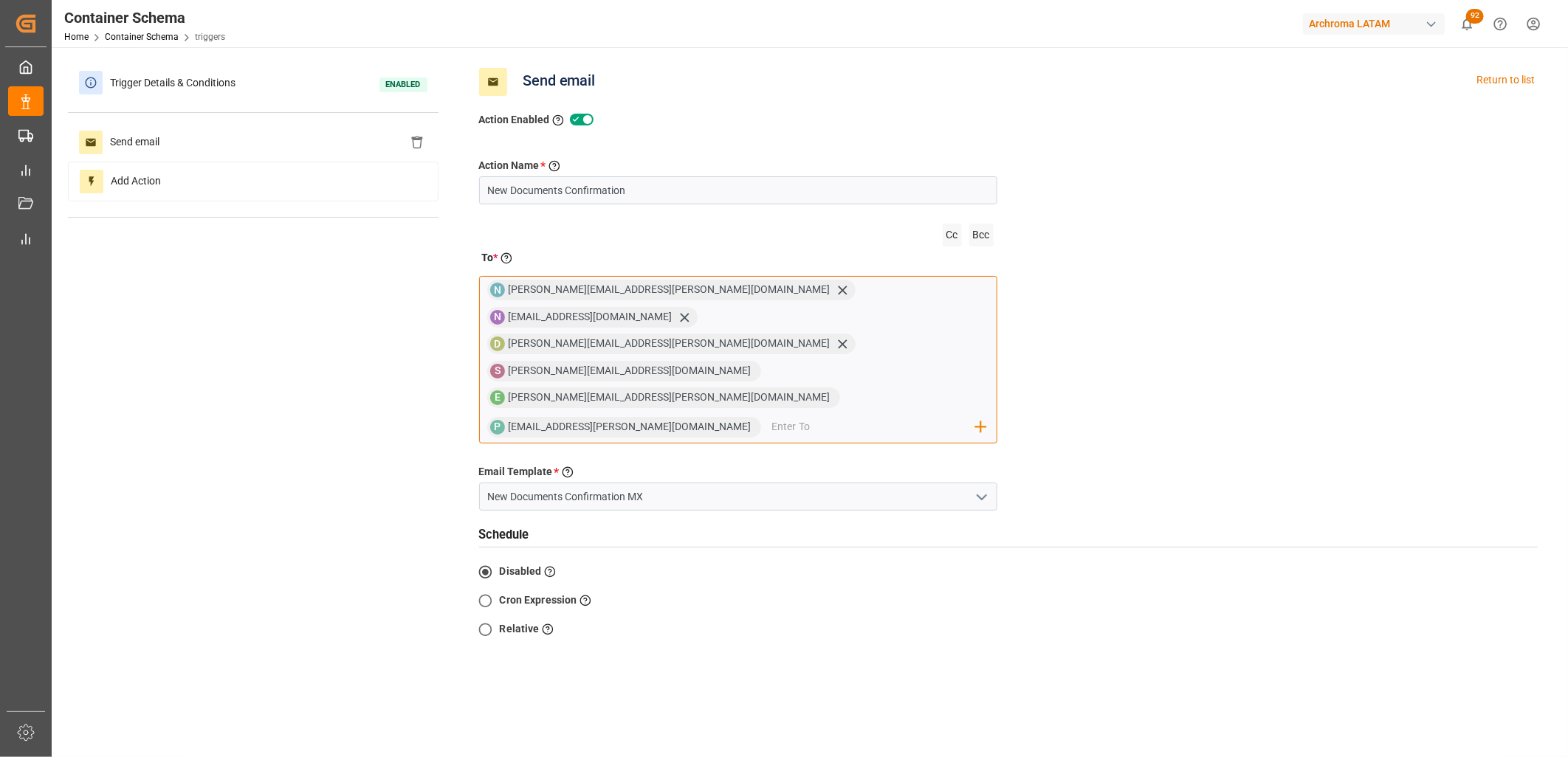
click at [761, 421] on span "[EMAIL_ADDRESS][PERSON_NAME][DOMAIN_NAME]" at bounding box center [634, 427] width 253 height 12
drag, startPoint x: 796, startPoint y: 343, endPoint x: 764, endPoint y: 345, distance: 32.1
click at [761, 421] on span "[EMAIL_ADDRESS][PERSON_NAME][DOMAIN_NAME]" at bounding box center [634, 427] width 253 height 12
click at [873, 416] on input "email" at bounding box center [874, 427] width 204 height 22
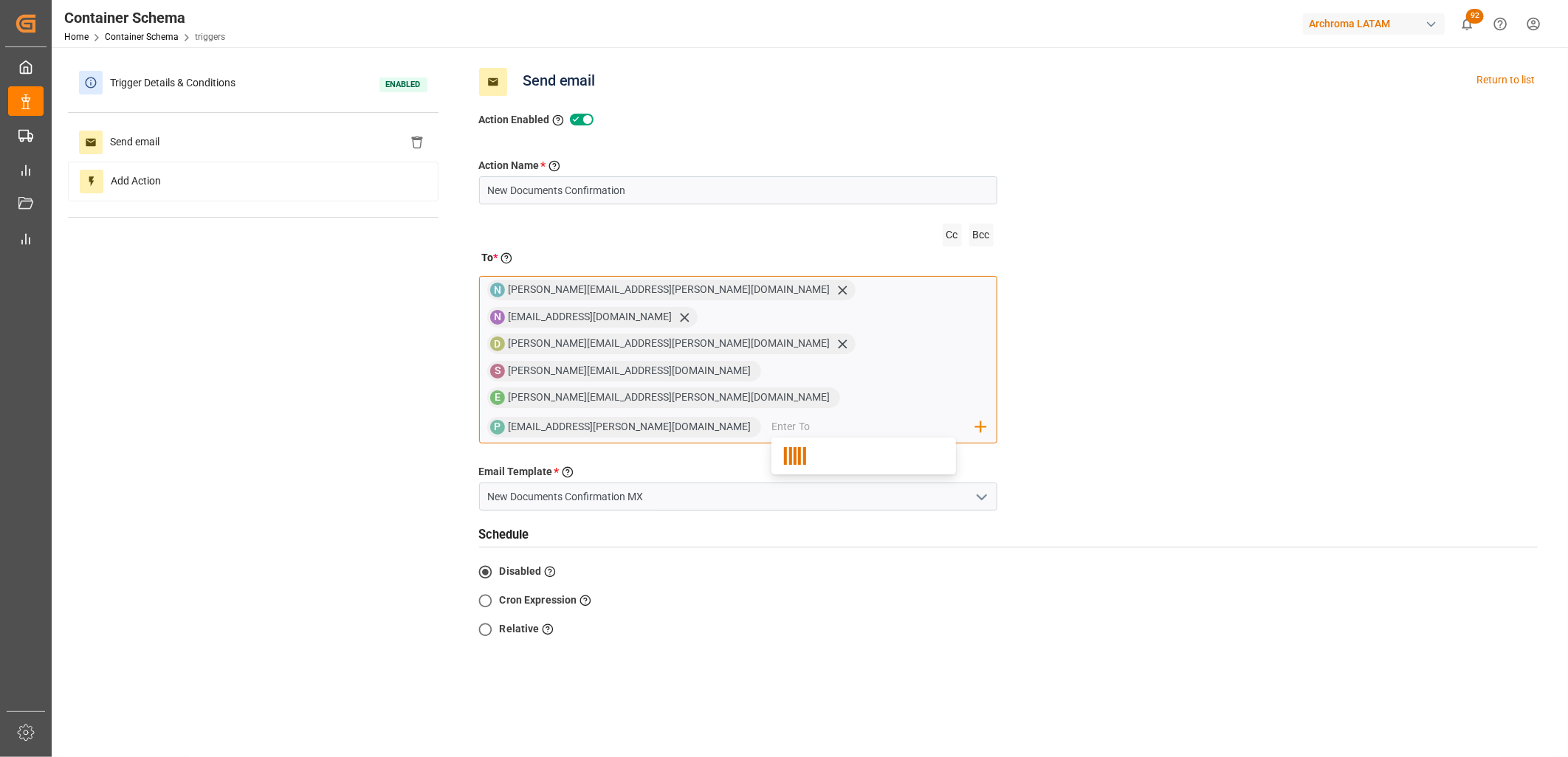
paste input "[EMAIL_ADDRESS][DOMAIN_NAME]>"
type input "[EMAIL_ADDRESS][DOMAIN_NAME]"
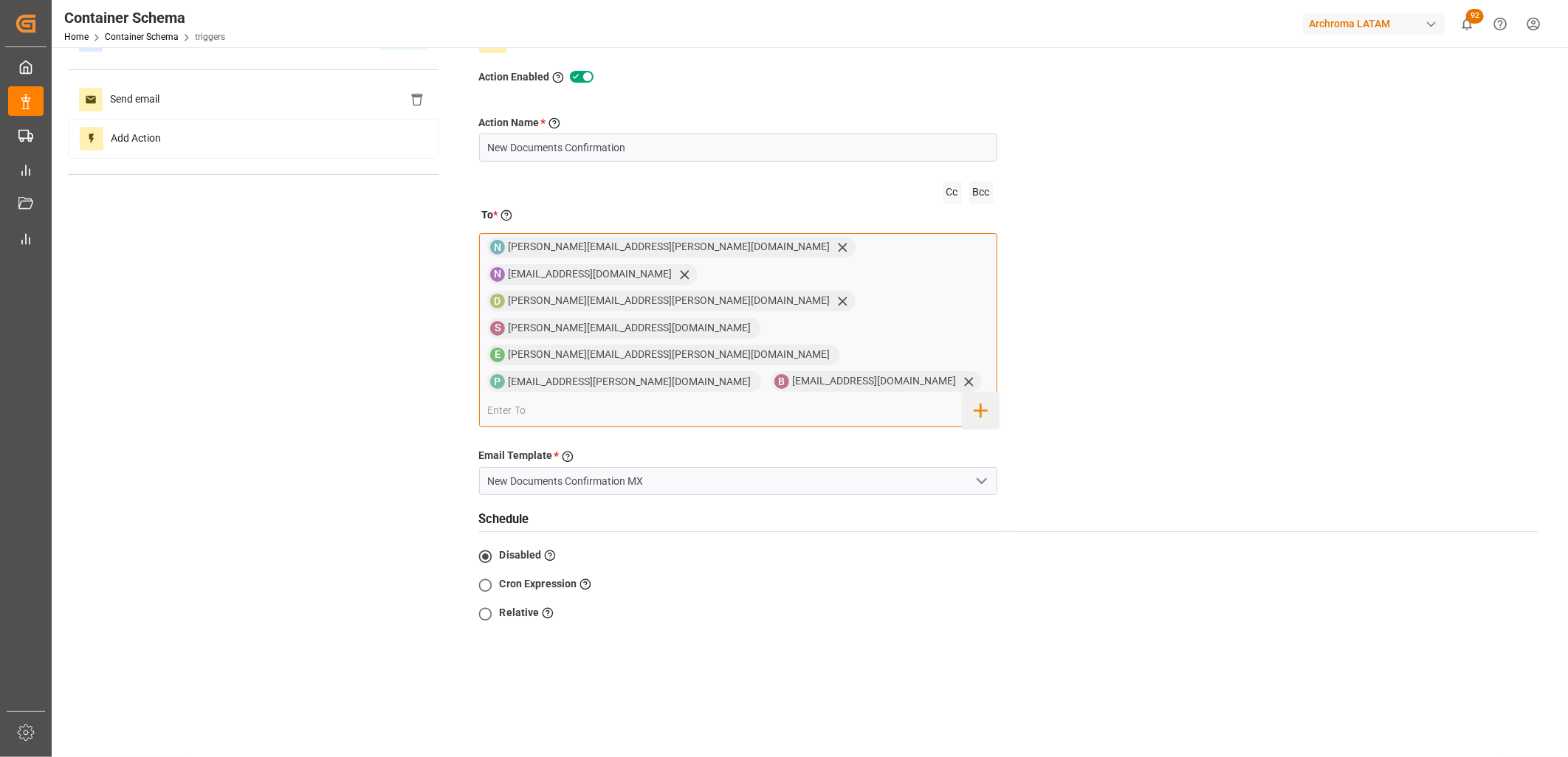
scroll to position [164, 0]
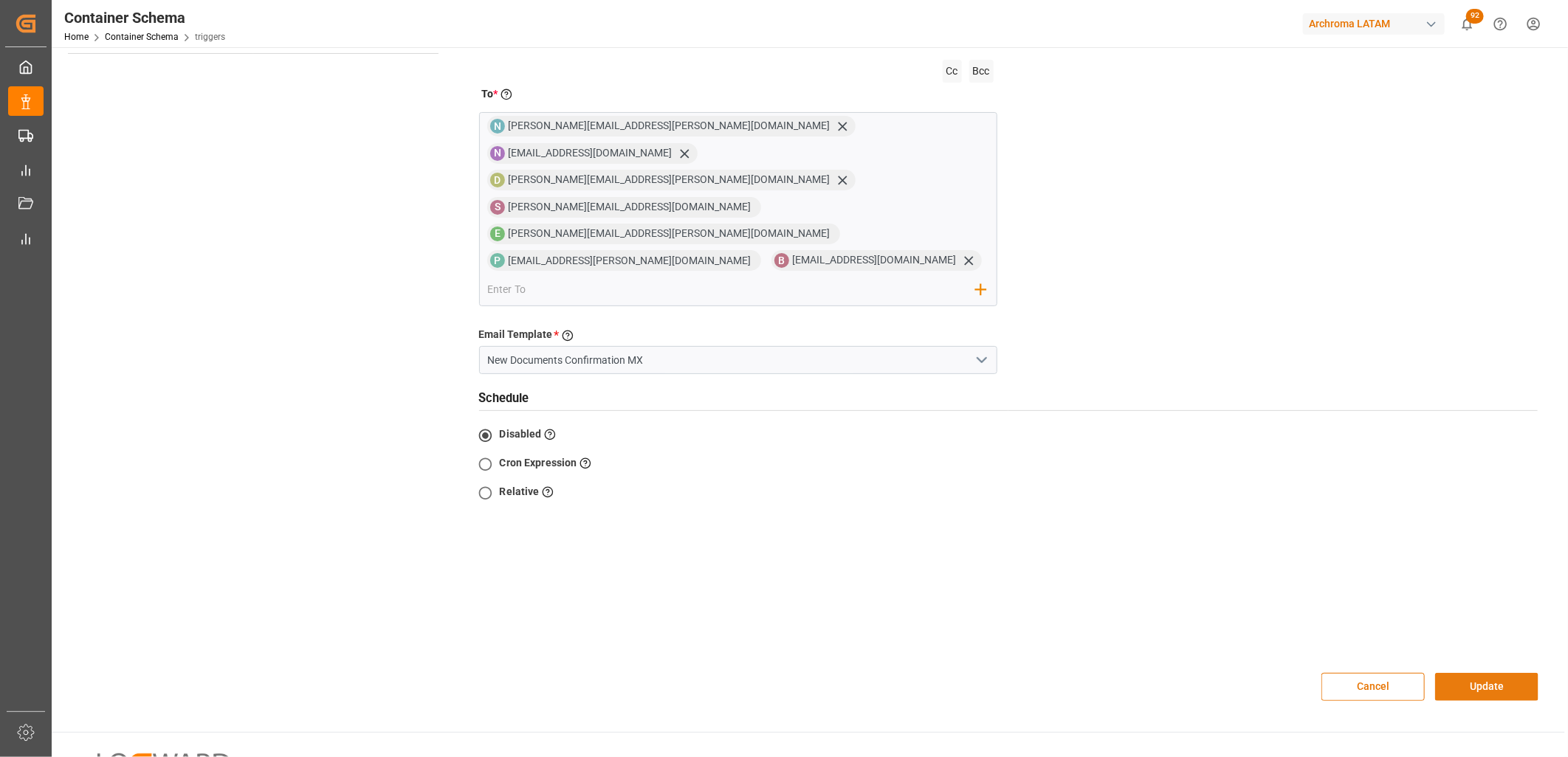
click at [1468, 673] on button "Update" at bounding box center [1486, 687] width 103 height 28
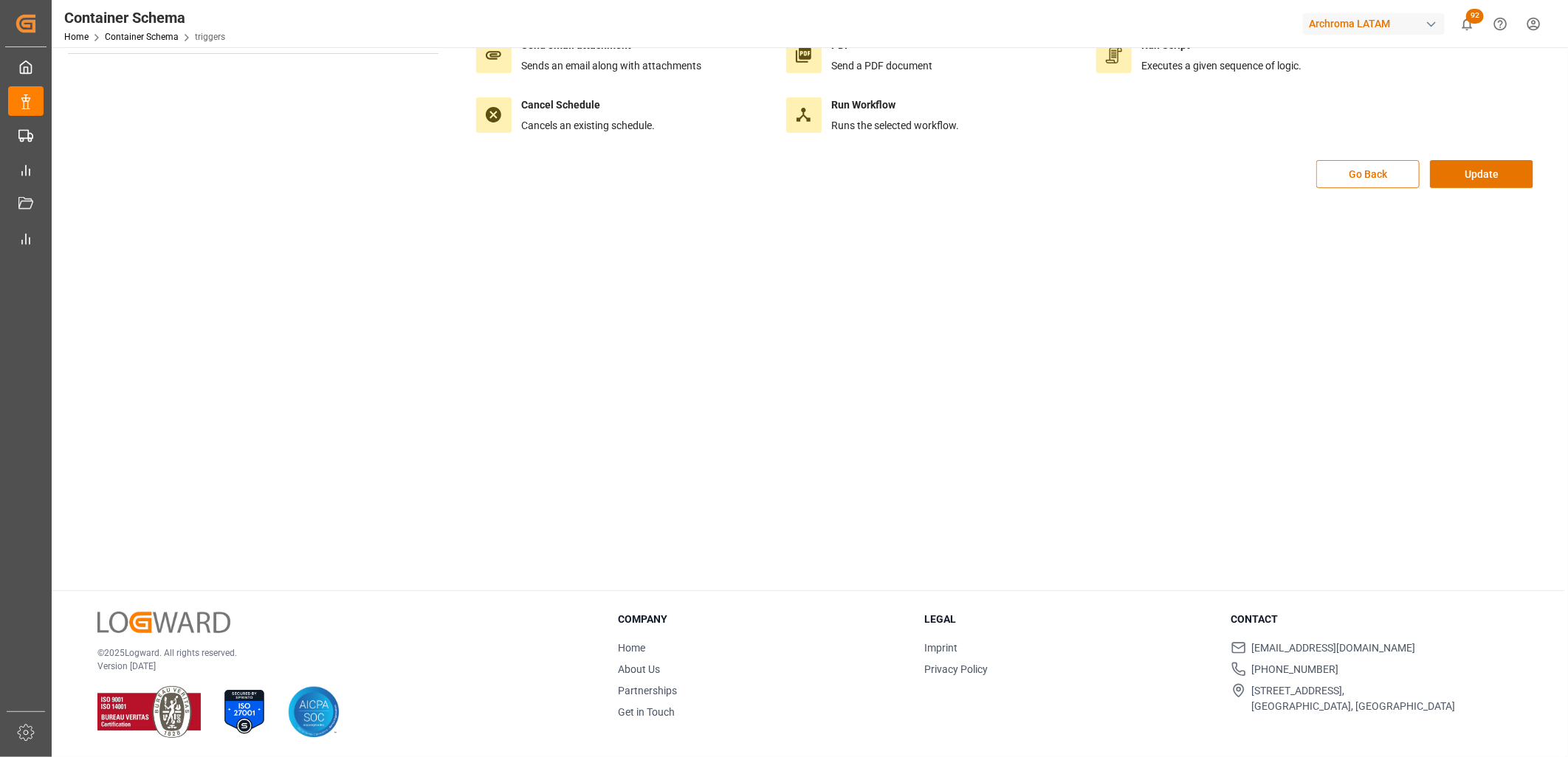
scroll to position [0, 0]
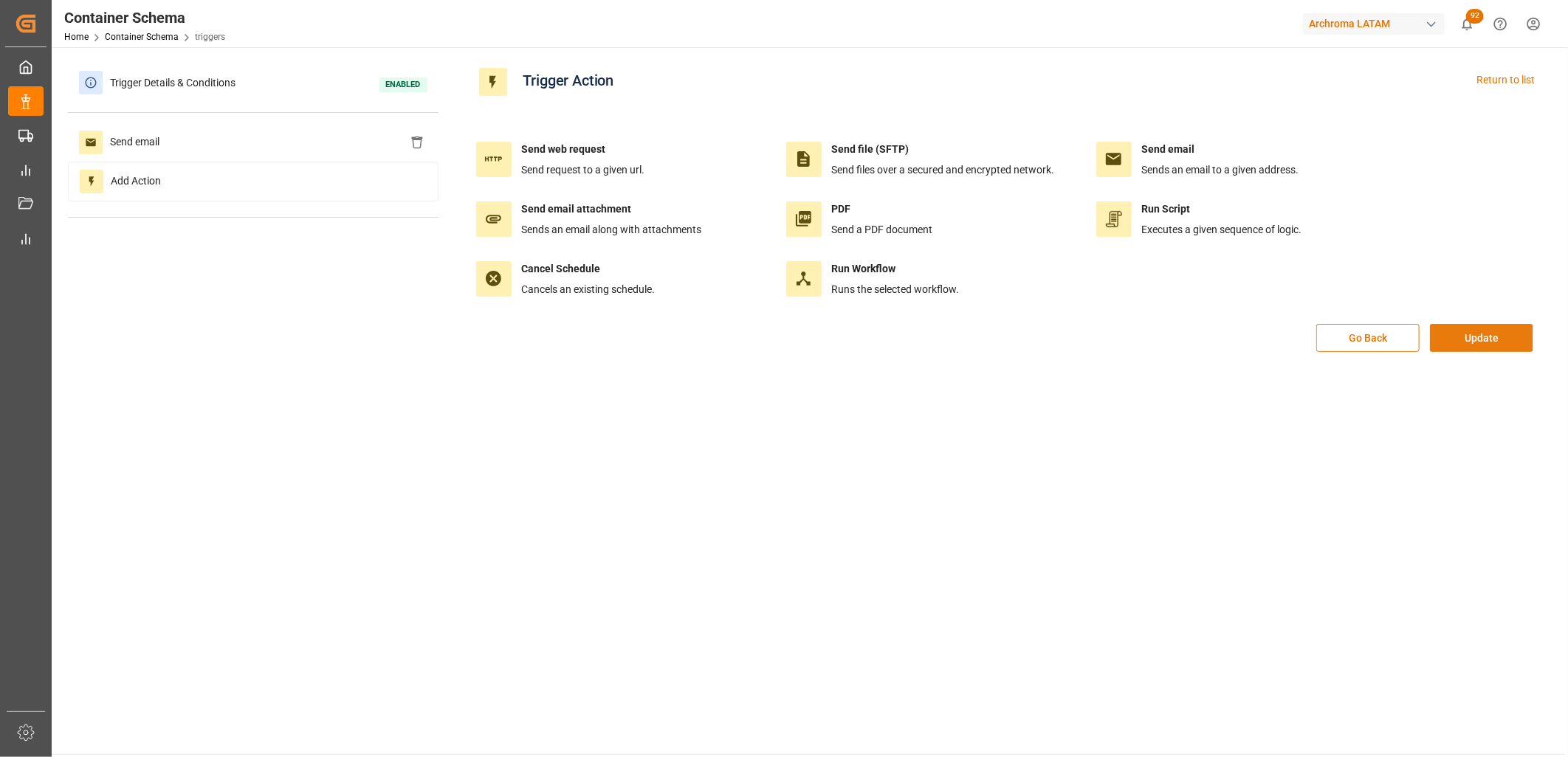
click at [1474, 338] on button "Update" at bounding box center [1481, 338] width 103 height 28
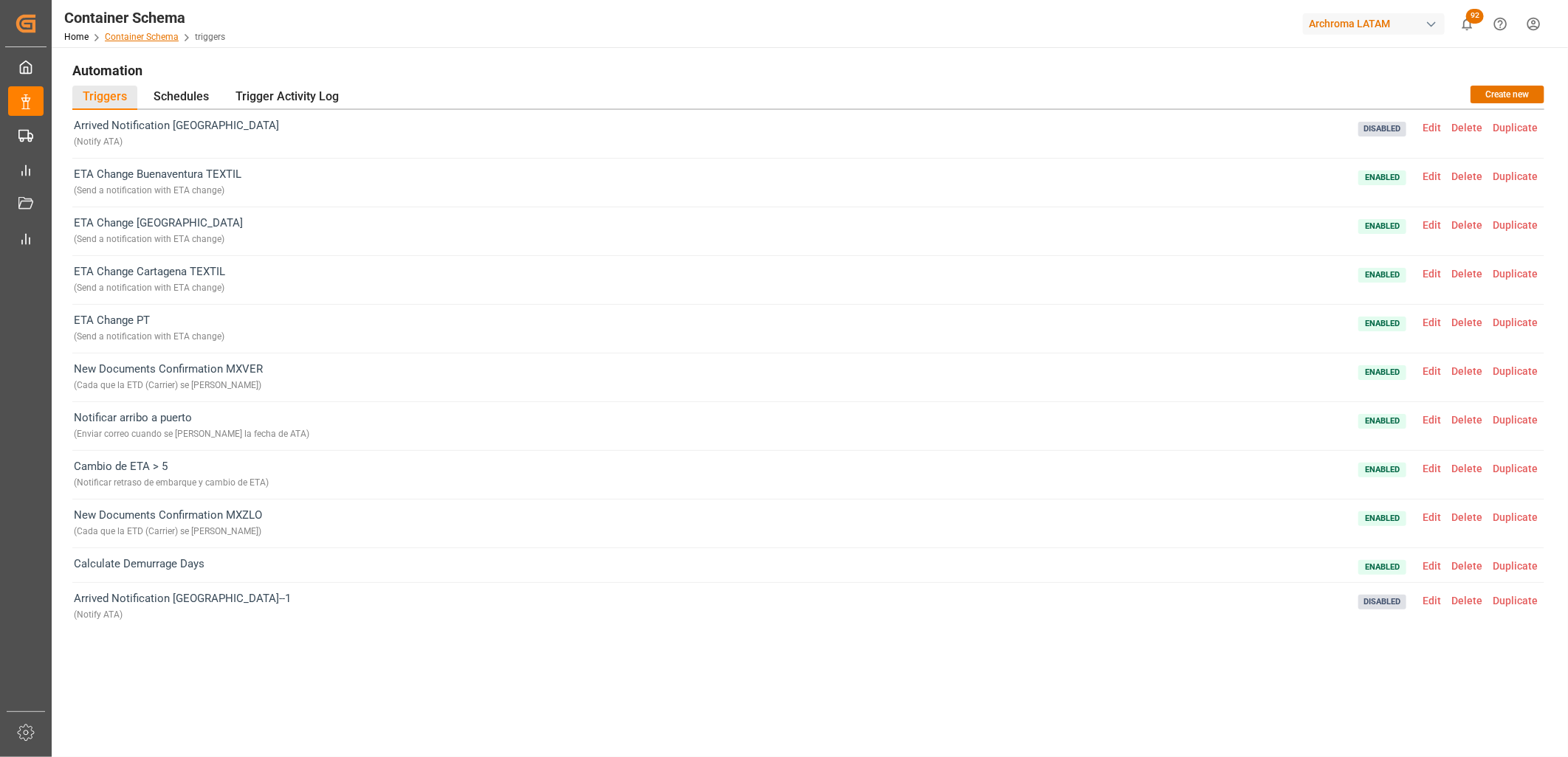
click at [148, 39] on link "Container Schema" at bounding box center [142, 37] width 74 height 10
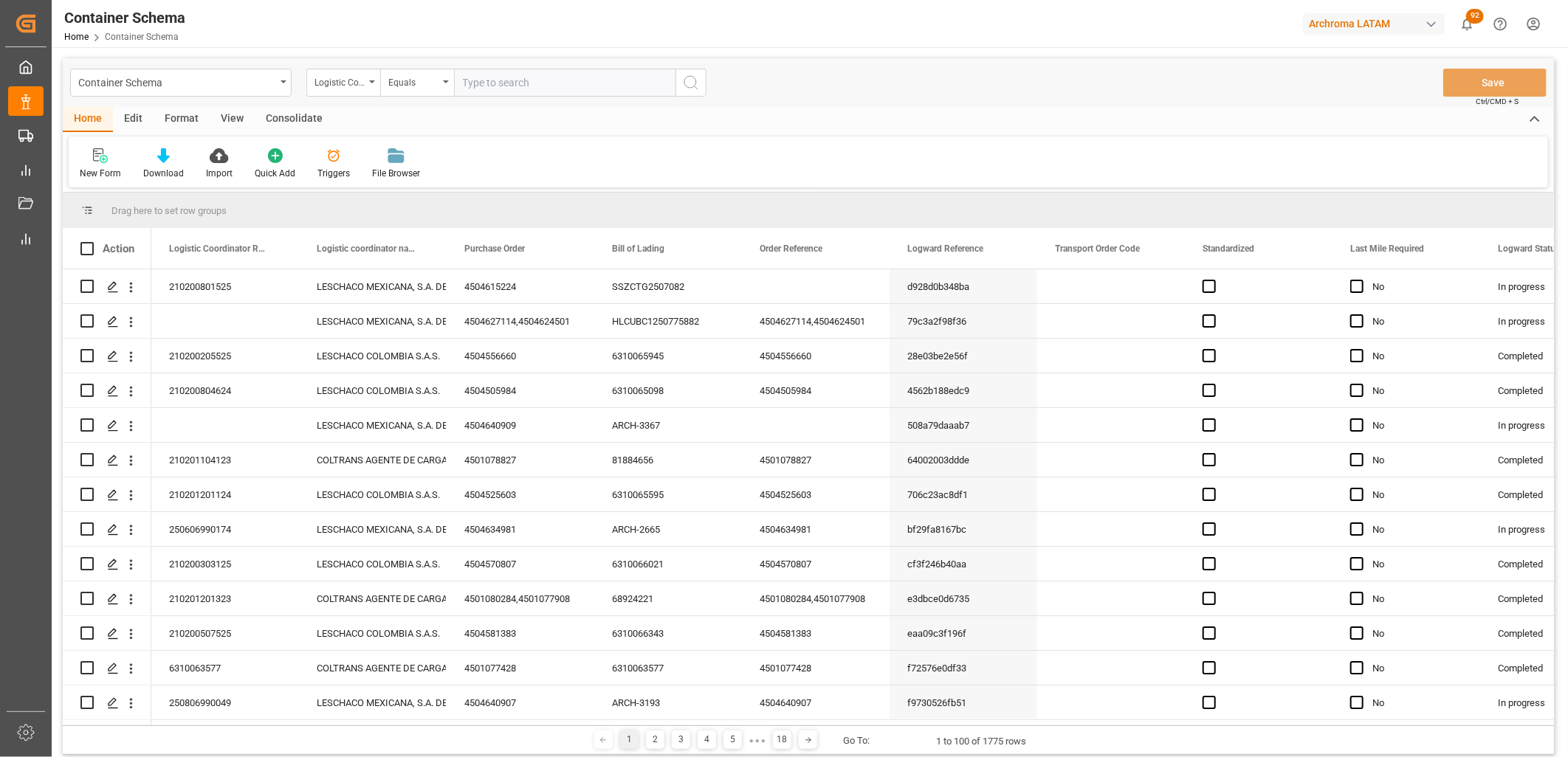
click at [290, 117] on div "Consolidate" at bounding box center [294, 119] width 79 height 25
click at [230, 121] on div "View" at bounding box center [232, 119] width 45 height 25
click at [146, 122] on div "Edit" at bounding box center [133, 119] width 40 height 25
click at [251, 148] on icon at bounding box center [251, 155] width 21 height 15
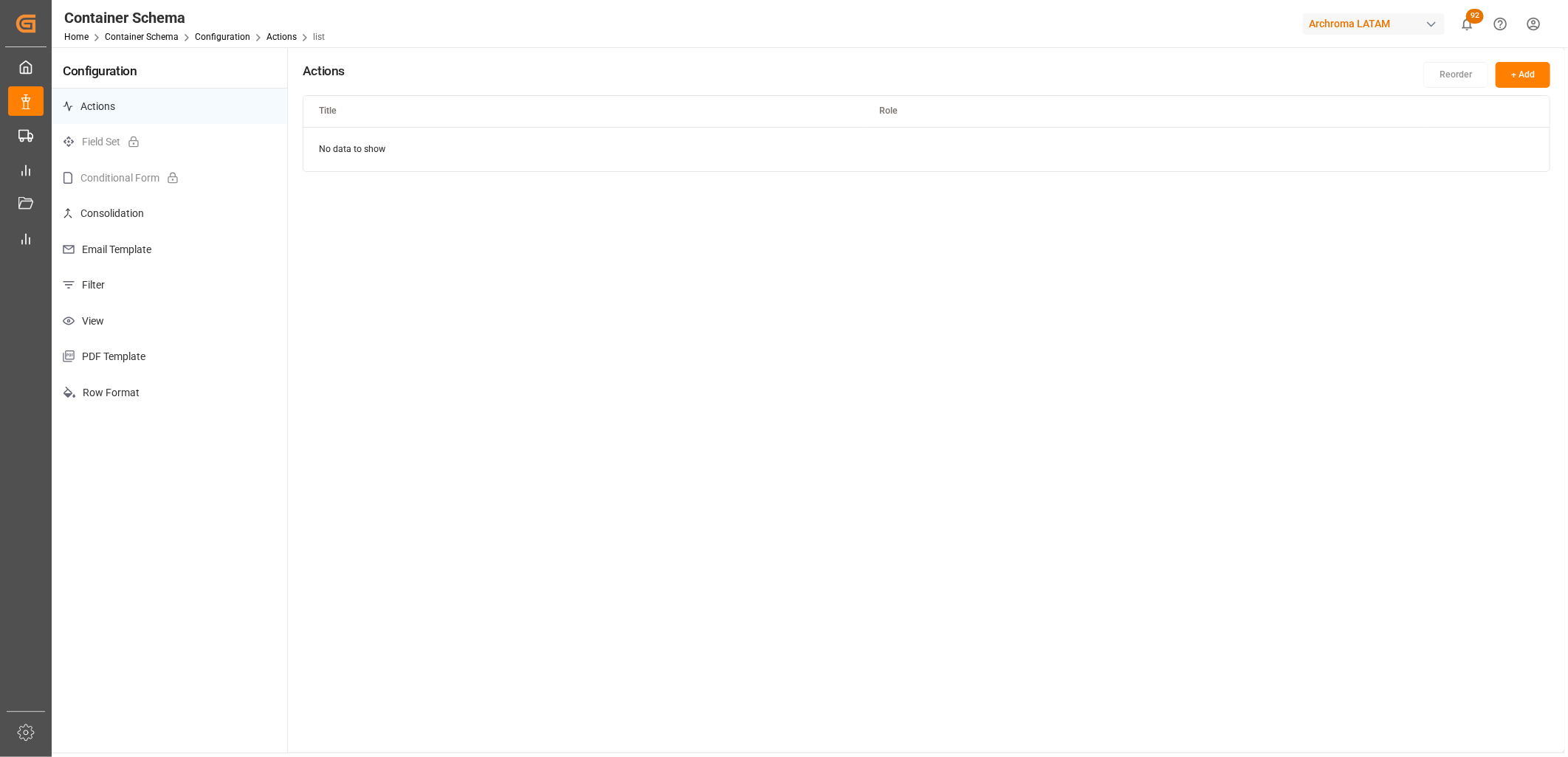
click at [160, 216] on p "Consolidation" at bounding box center [169, 214] width 235 height 36
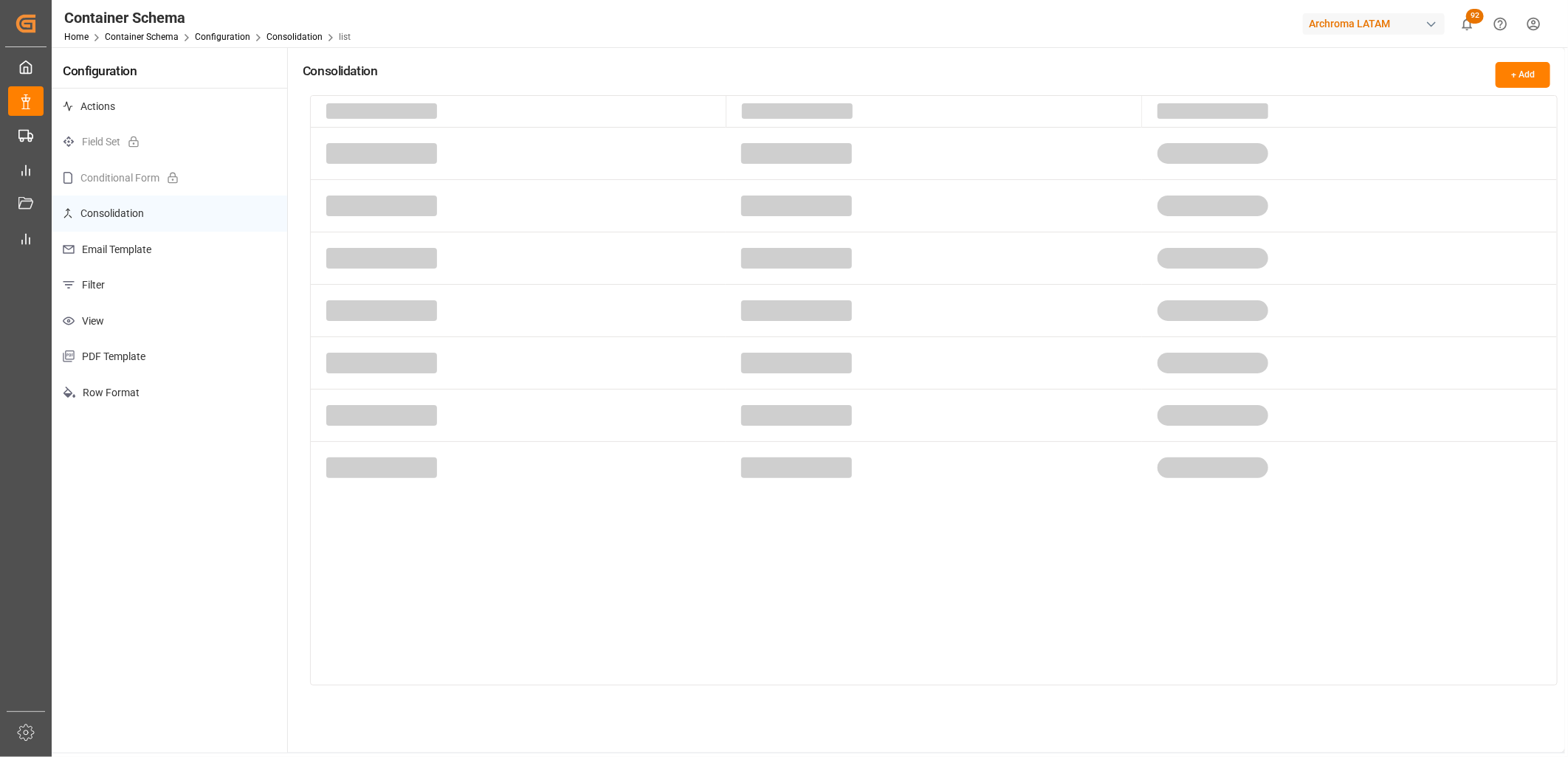
click at [131, 242] on p "Email Template" at bounding box center [169, 250] width 235 height 36
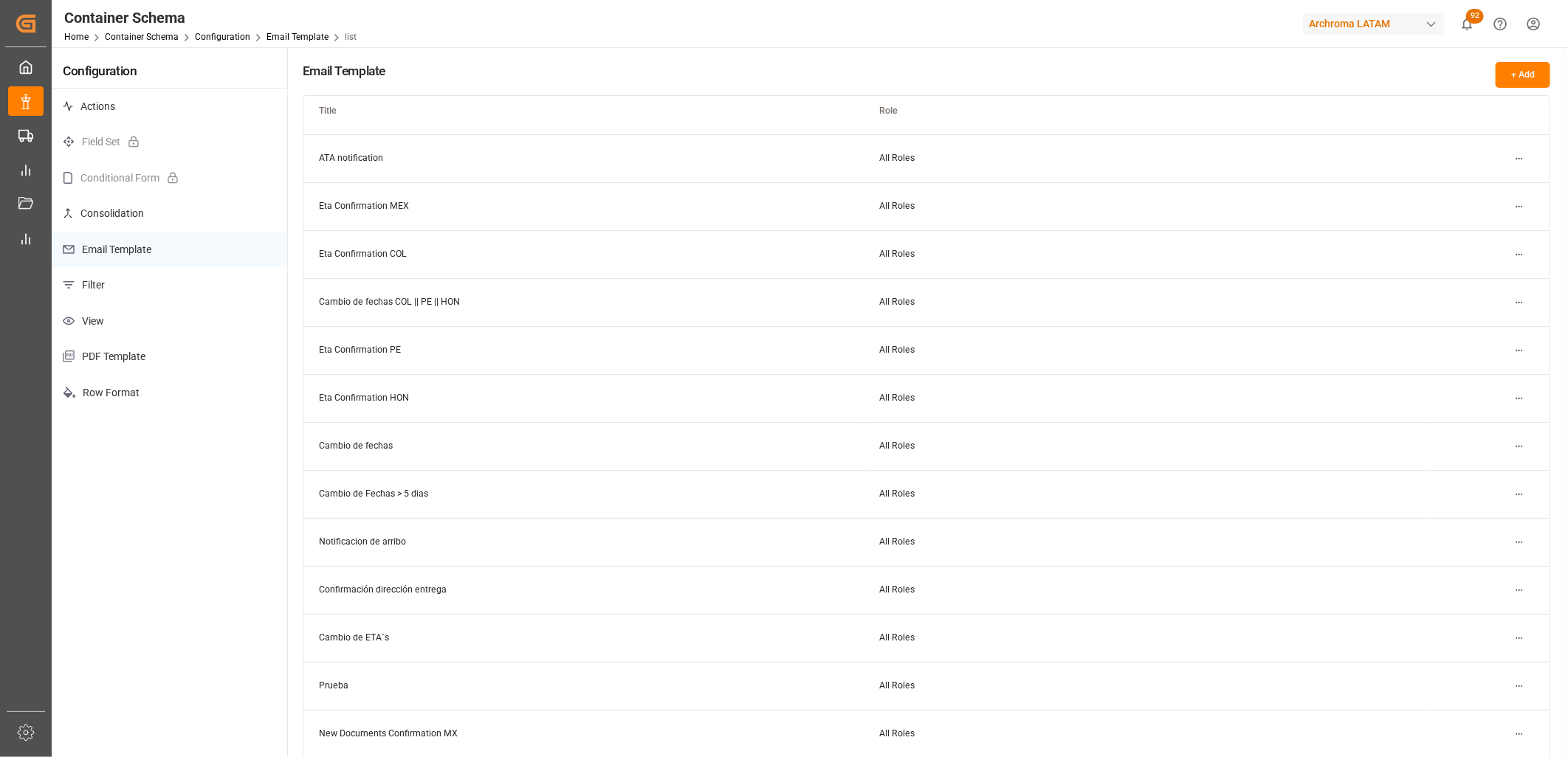
scroll to position [90, 0]
click at [1517, 732] on html "Created by potrace 1.15, written by [PERSON_NAME] [DATE]-[DATE] Created by potr…" at bounding box center [784, 378] width 1568 height 757
click at [1471, 661] on small "Edit" at bounding box center [1468, 661] width 15 height 9
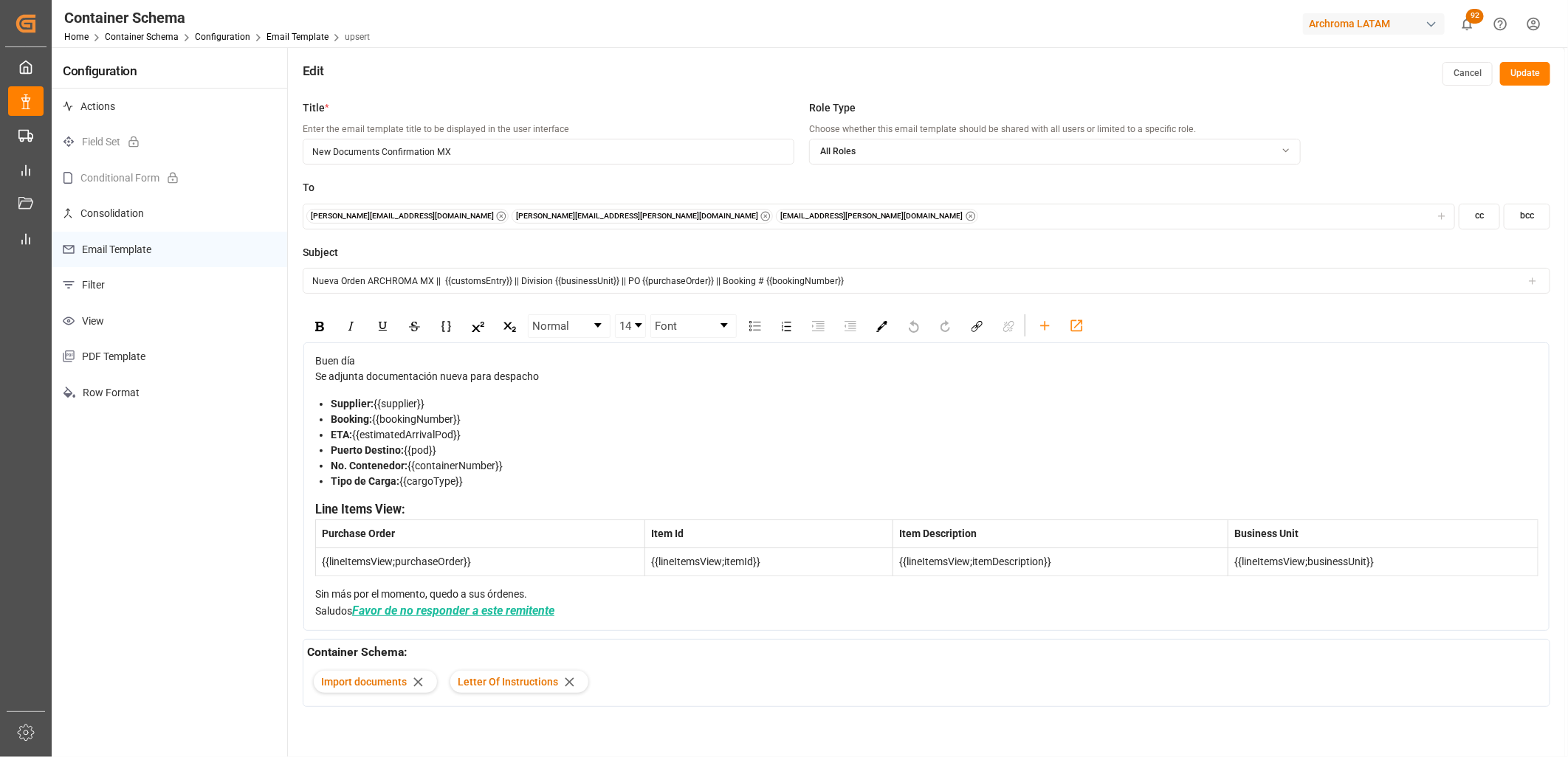
click at [496, 215] on icon "button" at bounding box center [501, 216] width 10 height 10
click at [760, 215] on icon "button" at bounding box center [766, 216] width 10 height 10
click at [1522, 76] on button "Update" at bounding box center [1525, 74] width 50 height 24
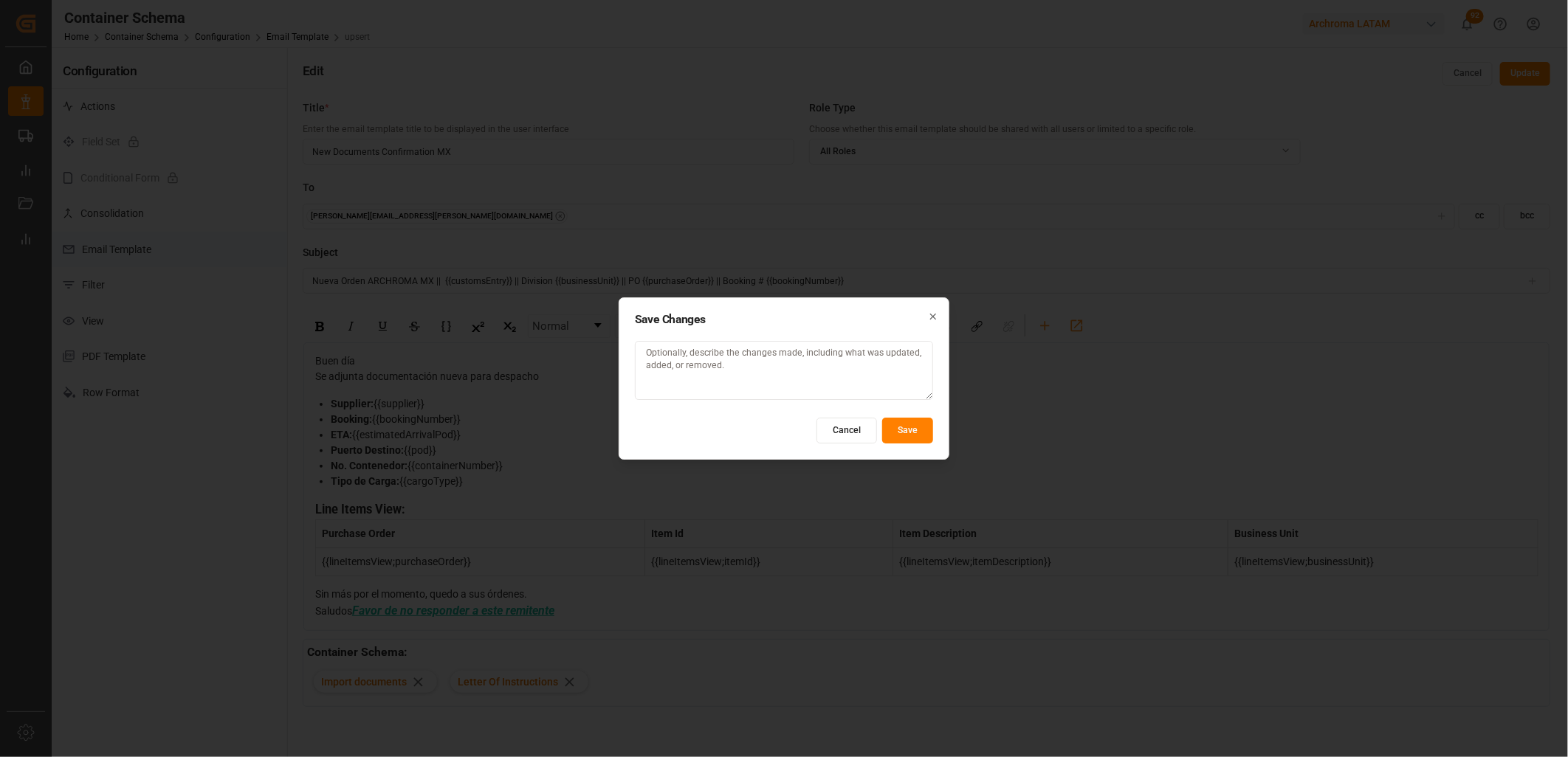
click at [904, 428] on button "Save" at bounding box center [907, 431] width 51 height 26
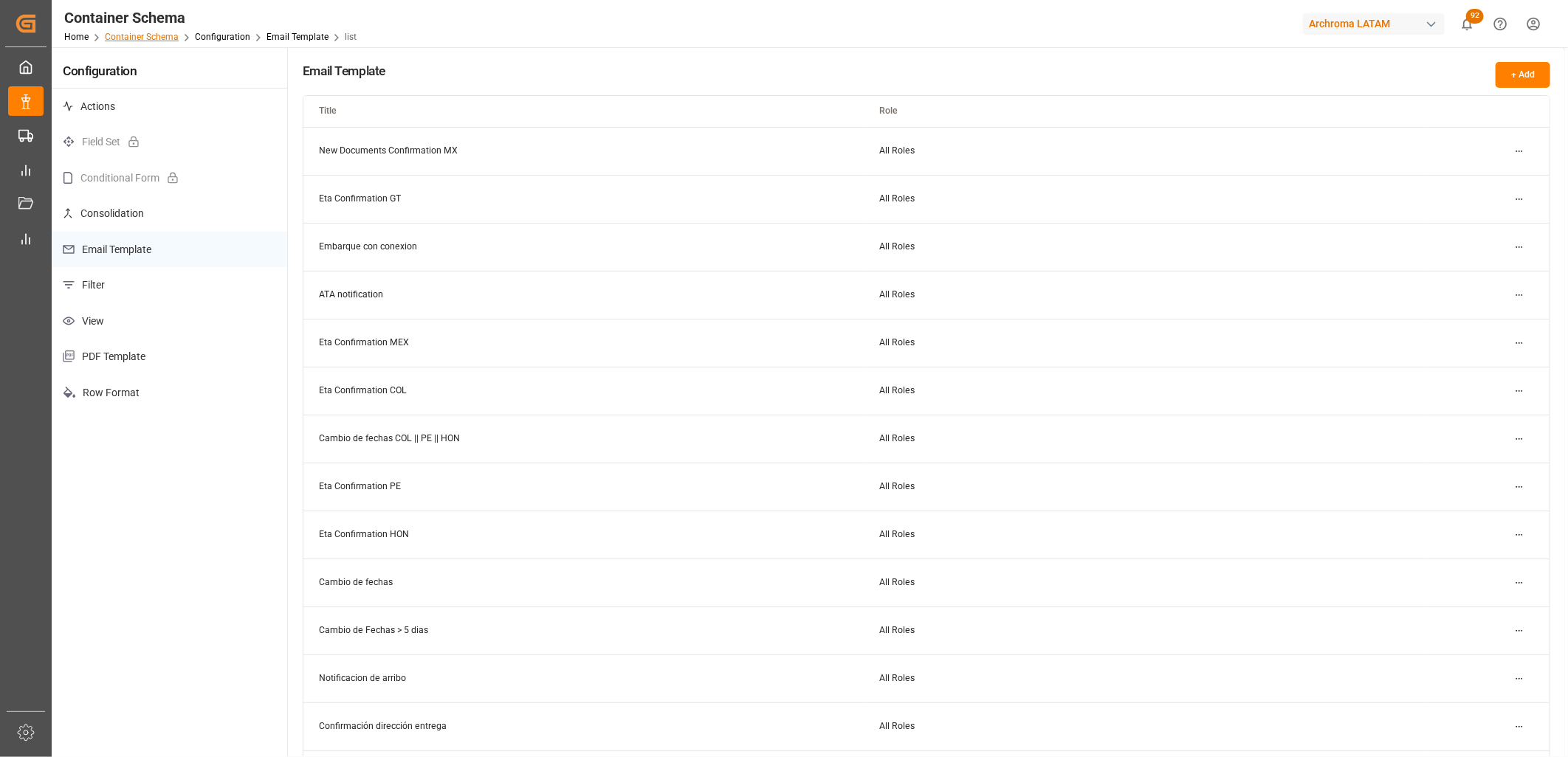
click at [160, 35] on link "Container Schema" at bounding box center [142, 37] width 74 height 10
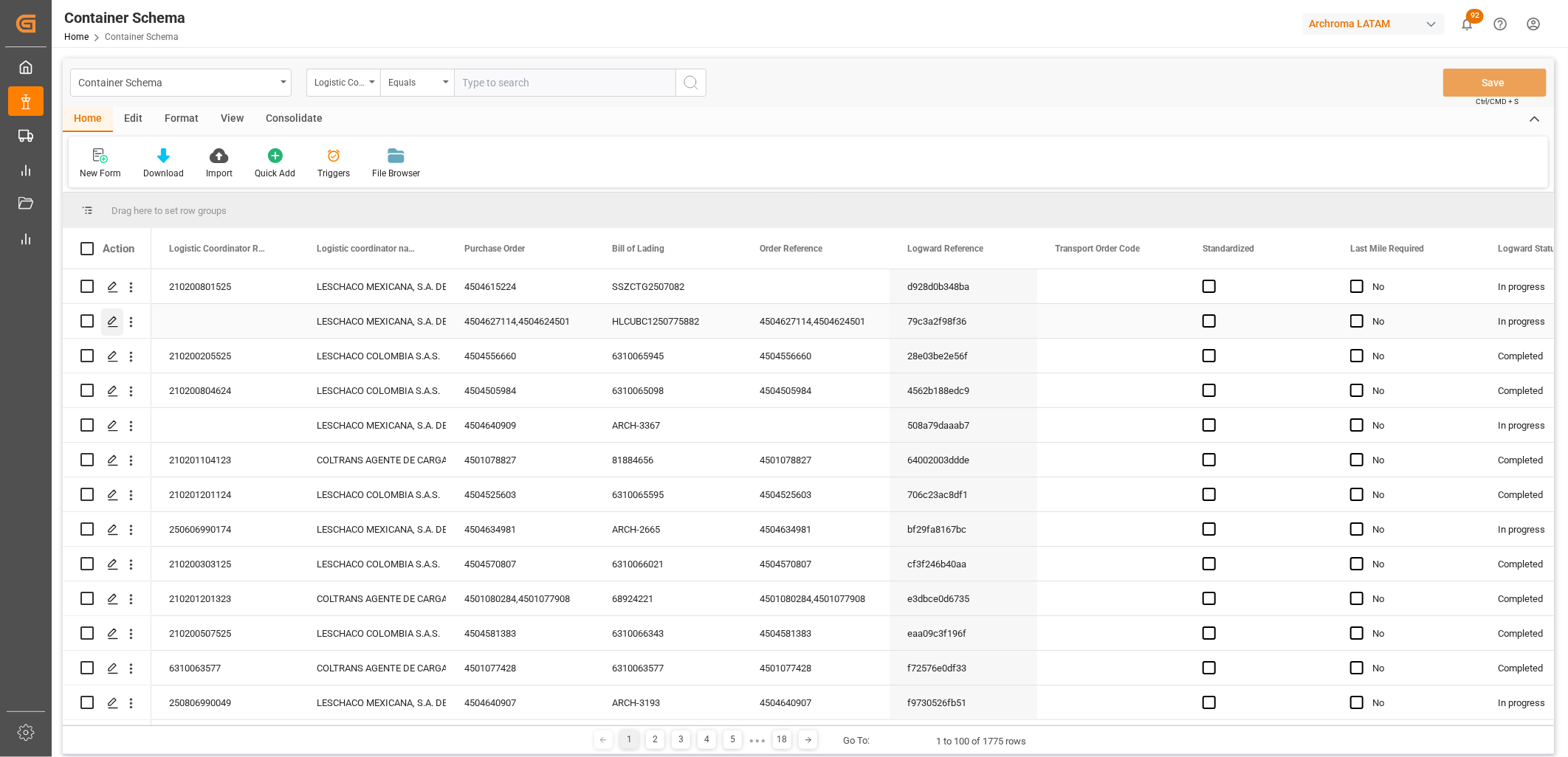
click at [119, 322] on div "Press SPACE to select this row." at bounding box center [112, 323] width 22 height 27
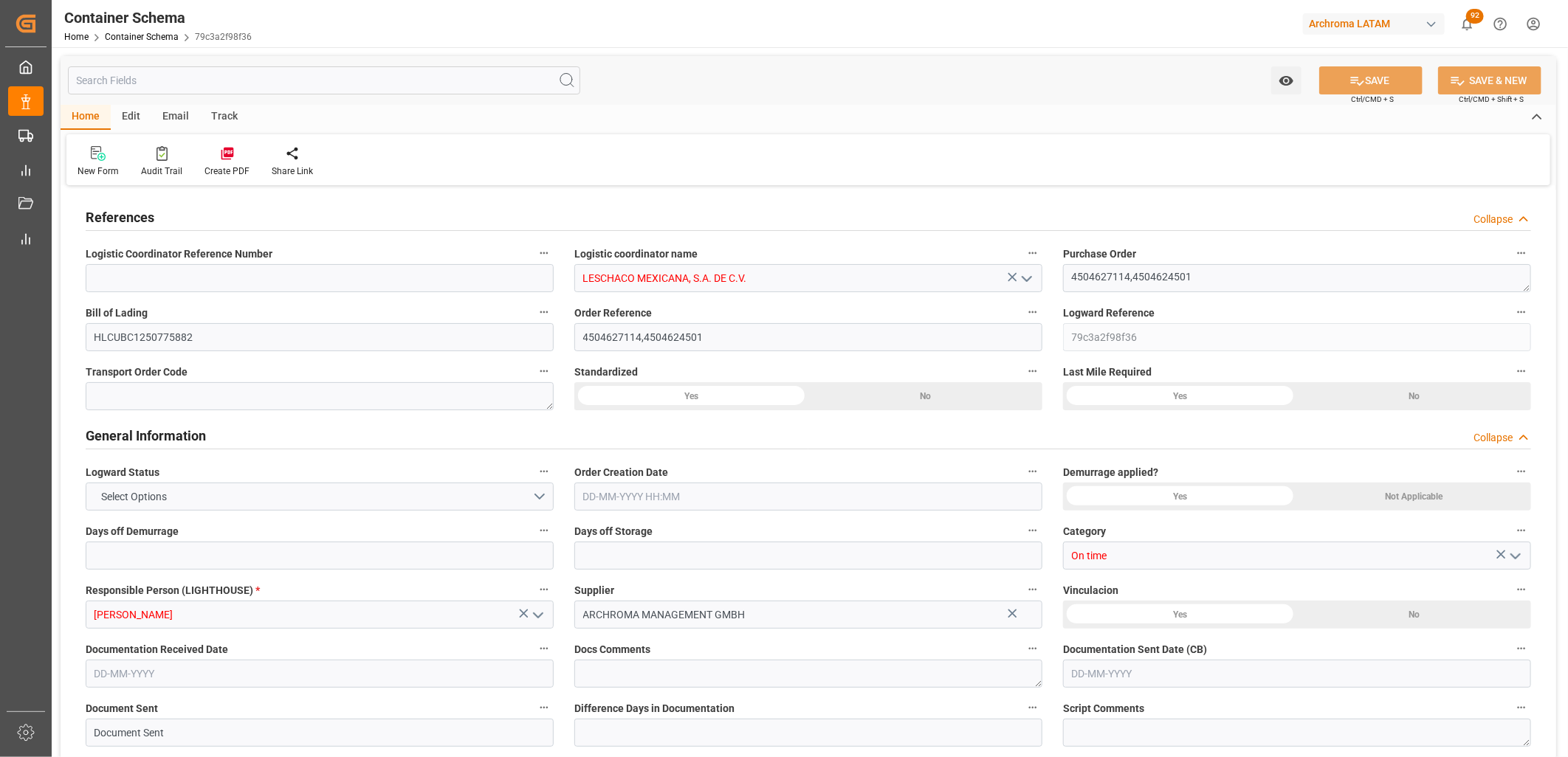
type input "10"
type input "7"
type input "2"
type input "64"
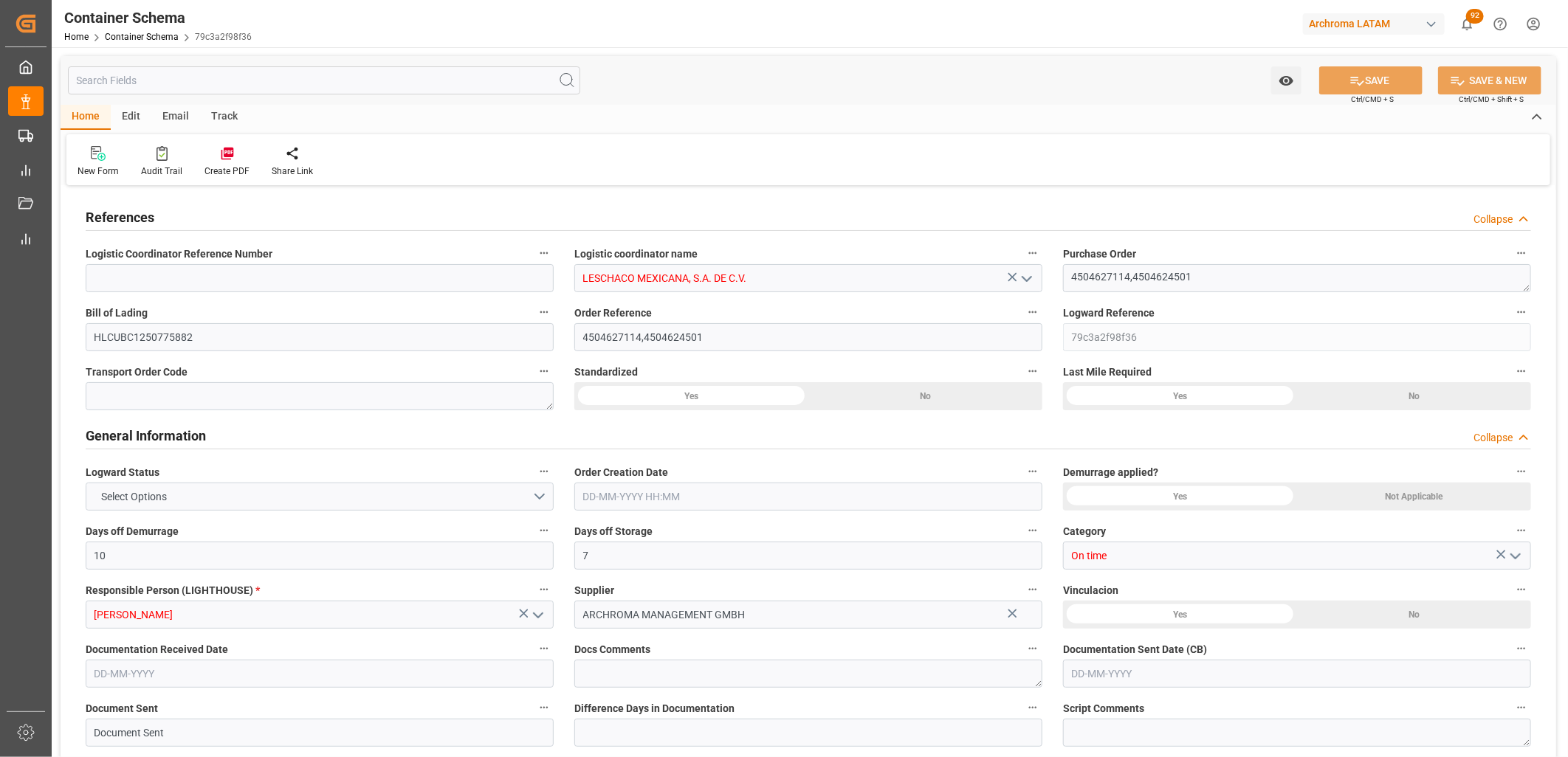
type input "8320"
type input "9052.16"
type input "Hapag [PERSON_NAME]"
type input "Hapag [PERSON_NAME] Aktiengesellschaft"
type input "ESBCN"
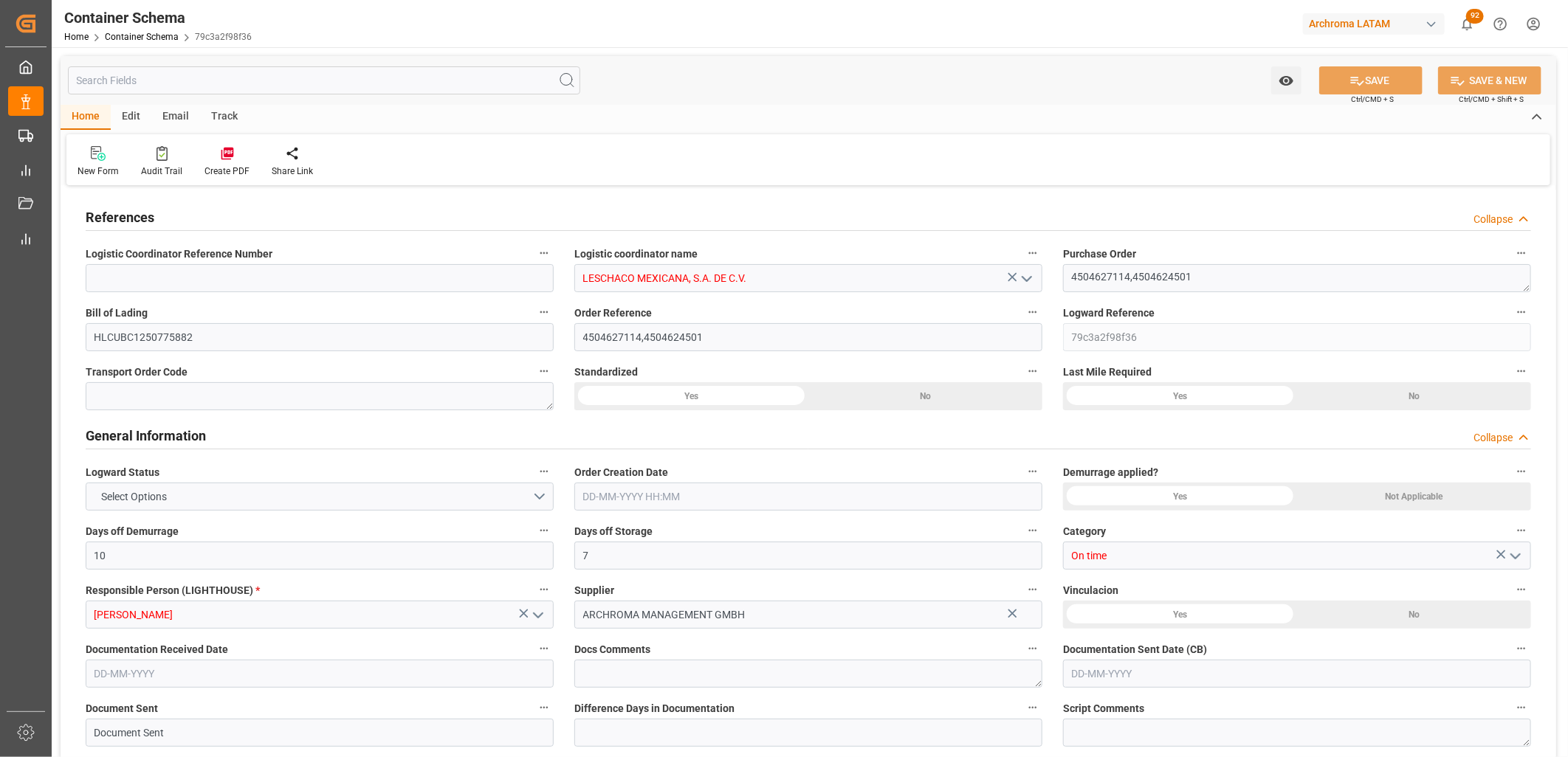
type input "MXVER"
type input "9641223"
type input "0"
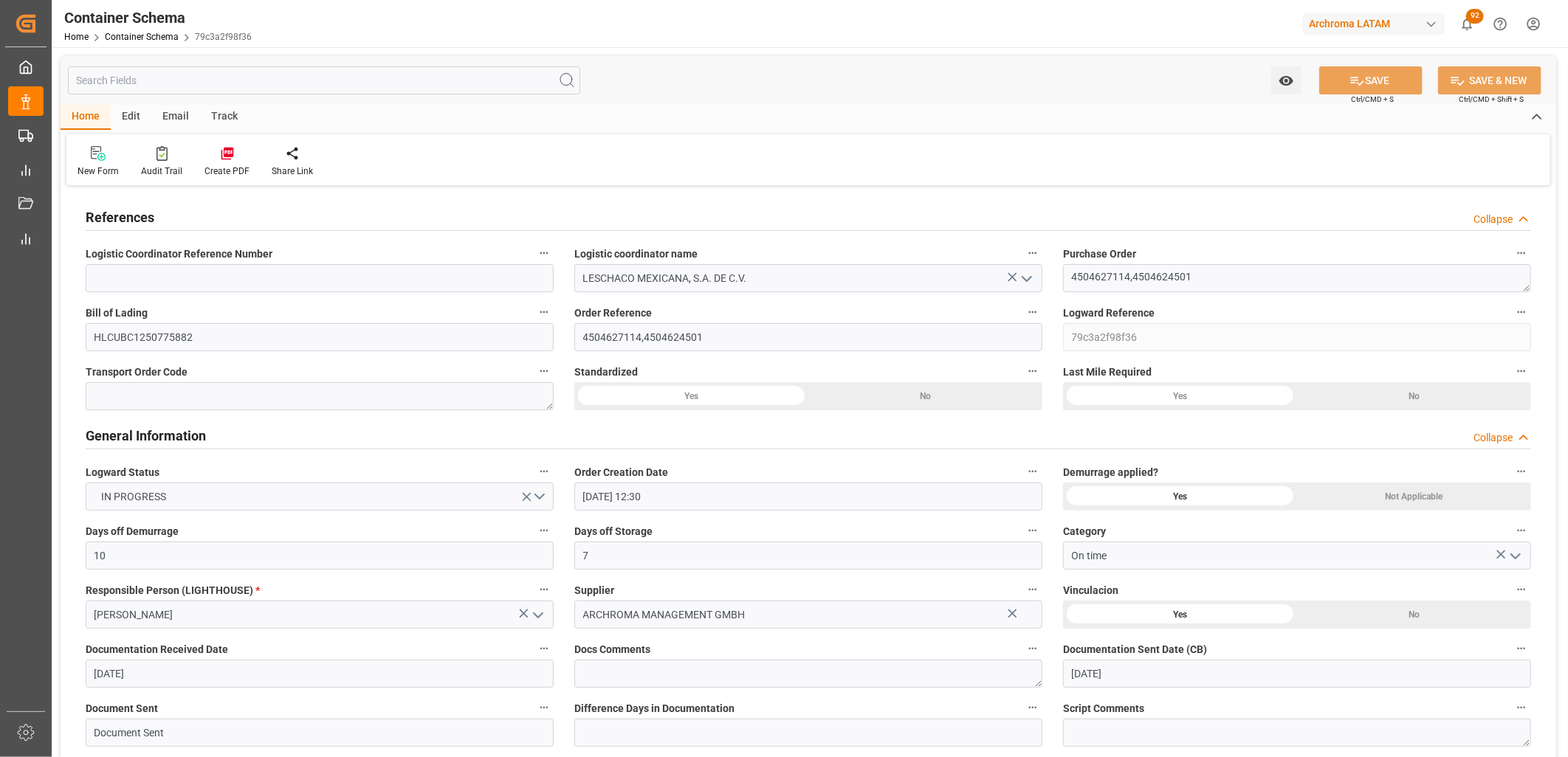
type input "[DATE] 12:30"
type input "[DATE]"
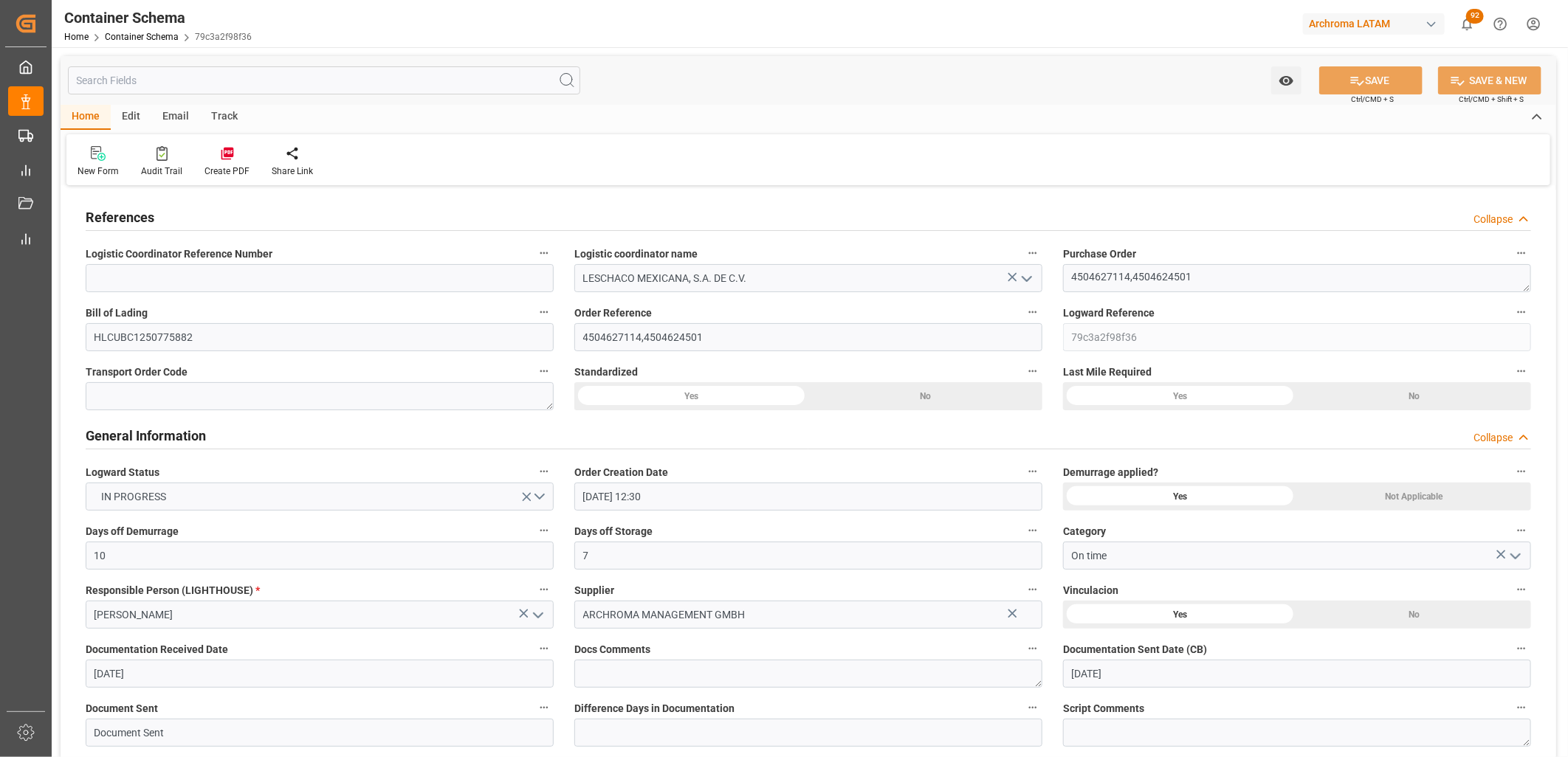
type input "[DATE]"
type input "[DATE] 19:01"
type input "[DATE] 18:44"
type input "[DATE]"
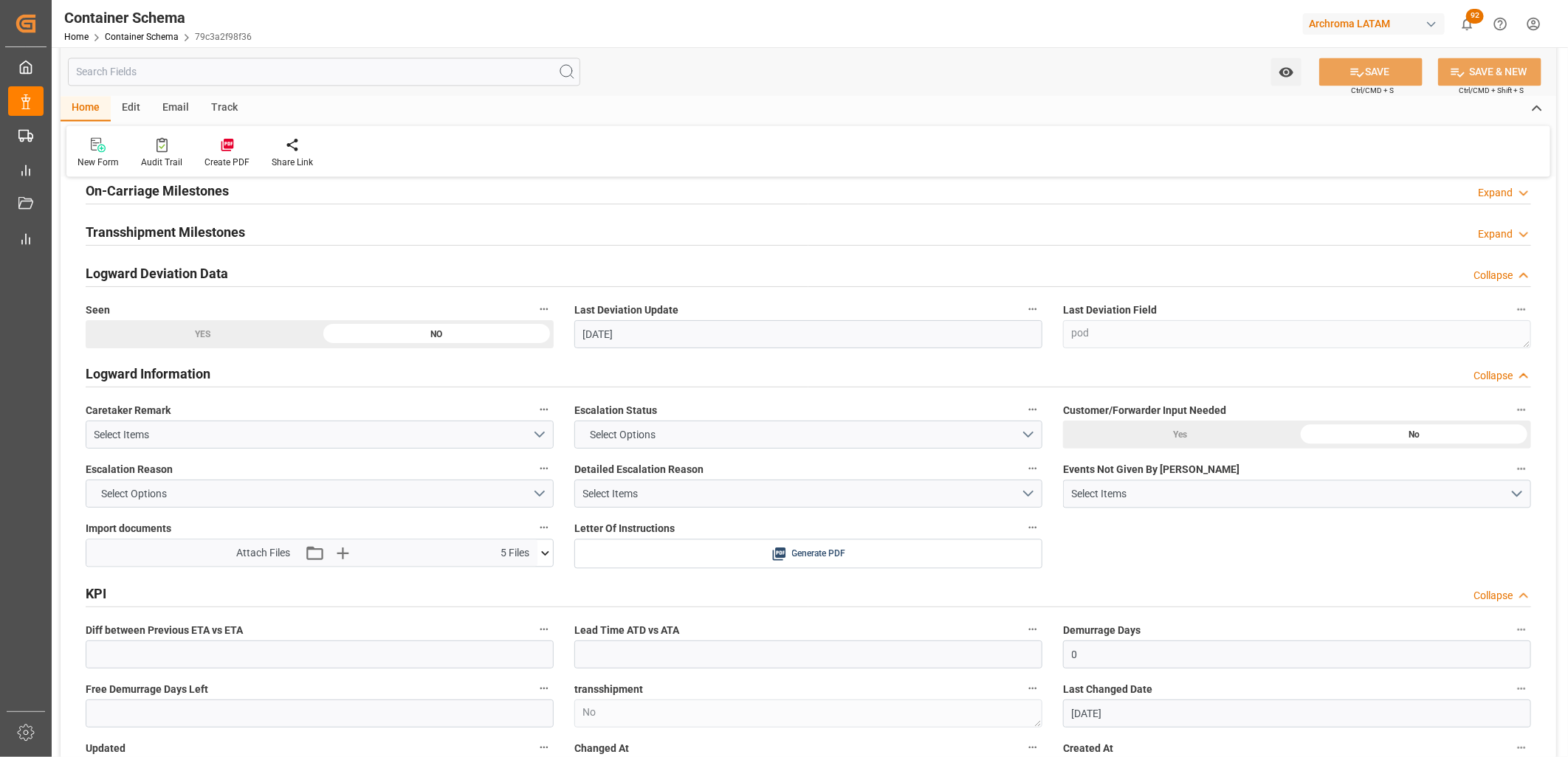
scroll to position [1968, 0]
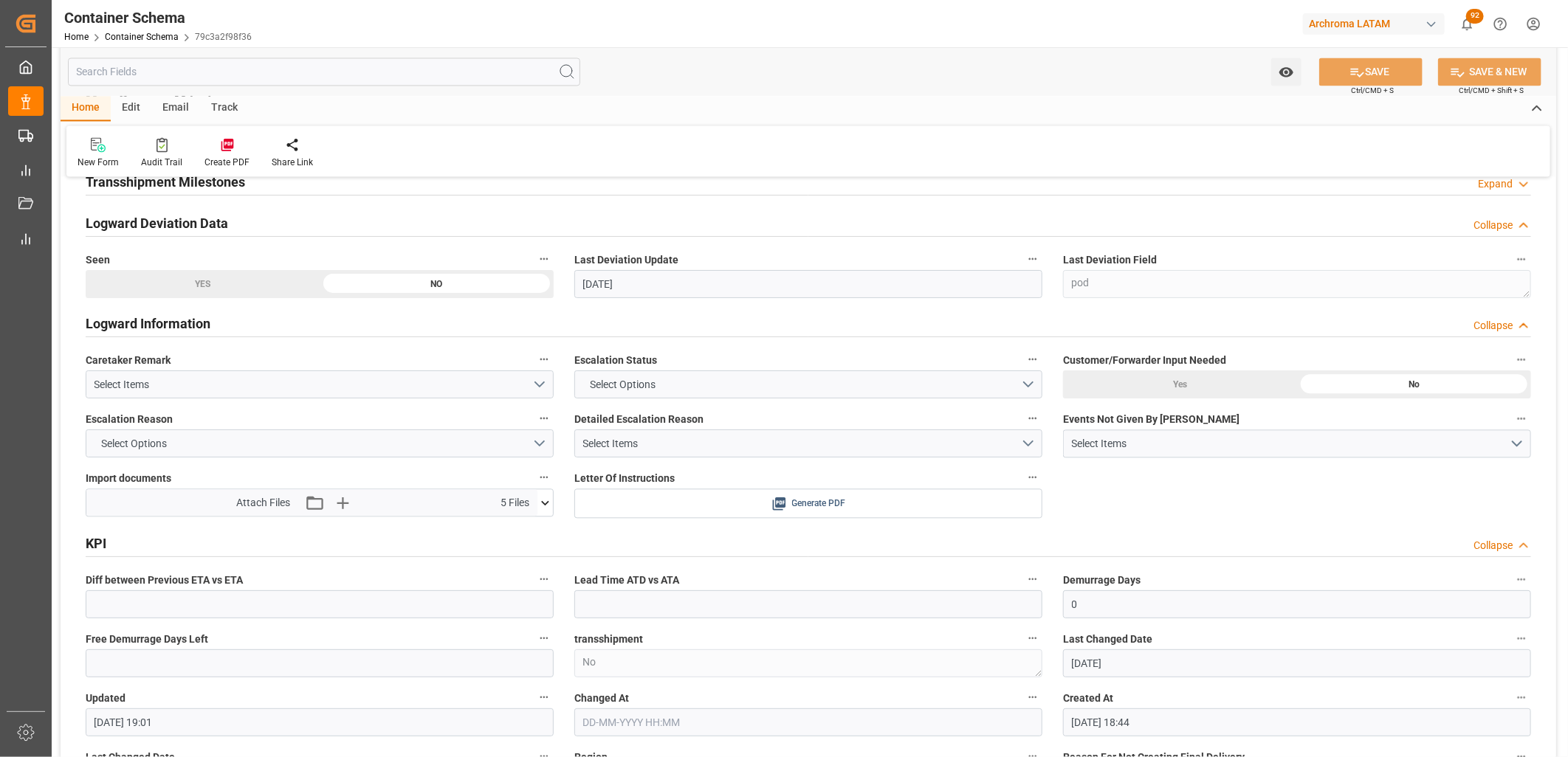
click at [778, 504] on icon at bounding box center [778, 504] width 13 height 13
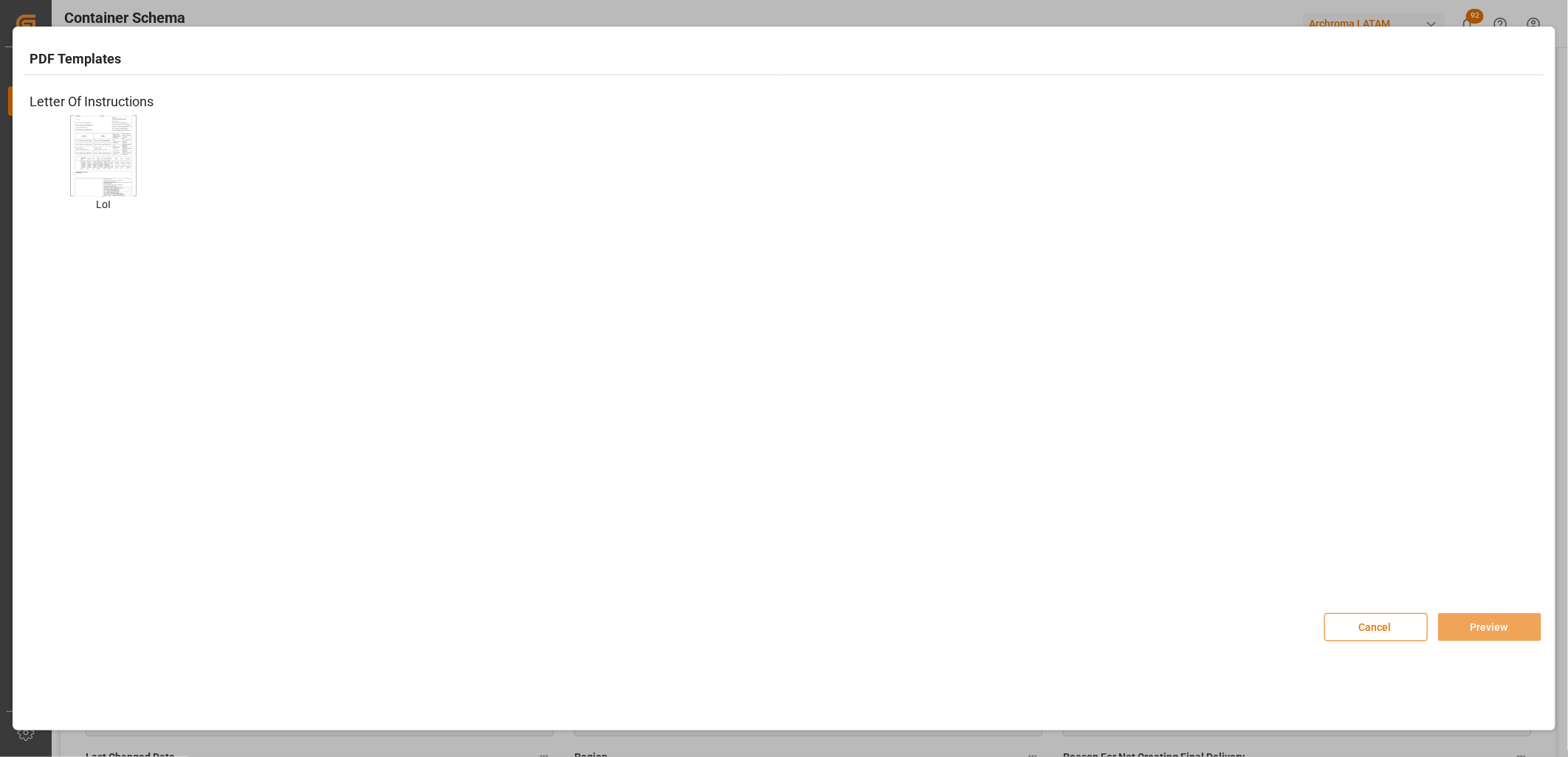
drag, startPoint x: 113, startPoint y: 142, endPoint x: 341, endPoint y: 185, distance: 232.0
click at [114, 142] on img at bounding box center [103, 155] width 59 height 83
click at [1469, 621] on button "Preview" at bounding box center [1489, 627] width 103 height 28
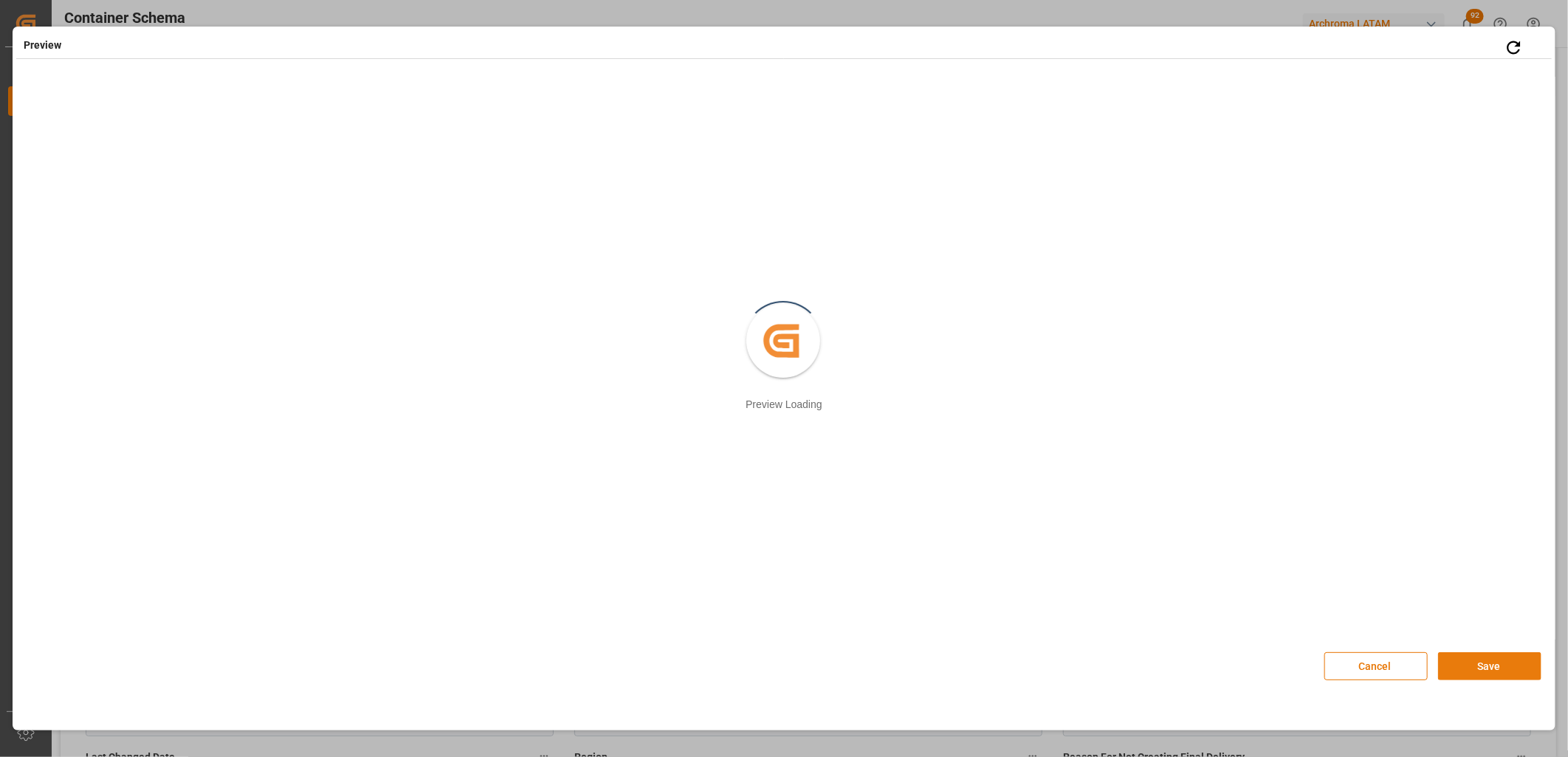
click at [1491, 666] on button "Save" at bounding box center [1489, 666] width 103 height 28
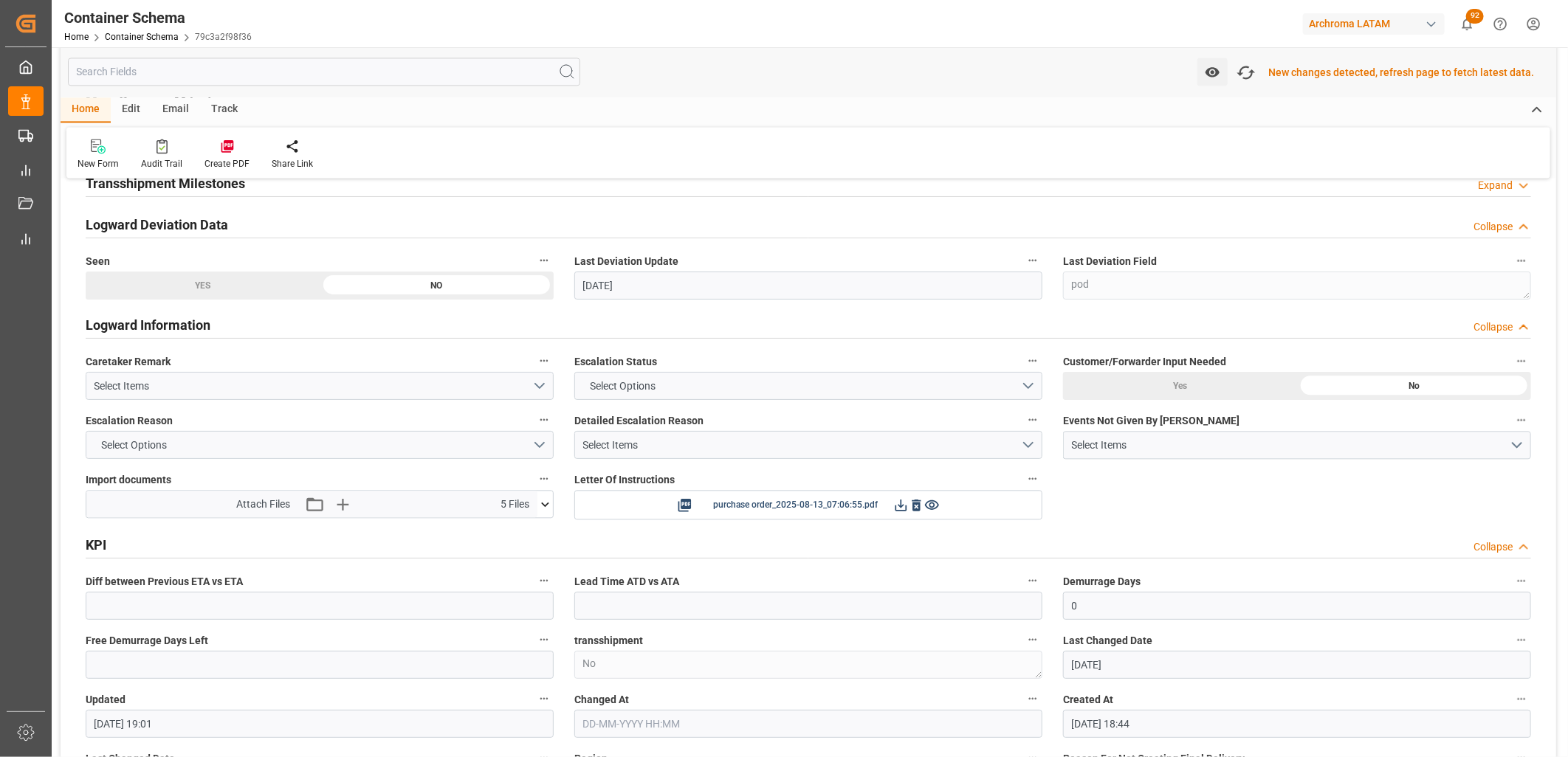
scroll to position [1969, 0]
click at [1257, 69] on icon "button" at bounding box center [1246, 72] width 22 height 16
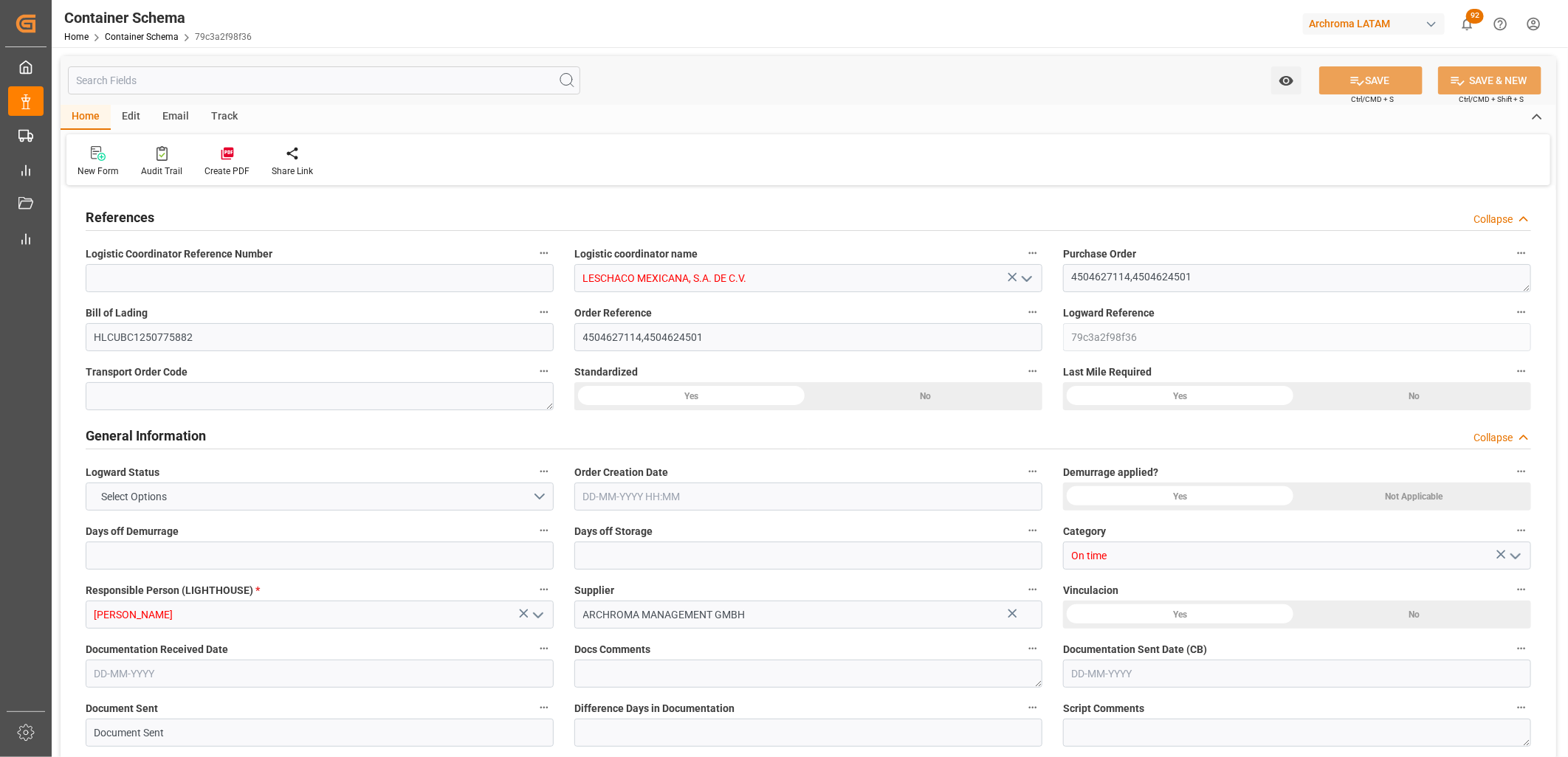
type input "10"
type input "7"
type input "2"
type input "64"
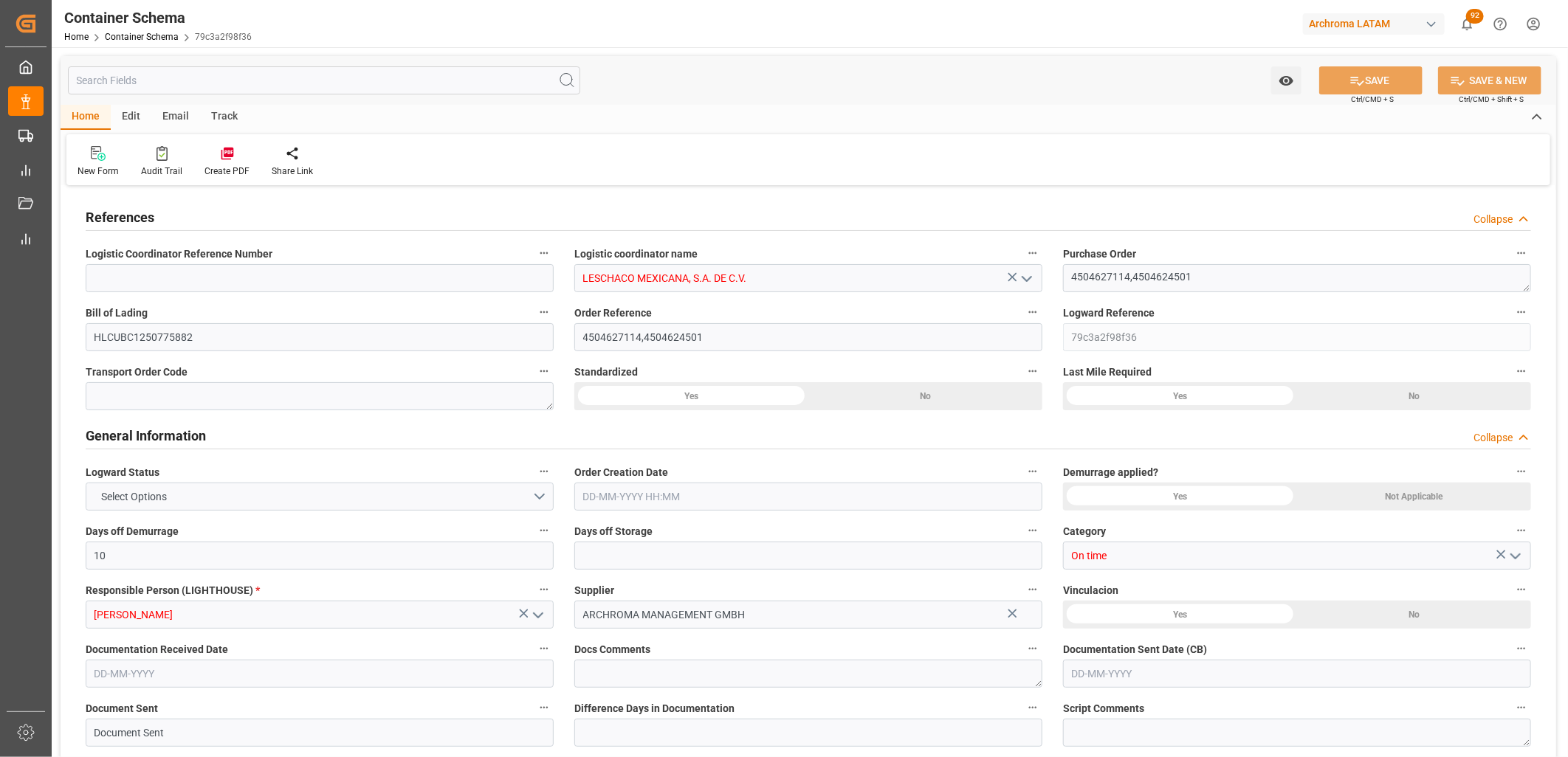
type input "8320"
type input "9052.16"
type input "Hapag [PERSON_NAME]"
type input "Hapag [PERSON_NAME] Aktiengesellschaft"
type input "ESBCN"
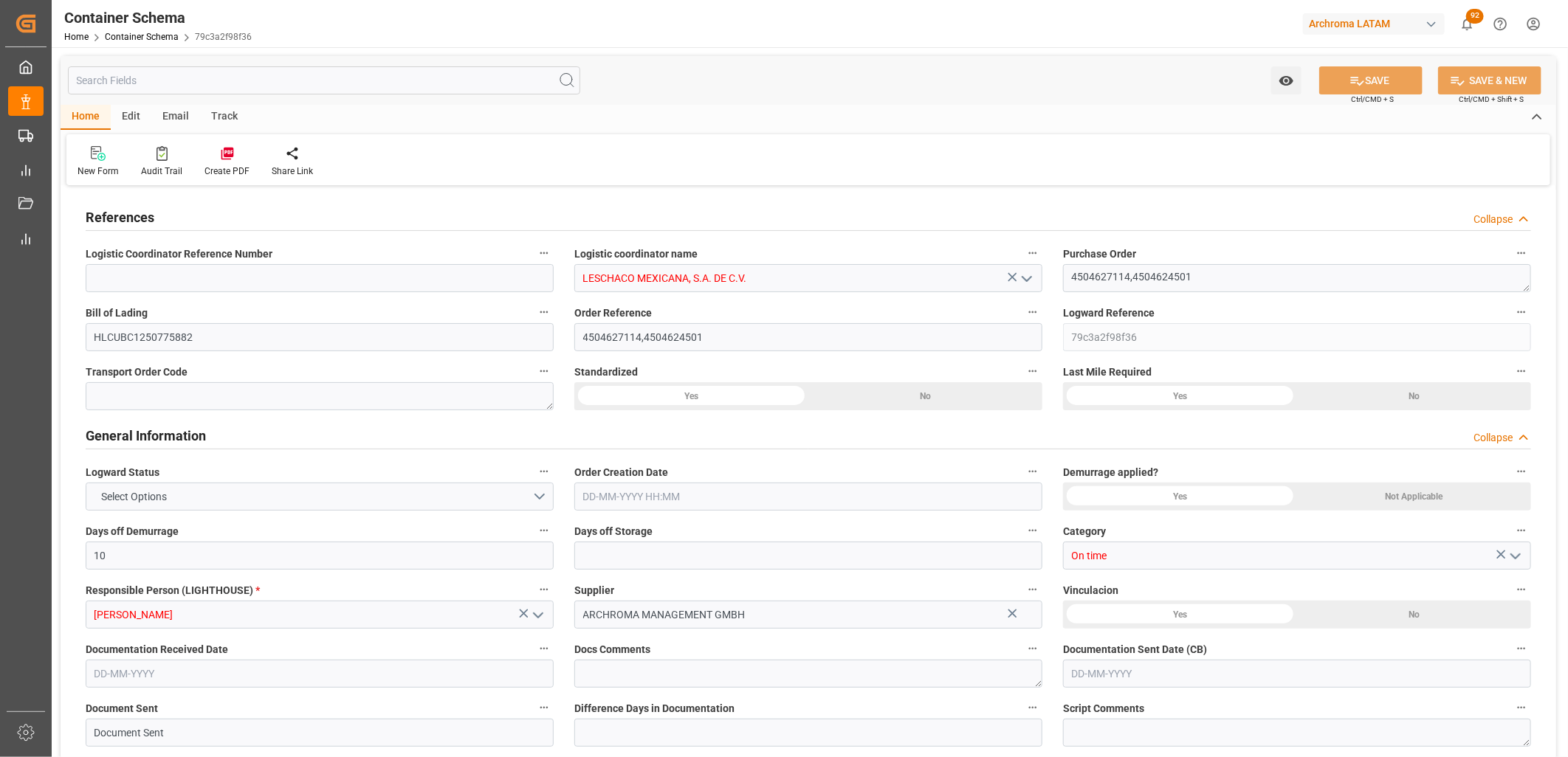
type input "ESBCN"
type input "MXVER"
type input "9641223"
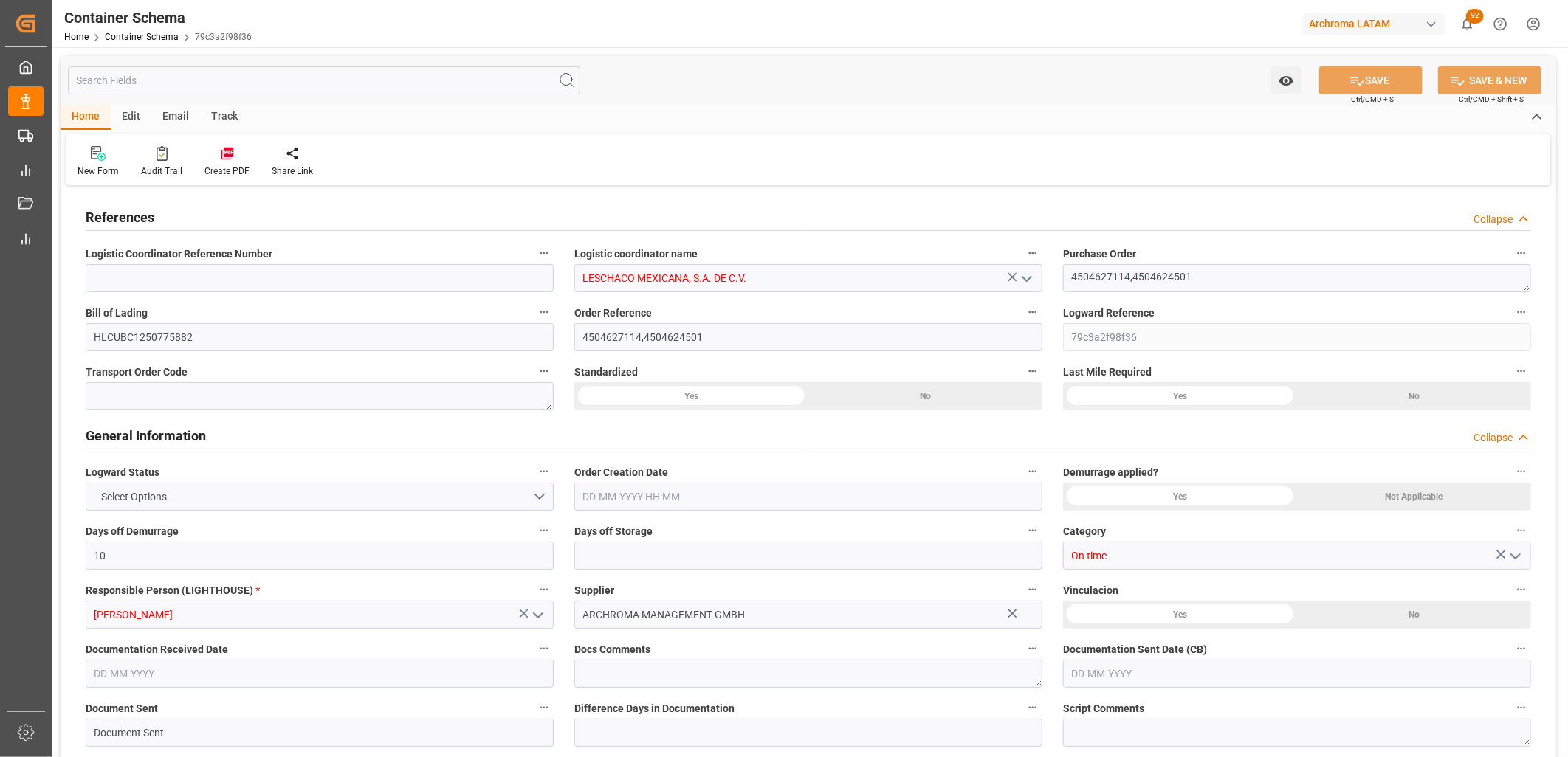
type input "9641223"
type input "0"
type input "[DATE] 12:30"
type input "[DATE]"
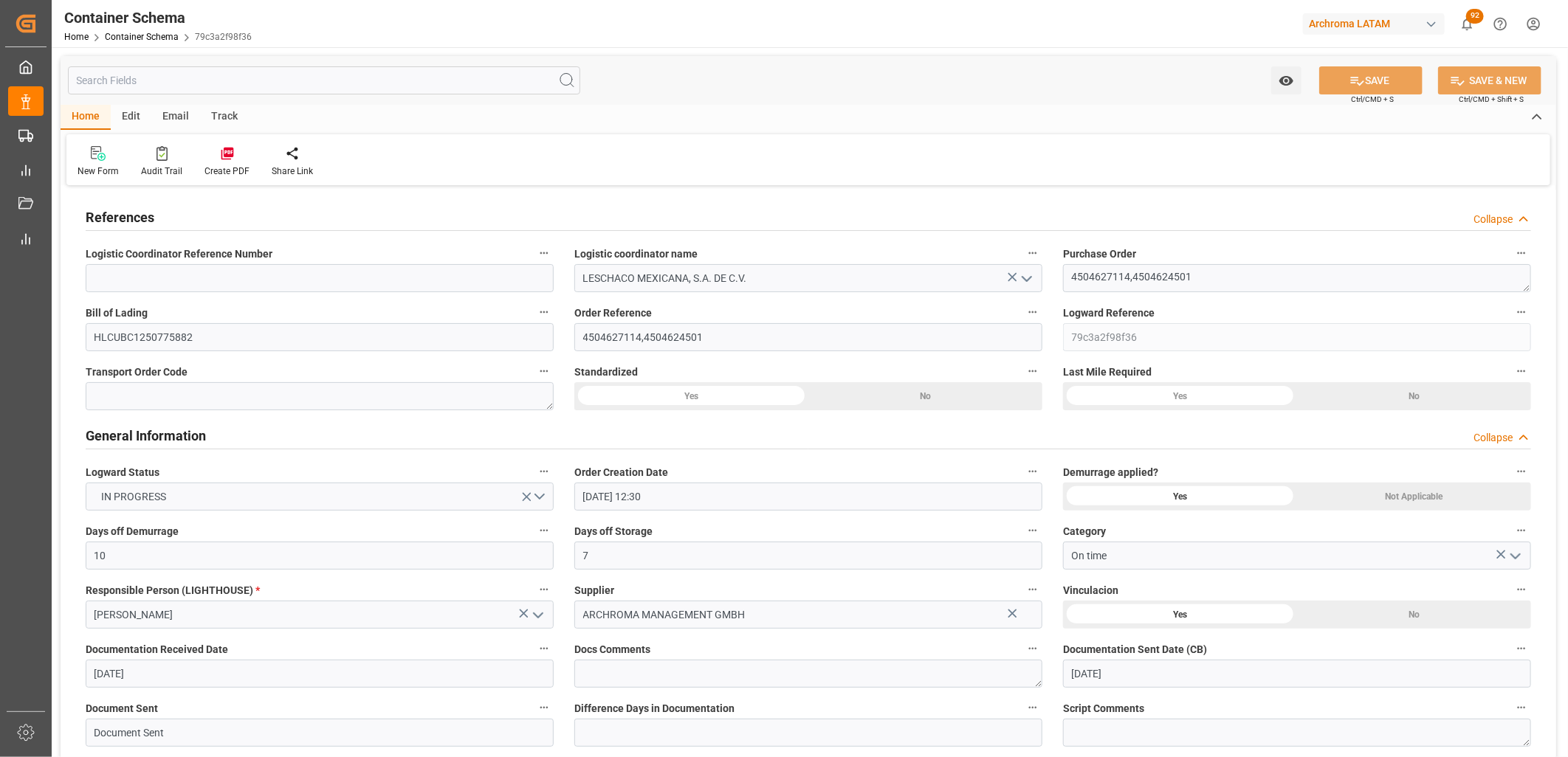
type input "[DATE]"
type input "13-08-2025 19:06"
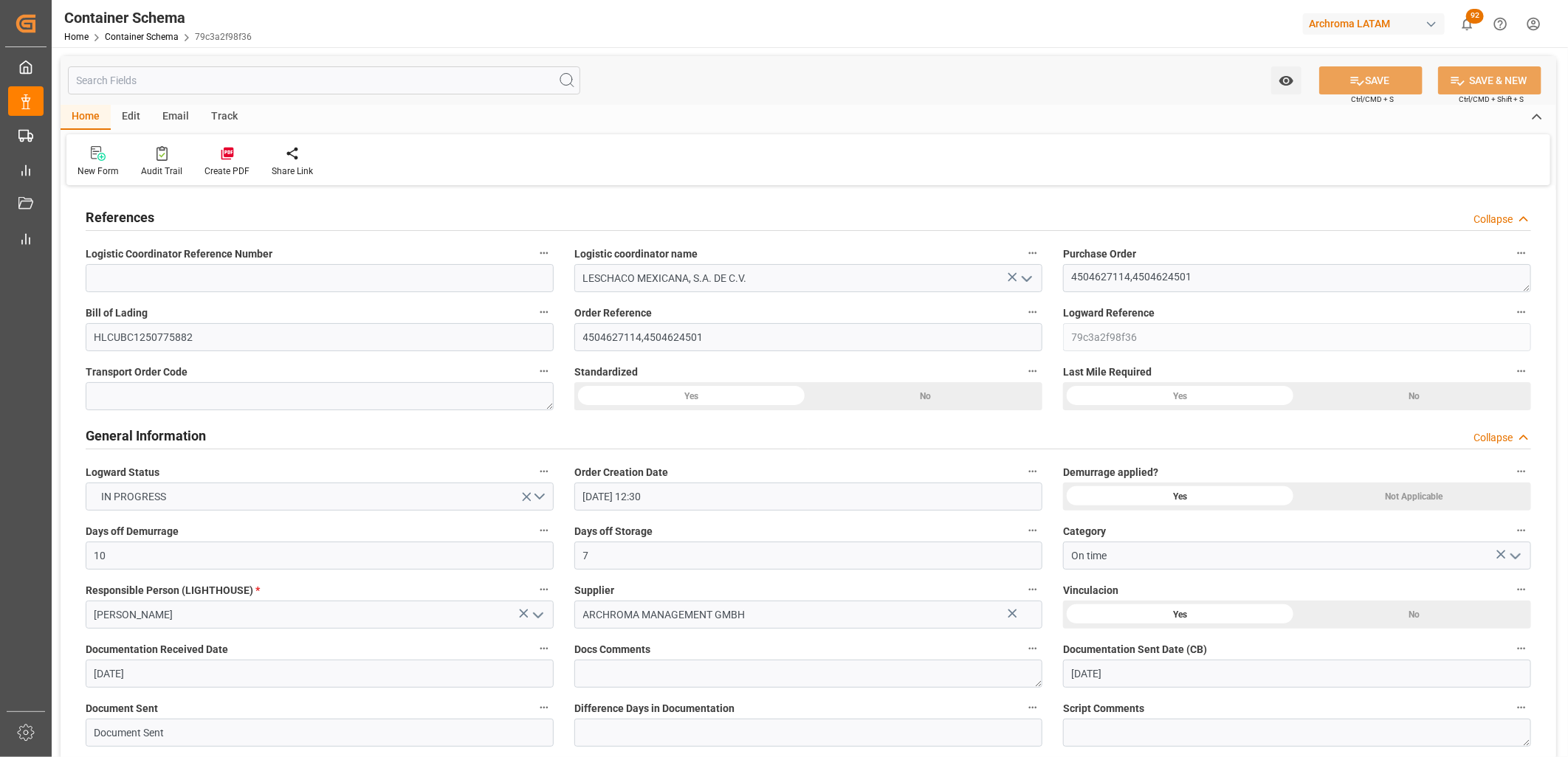
type input "[DATE] 18:44"
type input "[DATE]"
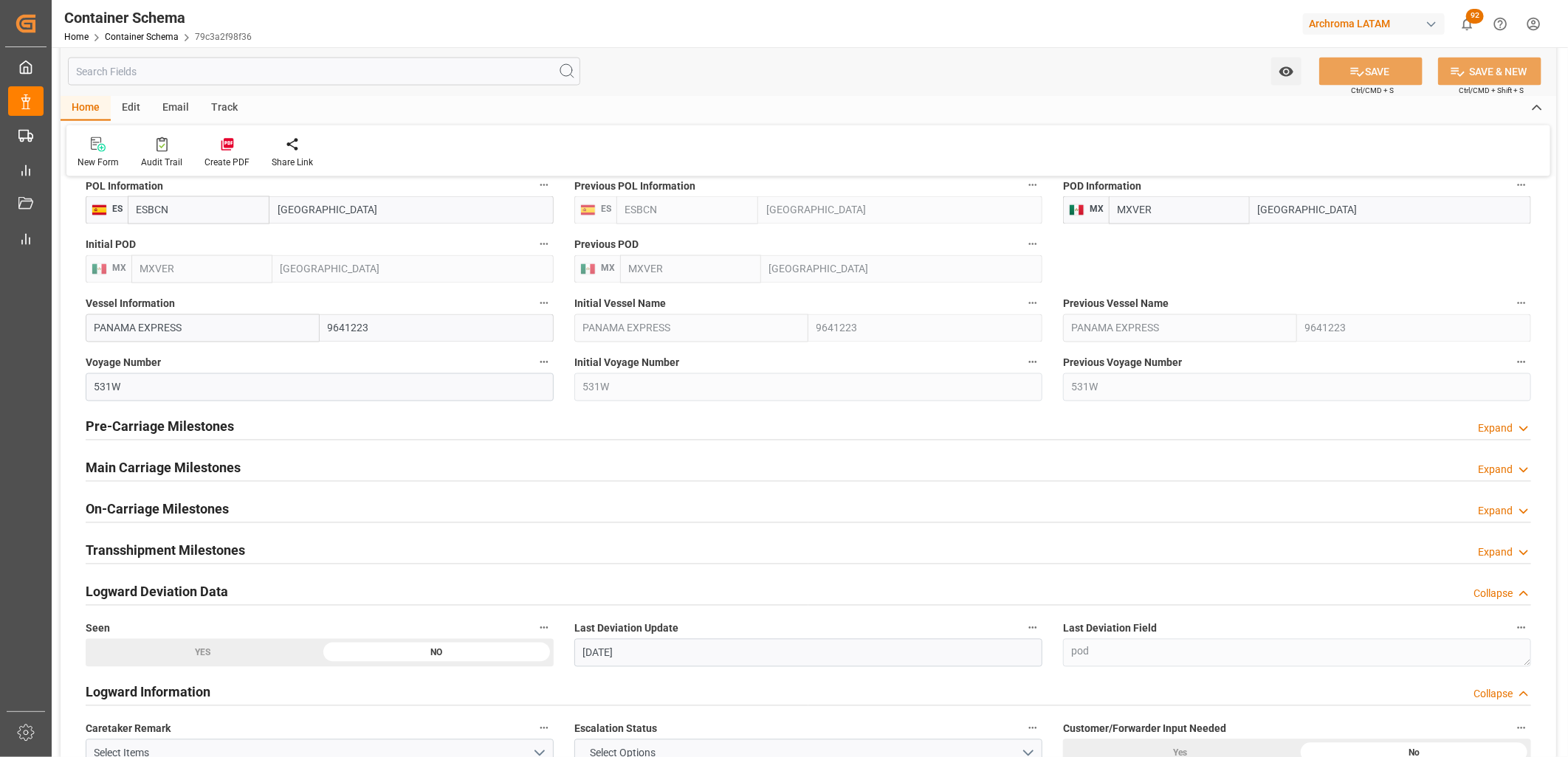
scroll to position [1640, 0]
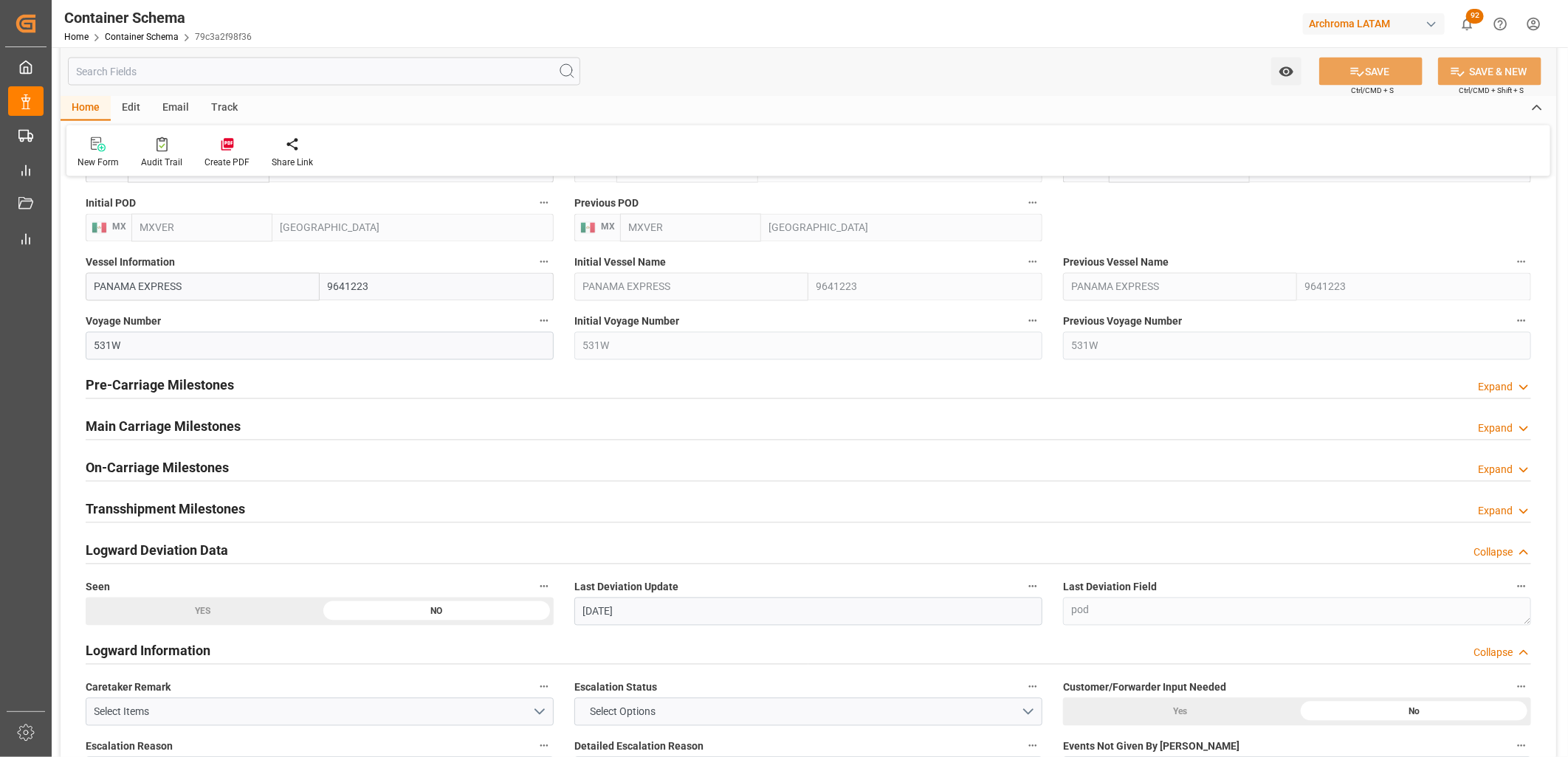
click at [214, 425] on h2 "Main Carriage Milestones" at bounding box center [163, 427] width 155 height 20
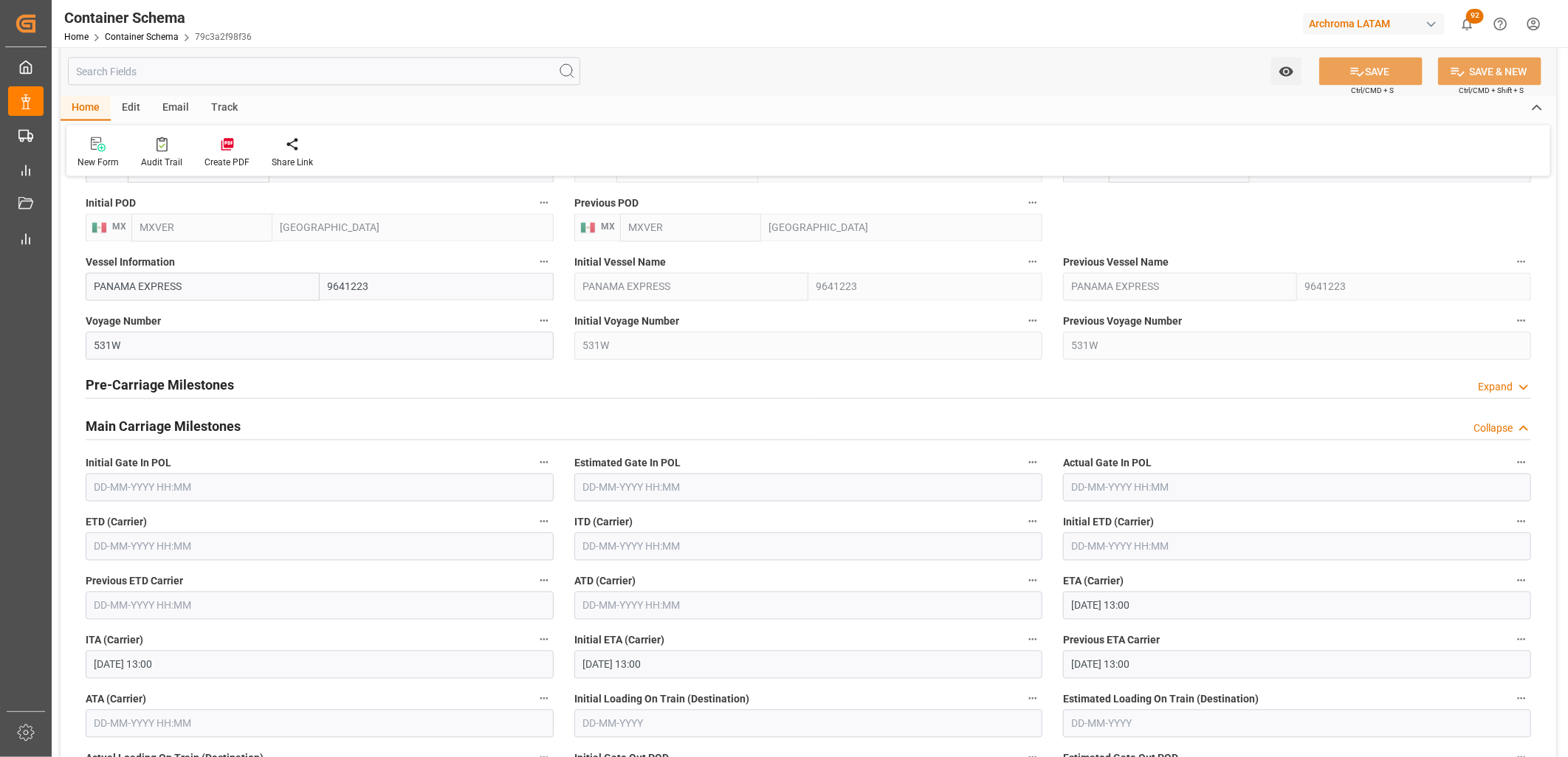
scroll to position [1723, 0]
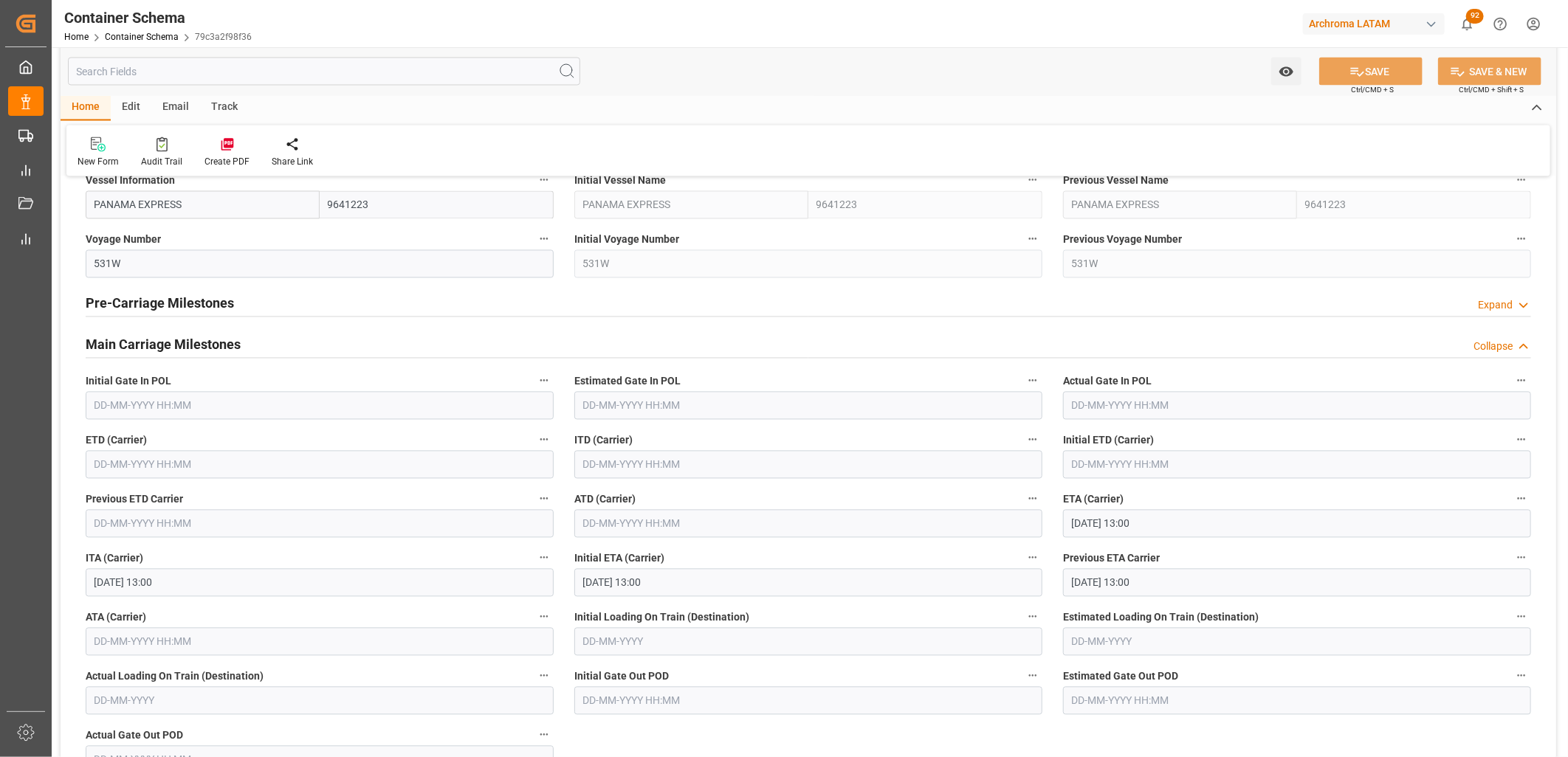
click at [329, 460] on input "text" at bounding box center [319, 465] width 468 height 28
click at [155, 551] on div "28 29 30 31 1 2 3" at bounding box center [191, 555] width 202 height 29
click at [246, 551] on span "2" at bounding box center [249, 554] width 5 height 10
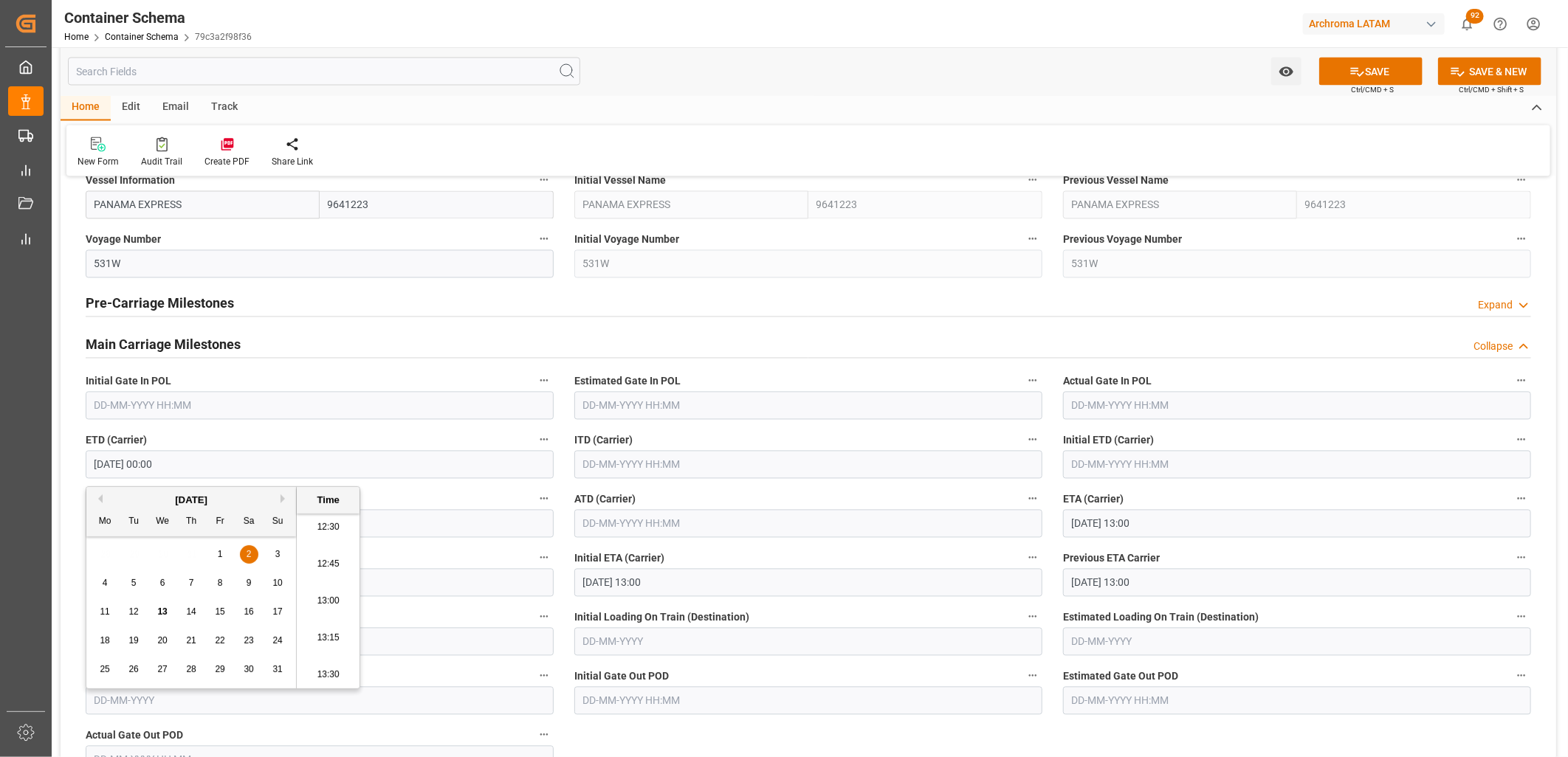
click at [319, 569] on li "12:45" at bounding box center [328, 564] width 63 height 37
type input "02-08-2025 12:45"
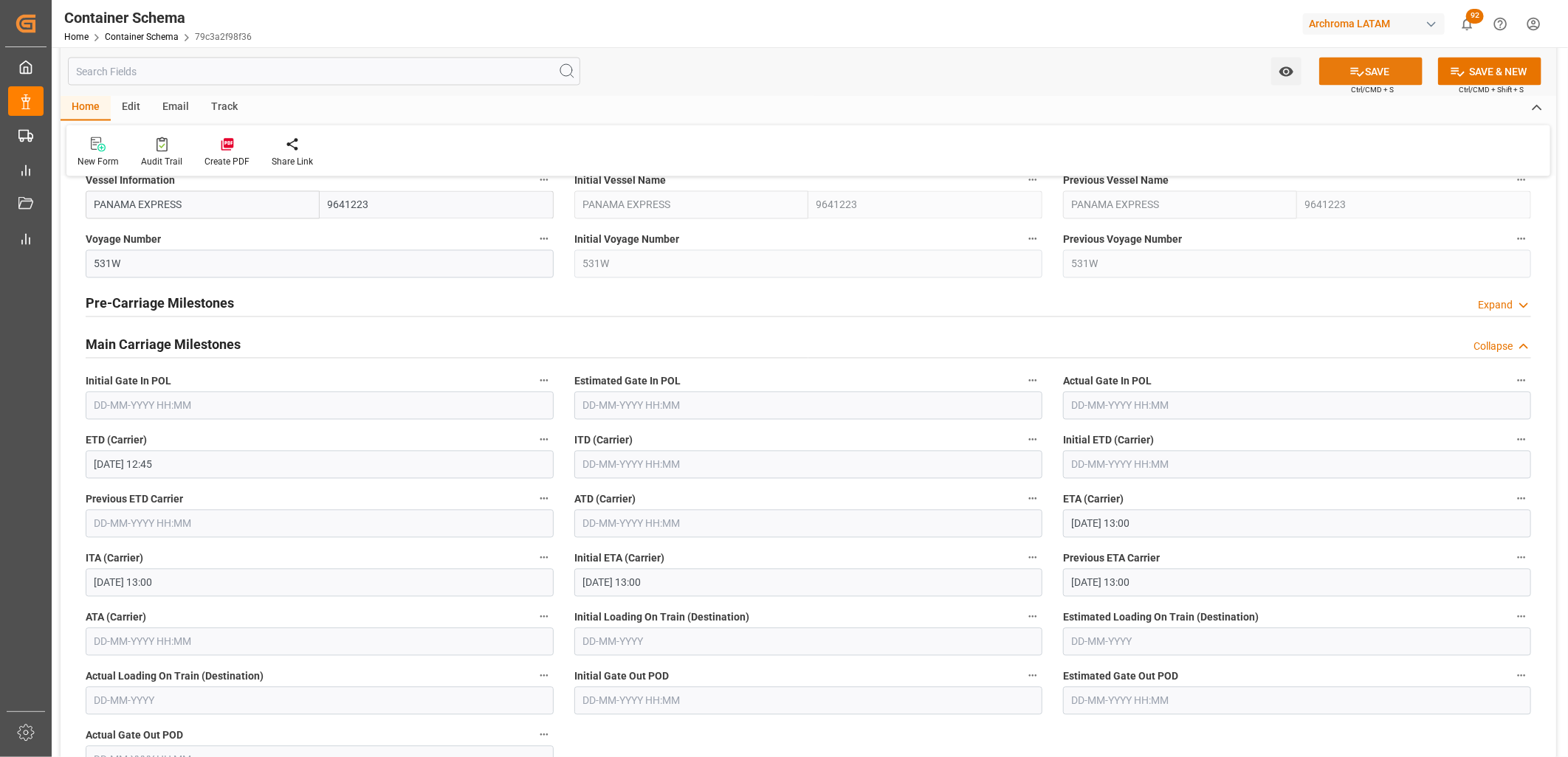
click at [1351, 74] on icon at bounding box center [1357, 72] width 13 height 9
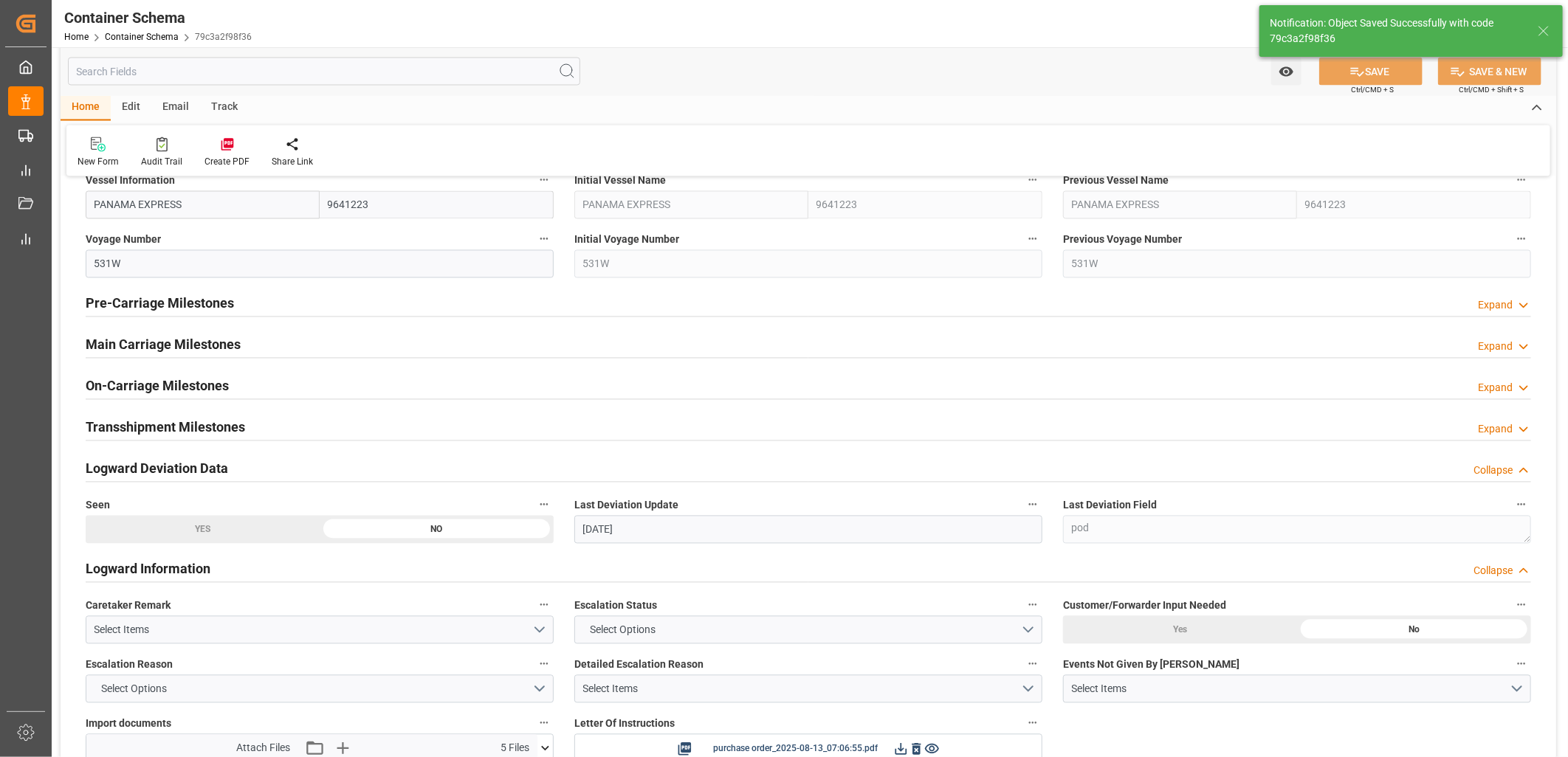
type textarea "Container is already in Final Delivery Phase."
type input "0"
type input "13-08-2025 19:08"
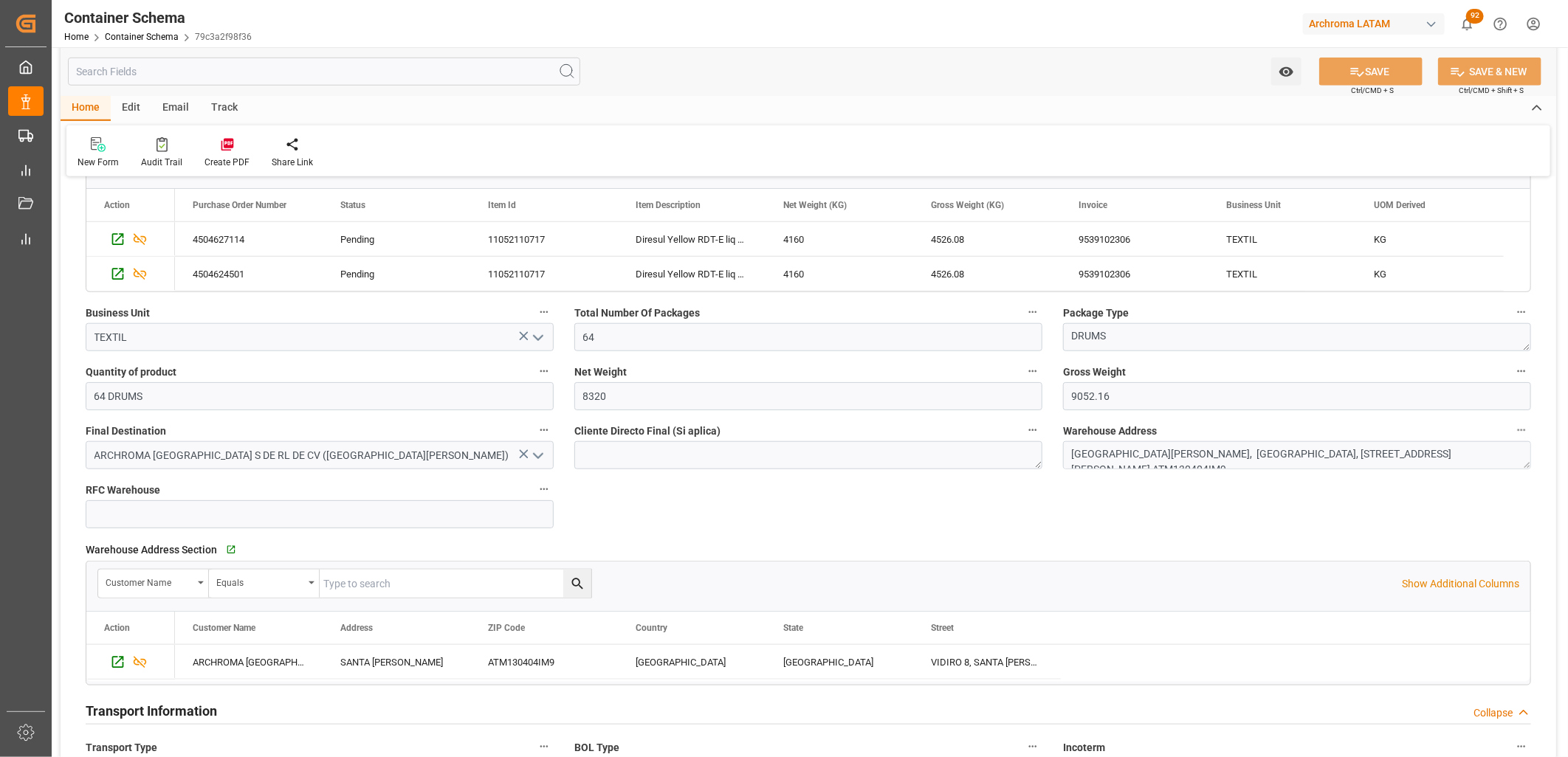
scroll to position [738, 0]
